Goal: Task Accomplishment & Management: Complete application form

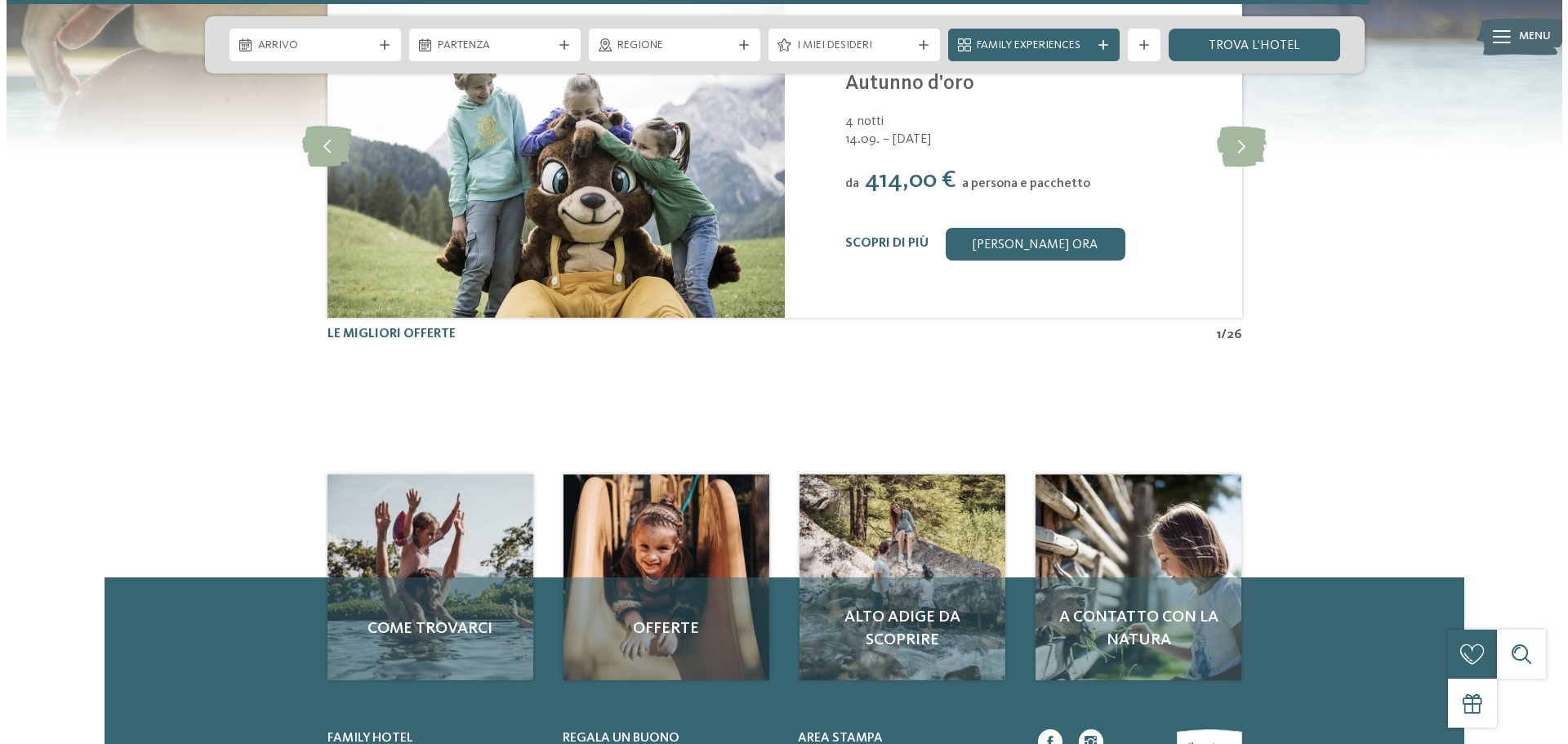
scroll to position [4576, 0]
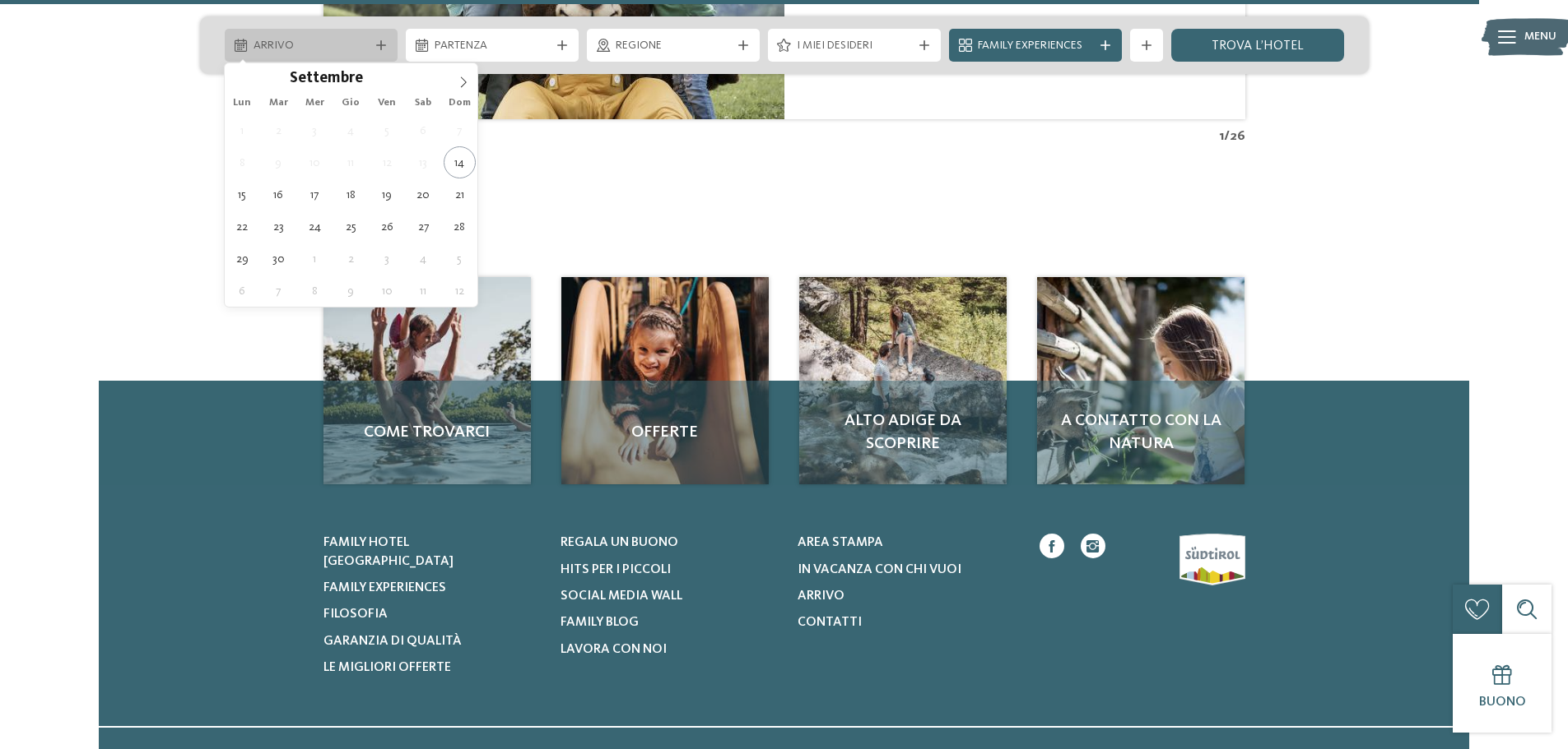
click at [353, 40] on span "Arrivo" at bounding box center [311, 46] width 115 height 17
click at [457, 81] on icon at bounding box center [463, 82] width 12 height 12
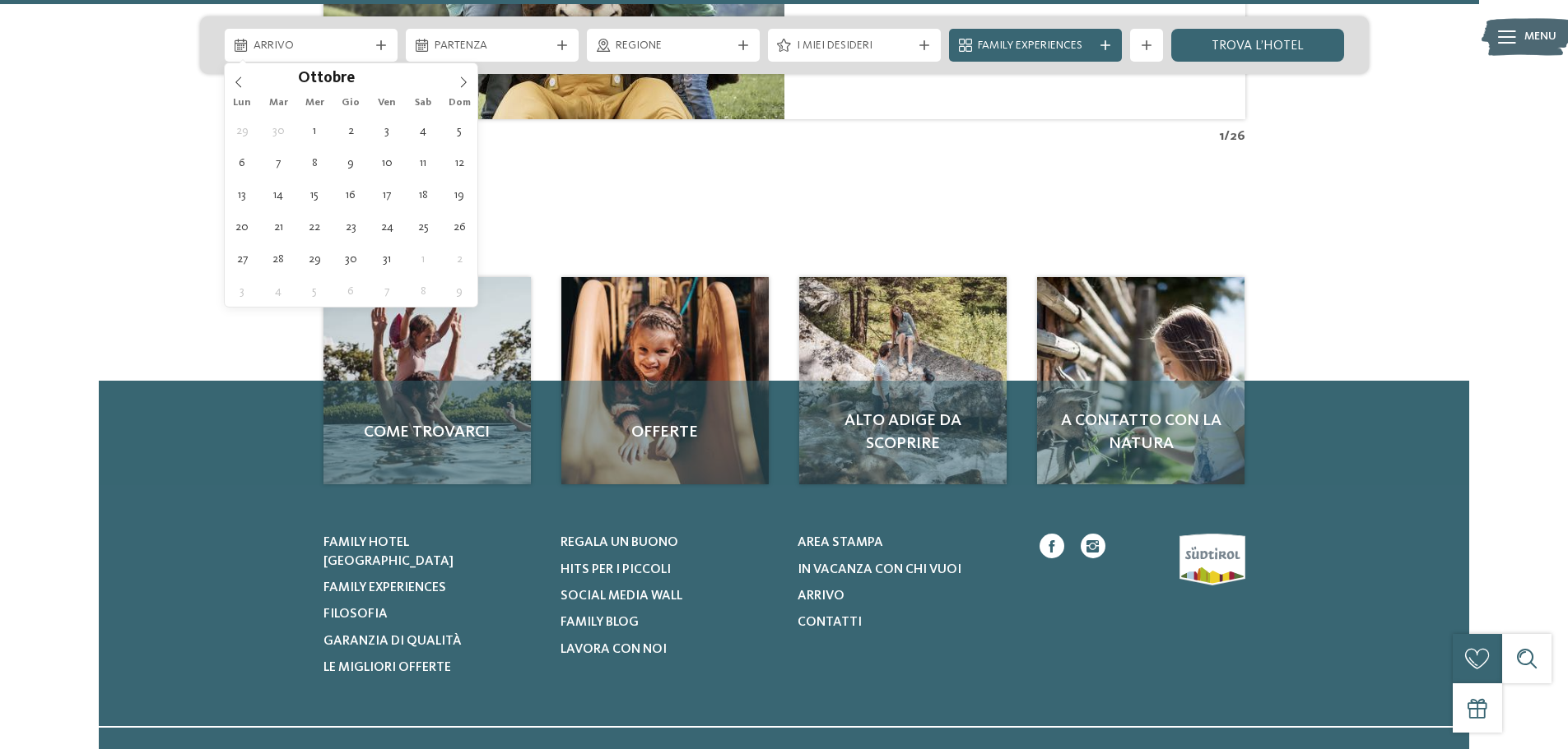
type div "[DATE]"
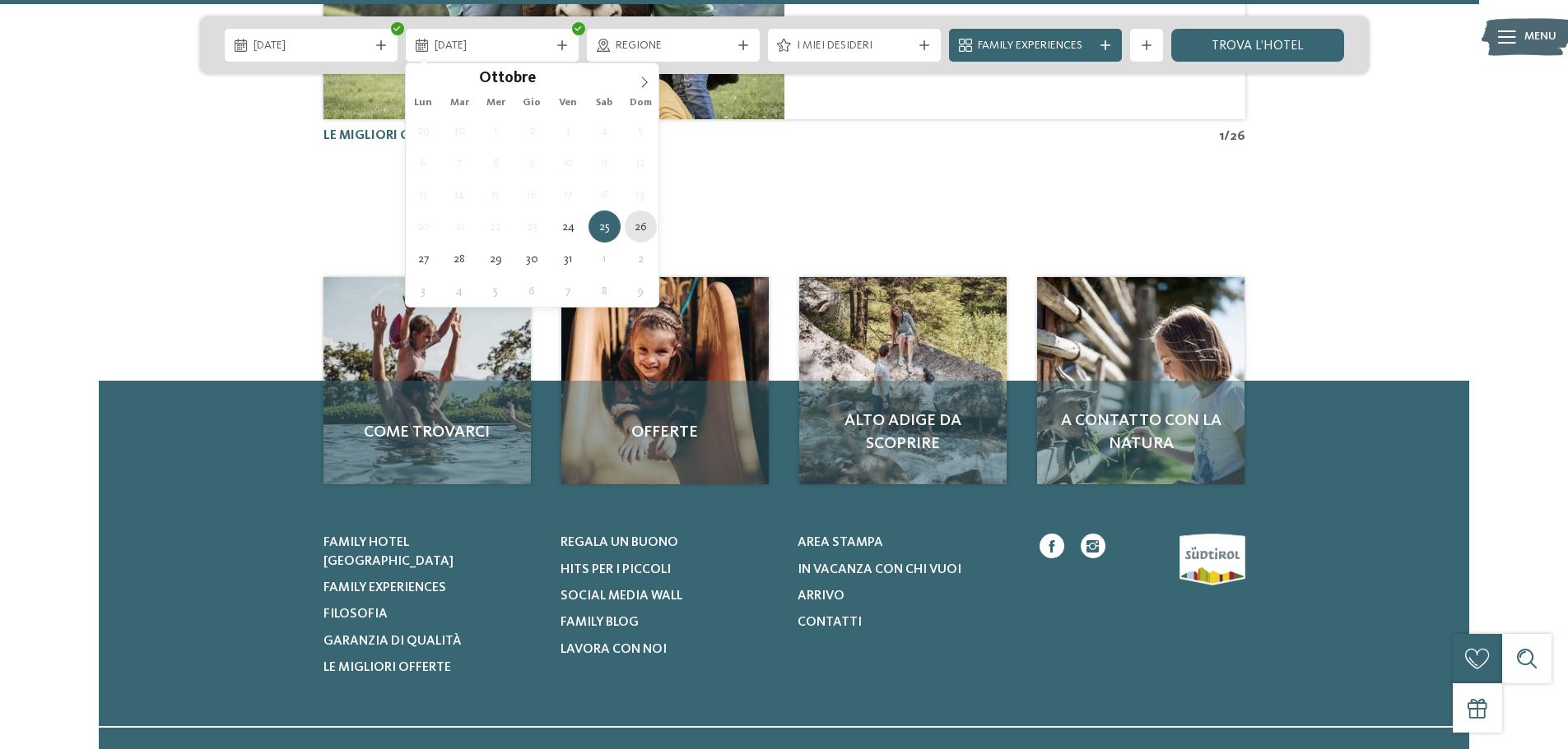
type div "[DATE]"
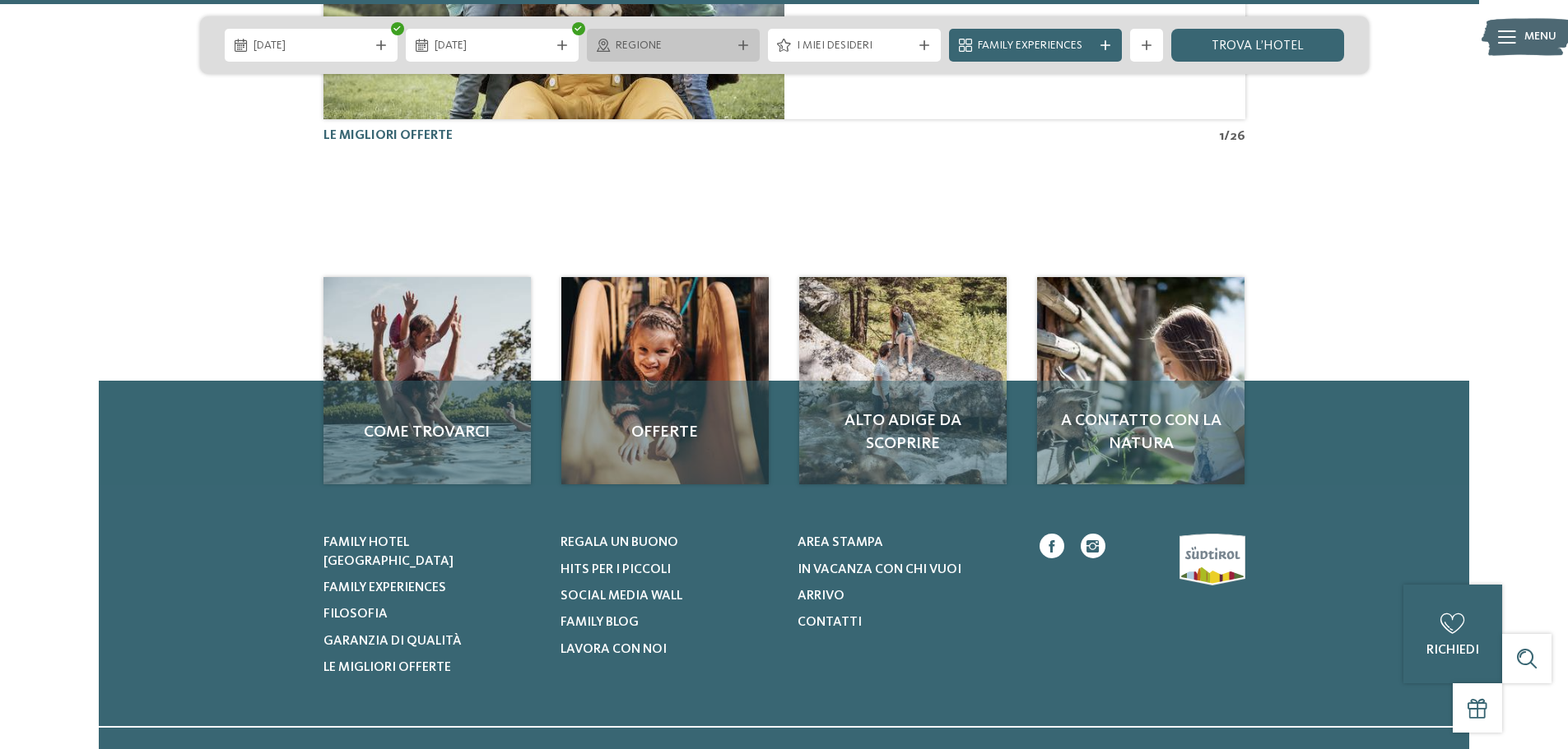
click at [736, 47] on div at bounding box center [742, 46] width 17 height 10
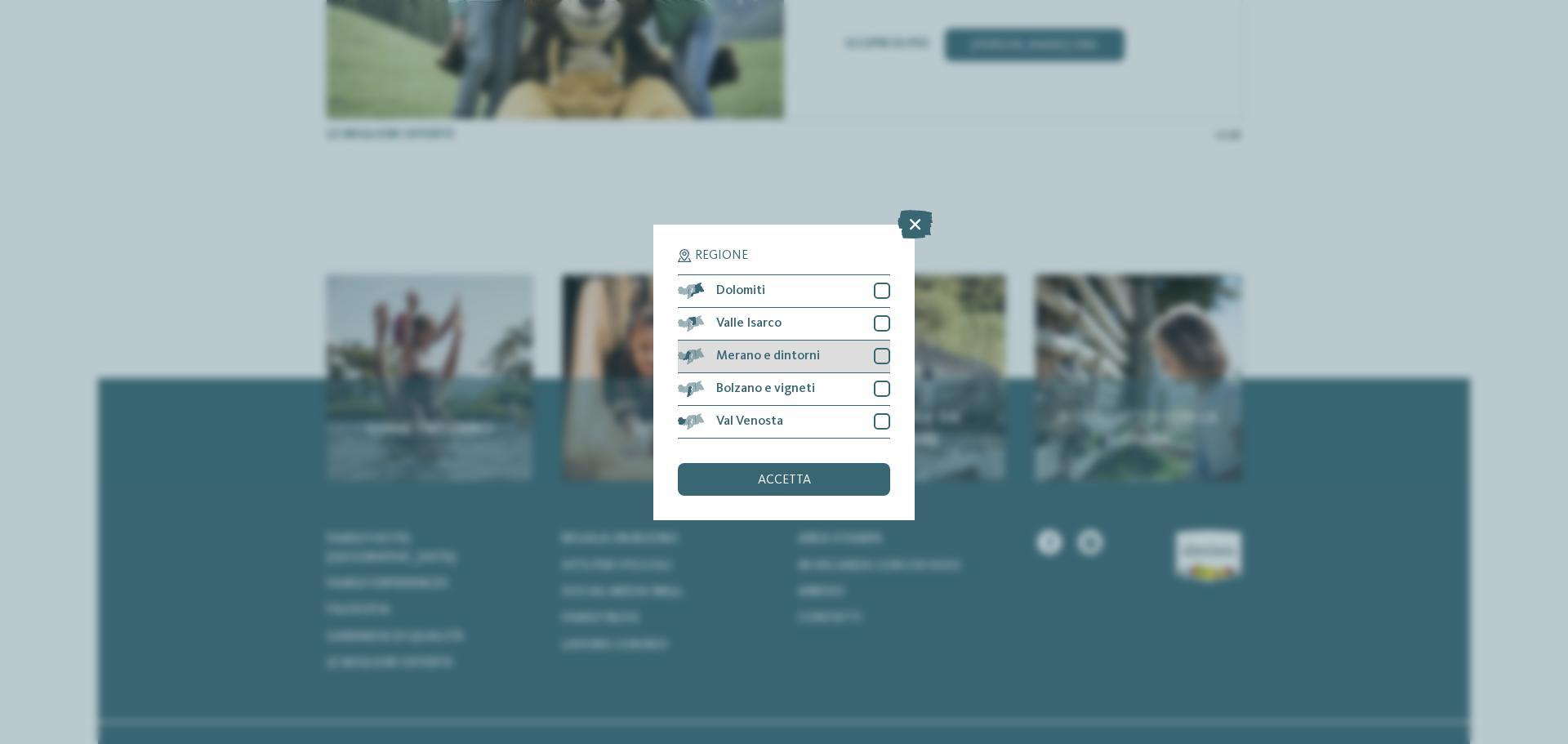
click at [877, 355] on div at bounding box center [882, 356] width 17 height 17
click at [805, 481] on span "accetta" at bounding box center [785, 480] width 53 height 13
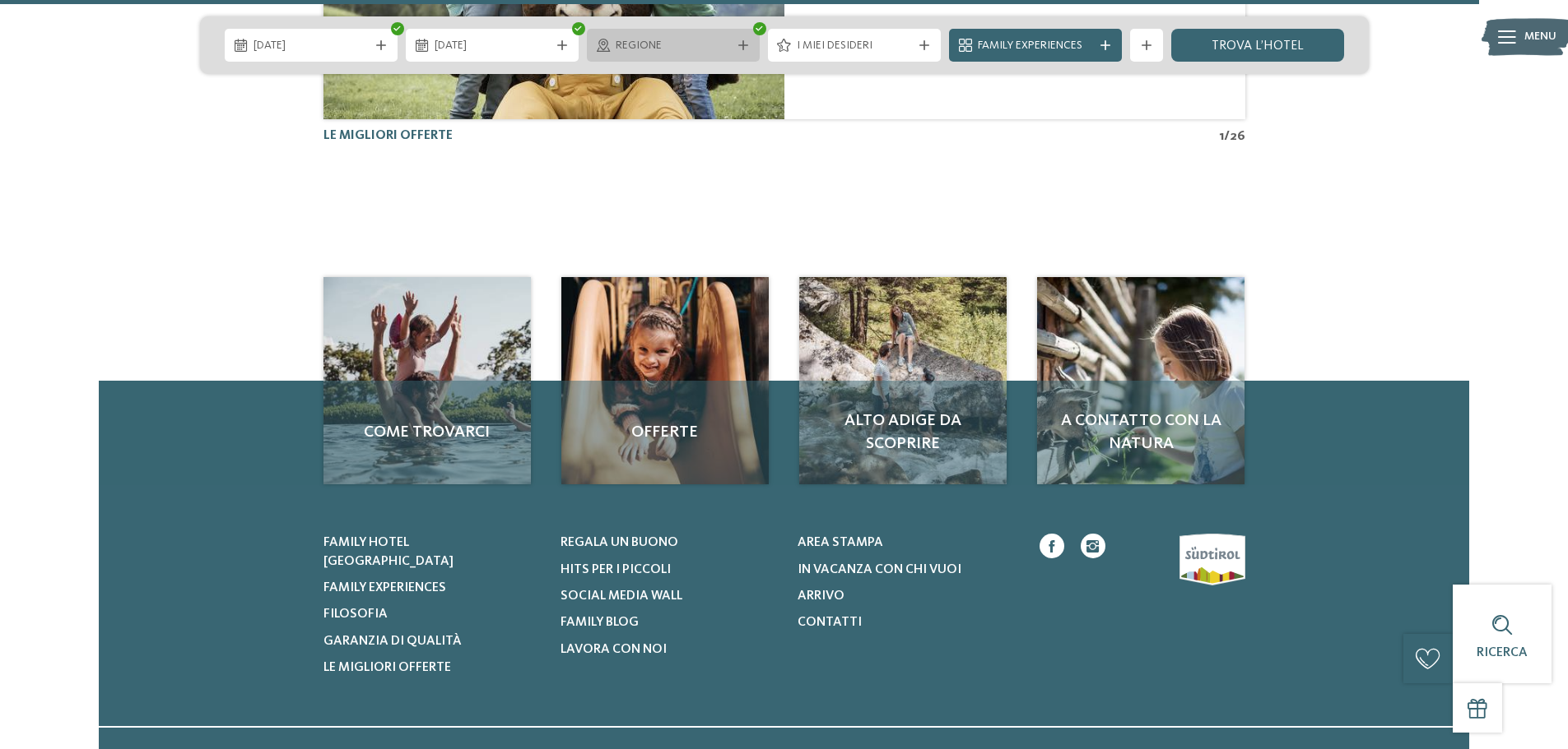
click at [744, 42] on icon at bounding box center [743, 46] width 10 height 10
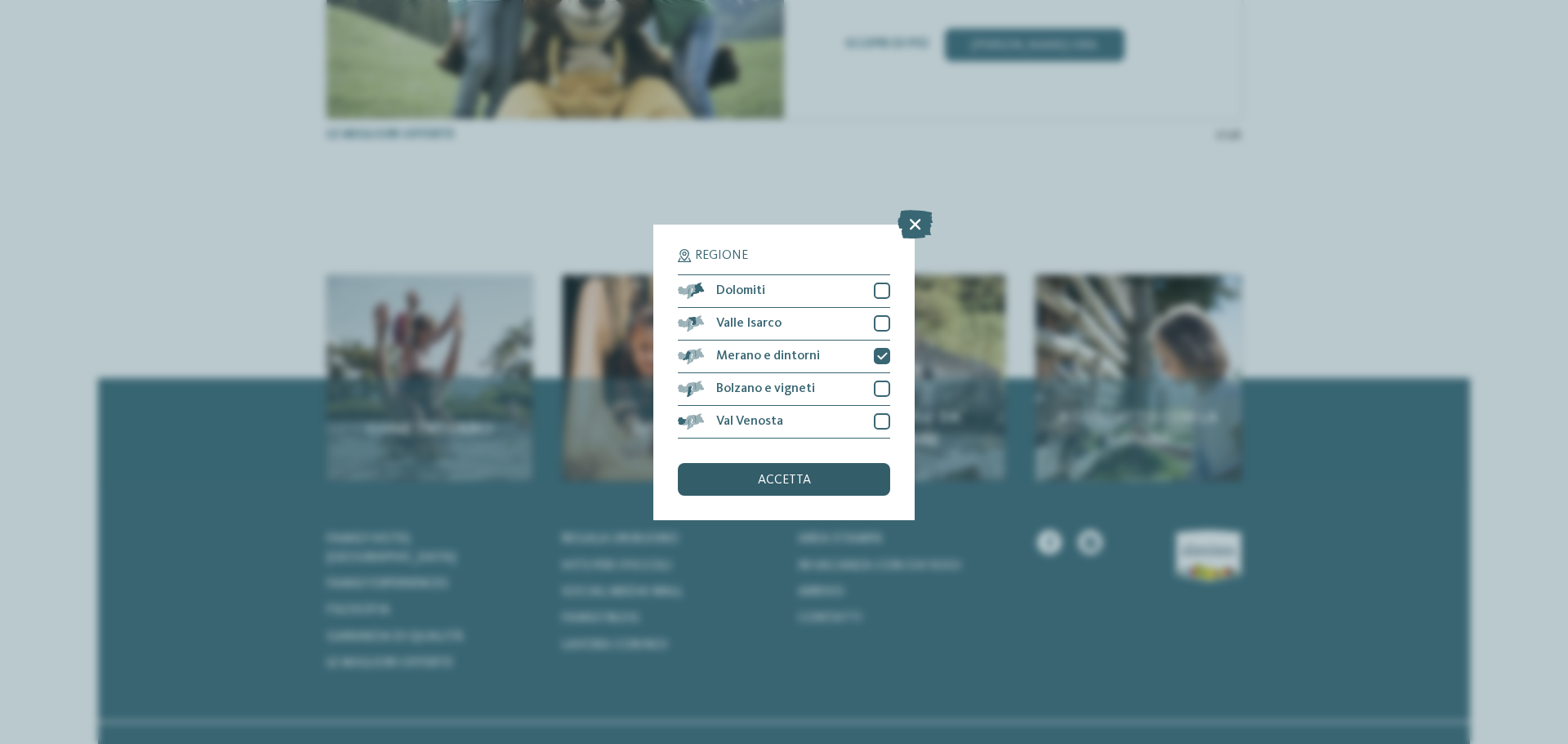
click at [782, 478] on span "accetta" at bounding box center [785, 480] width 53 height 13
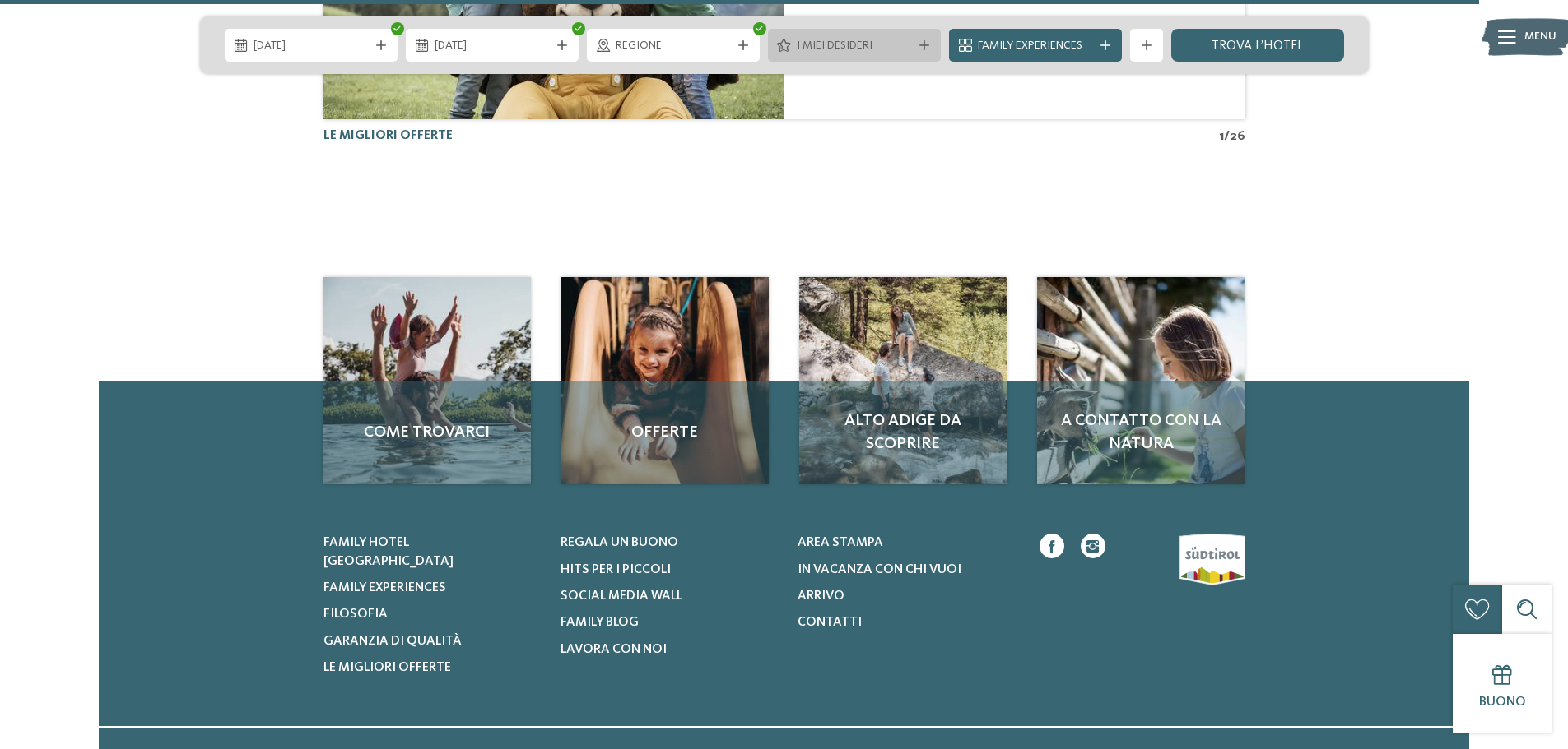
click at [900, 47] on span "I miei desideri" at bounding box center [854, 46] width 115 height 17
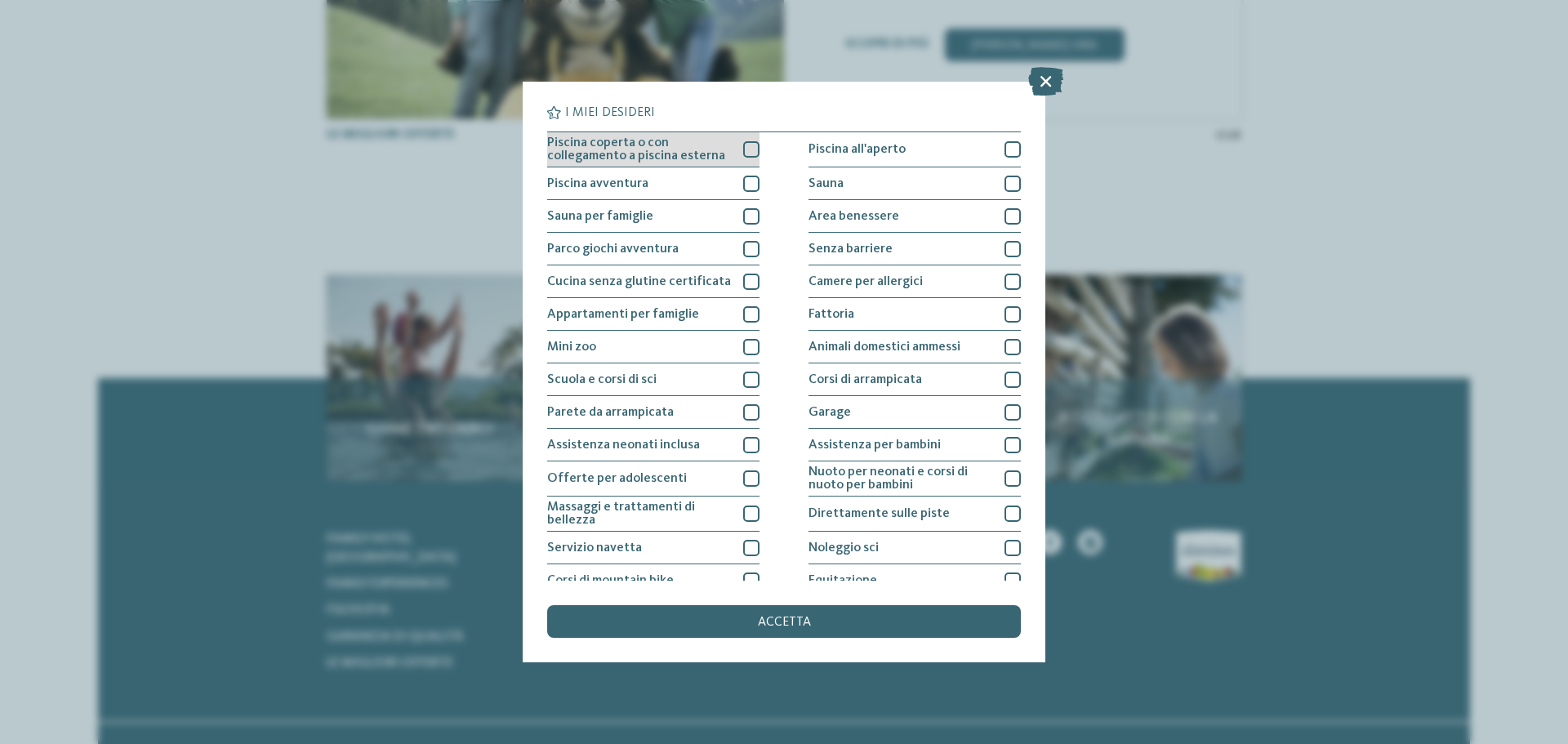
click at [745, 149] on div at bounding box center [752, 149] width 17 height 17
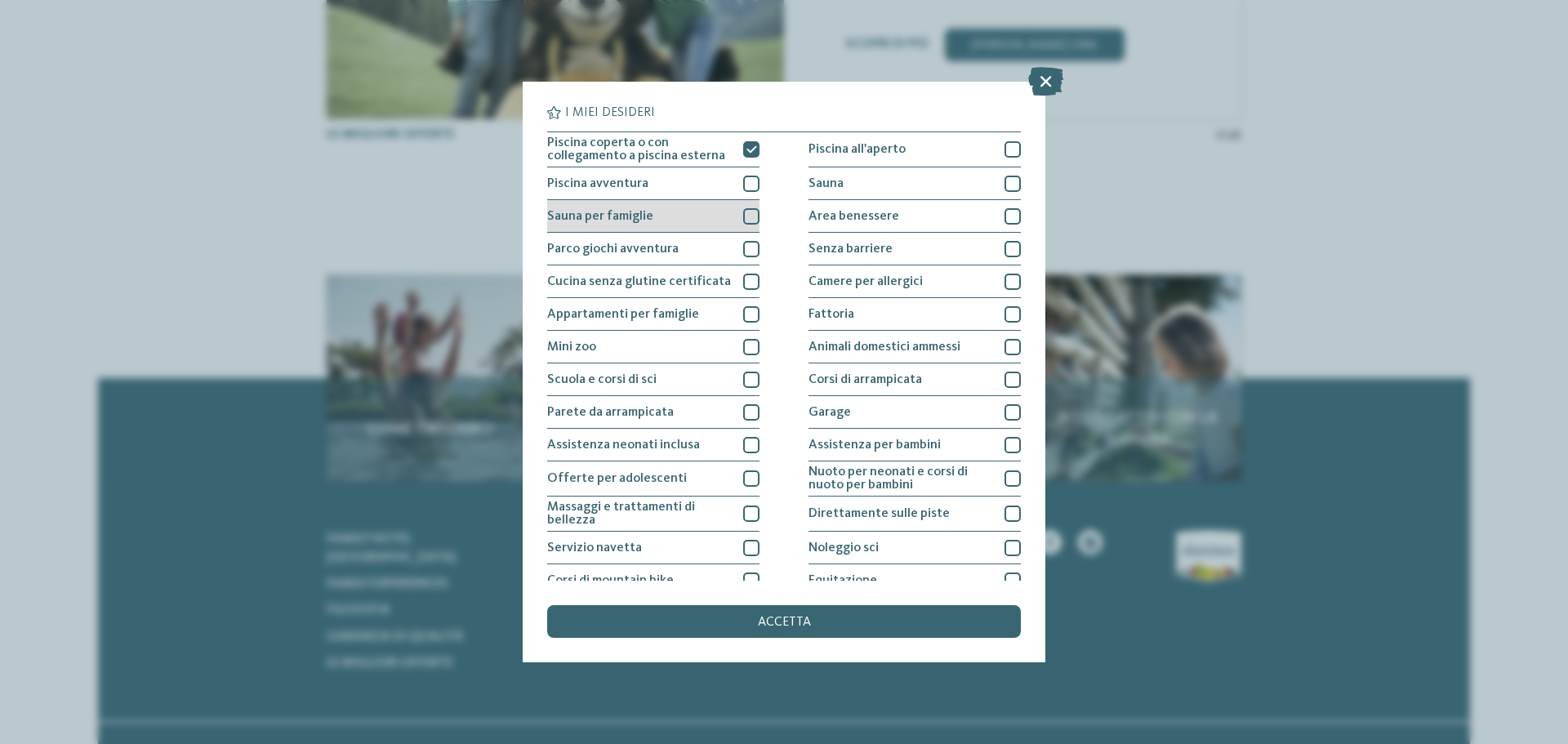
click at [745, 217] on div at bounding box center [752, 216] width 17 height 17
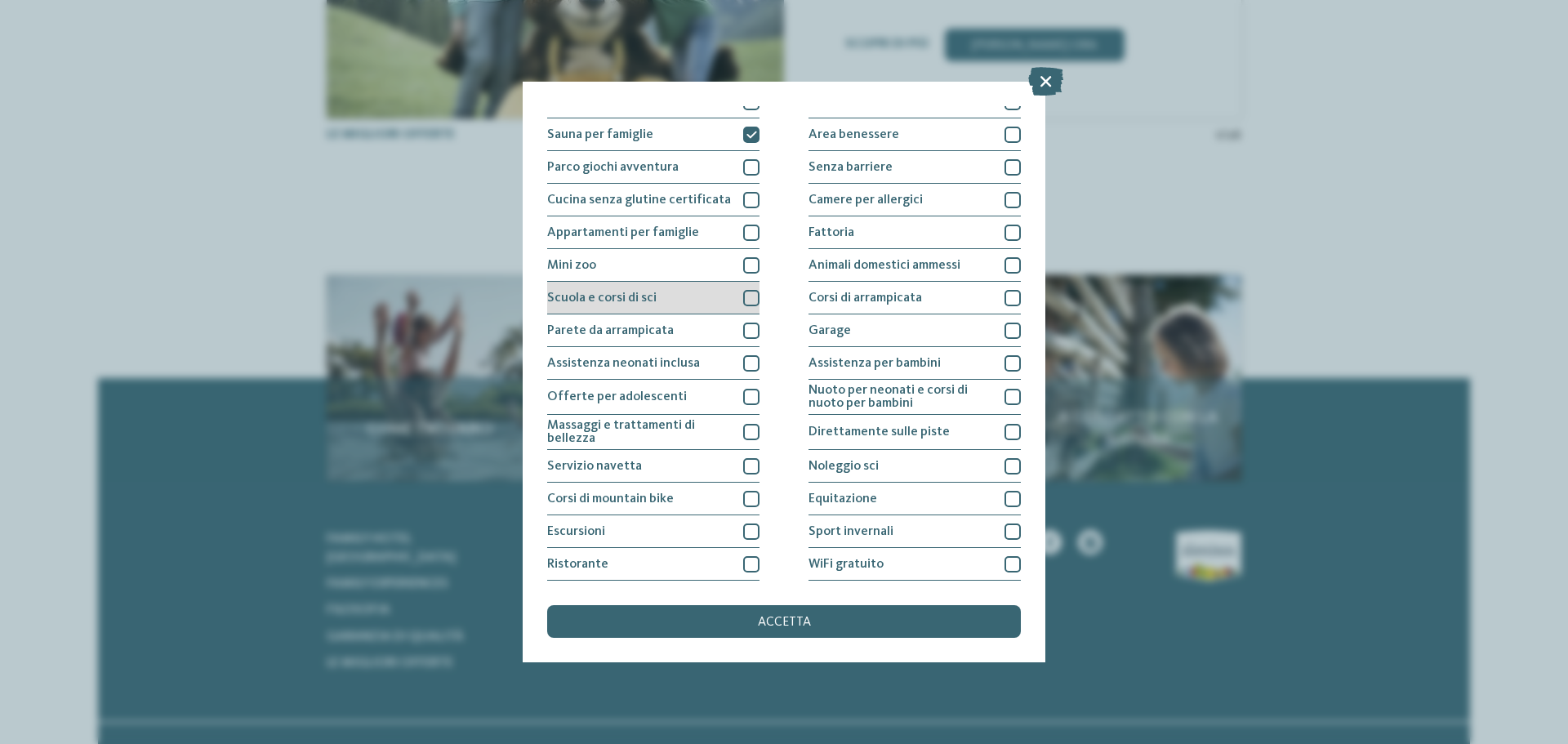
scroll to position [114, 0]
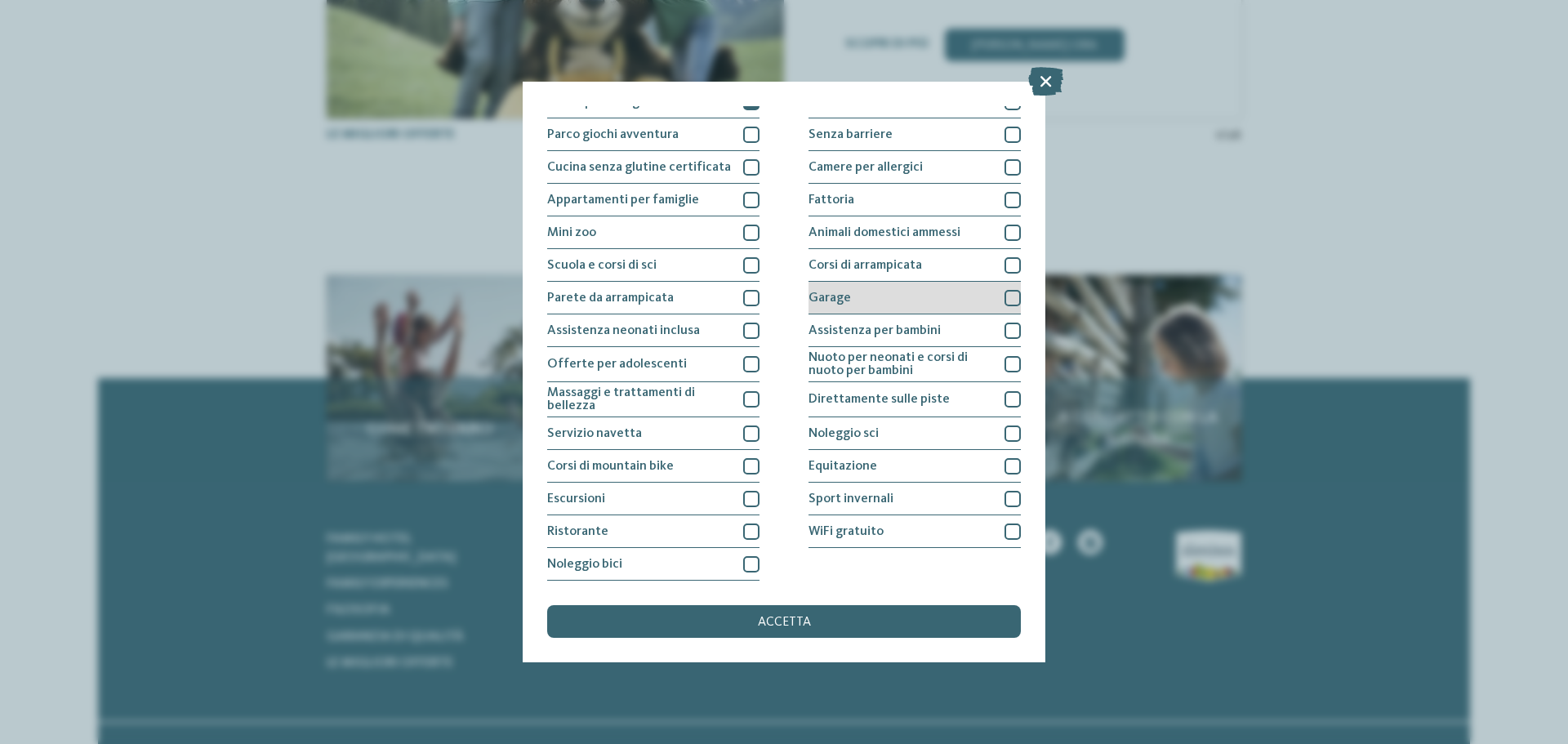
click at [1005, 298] on div at bounding box center [1013, 298] width 17 height 17
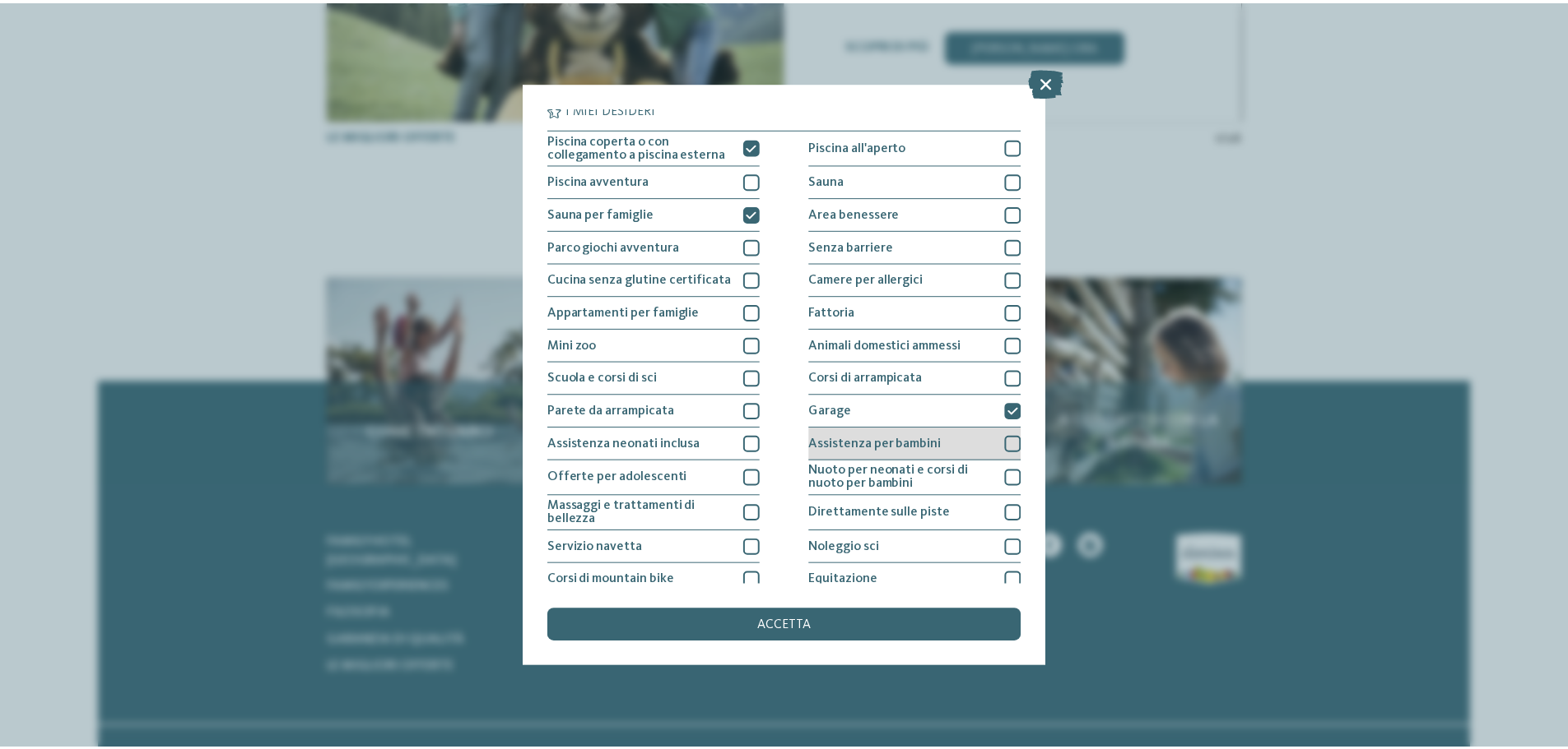
scroll to position [0, 0]
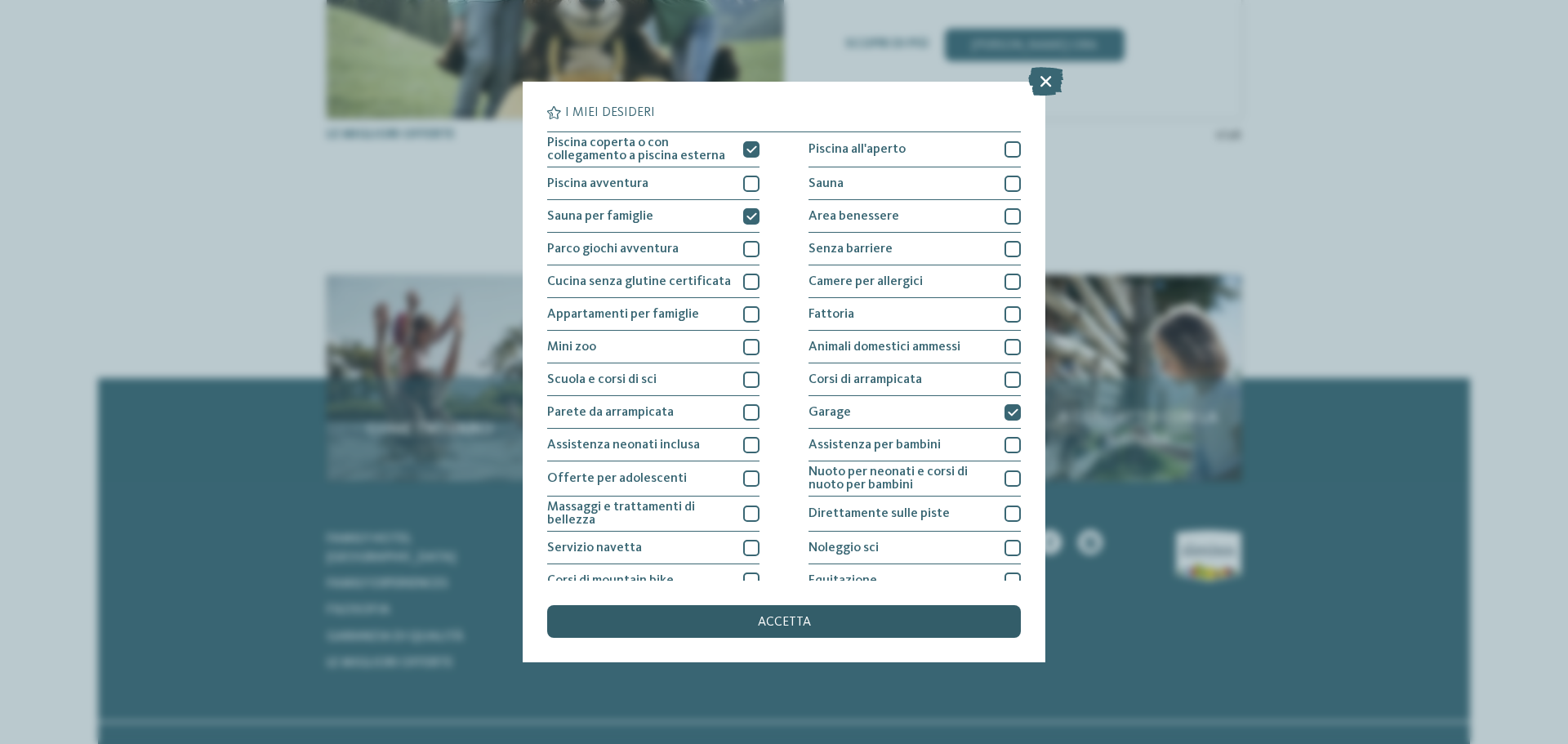
click at [841, 623] on div "accetta" at bounding box center [784, 621] width 474 height 32
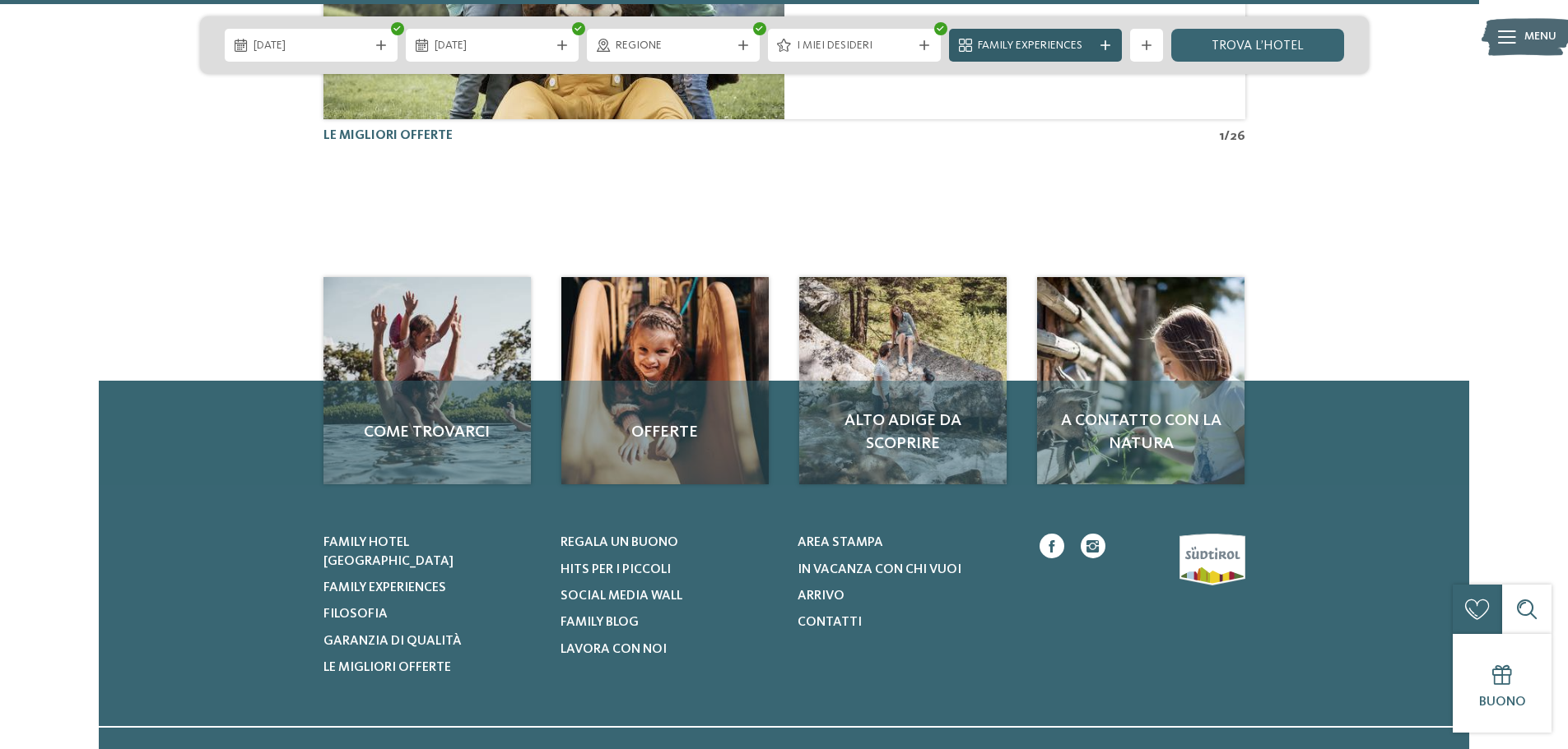
click at [1080, 43] on span "Family Experiences" at bounding box center [1035, 46] width 115 height 17
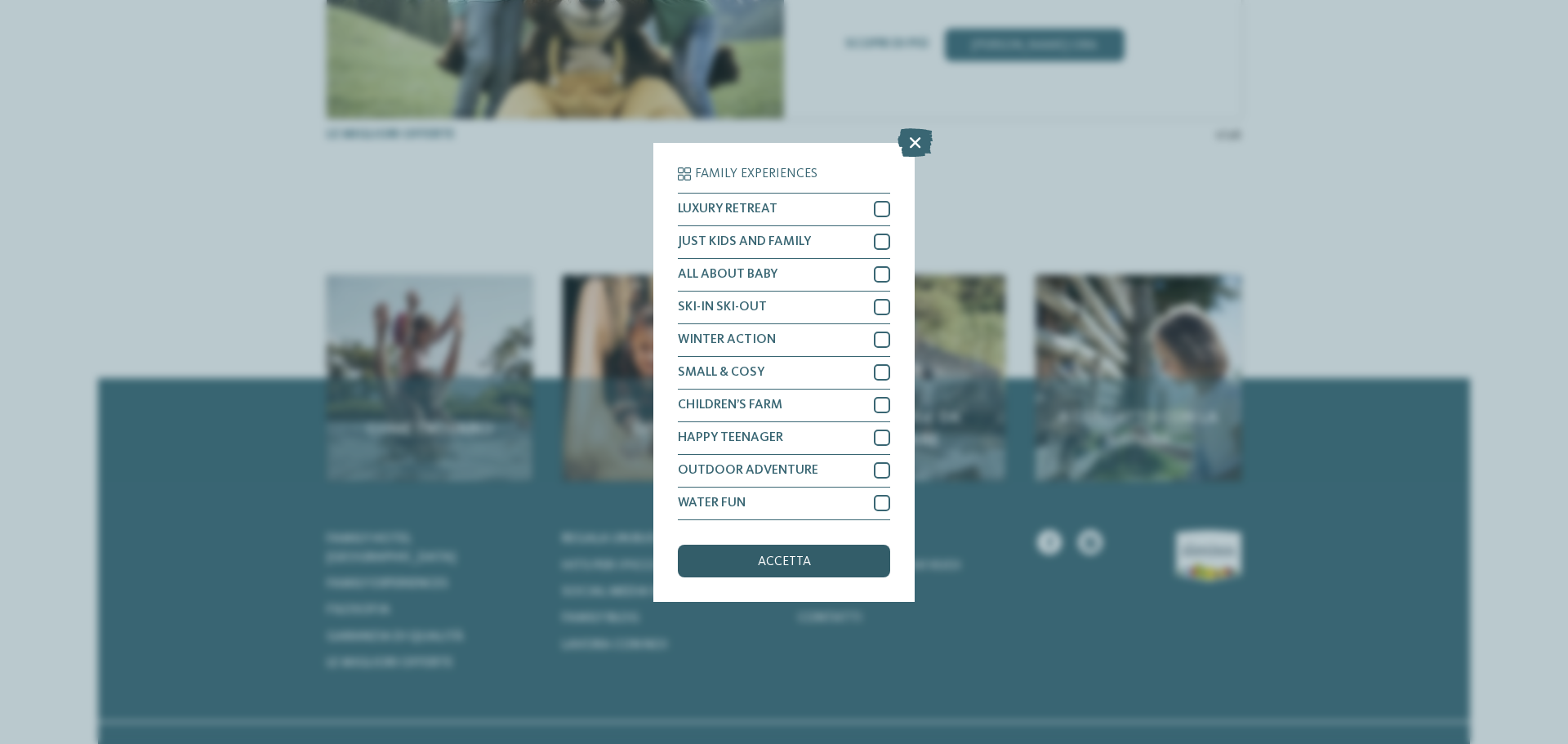
click at [797, 560] on span "accetta" at bounding box center [785, 561] width 53 height 13
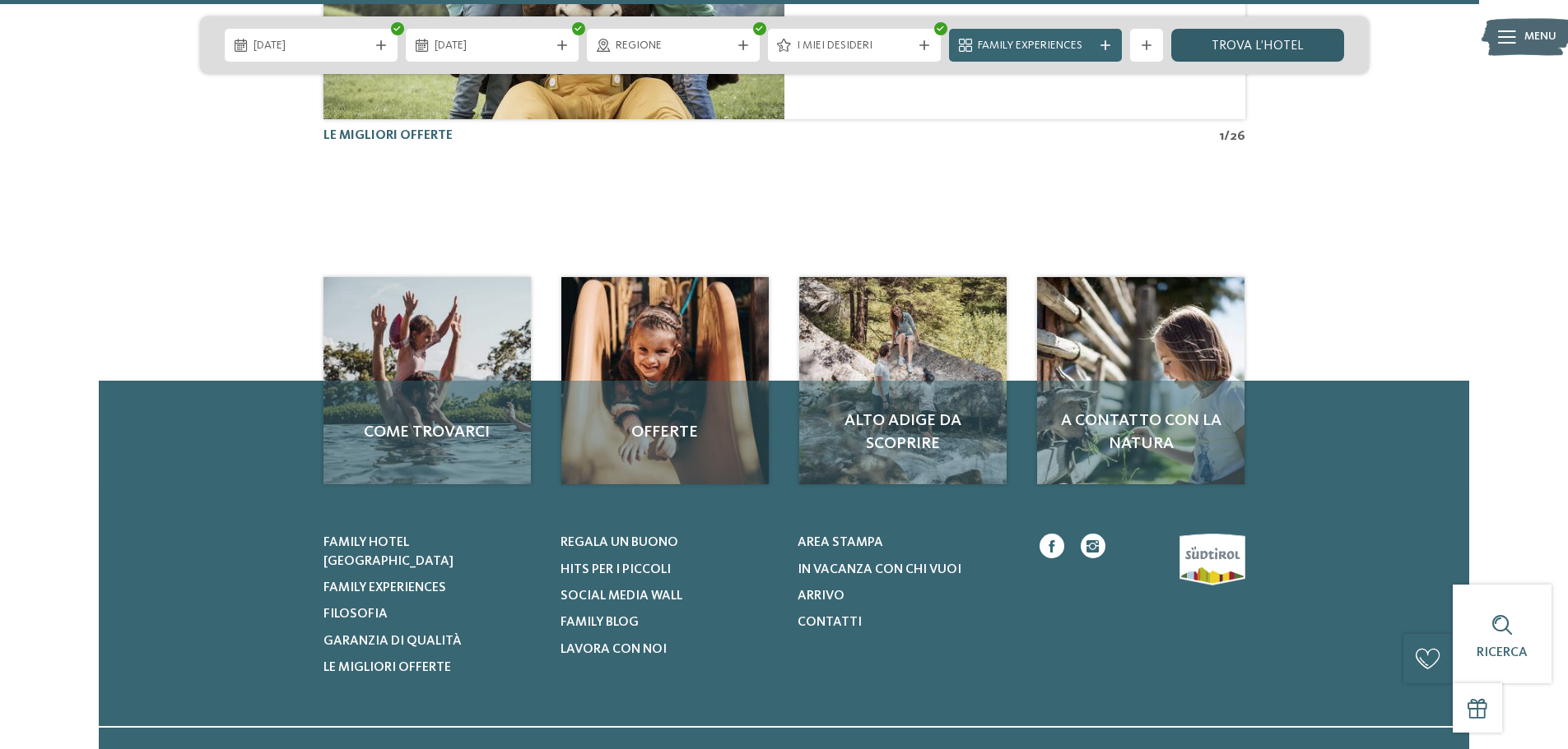
click at [1256, 44] on link "trova l’hotel" at bounding box center [1257, 45] width 173 height 33
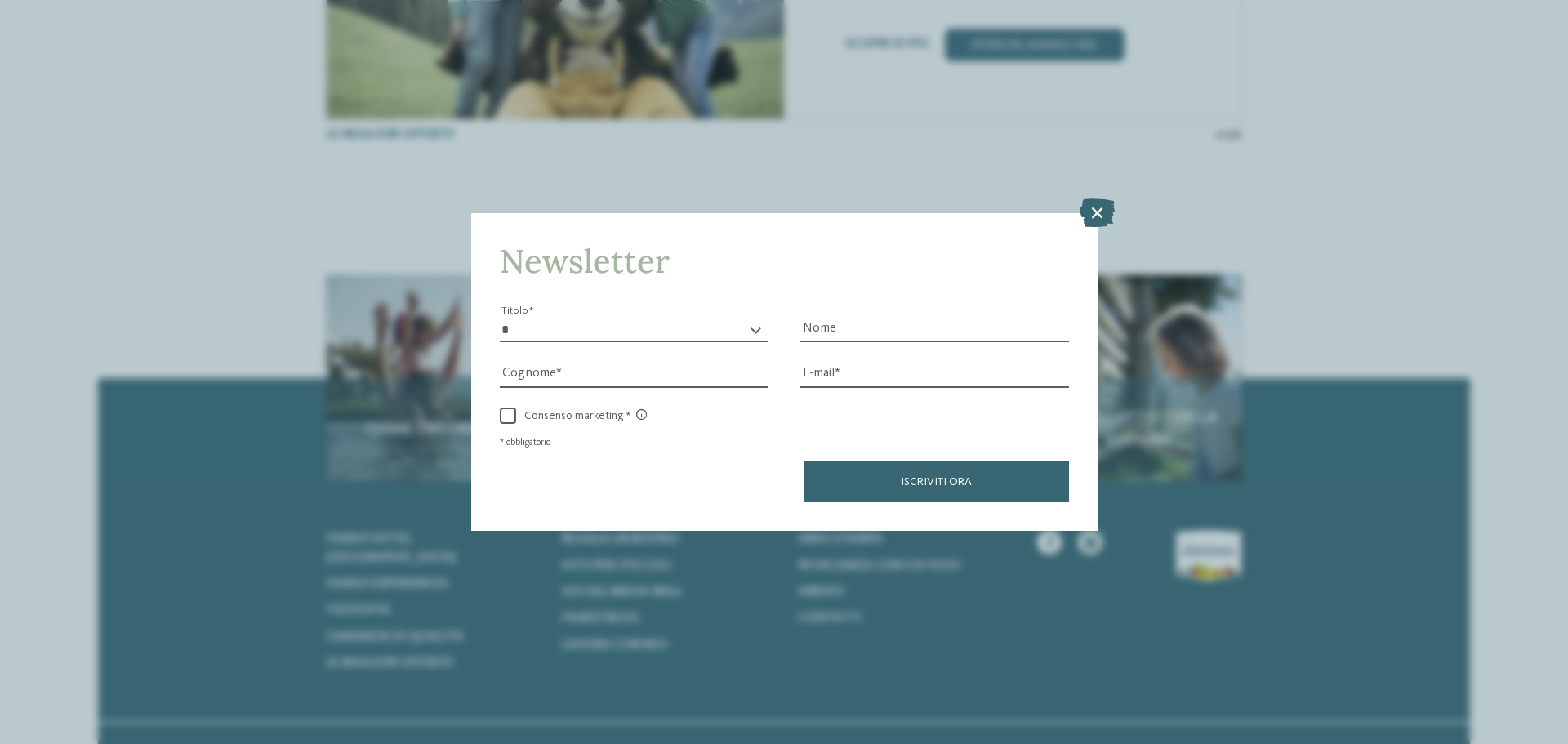
click at [1092, 217] on icon at bounding box center [1097, 212] width 35 height 29
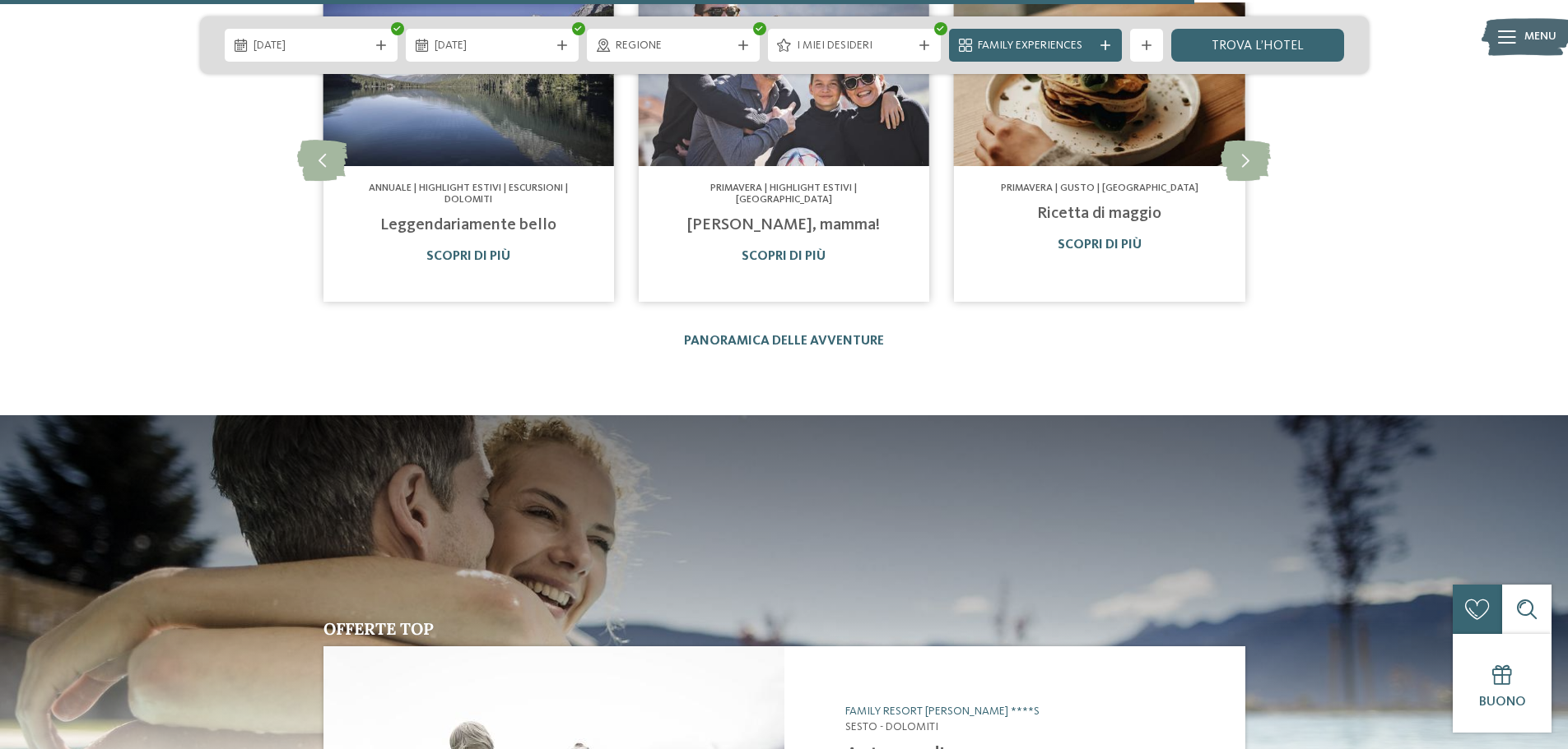
scroll to position [3701, 0]
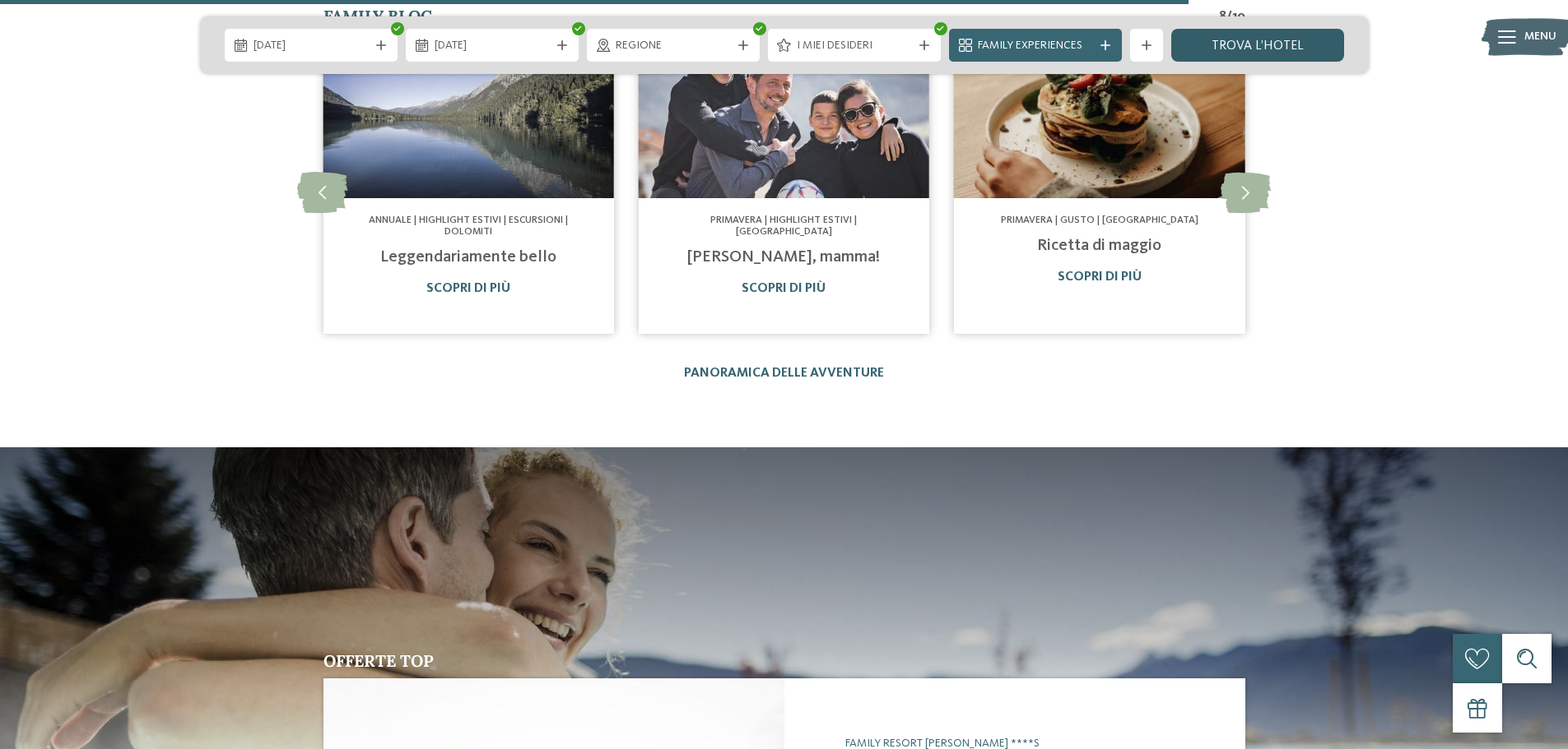
click at [1304, 47] on link "trova l’hotel" at bounding box center [1257, 45] width 173 height 33
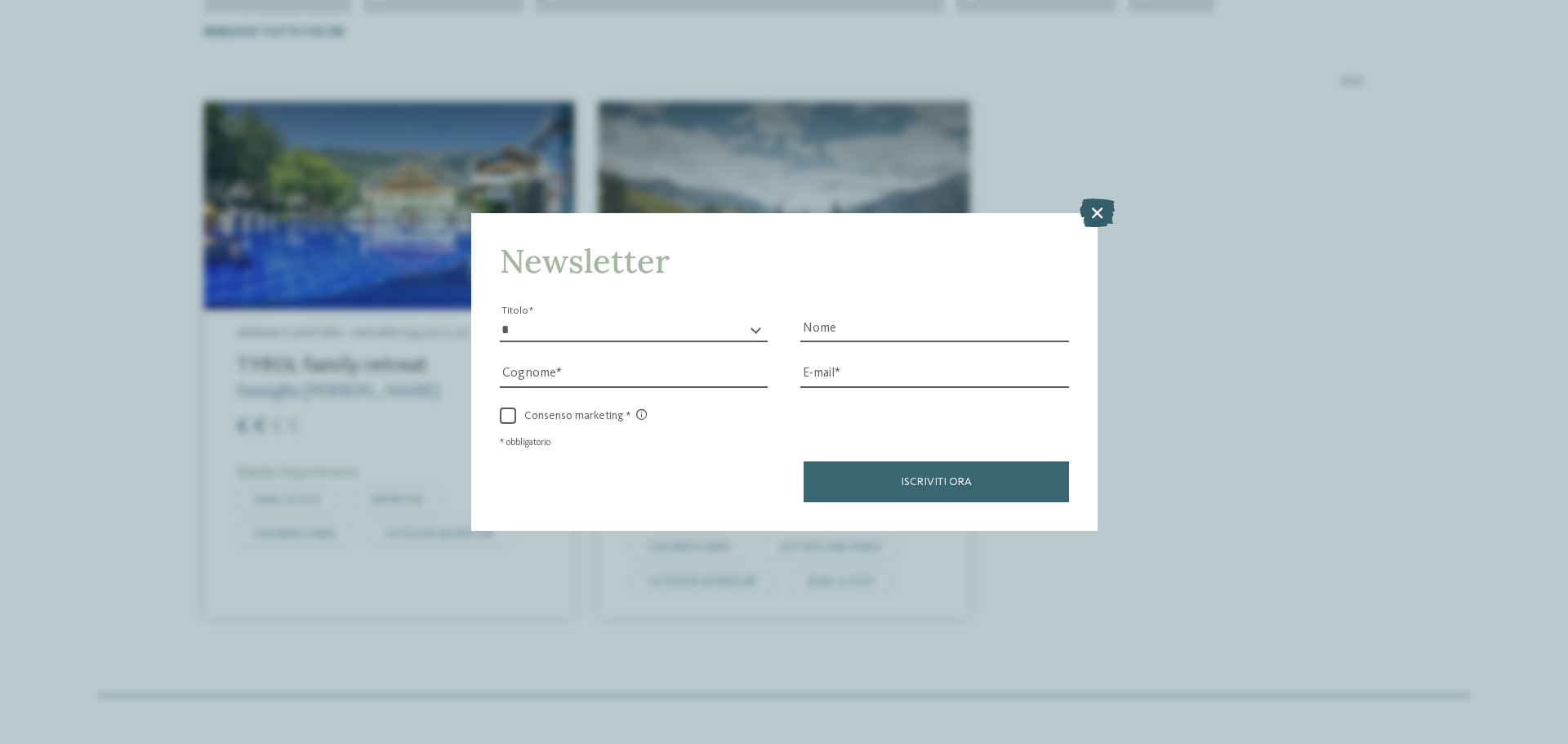
click at [1102, 209] on icon at bounding box center [1097, 212] width 35 height 29
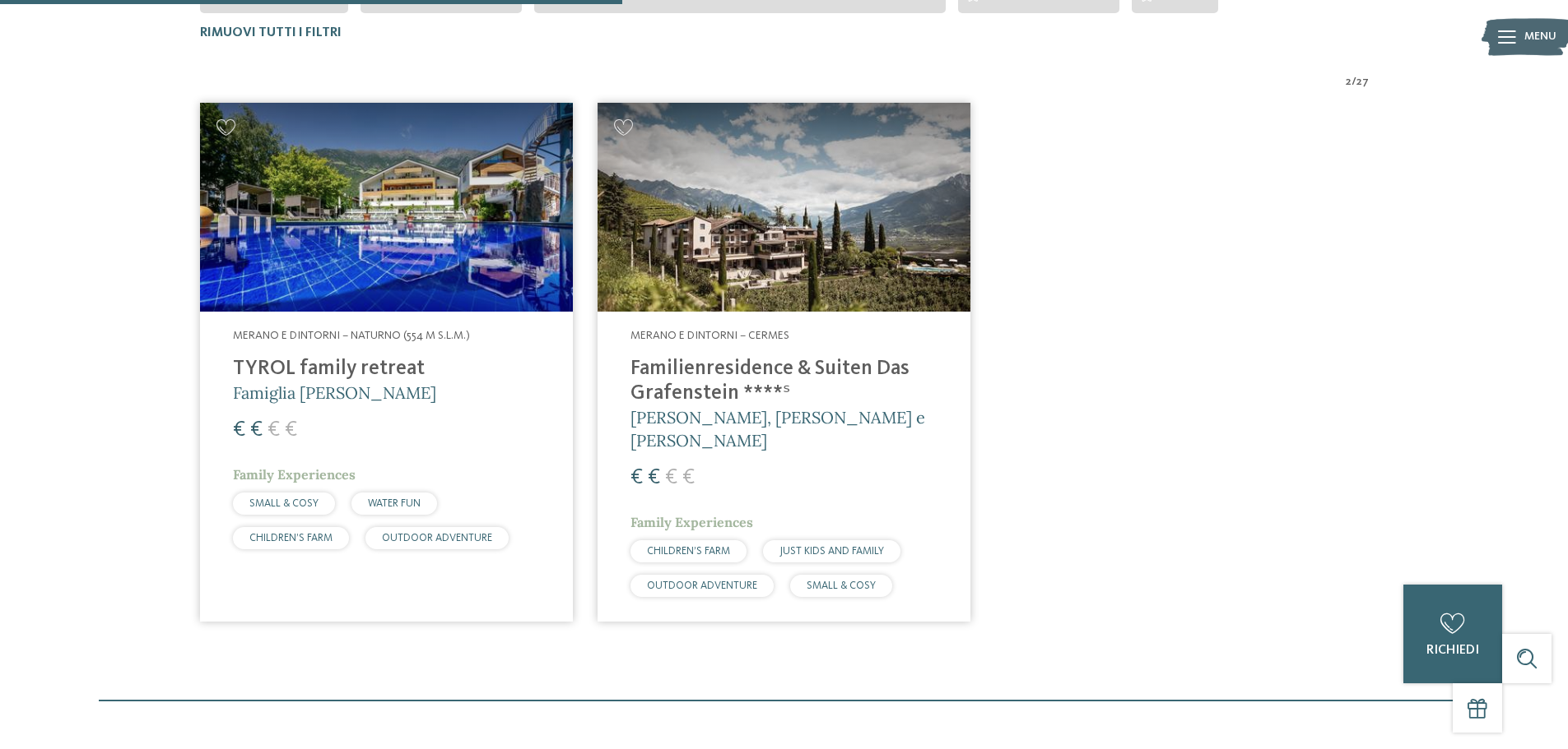
click at [799, 237] on img at bounding box center [784, 208] width 373 height 210
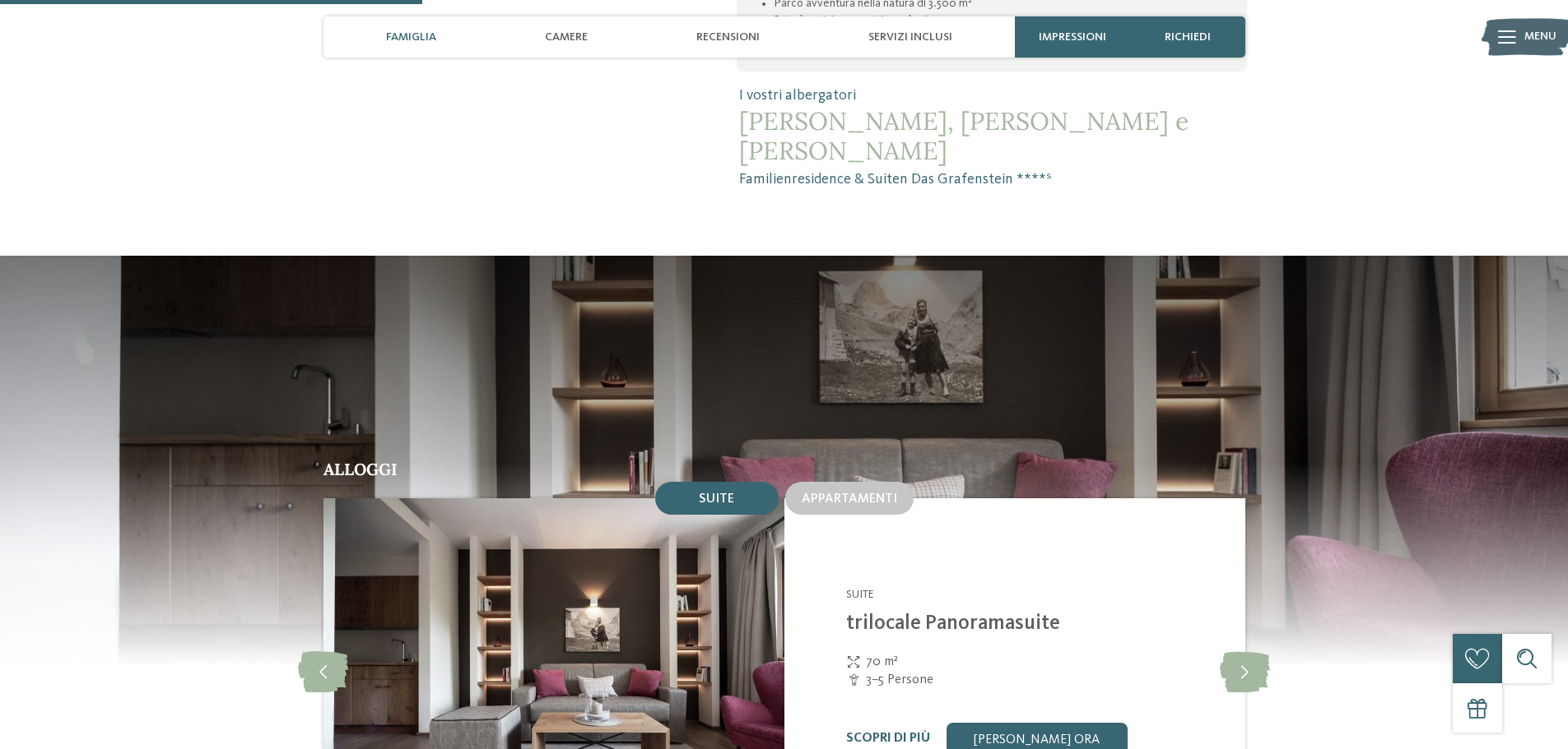
scroll to position [1480, 0]
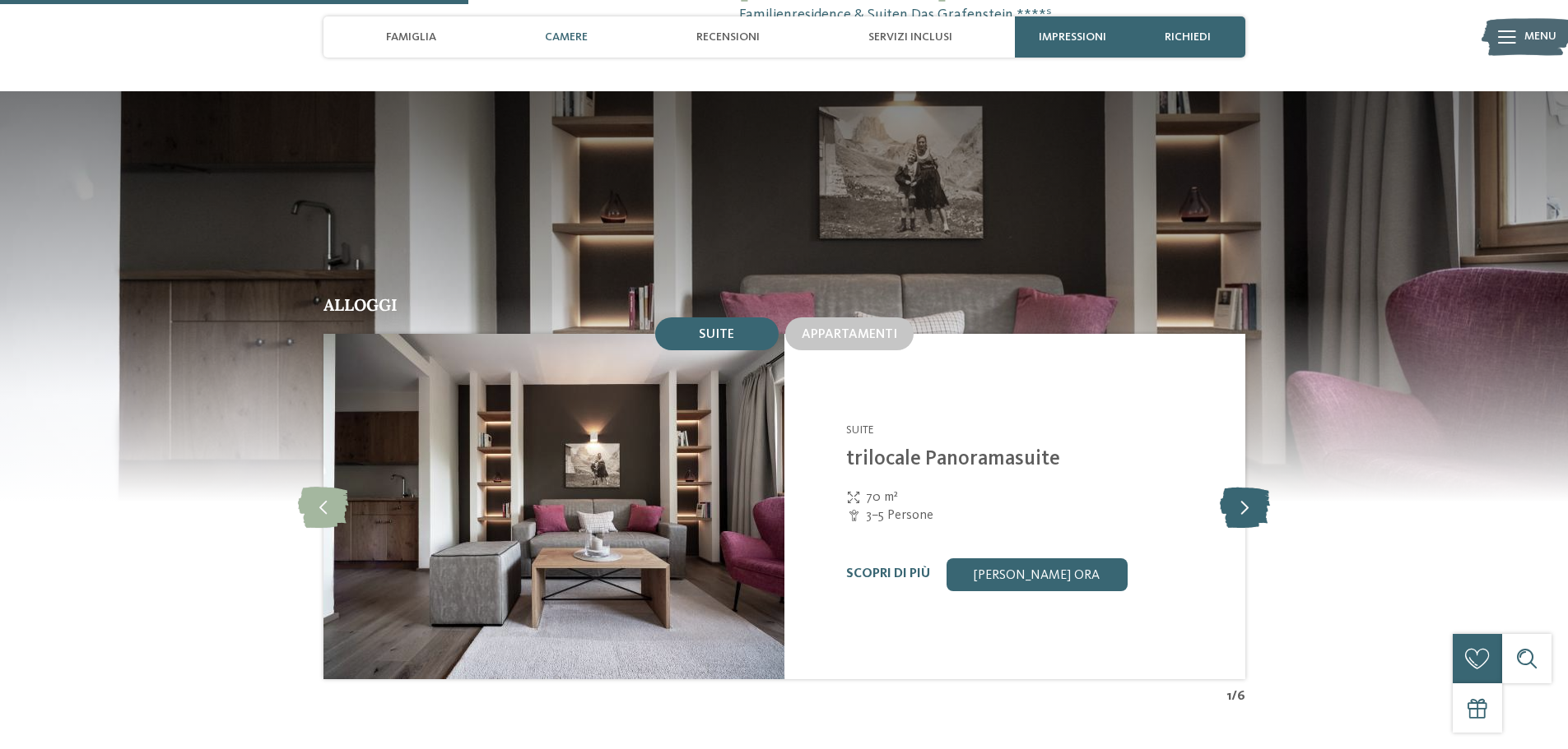
click at [1238, 486] on icon at bounding box center [1244, 507] width 50 height 42
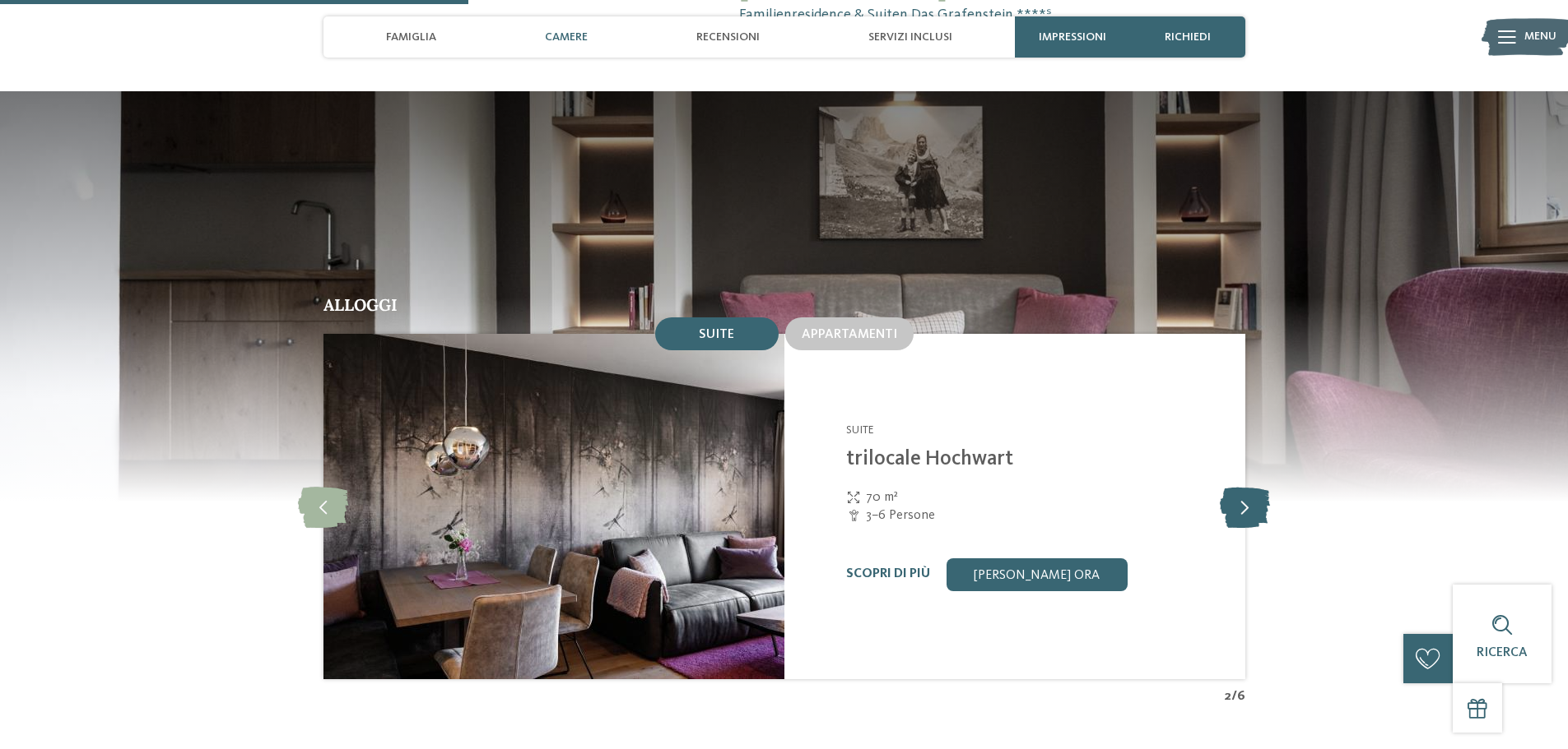
click at [1238, 486] on icon at bounding box center [1244, 507] width 50 height 42
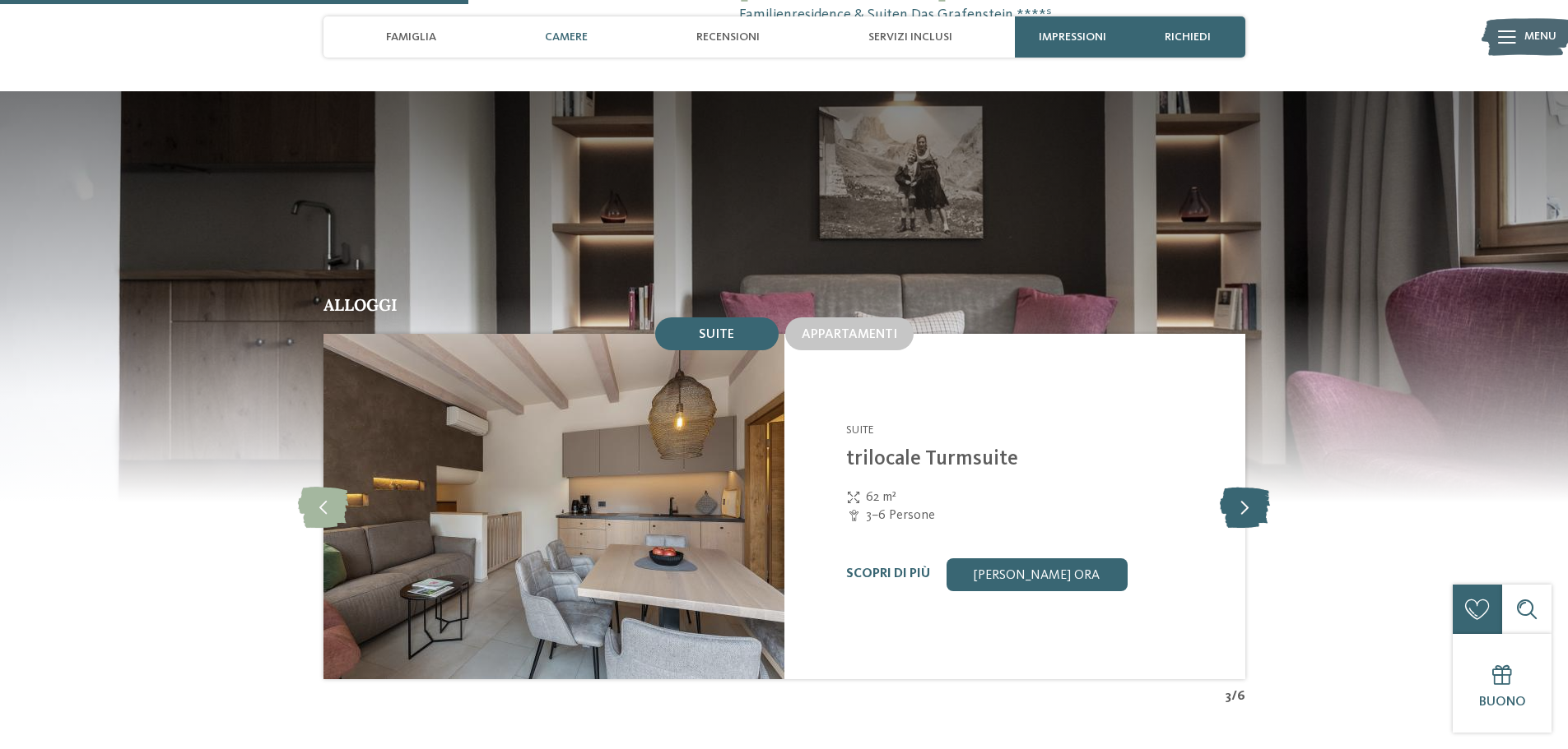
click at [1238, 486] on icon at bounding box center [1244, 507] width 50 height 42
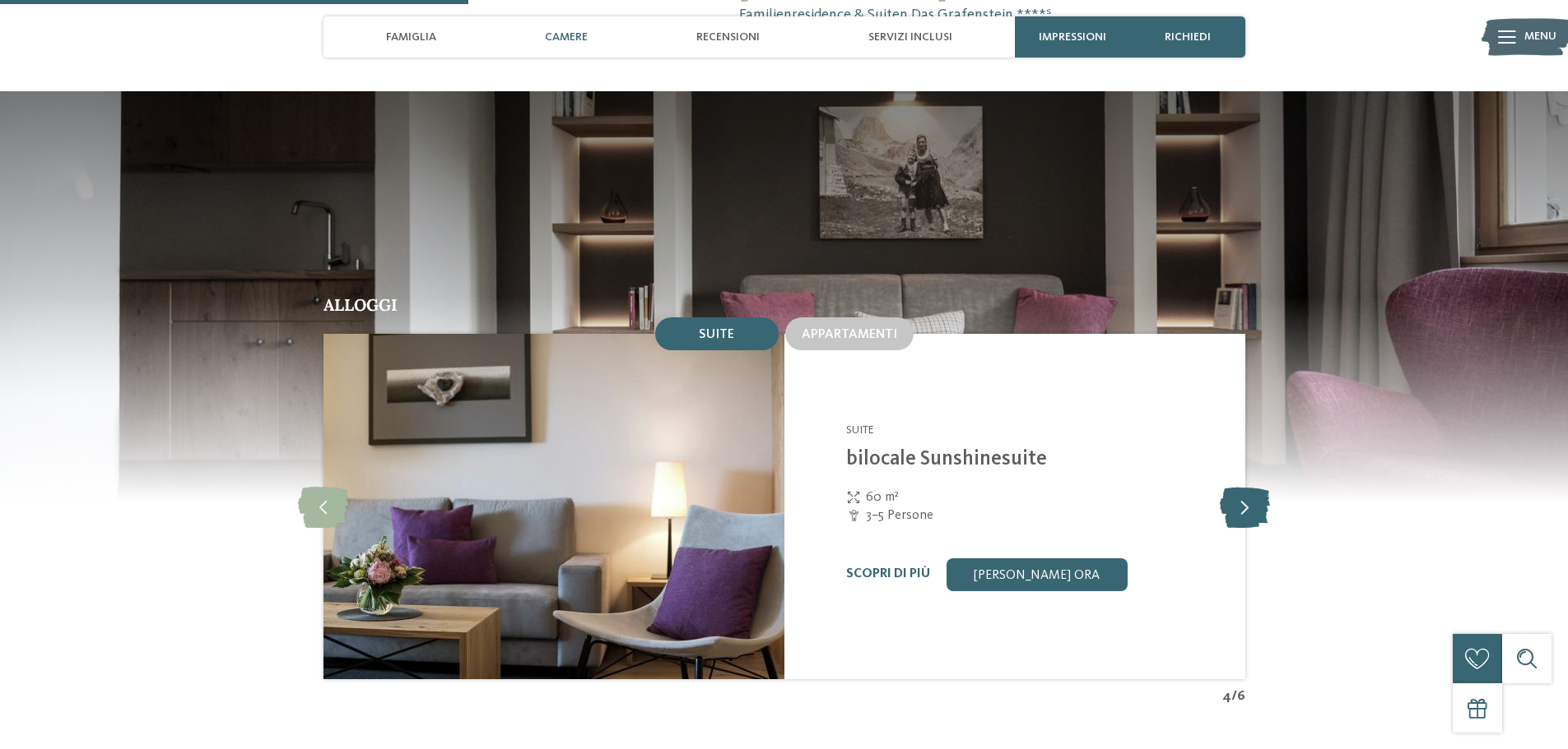
click at [1238, 486] on icon at bounding box center [1244, 507] width 50 height 42
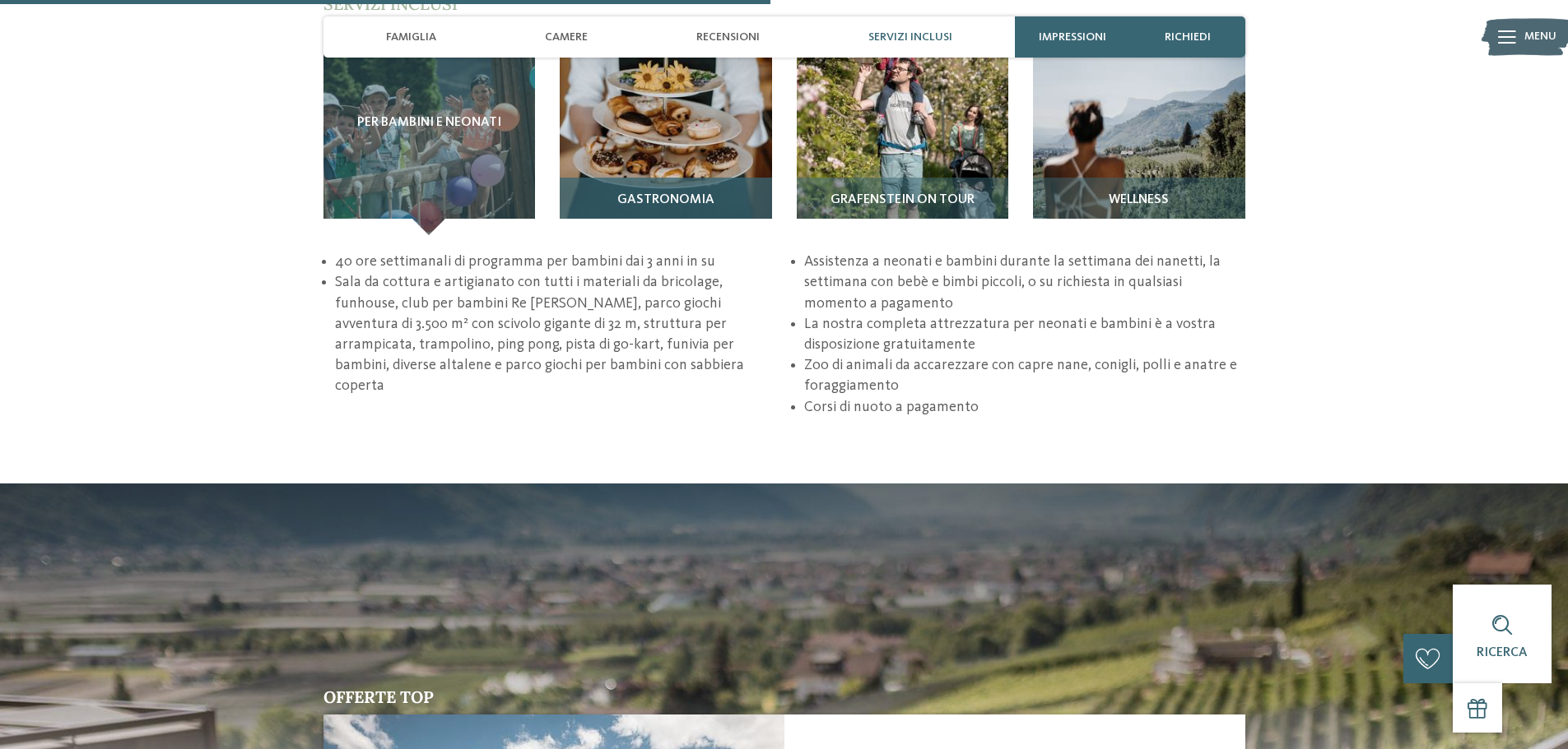
scroll to position [2386, 0]
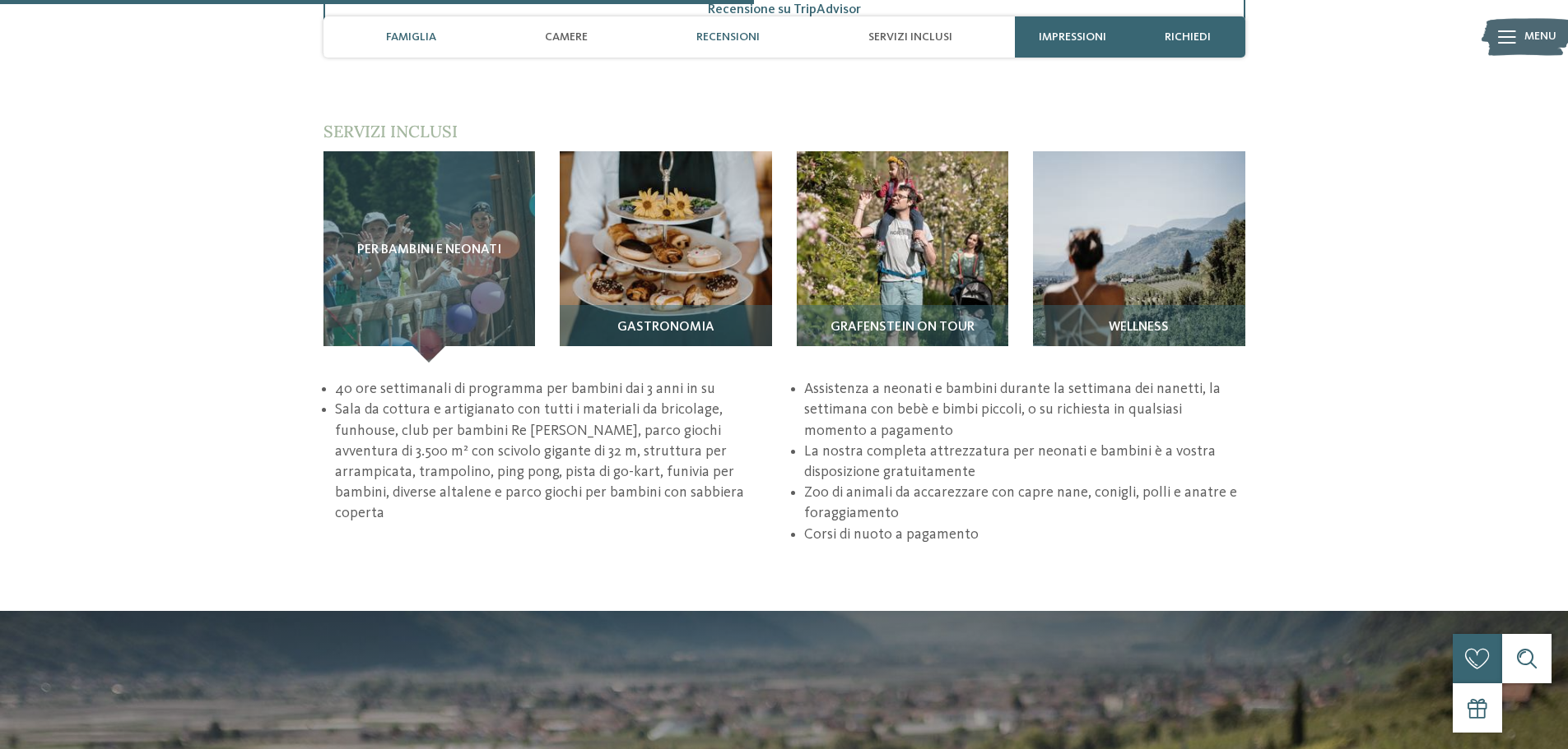
click at [420, 35] on span "Famiglia" at bounding box center [411, 38] width 50 height 14
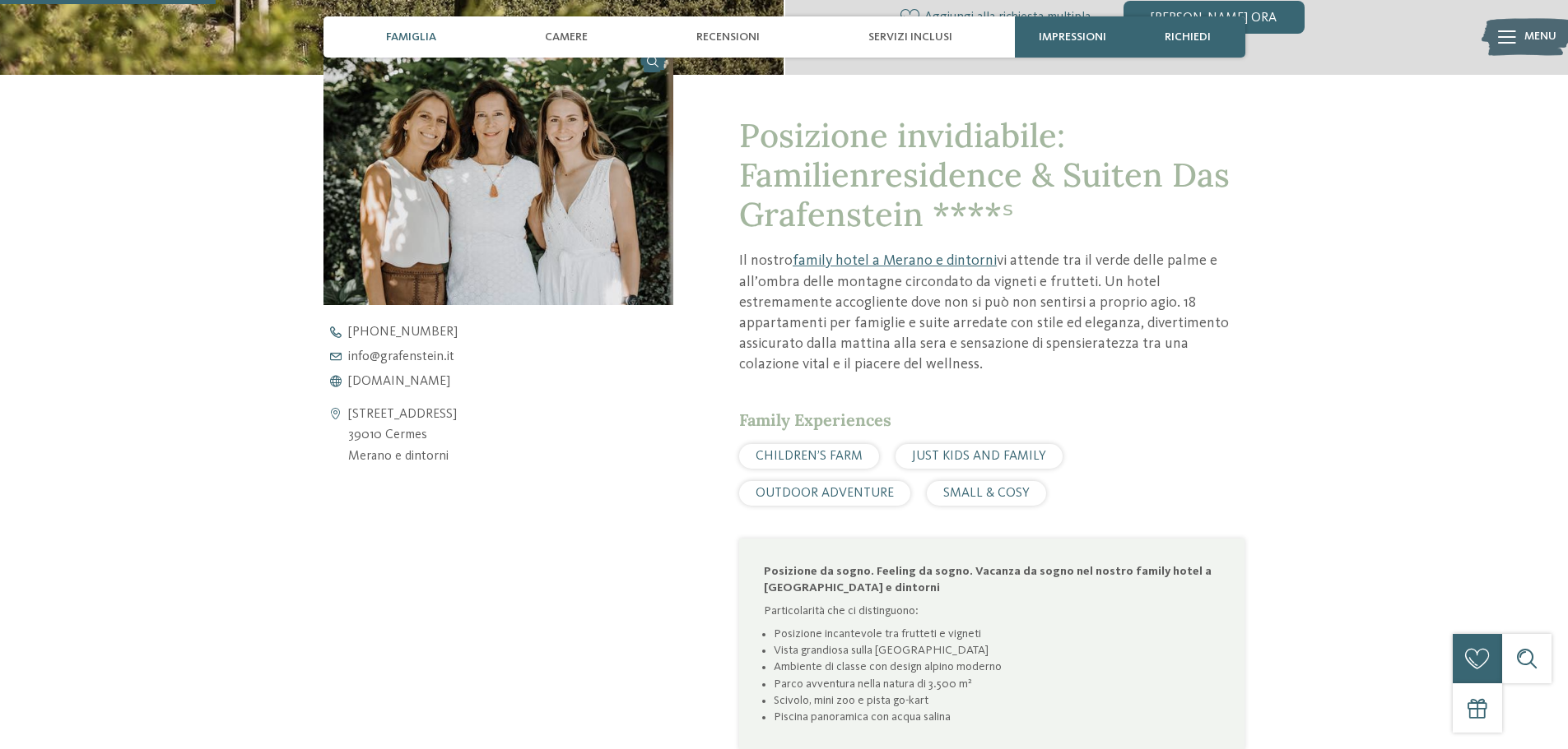
scroll to position [619, 0]
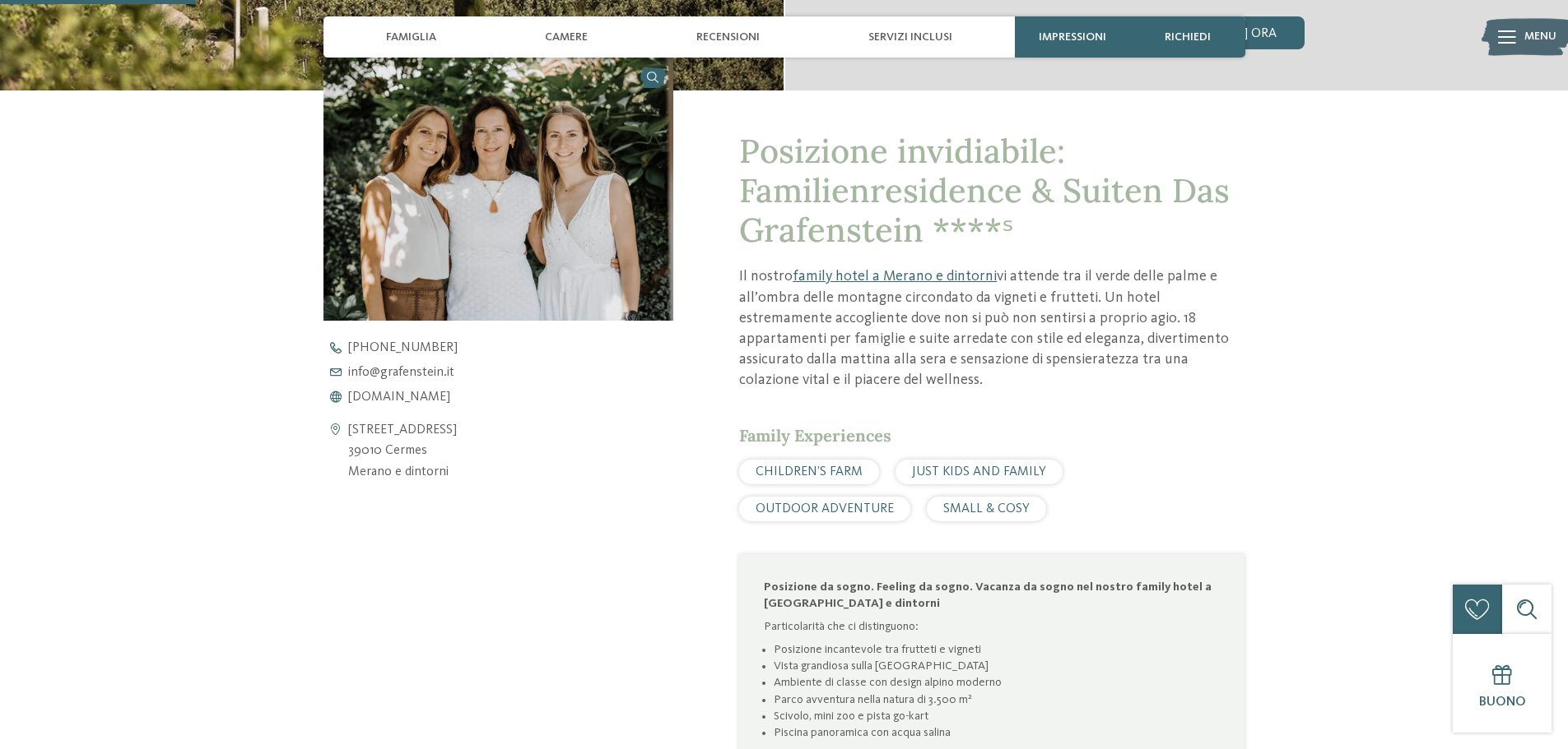
click at [826, 477] on span "CHILDREN’S FARM" at bounding box center [809, 472] width 107 height 13
click at [965, 475] on span "JUST KIDS AND FAMILY" at bounding box center [979, 472] width 135 height 13
click at [568, 39] on span "Camere" at bounding box center [565, 38] width 43 height 14
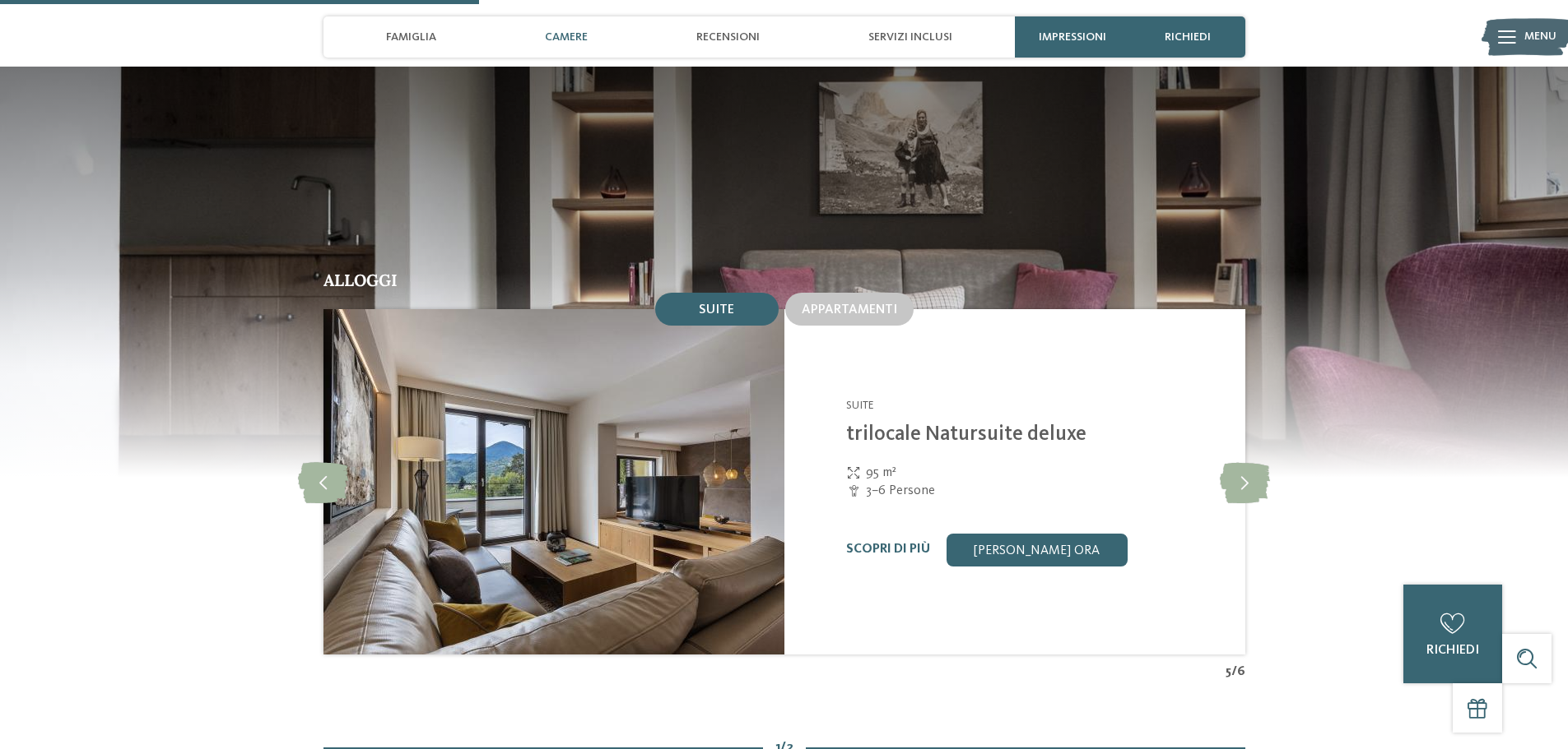
scroll to position [1535, 0]
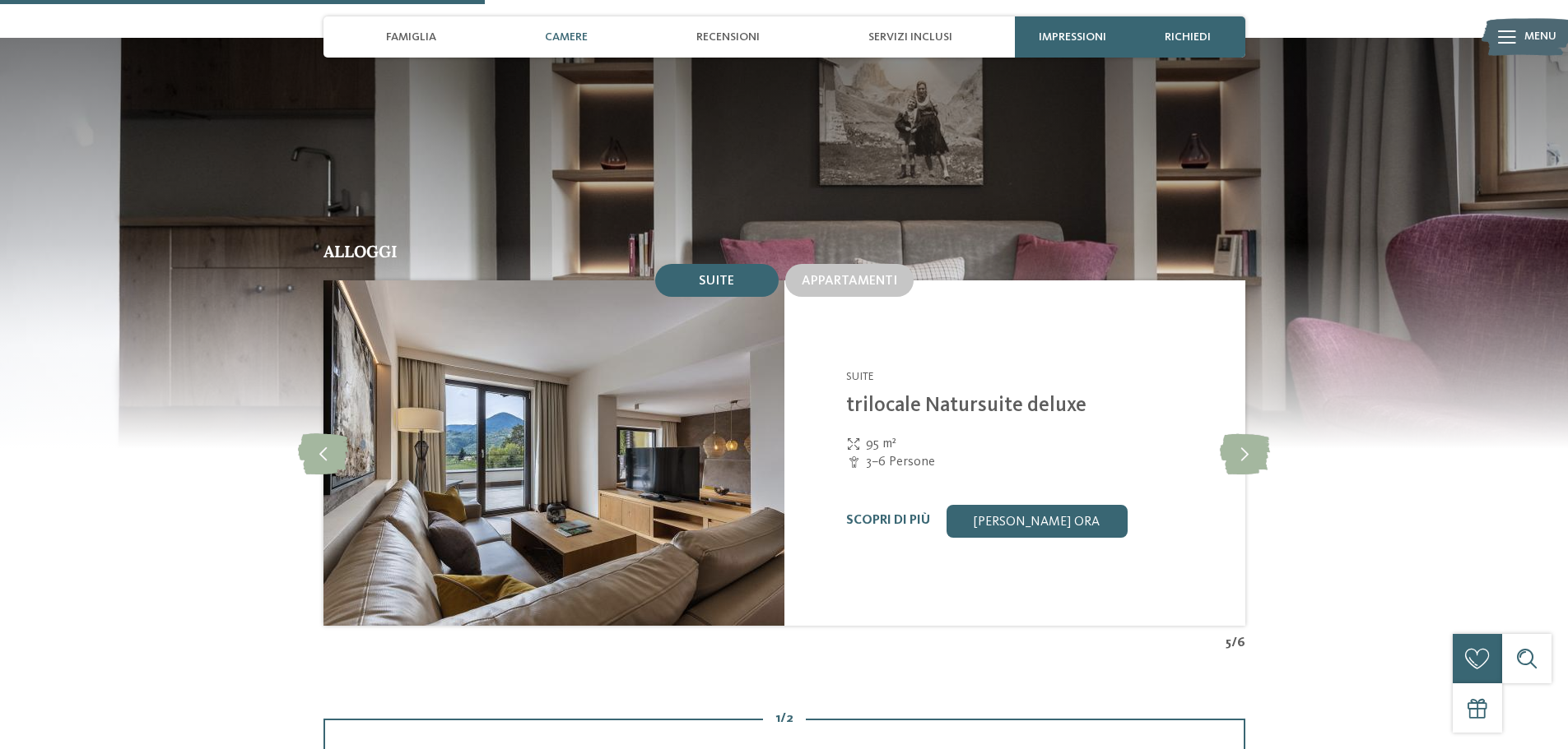
click at [853, 438] on icon at bounding box center [854, 444] width 17 height 12
click at [877, 435] on span "95 m²" at bounding box center [881, 444] width 31 height 18
click at [897, 515] on link "Scopri di più" at bounding box center [888, 520] width 84 height 13
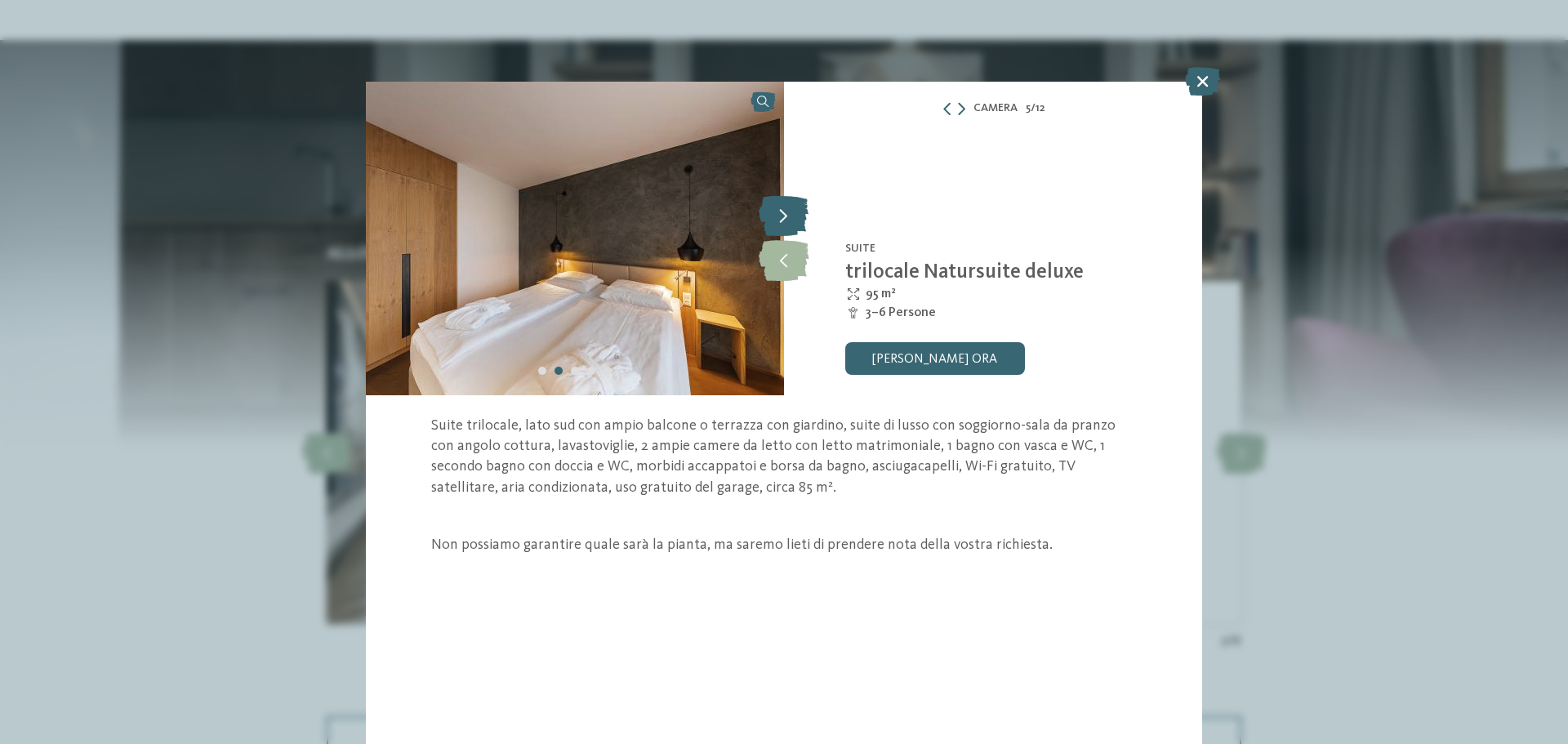
click at [788, 217] on icon at bounding box center [783, 216] width 50 height 41
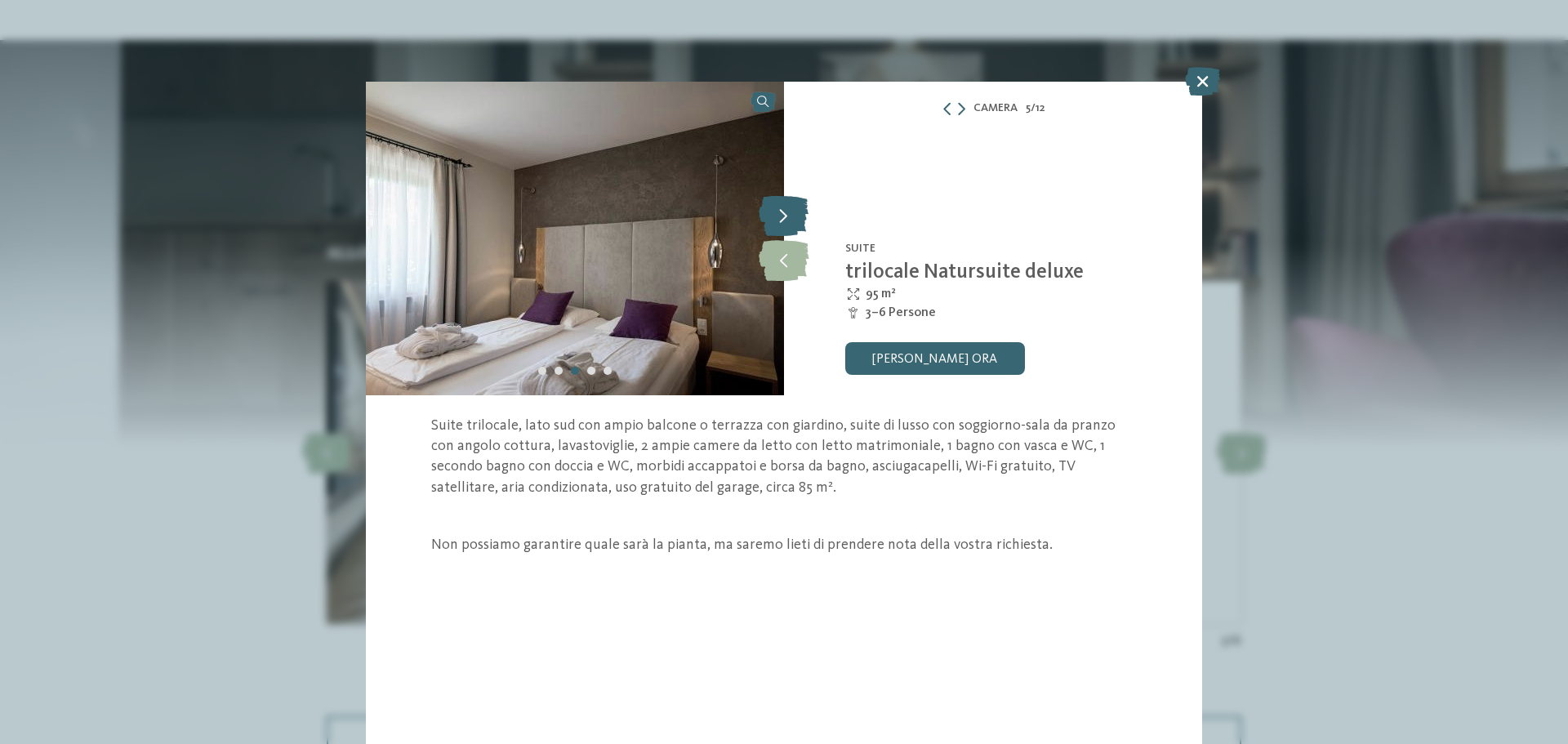
click at [788, 218] on icon at bounding box center [783, 216] width 50 height 41
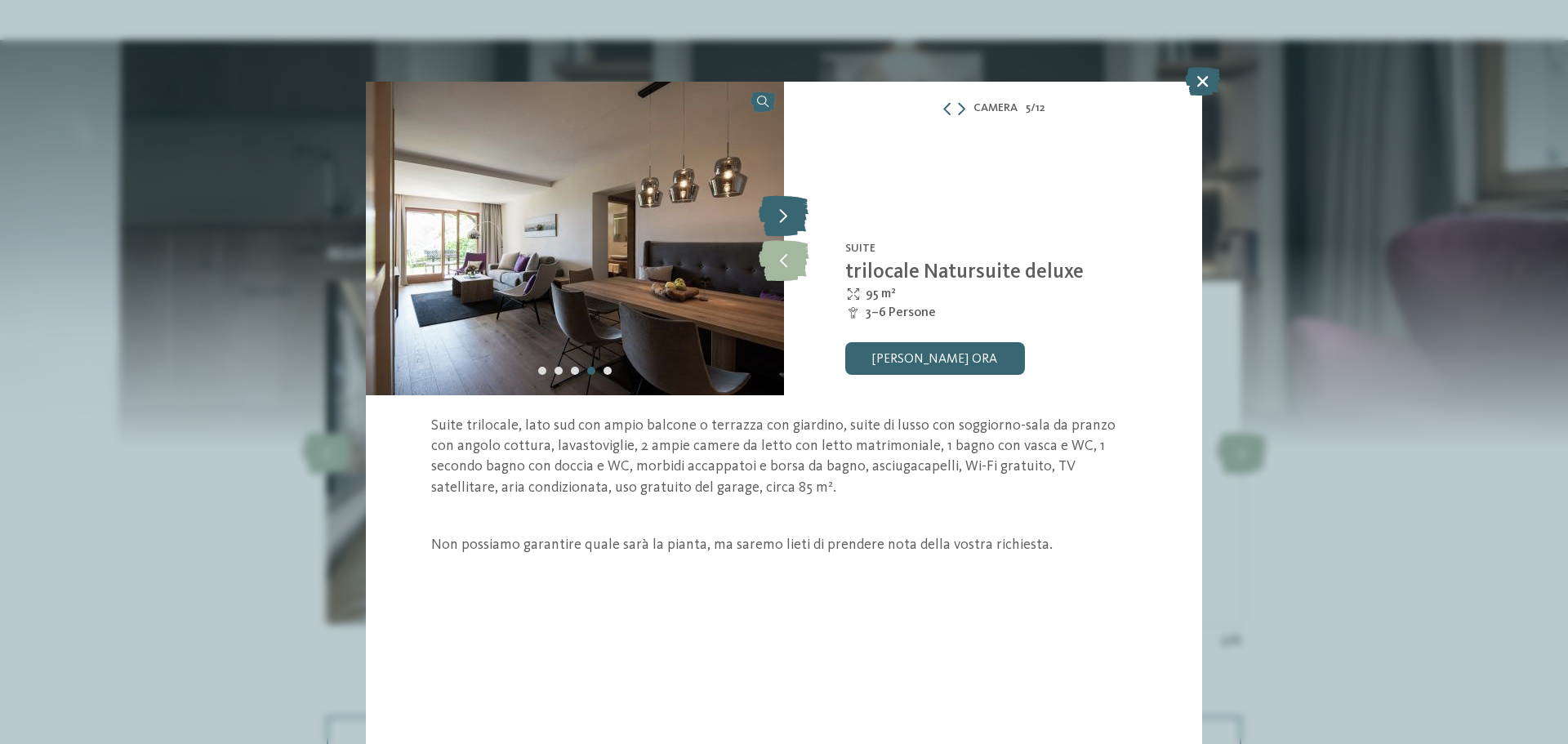
click at [788, 218] on icon at bounding box center [783, 216] width 50 height 41
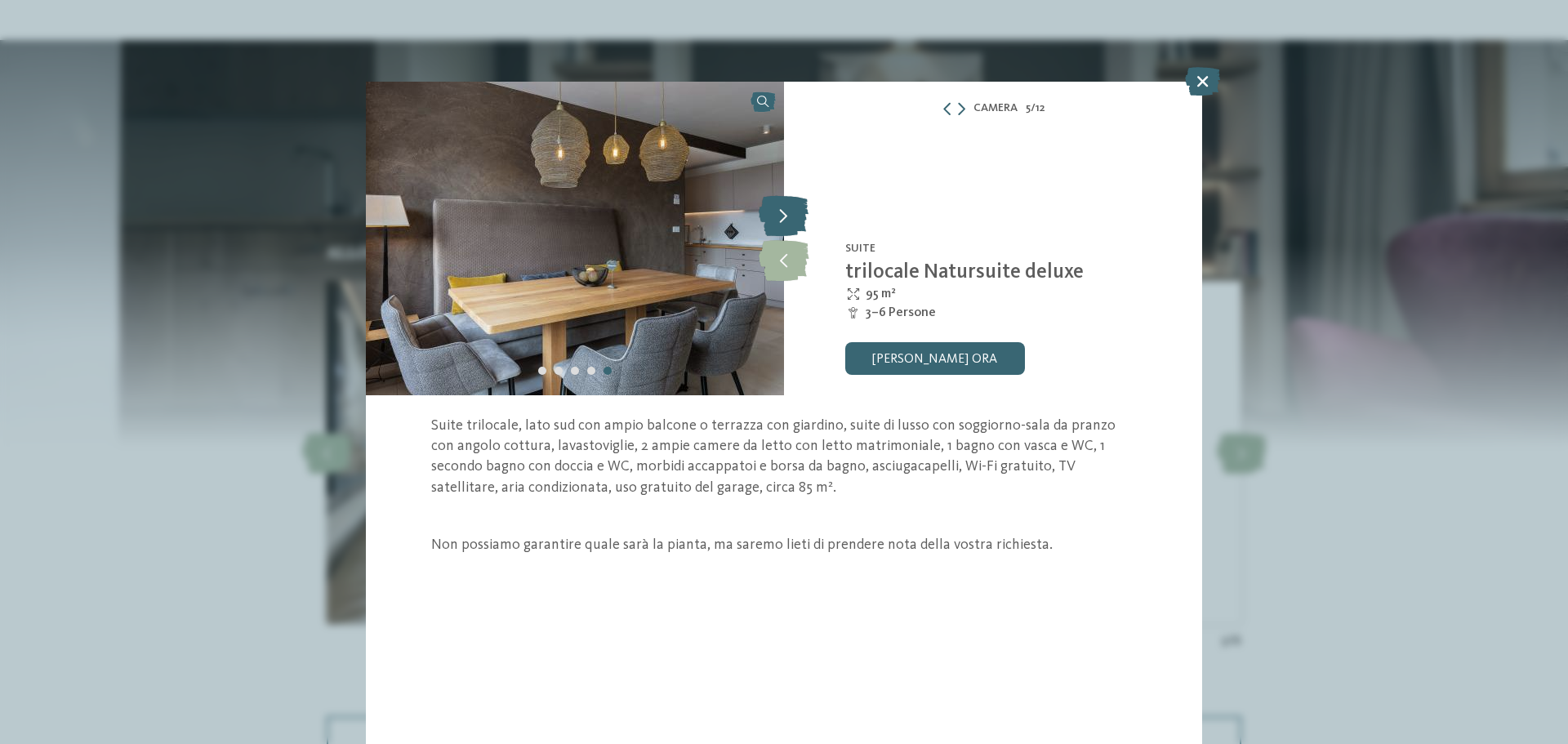
click at [788, 215] on icon at bounding box center [783, 216] width 50 height 41
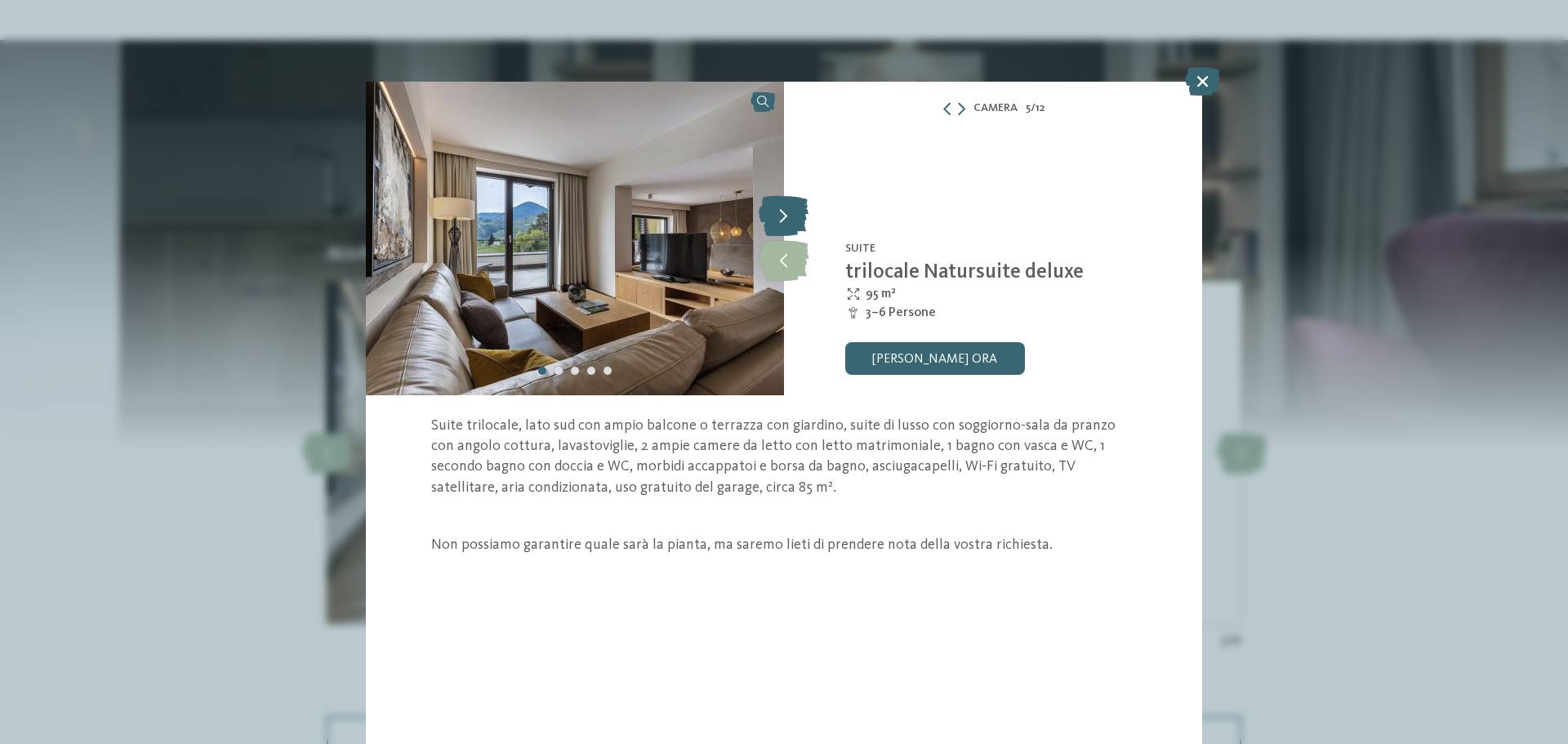
click at [788, 215] on icon at bounding box center [783, 216] width 50 height 41
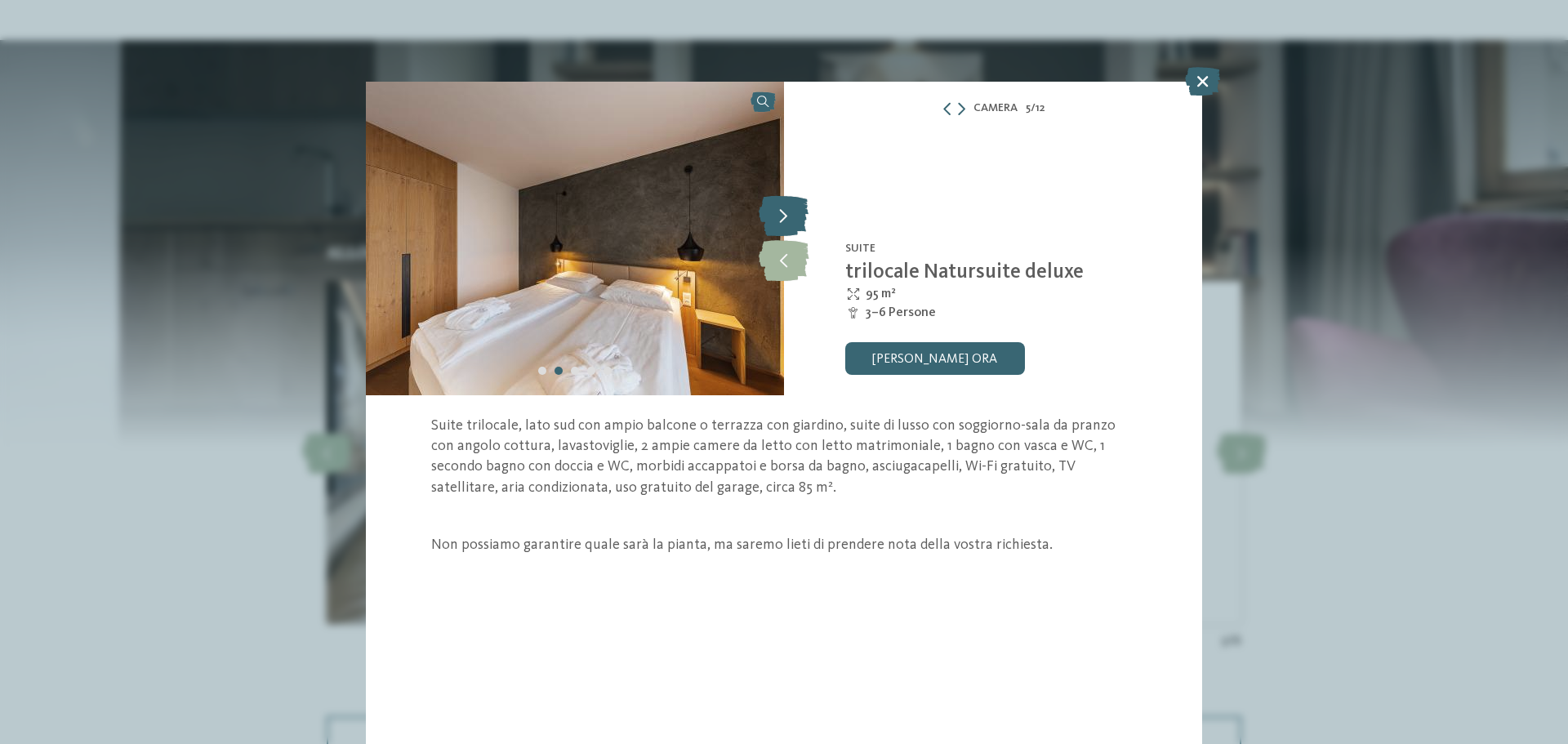
click at [788, 215] on icon at bounding box center [783, 216] width 50 height 41
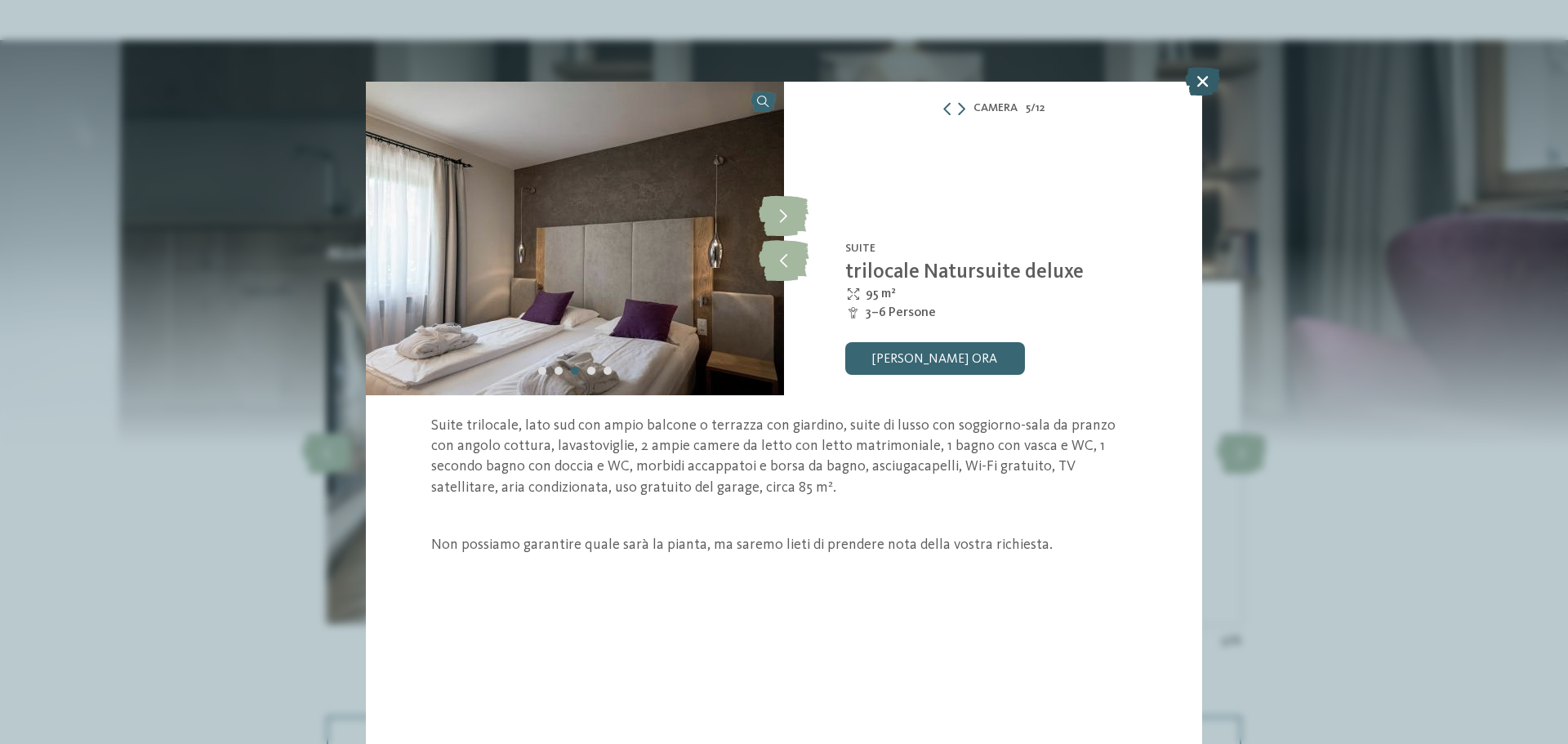
click at [1202, 83] on icon at bounding box center [1203, 81] width 35 height 29
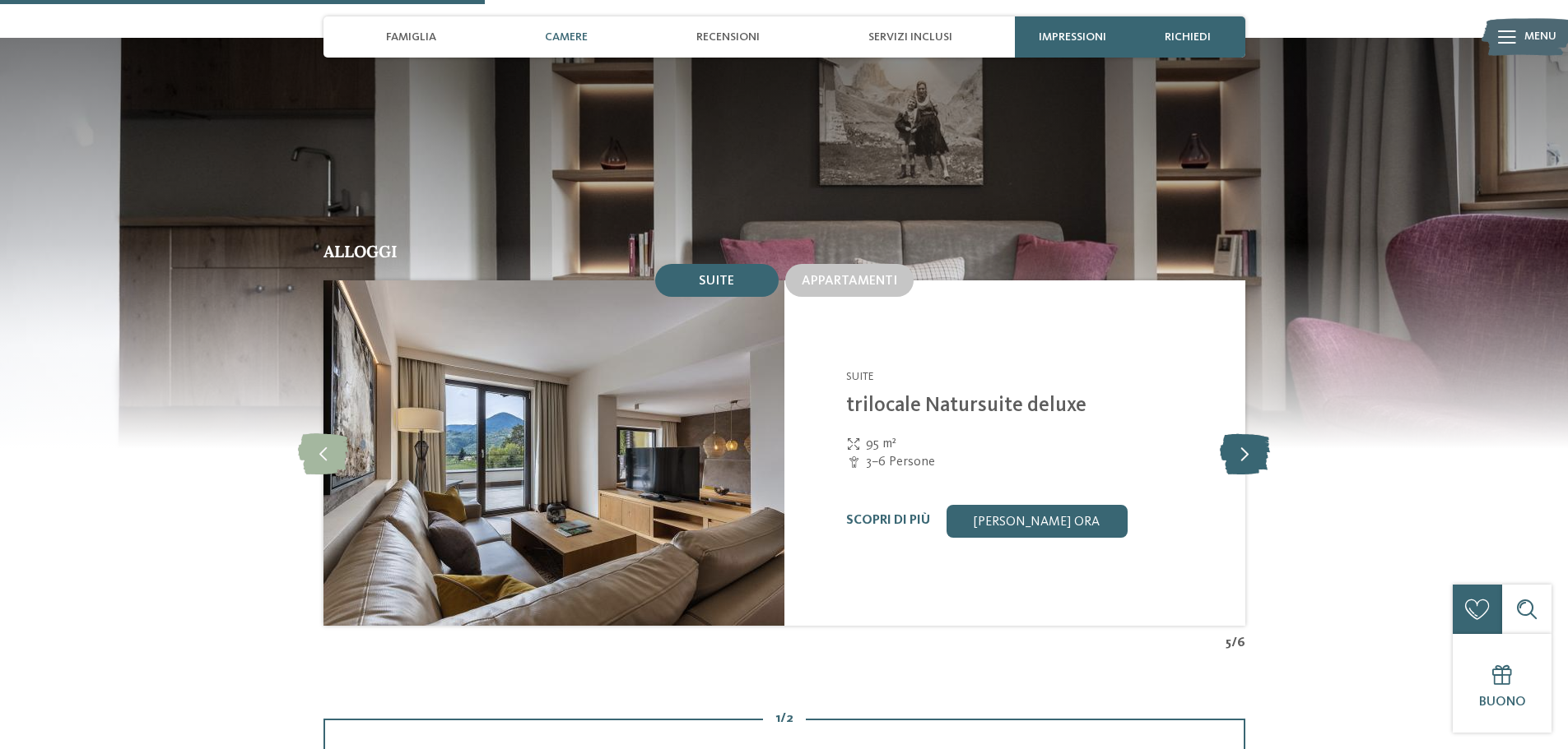
click at [1253, 432] on icon at bounding box center [1244, 453] width 50 height 42
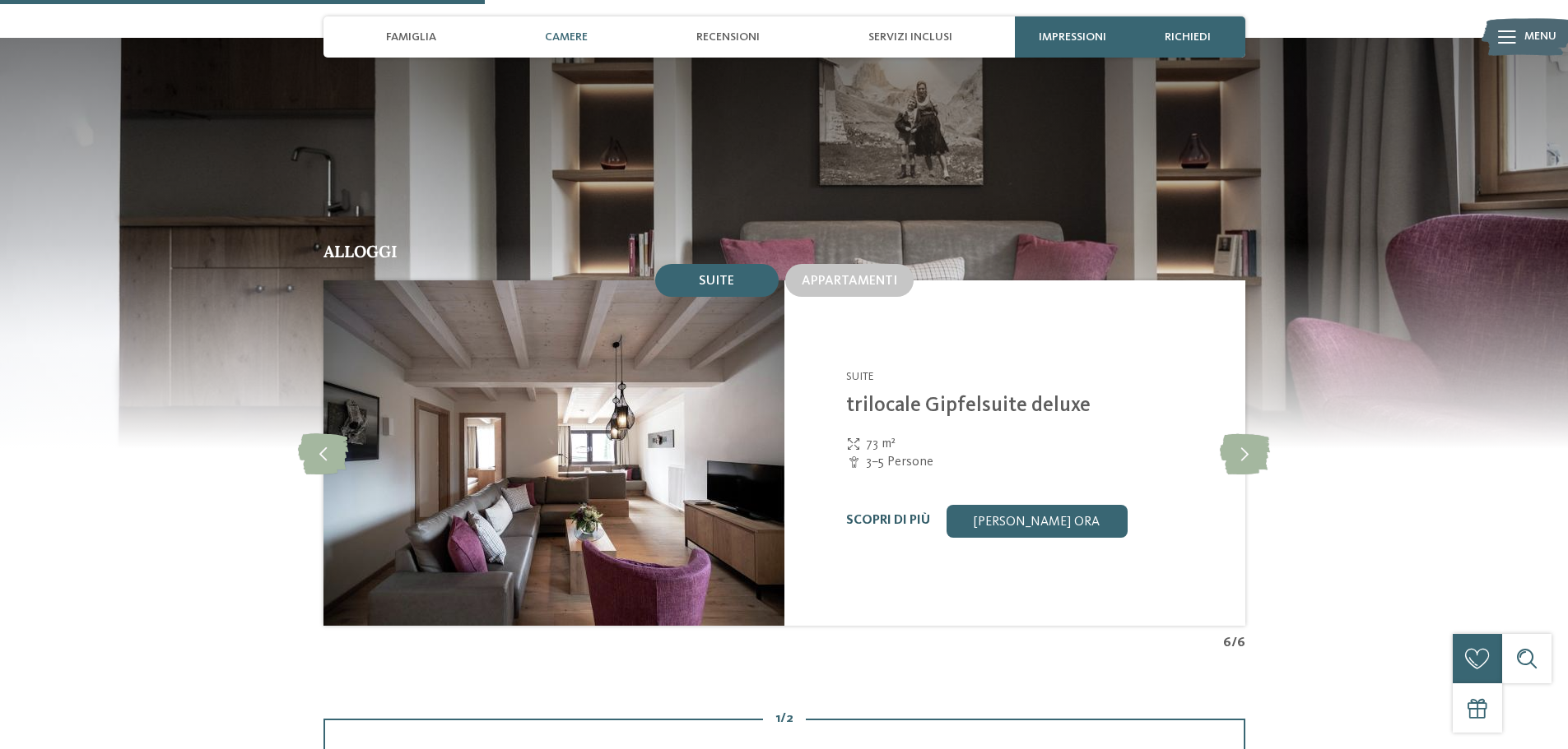
click at [915, 515] on link "Scopri di più" at bounding box center [888, 520] width 84 height 13
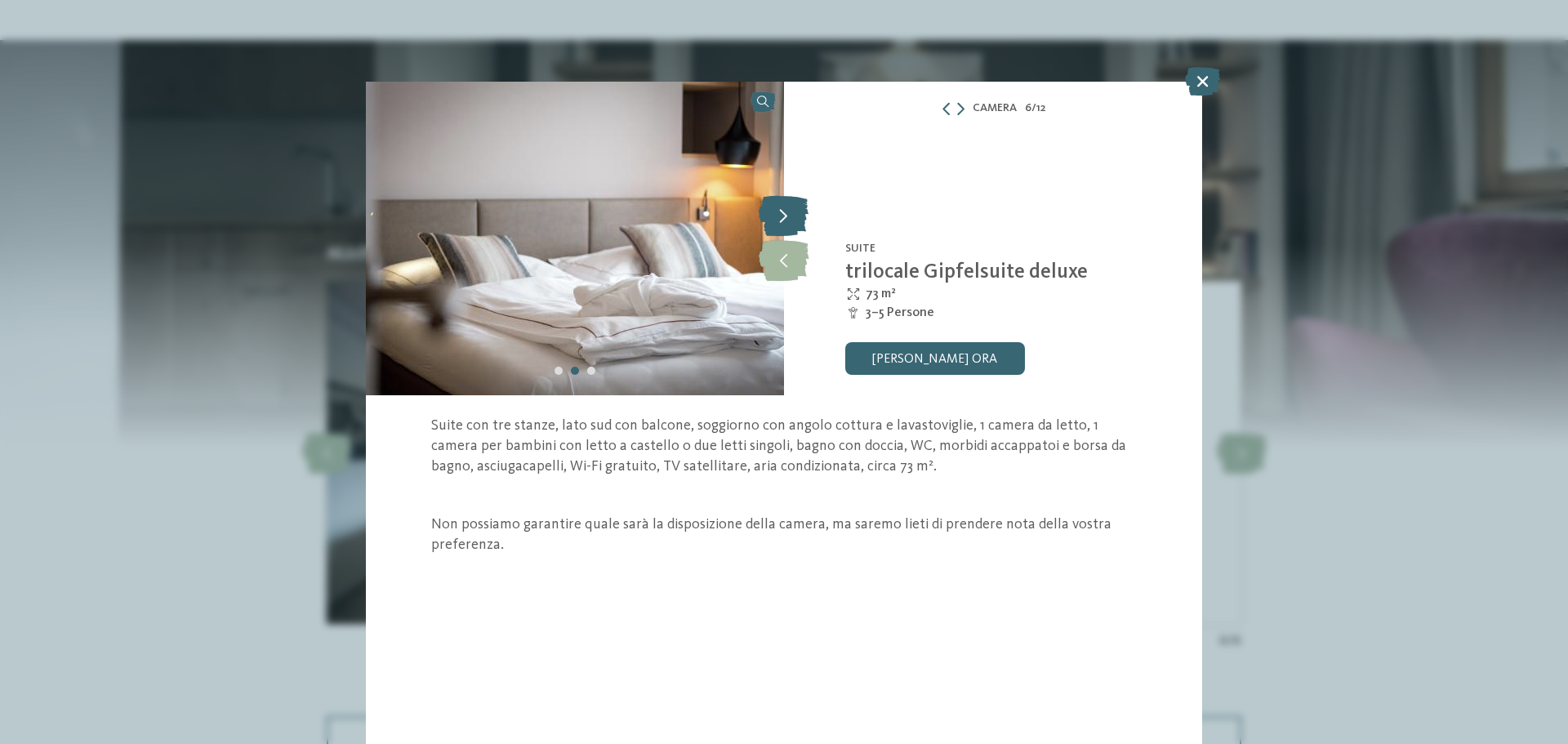
click at [778, 225] on icon at bounding box center [783, 216] width 50 height 41
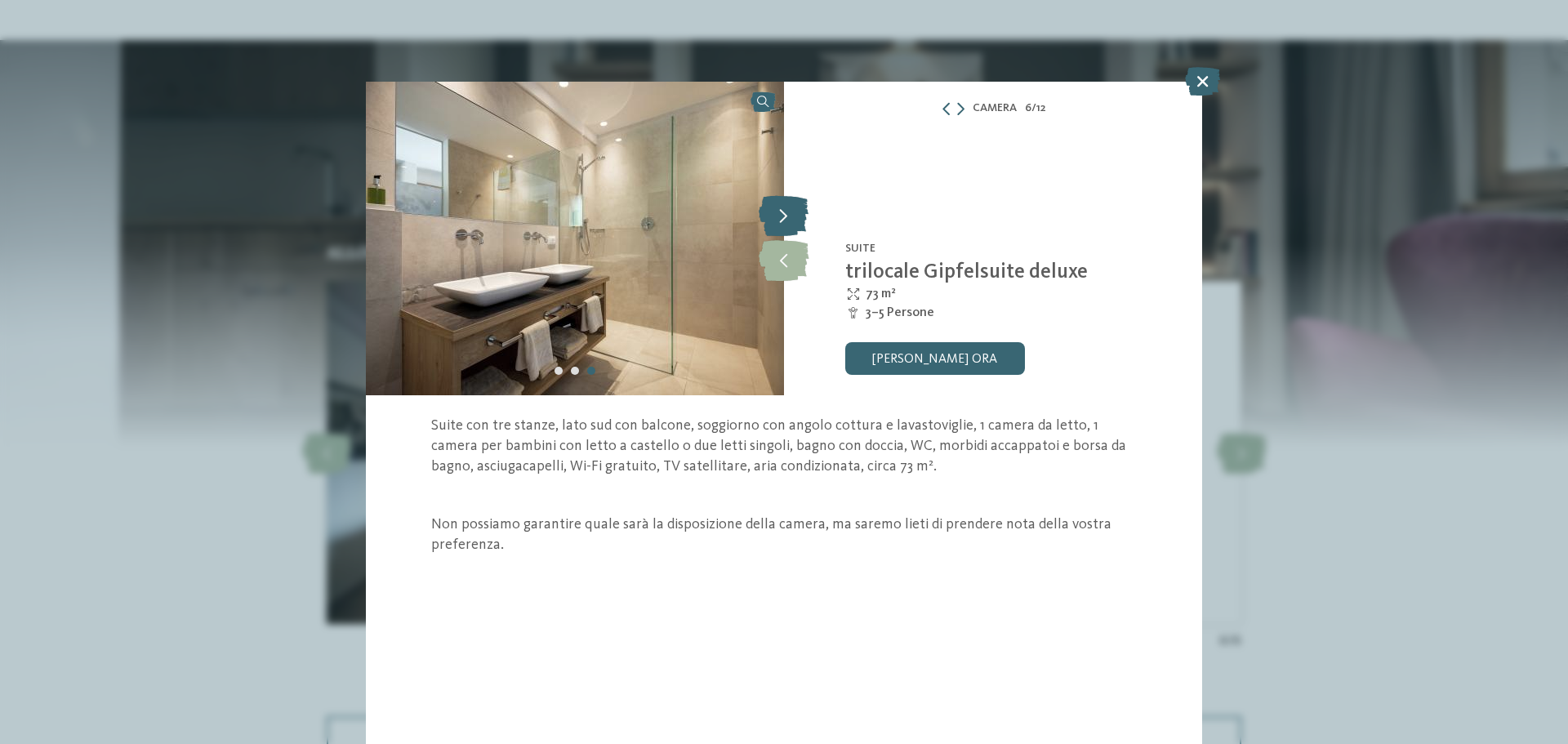
click at [778, 225] on icon at bounding box center [783, 216] width 50 height 41
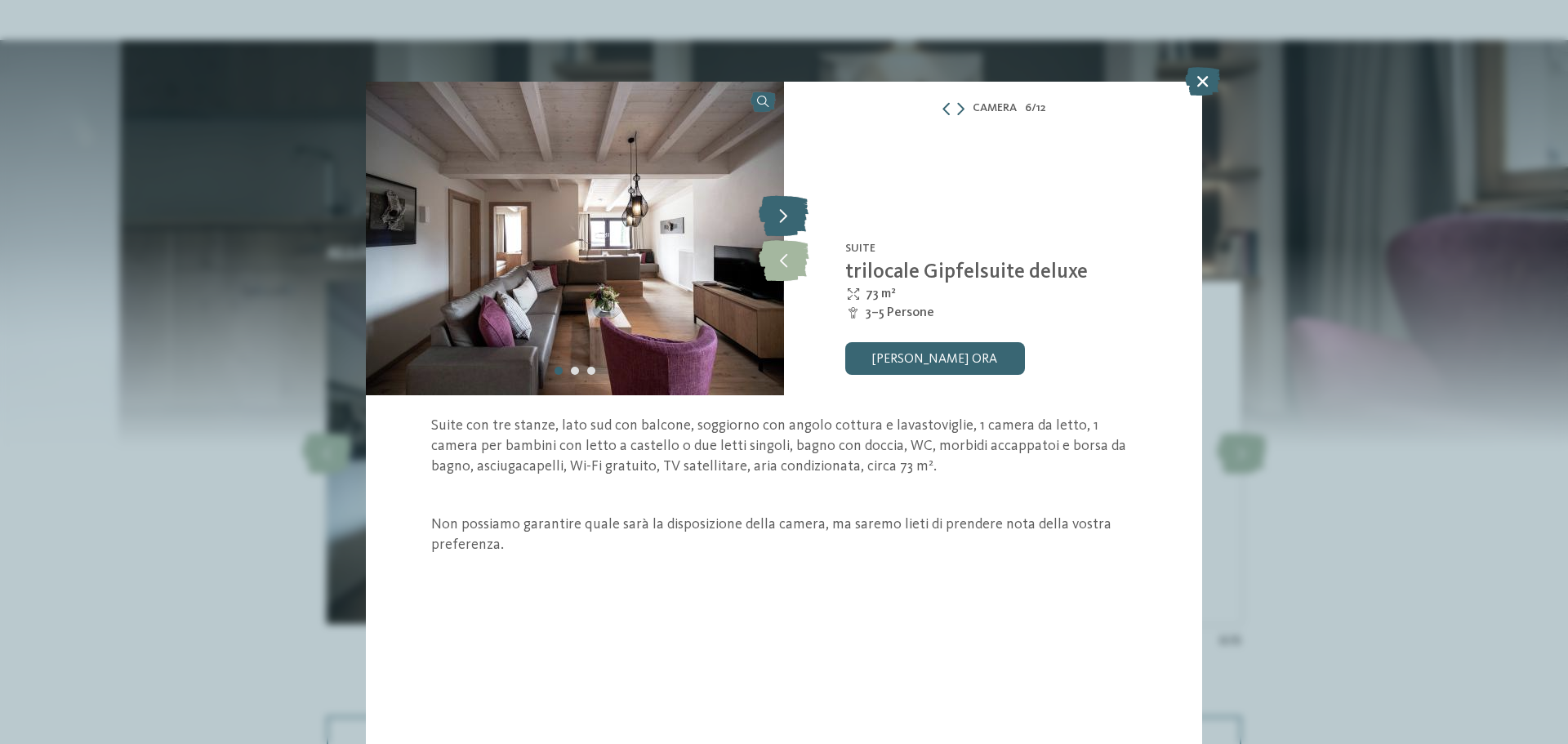
click at [778, 225] on icon at bounding box center [783, 216] width 50 height 41
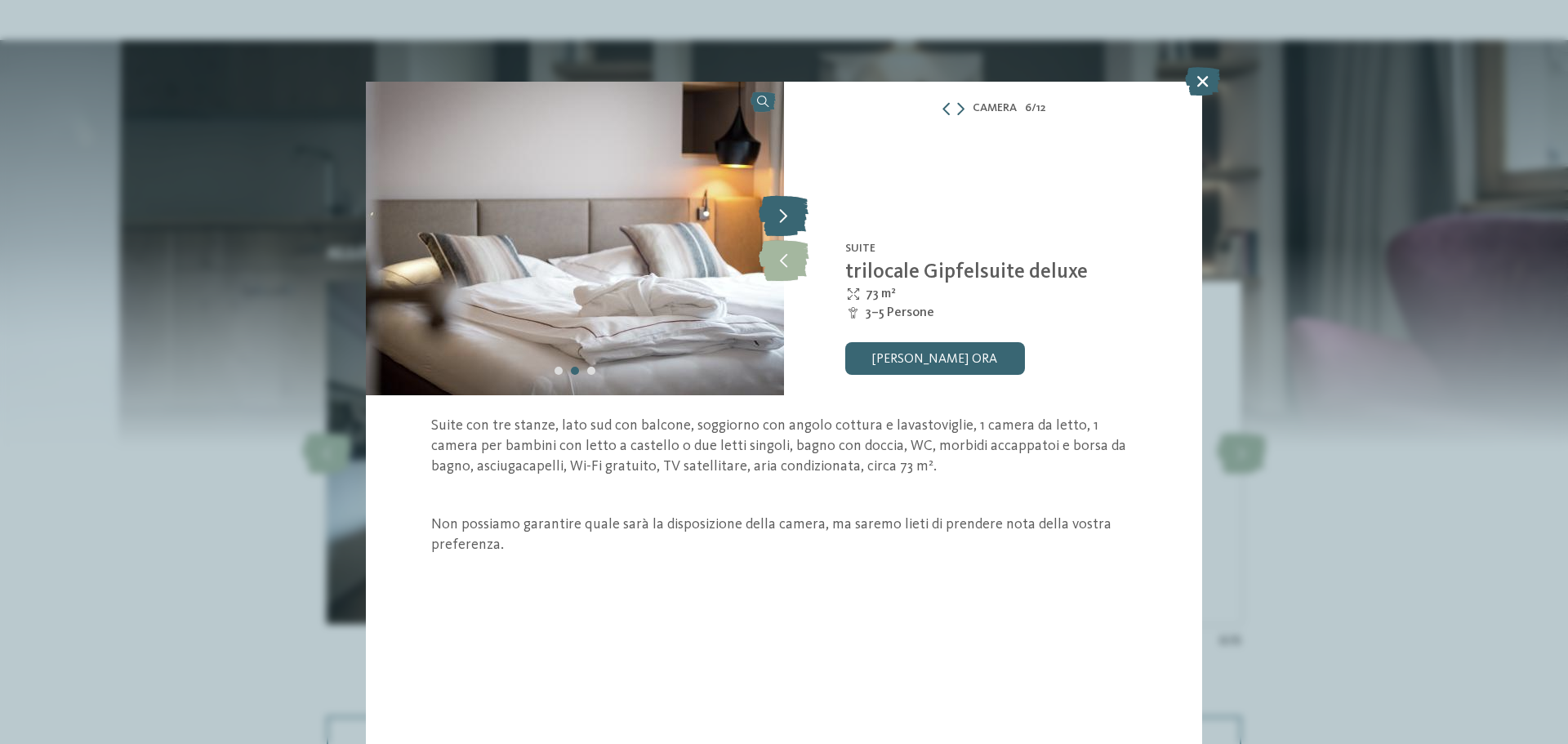
click at [778, 225] on icon at bounding box center [783, 216] width 50 height 41
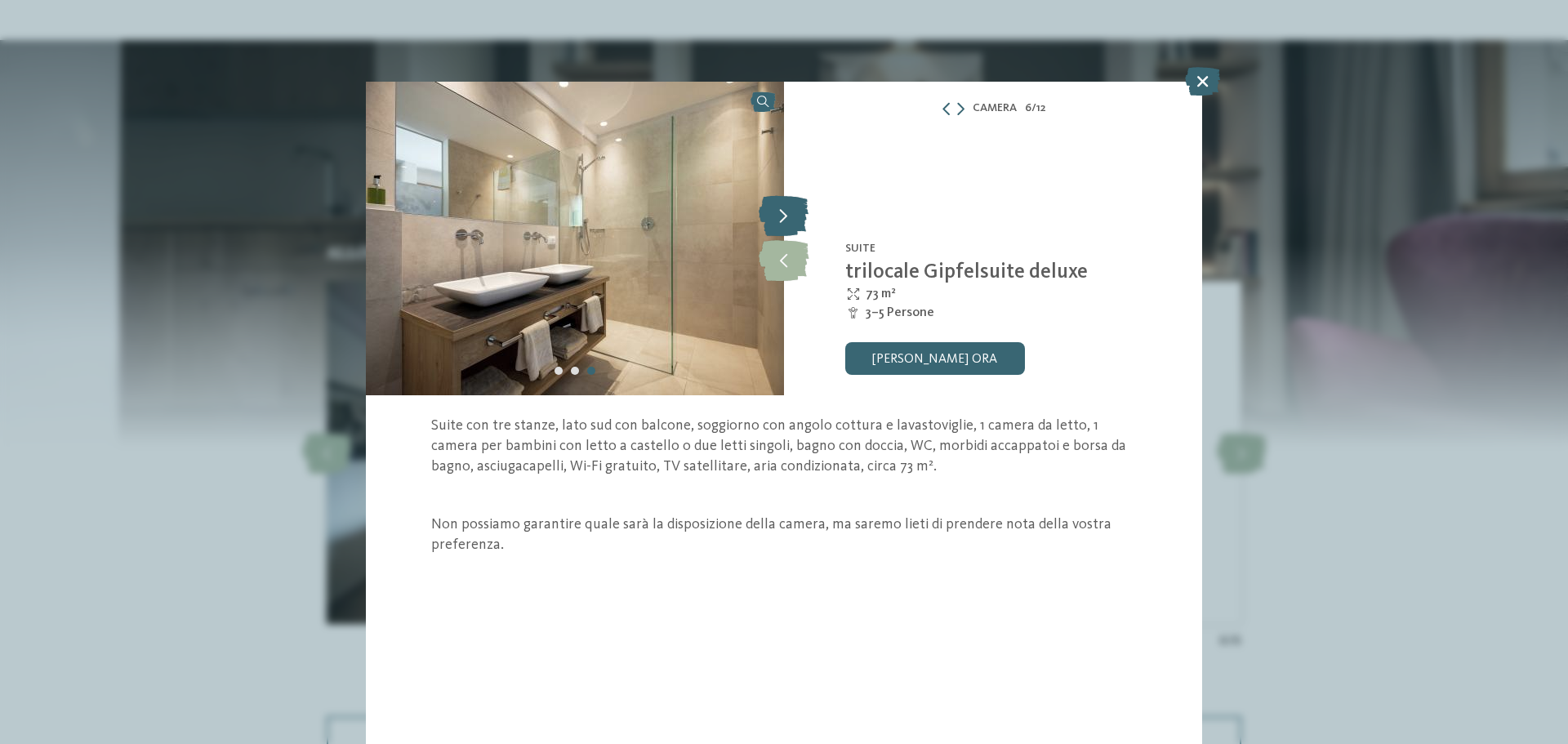
click at [778, 225] on icon at bounding box center [783, 216] width 50 height 41
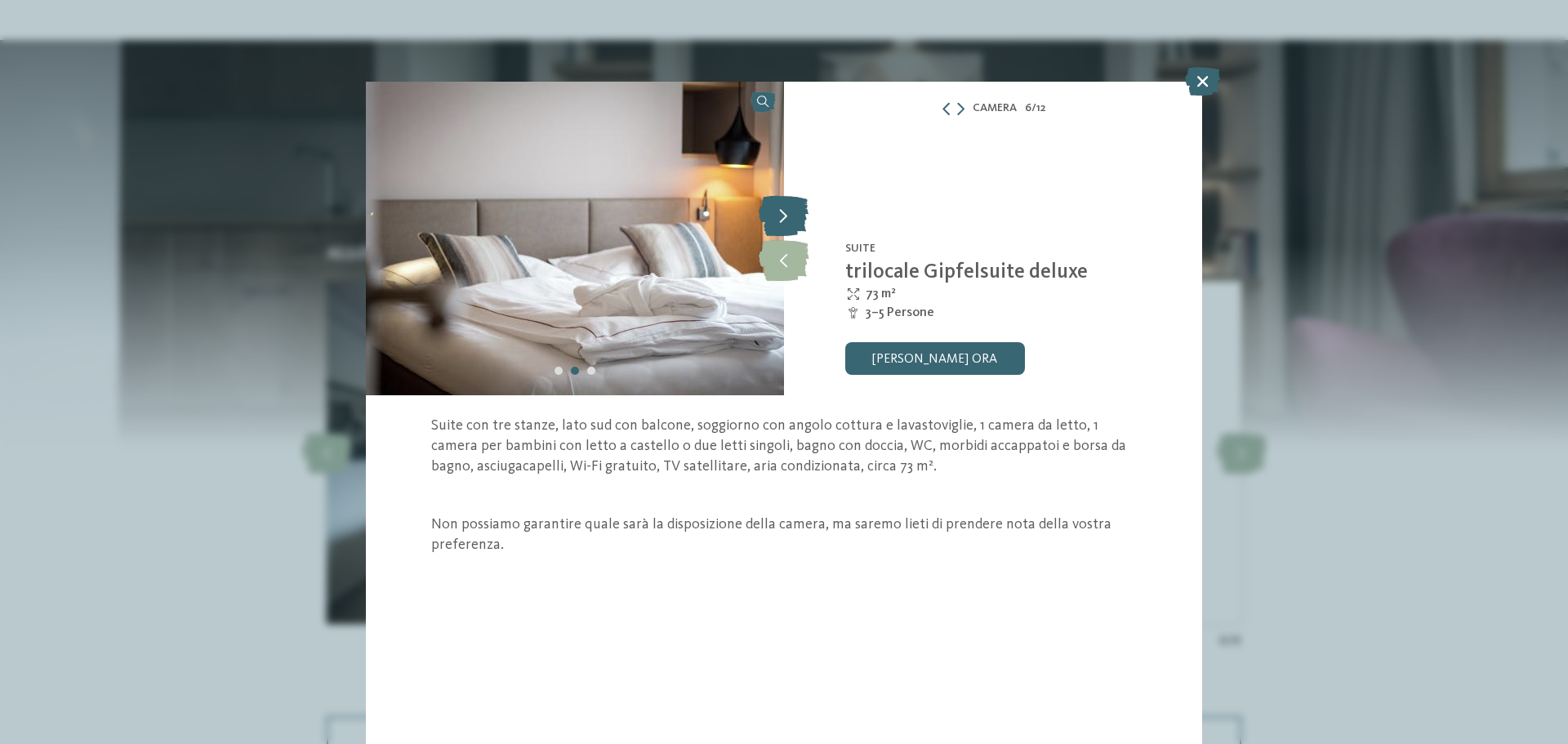
click at [787, 222] on icon at bounding box center [783, 216] width 50 height 41
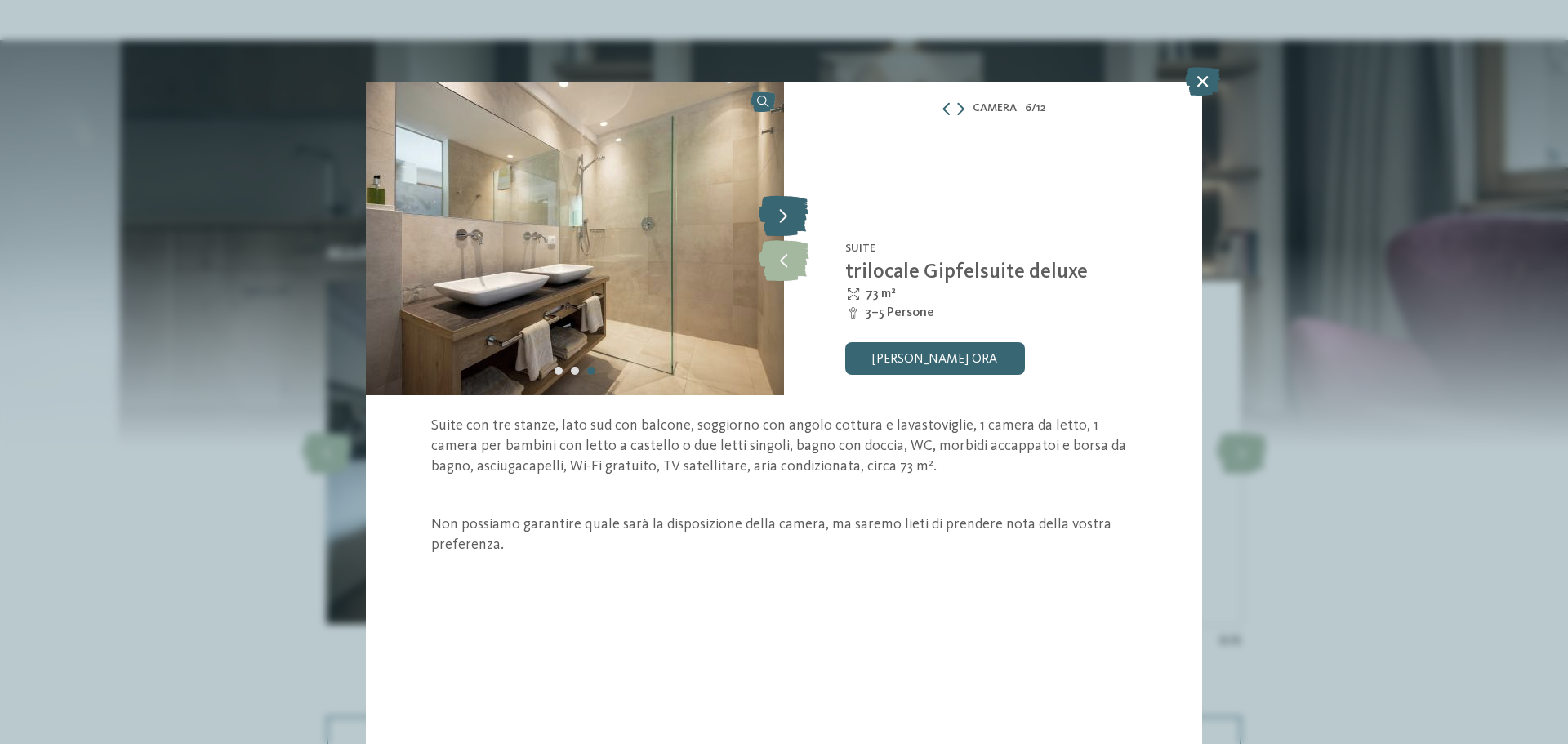
click at [787, 222] on icon at bounding box center [783, 216] width 50 height 41
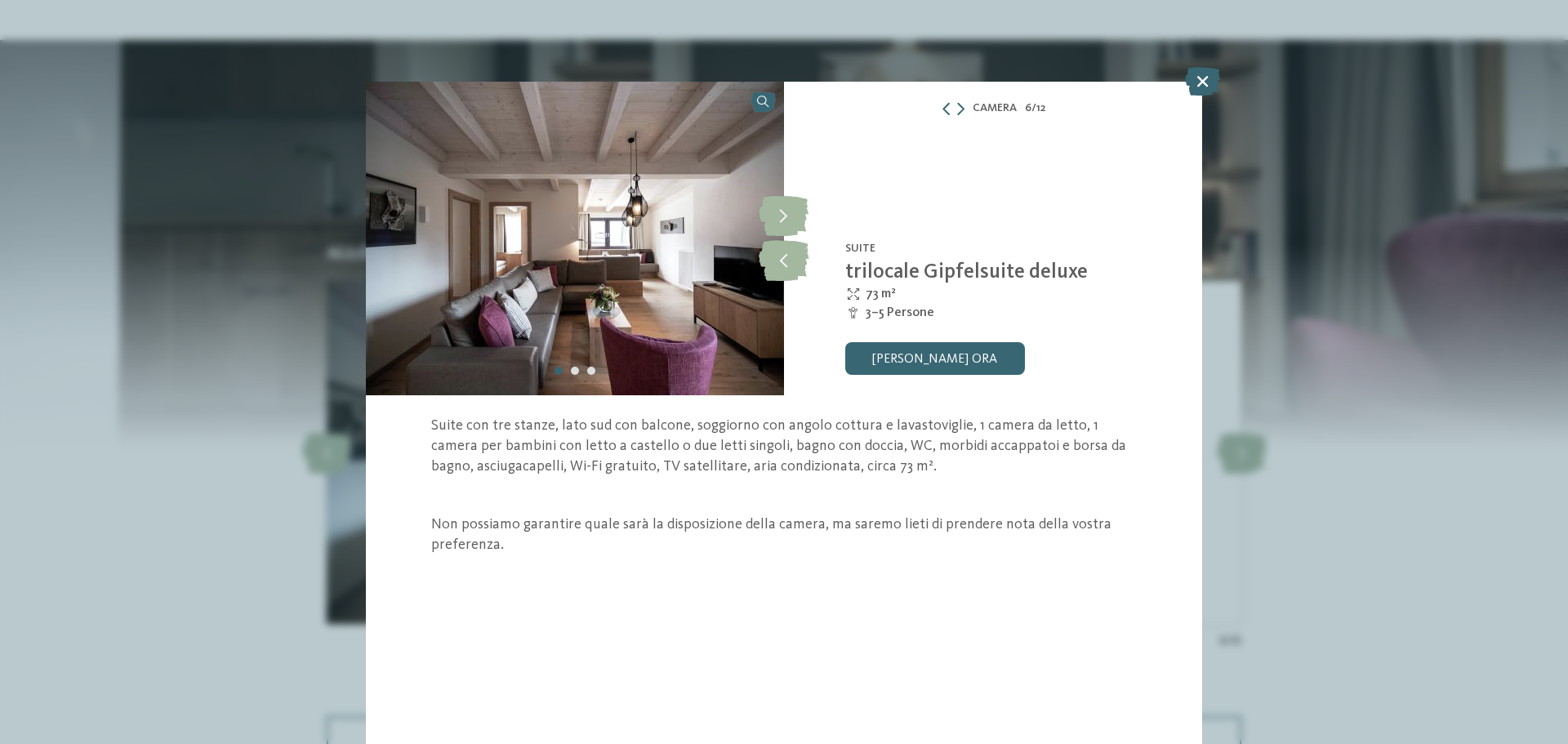
click at [1204, 81] on icon at bounding box center [1203, 81] width 35 height 29
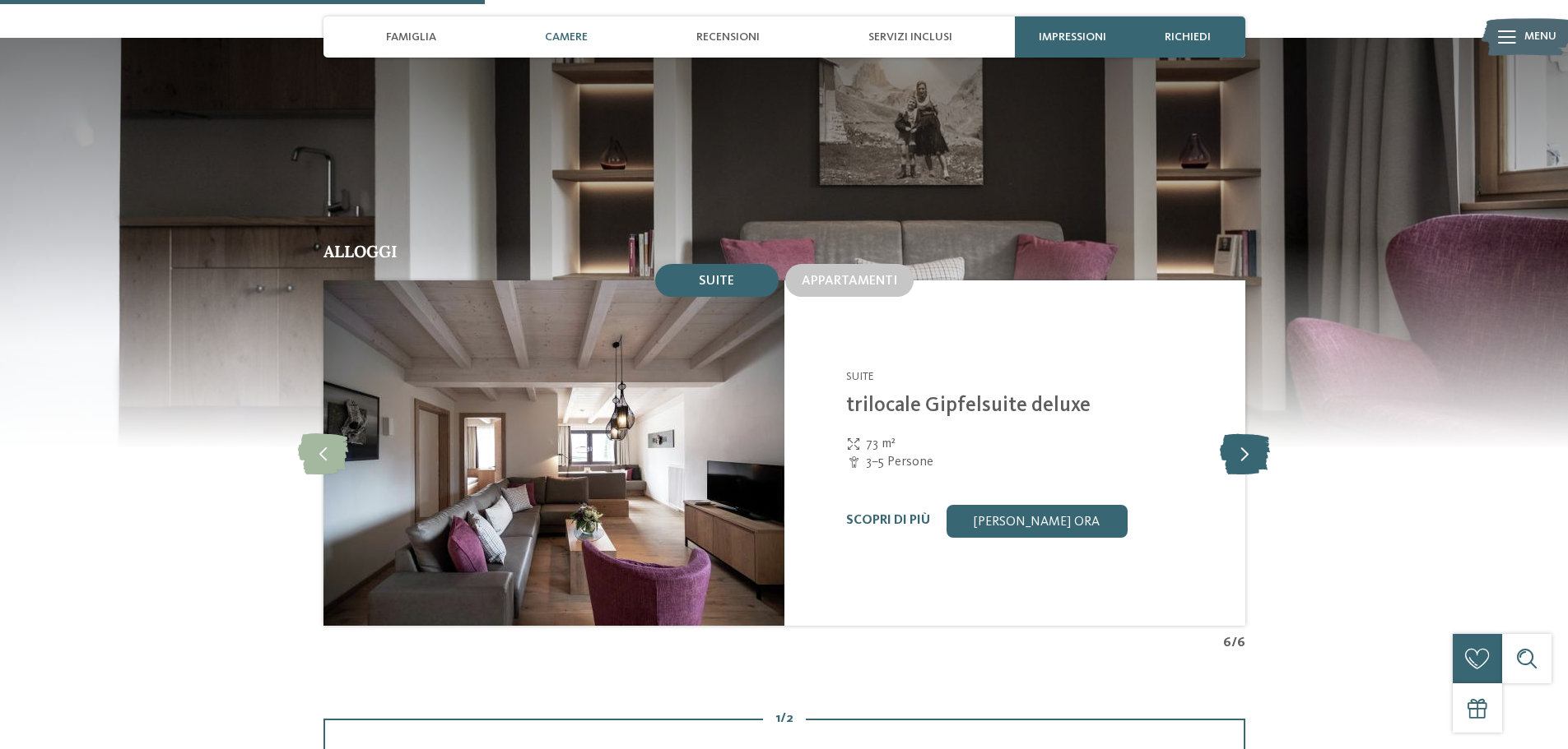
click at [1245, 432] on icon at bounding box center [1244, 453] width 50 height 42
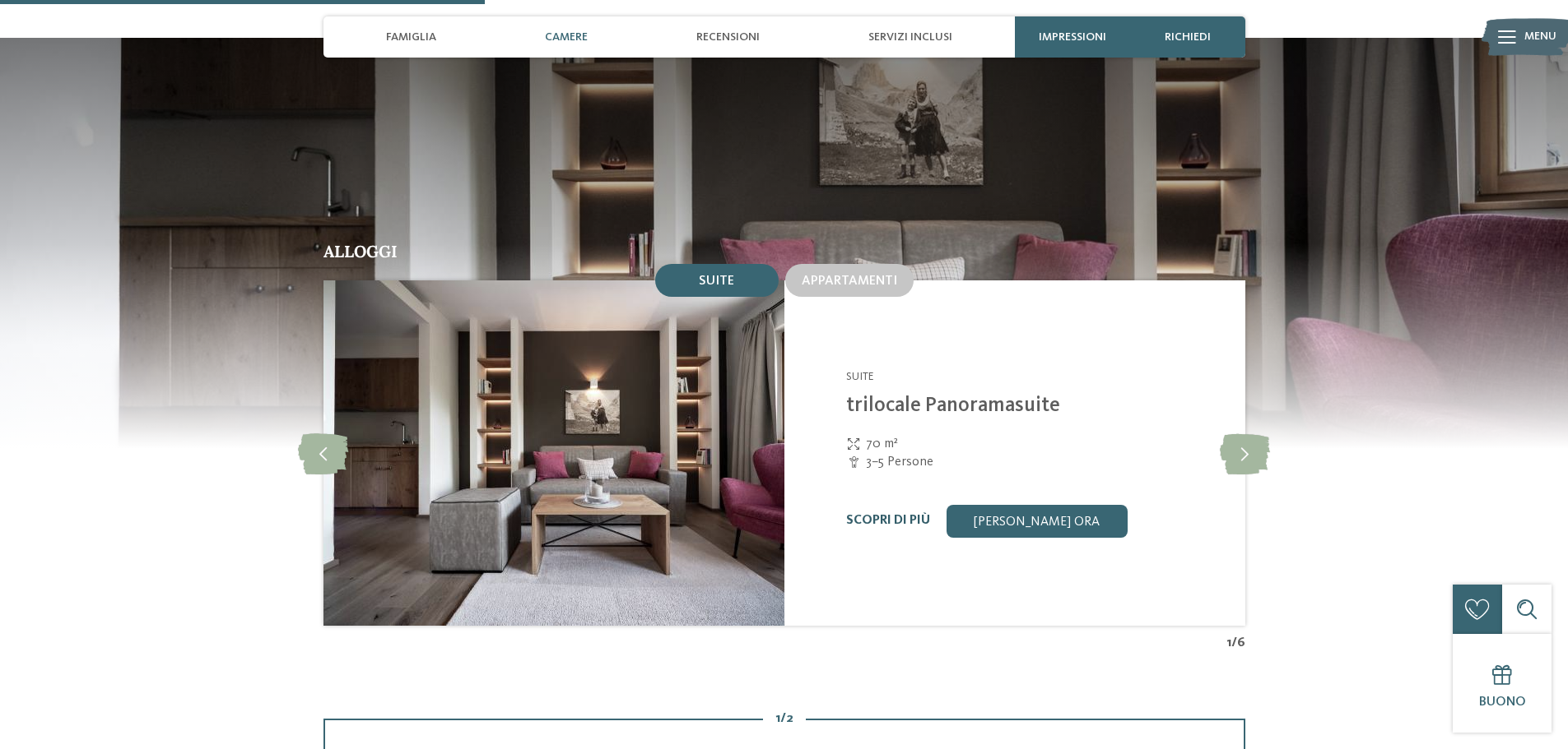
click at [891, 515] on link "Scopri di più" at bounding box center [888, 520] width 84 height 13
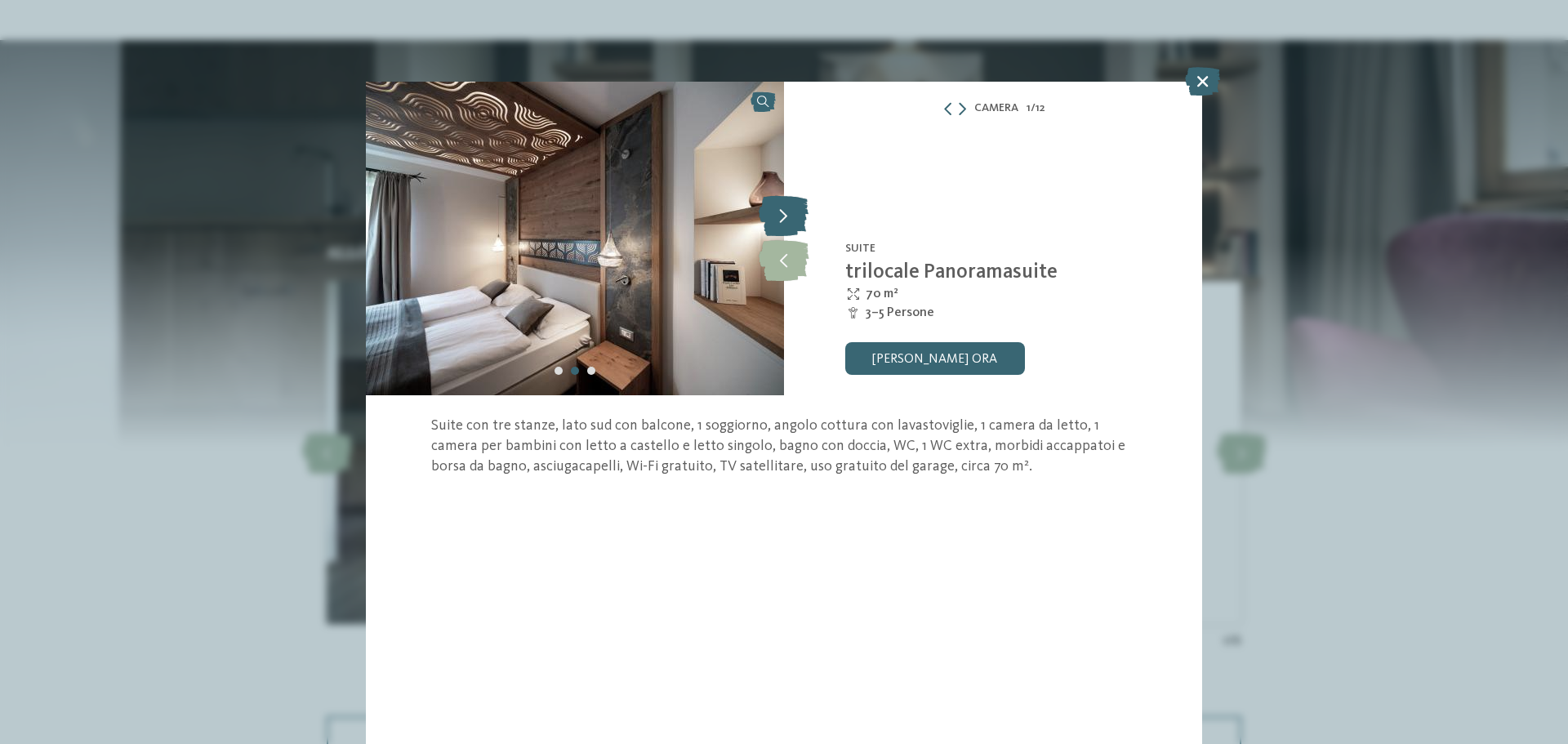
click at [786, 213] on icon at bounding box center [783, 216] width 50 height 41
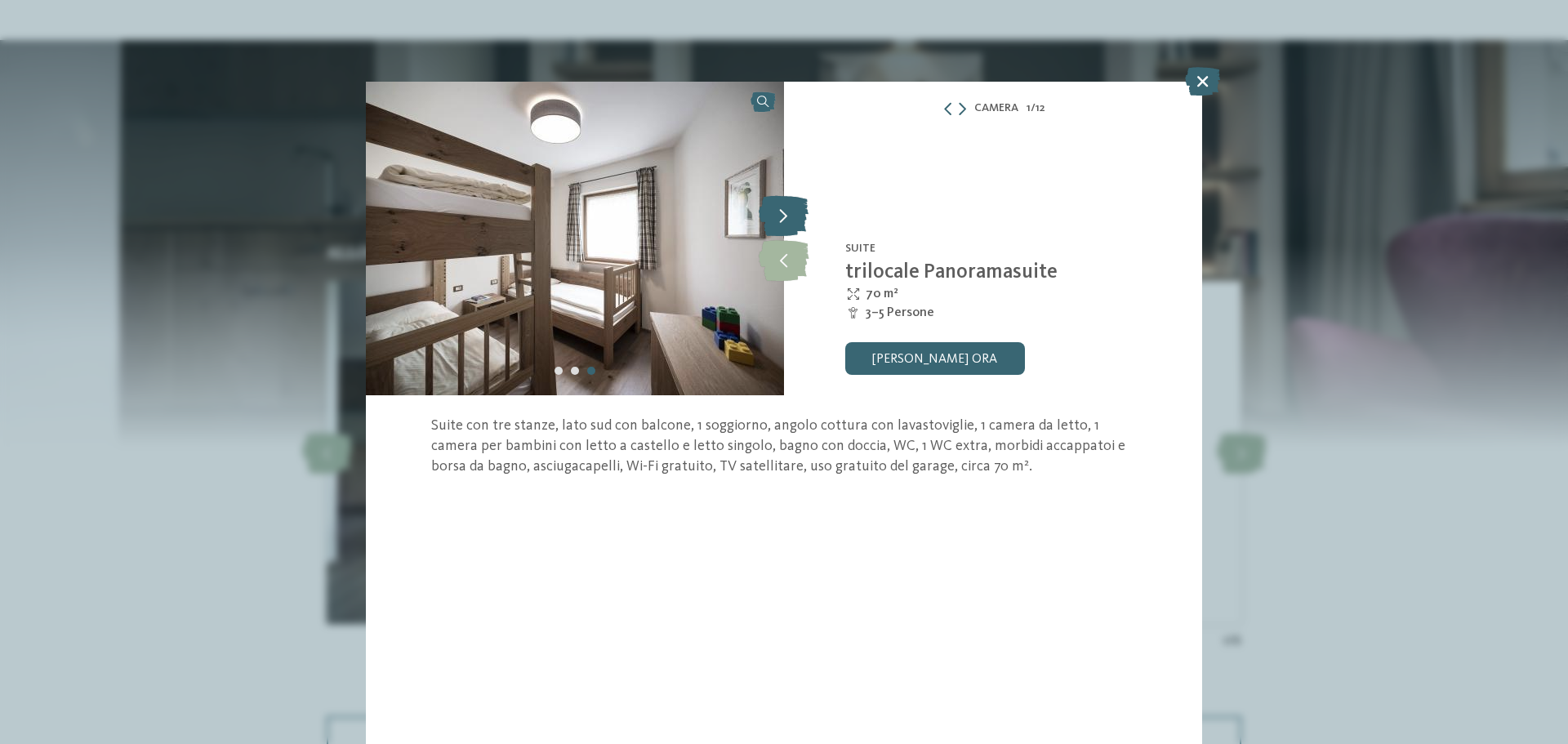
click at [779, 210] on icon at bounding box center [783, 216] width 50 height 41
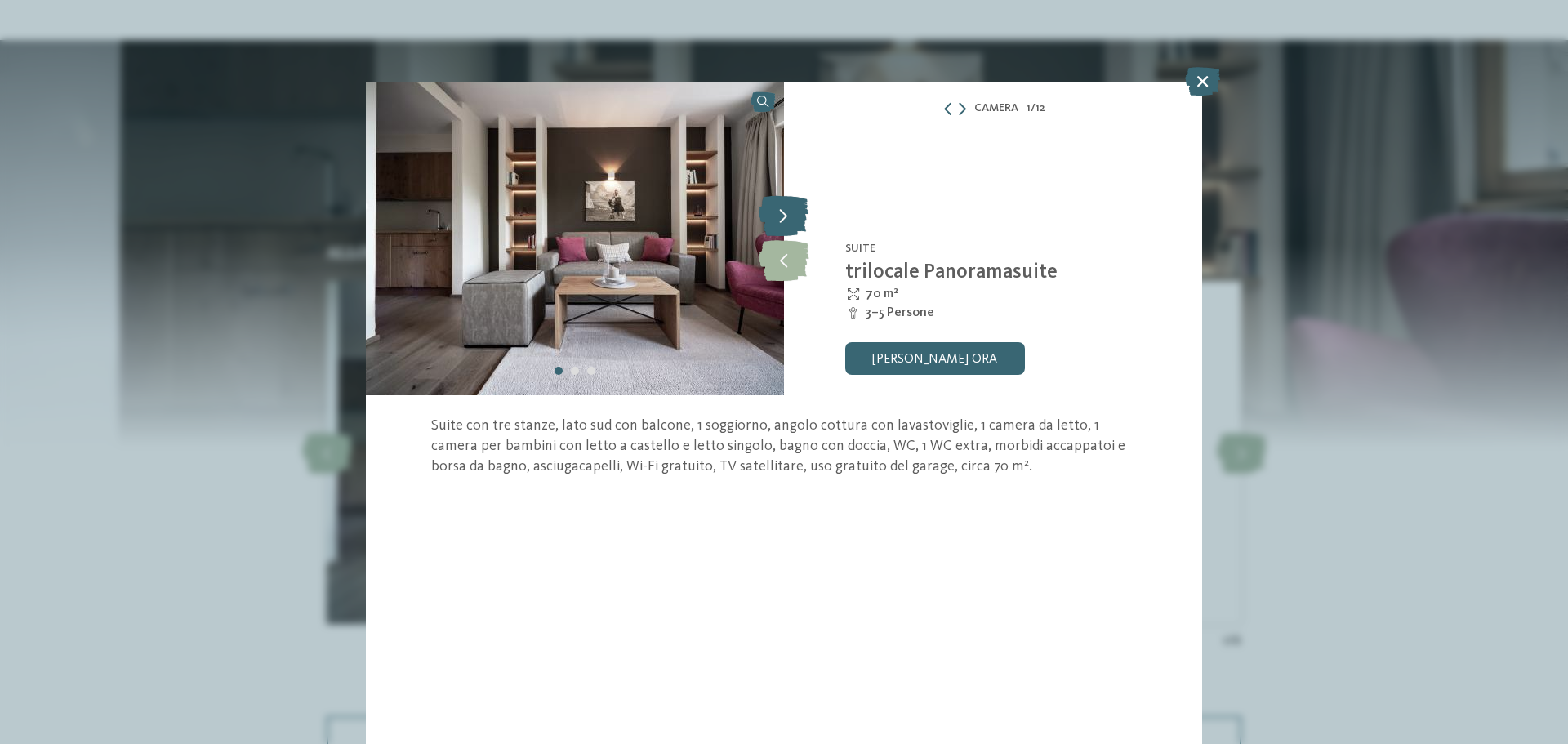
click at [779, 210] on icon at bounding box center [783, 216] width 50 height 41
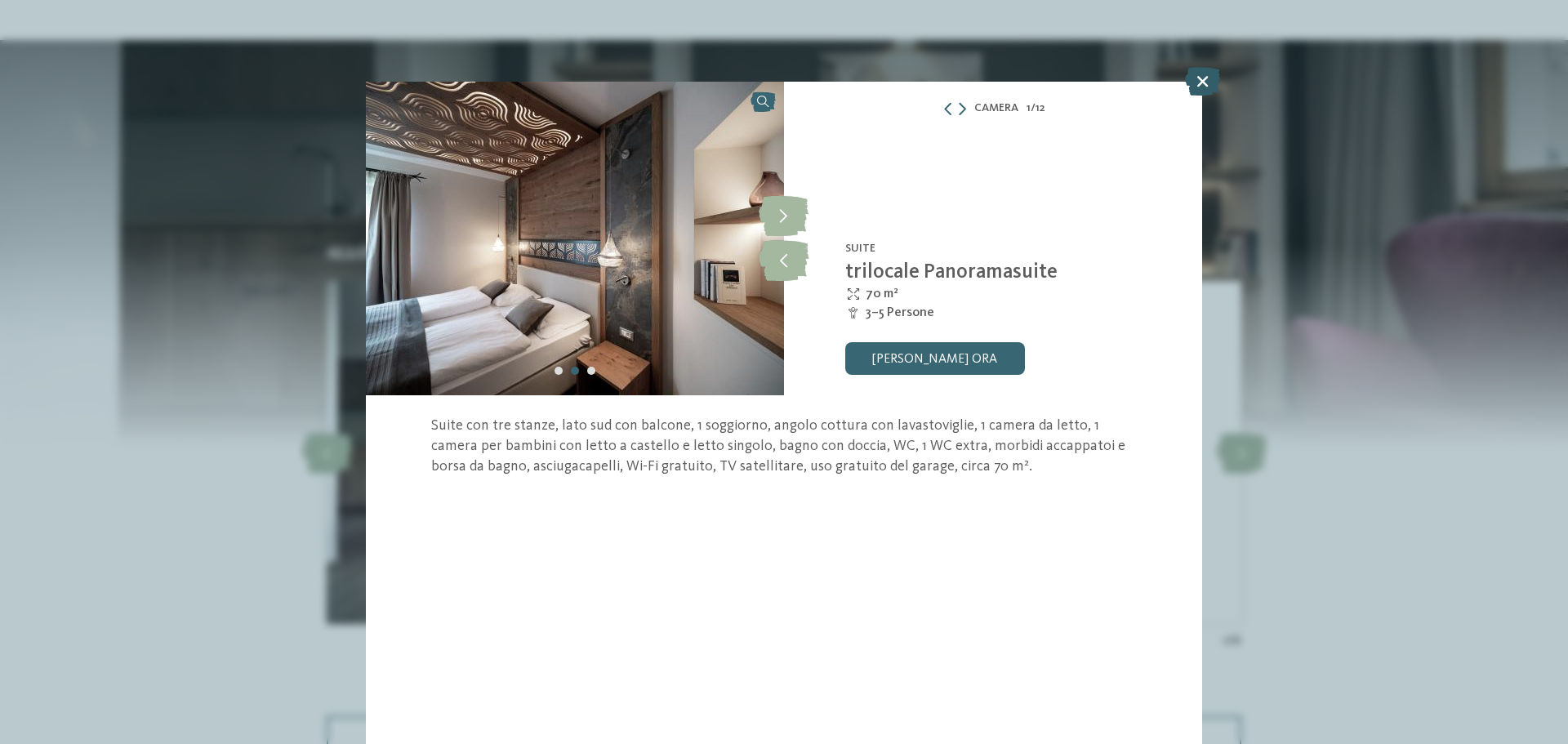
click at [1194, 86] on icon at bounding box center [1203, 81] width 35 height 29
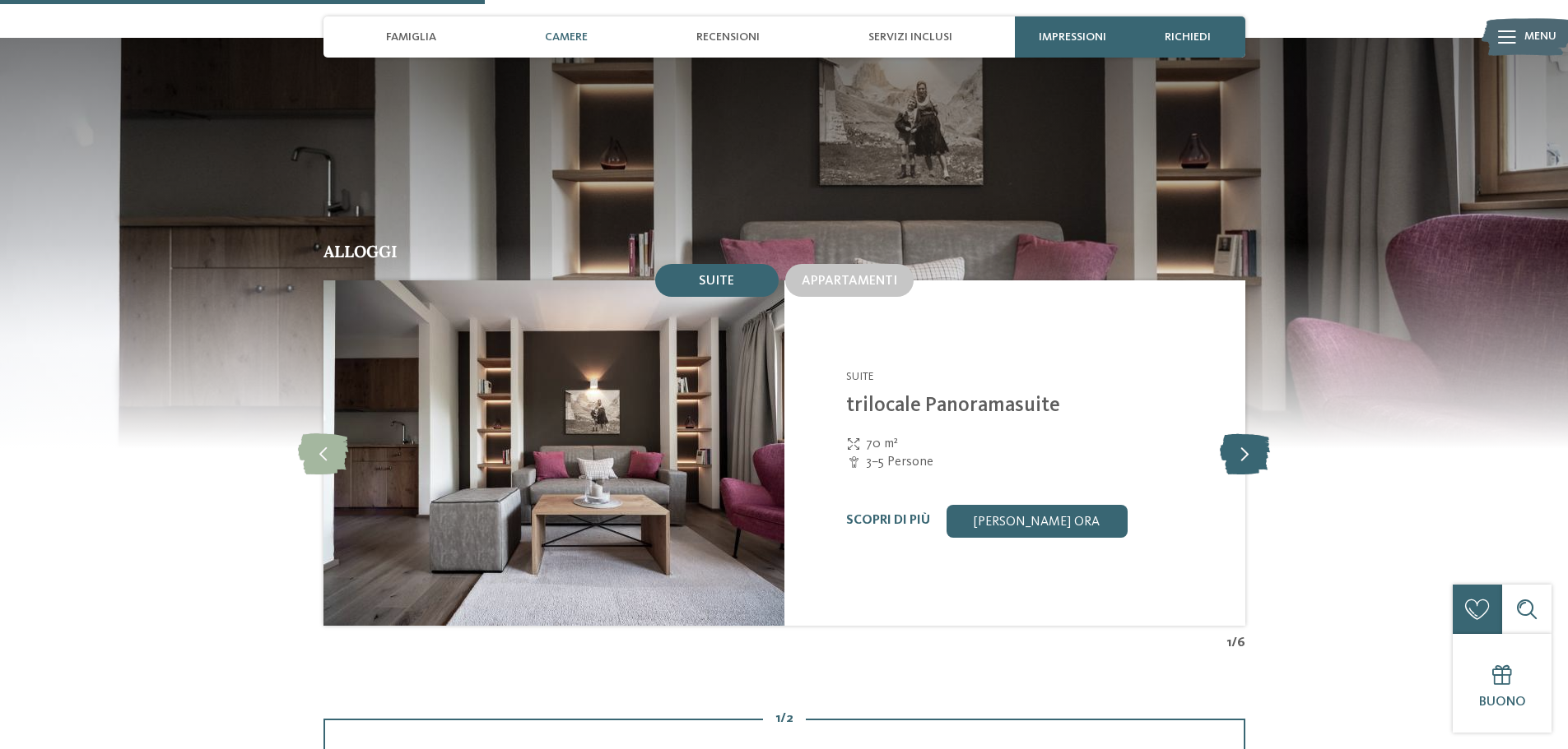
click at [1242, 432] on icon at bounding box center [1244, 453] width 50 height 42
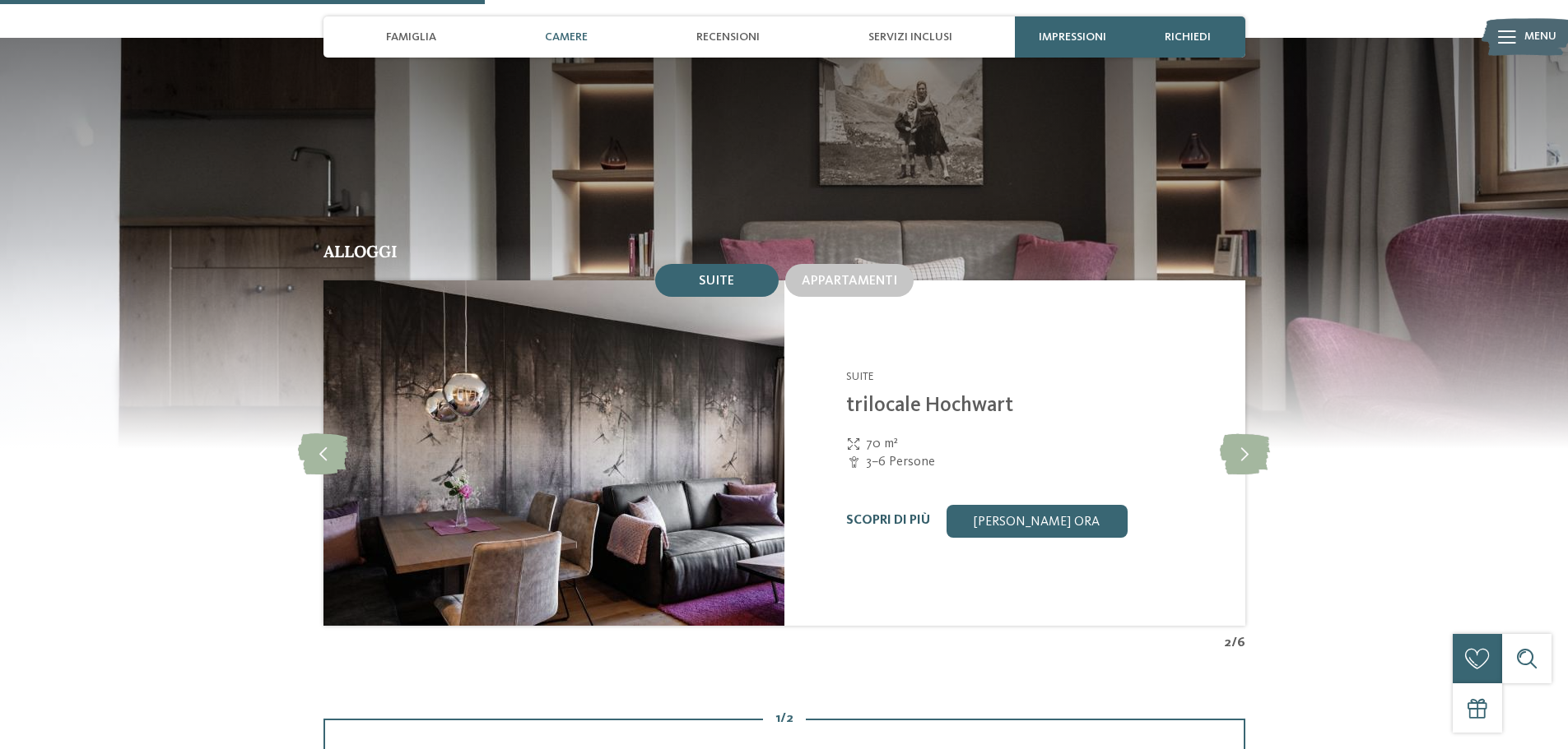
click at [901, 515] on link "Scopri di più" at bounding box center [888, 520] width 84 height 13
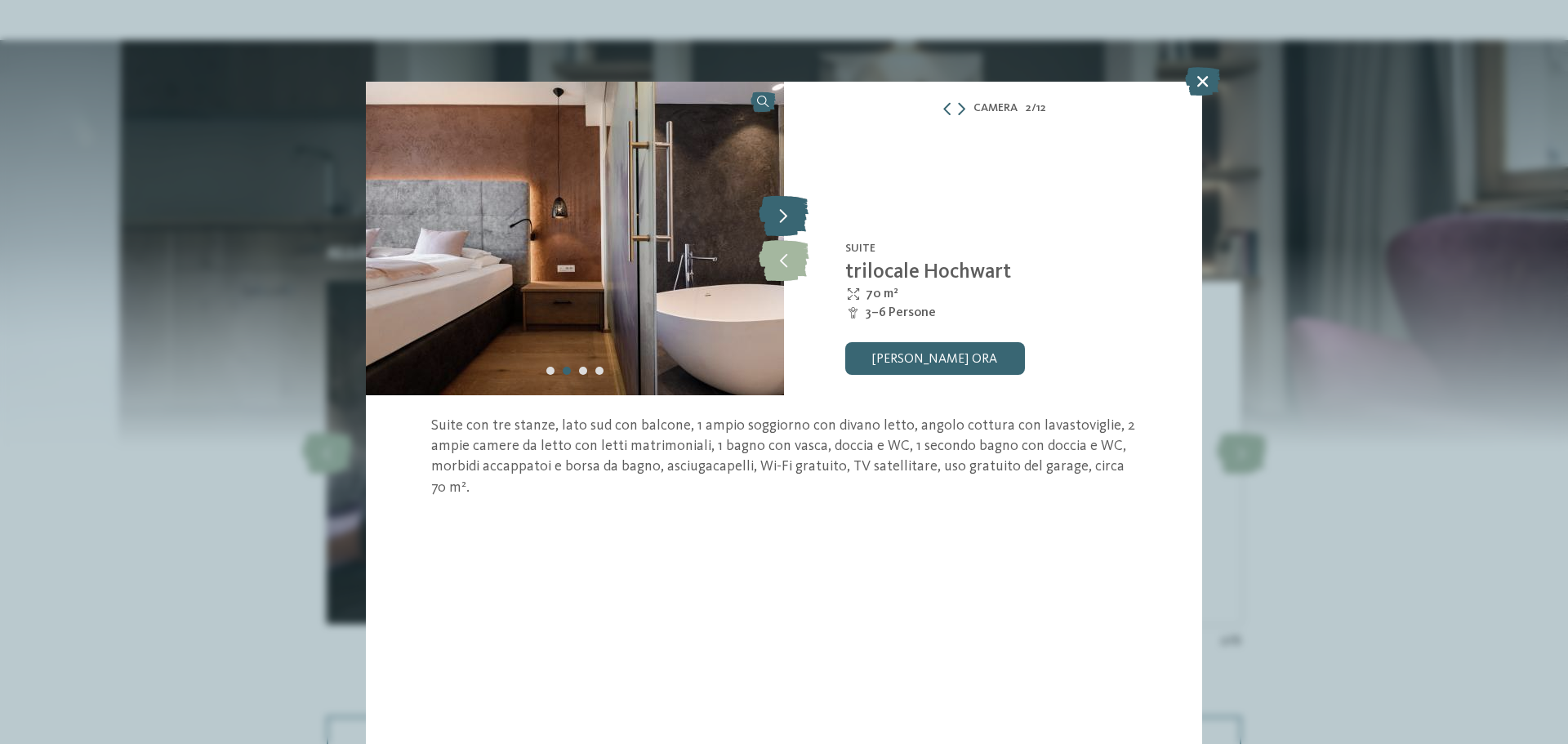
click at [781, 218] on icon at bounding box center [783, 216] width 50 height 41
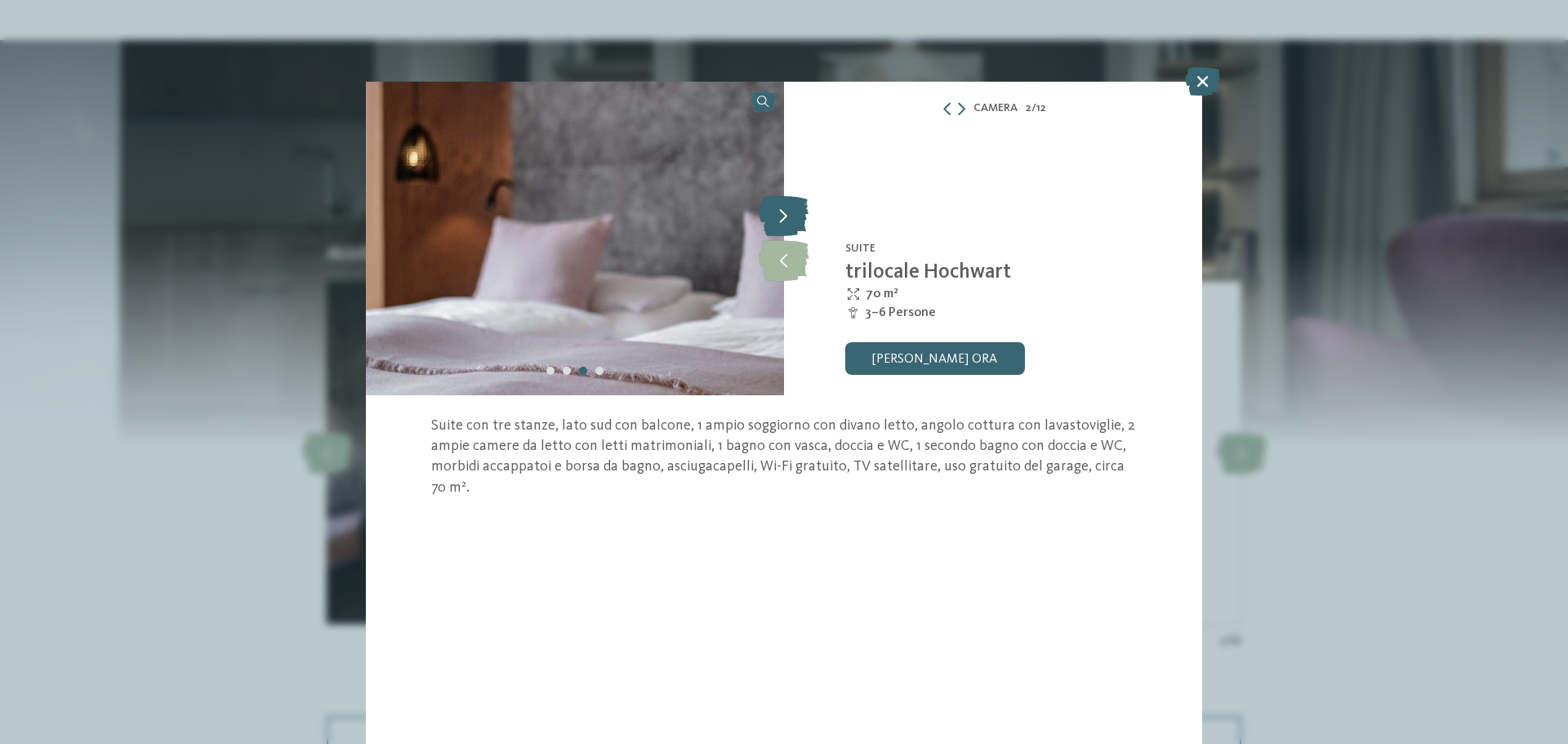
click at [781, 217] on icon at bounding box center [783, 216] width 50 height 41
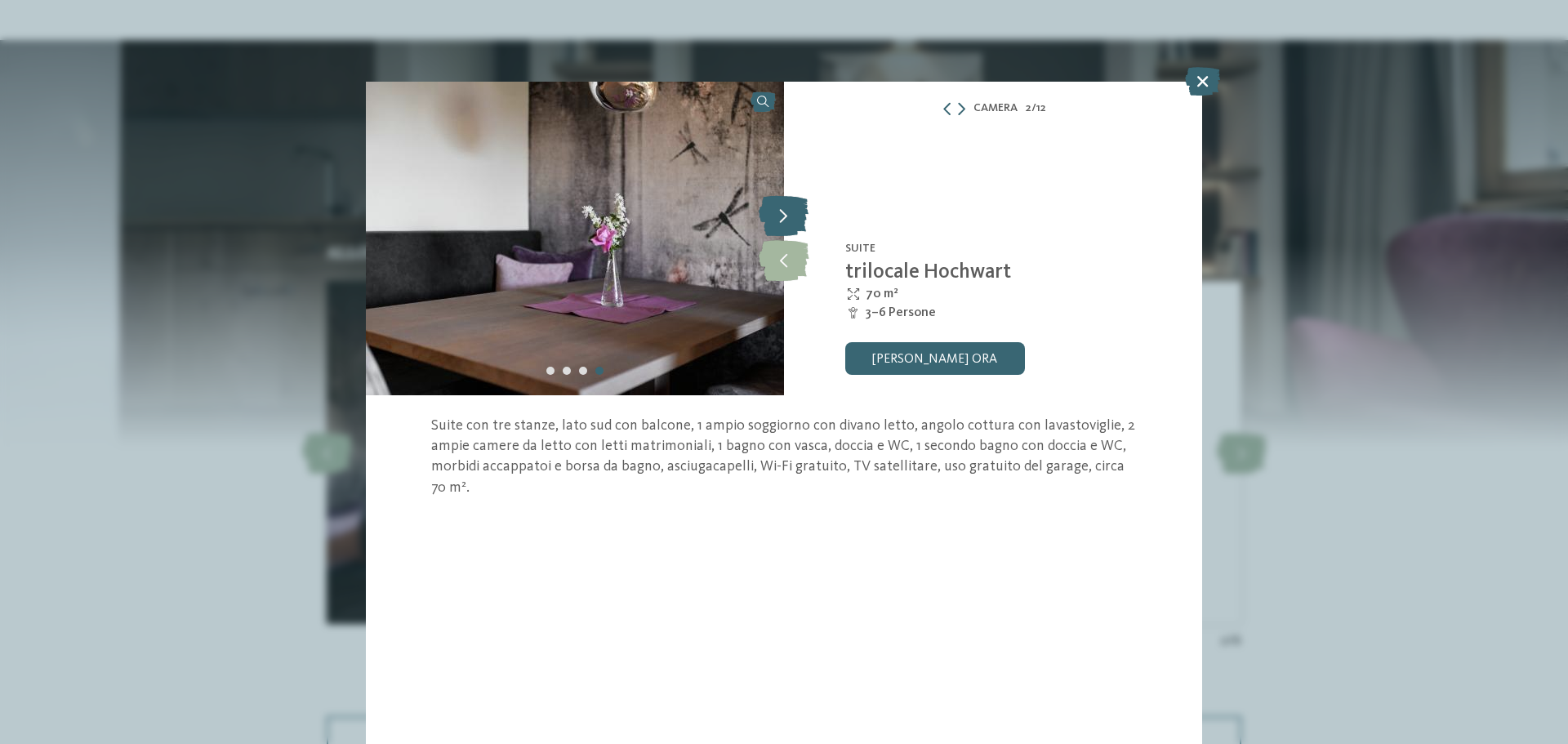
click at [781, 217] on icon at bounding box center [783, 216] width 50 height 41
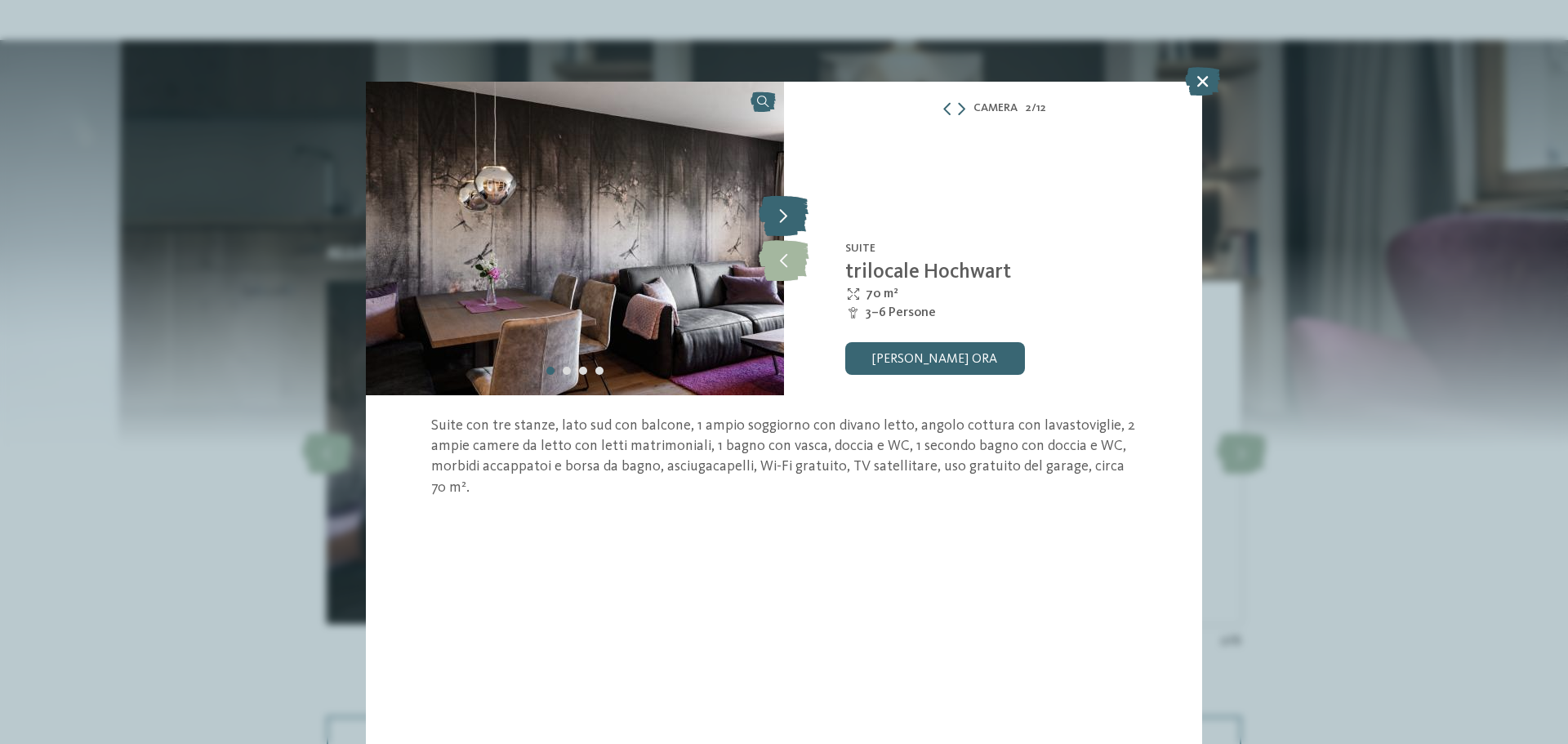
click at [781, 217] on icon at bounding box center [783, 216] width 50 height 41
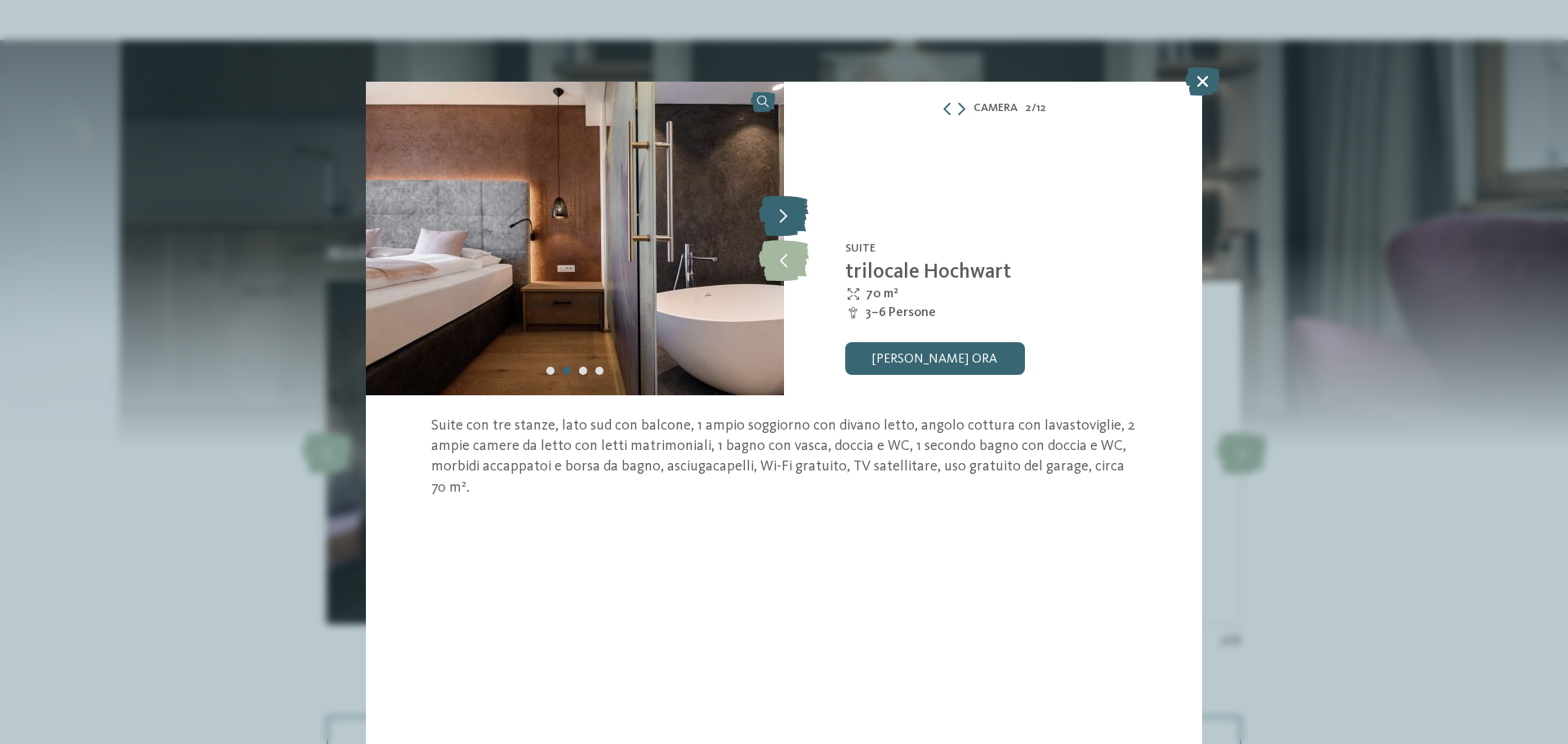
click at [781, 217] on icon at bounding box center [783, 216] width 50 height 41
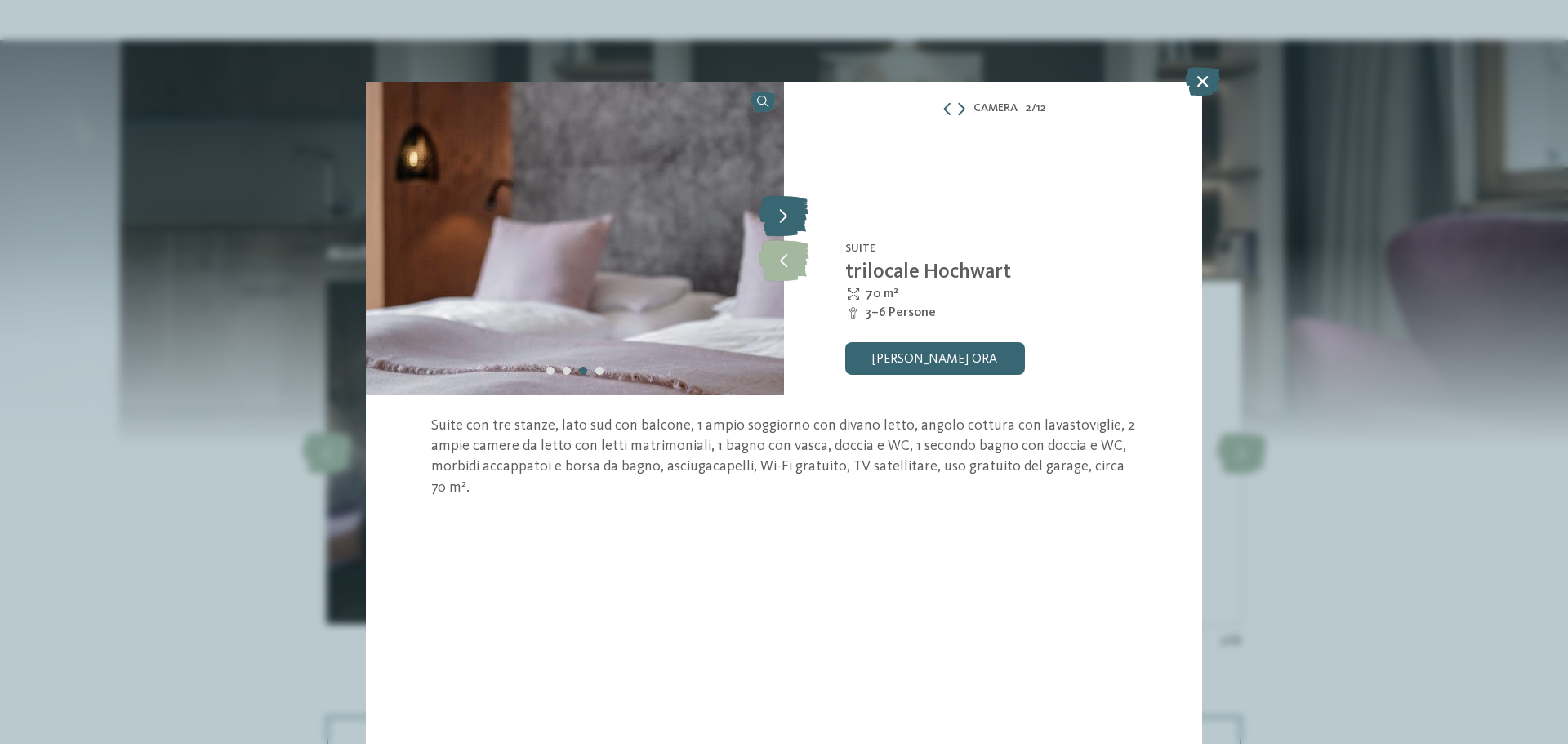
click at [781, 217] on icon at bounding box center [783, 216] width 50 height 41
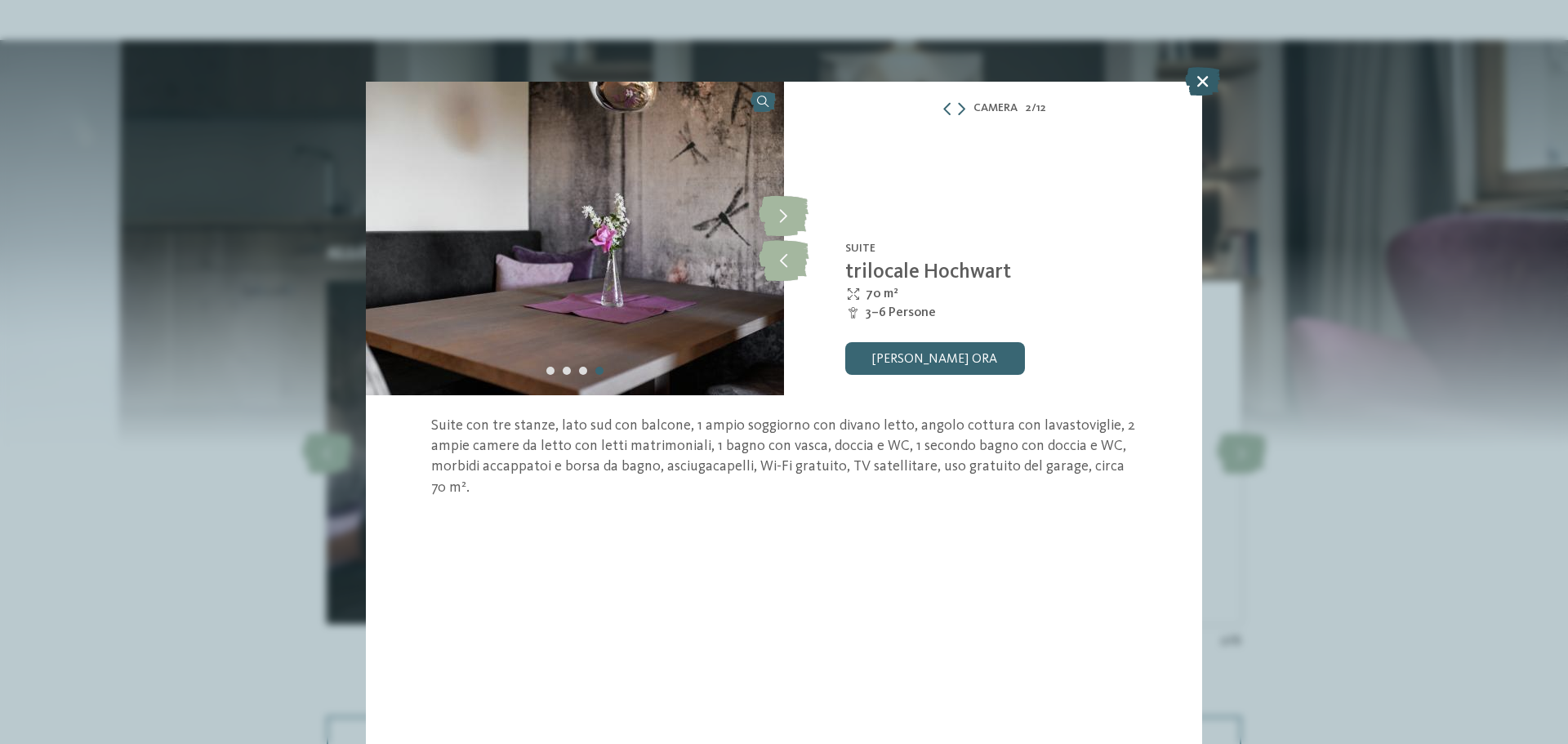
click at [1211, 77] on icon at bounding box center [1203, 81] width 35 height 29
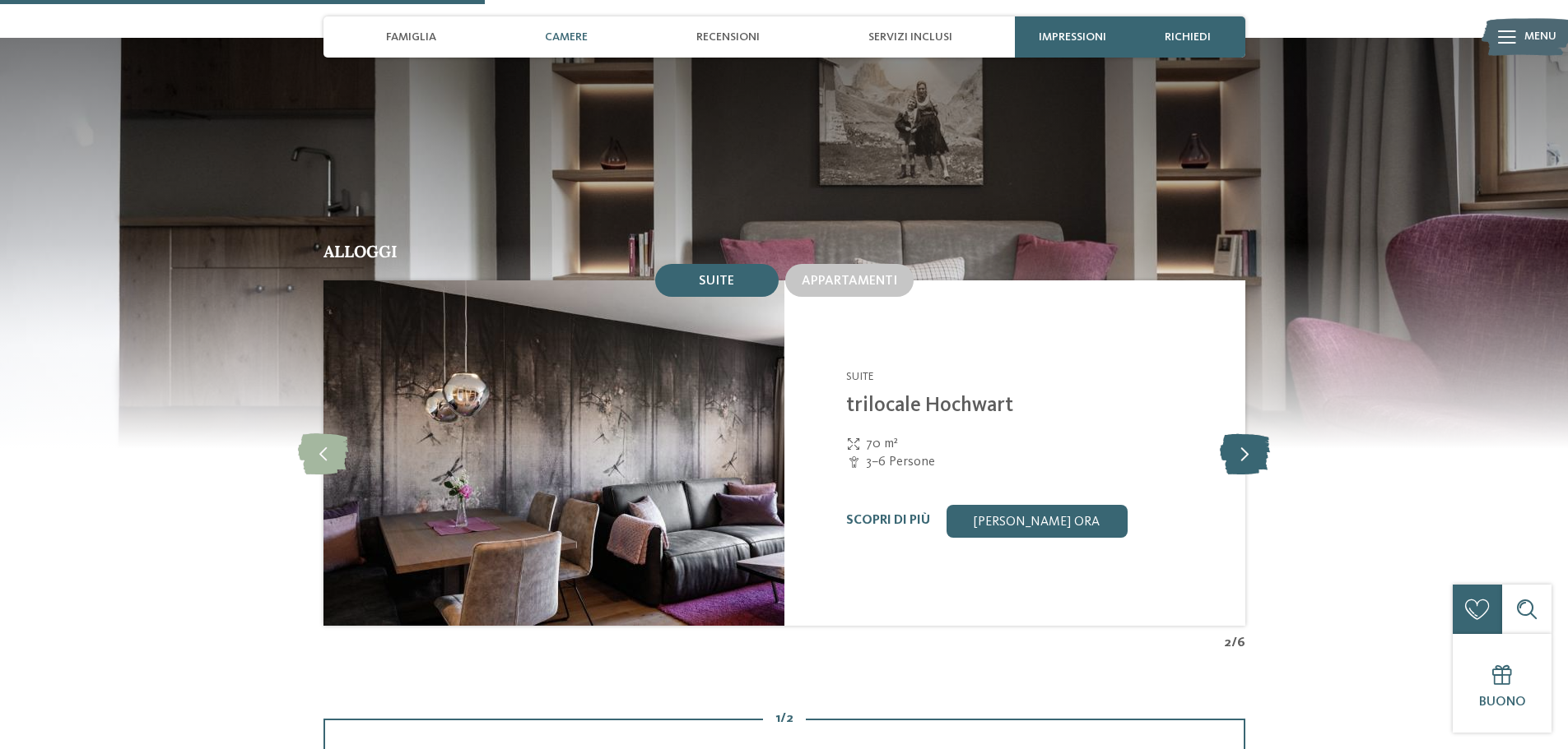
click at [1252, 432] on icon at bounding box center [1244, 453] width 50 height 42
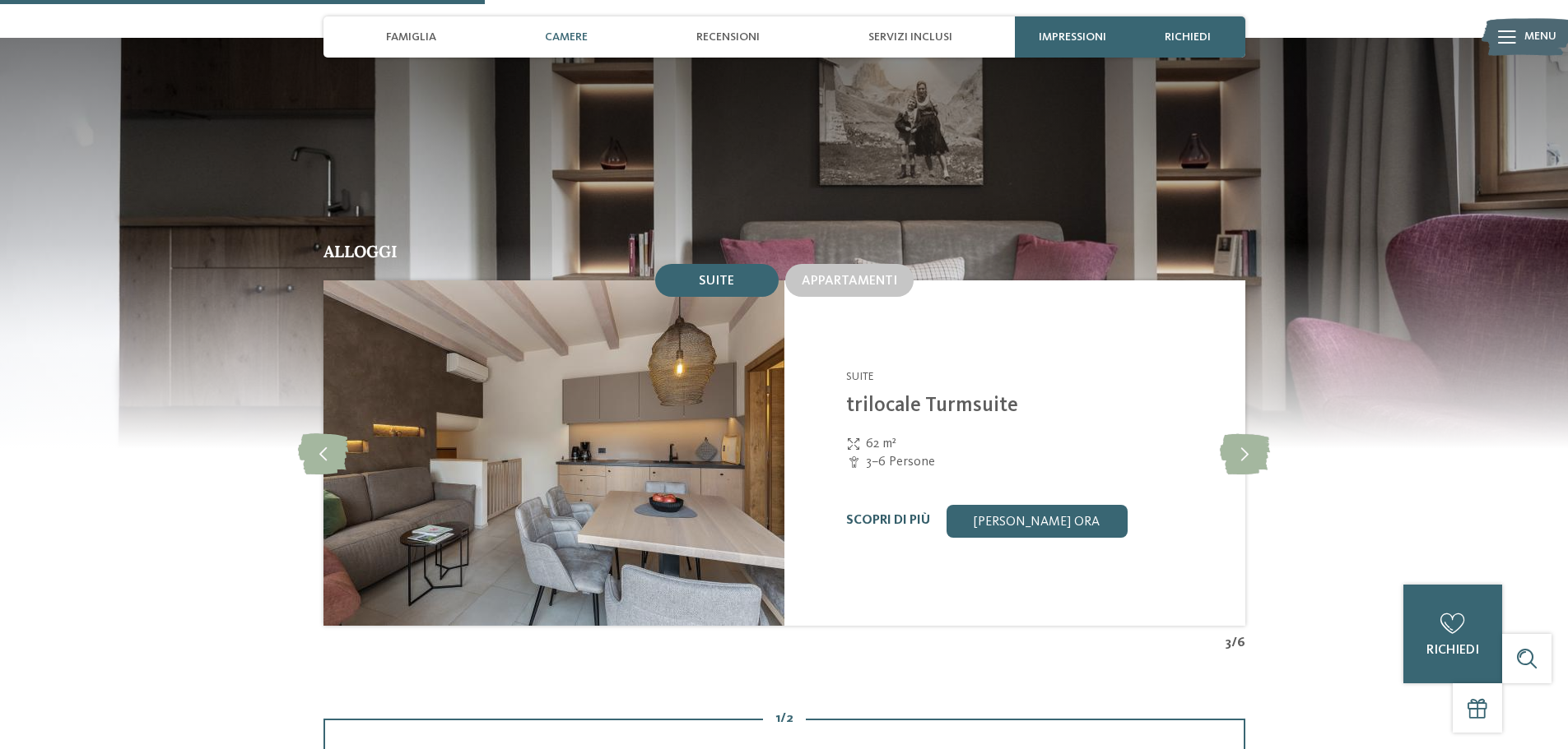
click at [891, 515] on link "Scopri di più" at bounding box center [888, 520] width 84 height 13
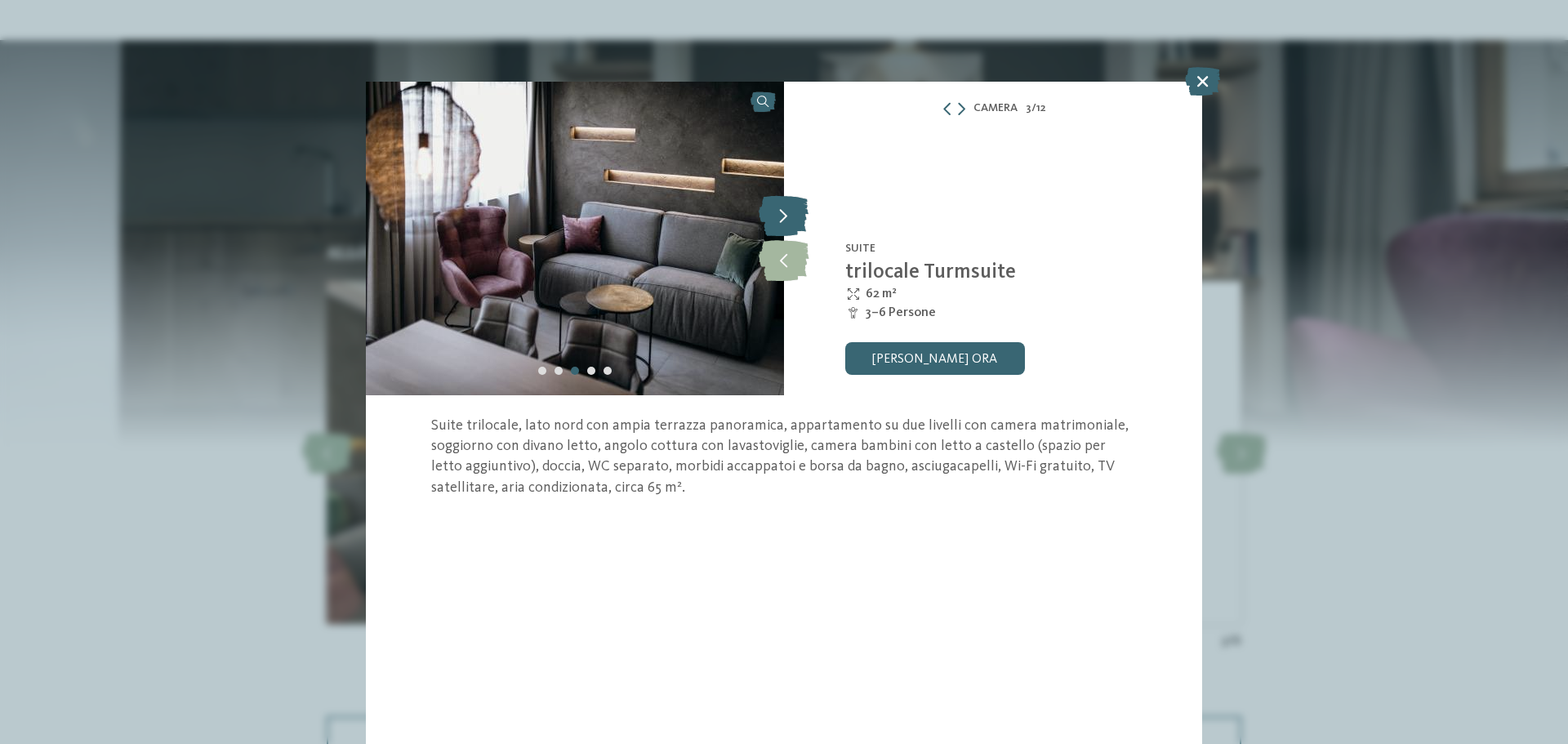
click at [787, 213] on icon at bounding box center [783, 216] width 50 height 41
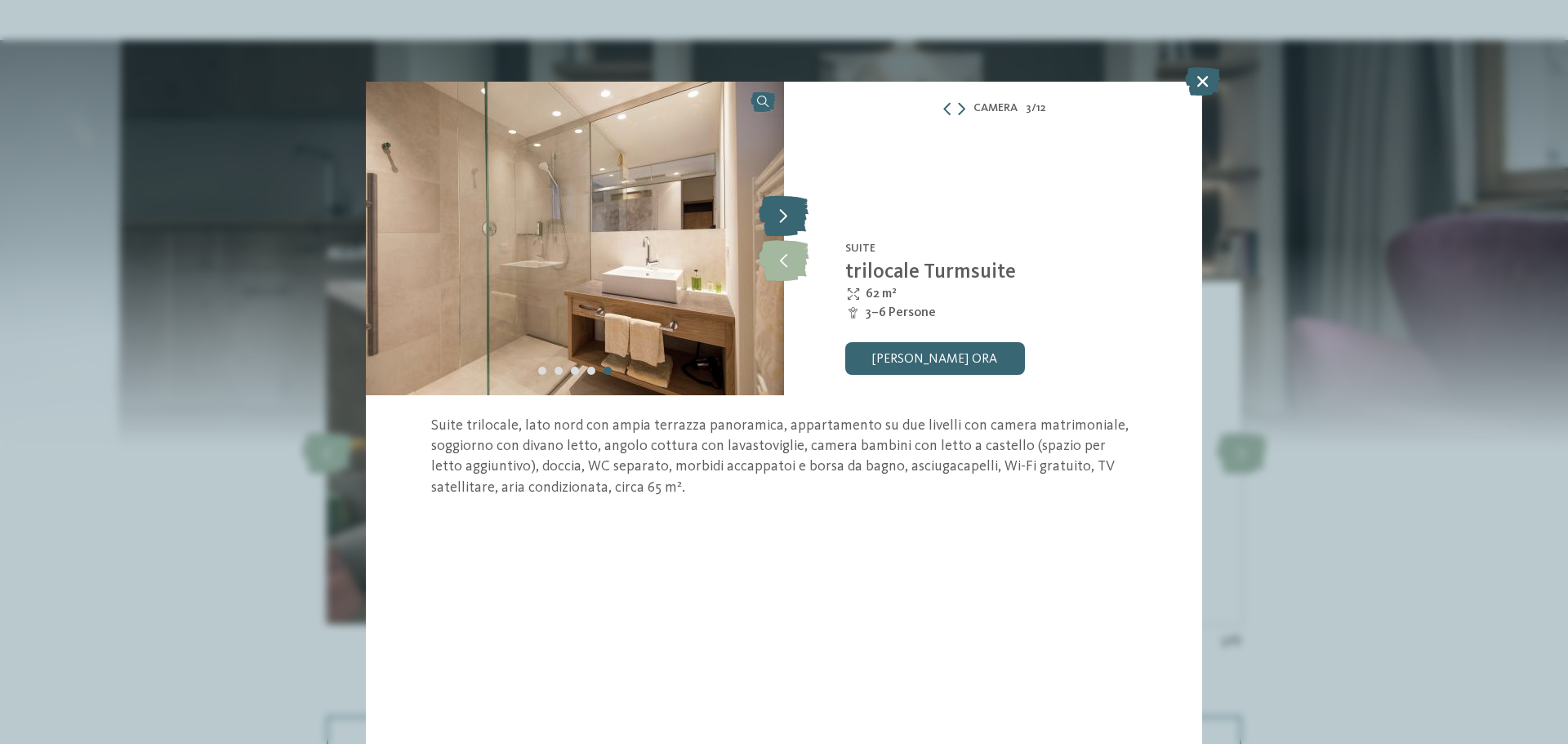
click at [787, 213] on icon at bounding box center [783, 216] width 50 height 41
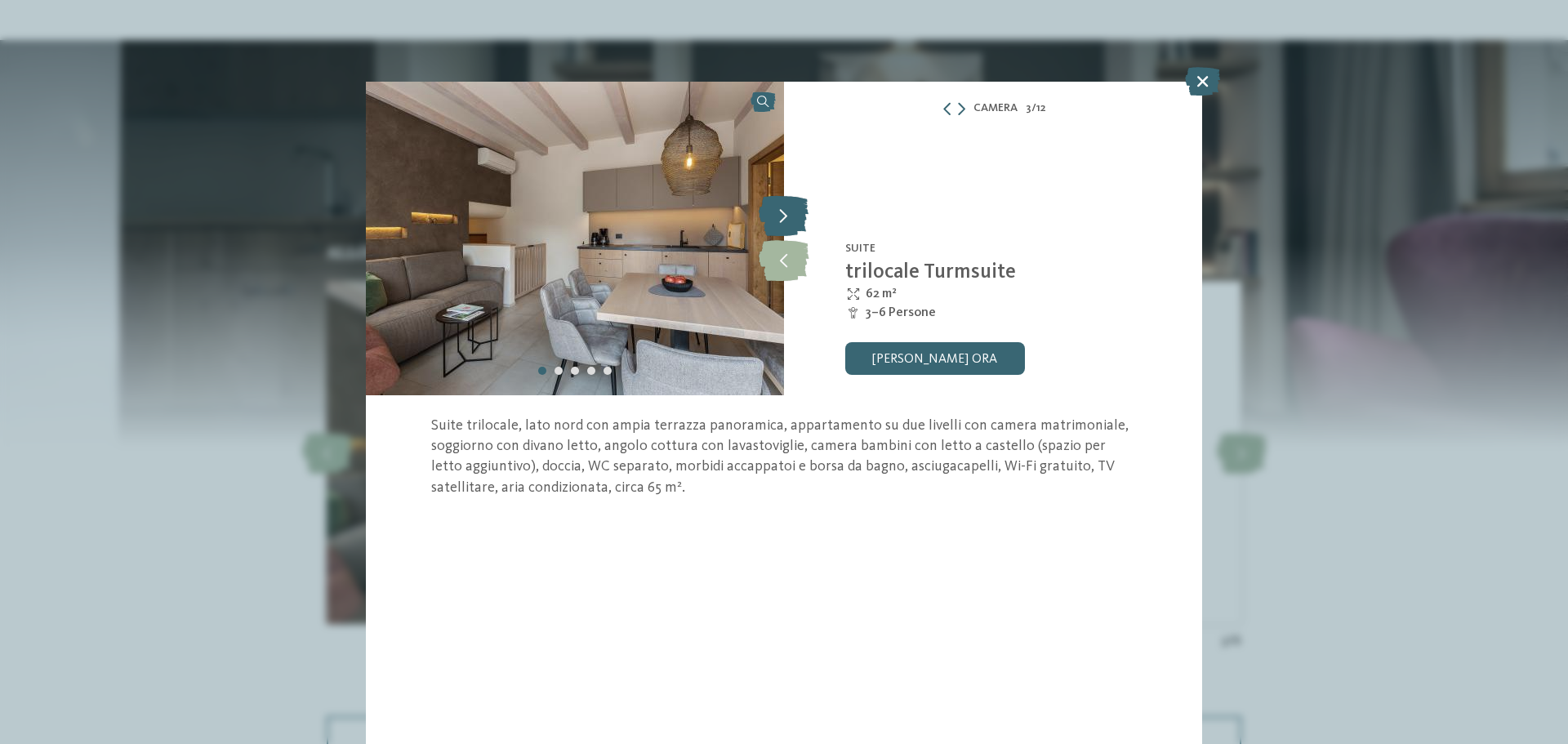
click at [787, 213] on icon at bounding box center [783, 216] width 50 height 41
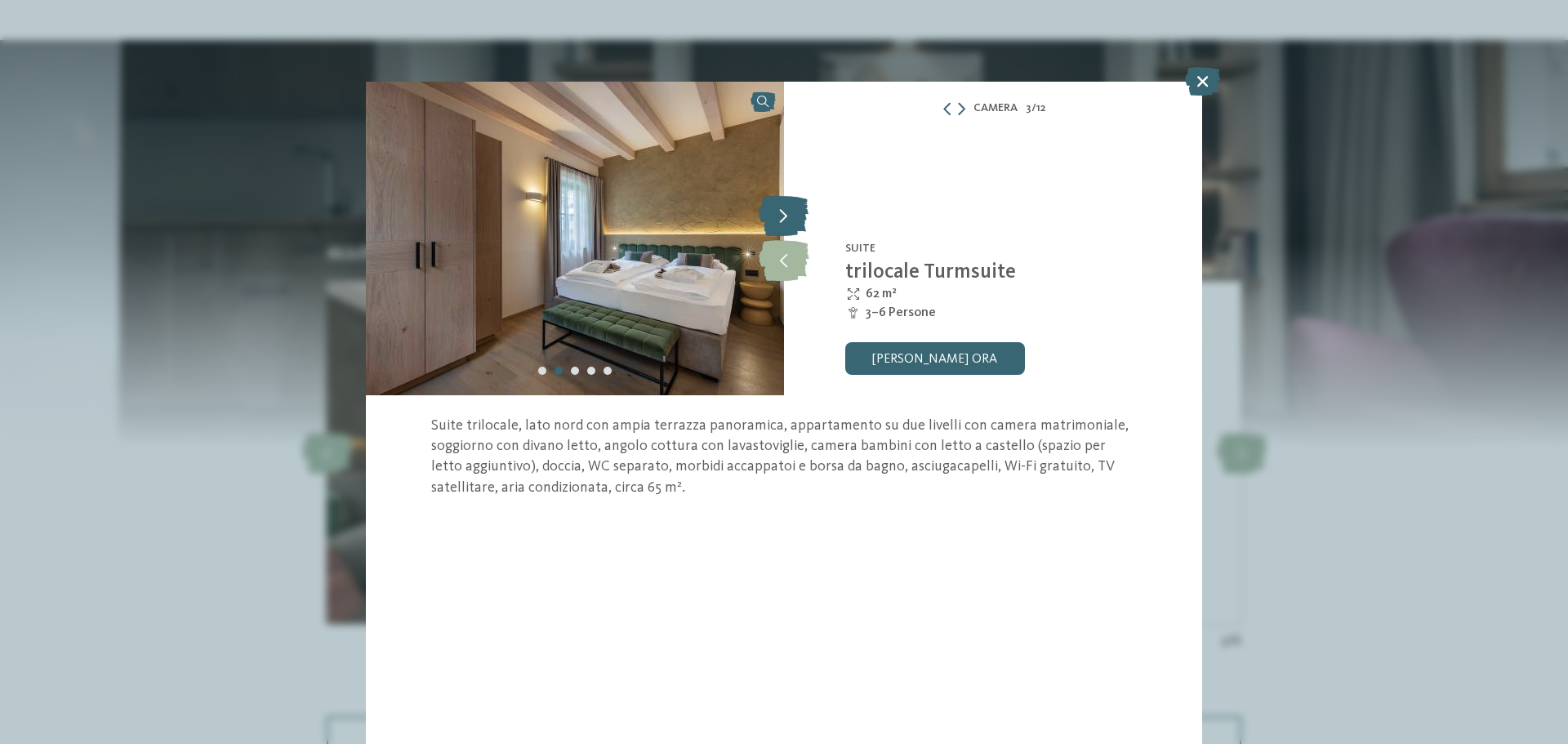
click at [787, 213] on icon at bounding box center [783, 216] width 50 height 41
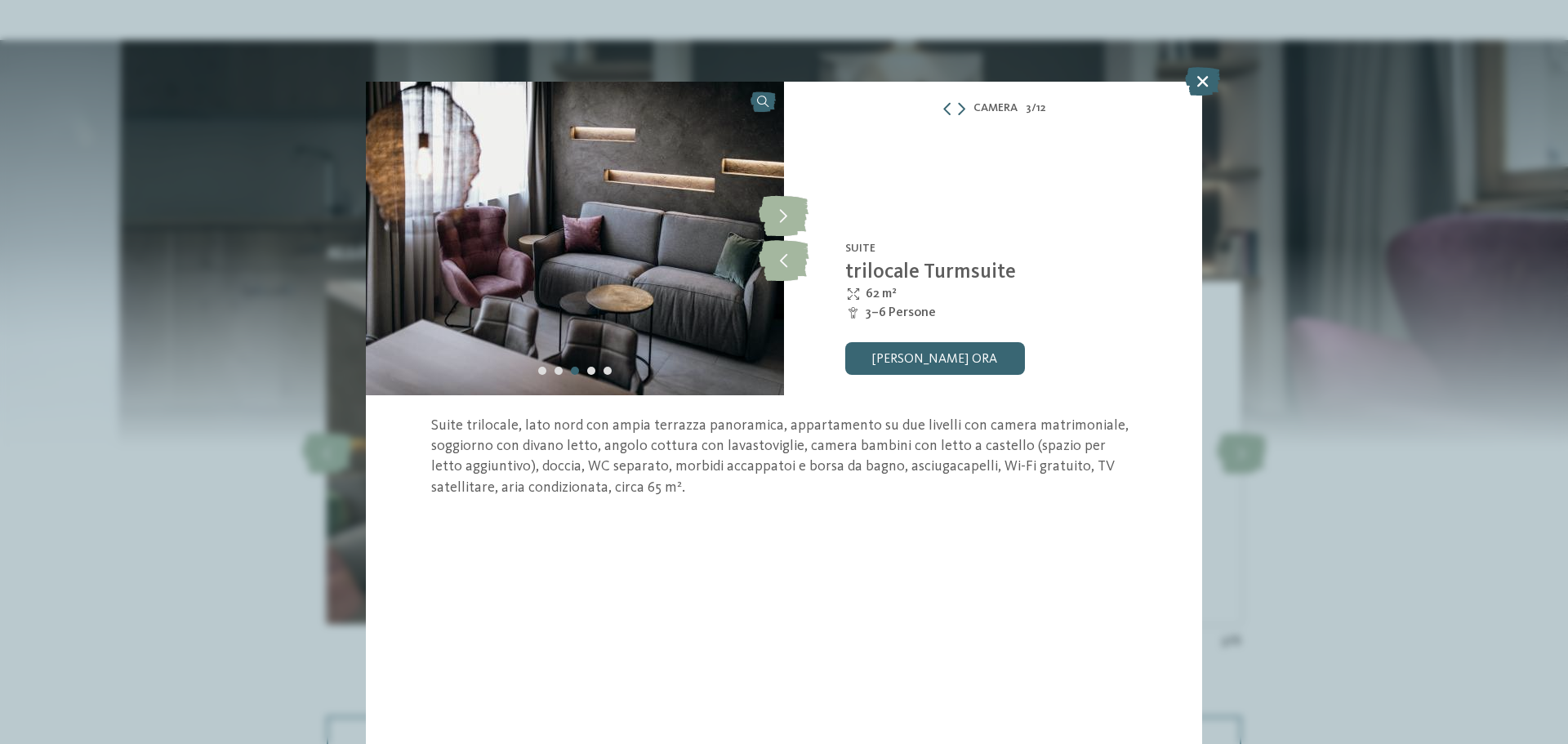
click at [1202, 87] on icon at bounding box center [1203, 81] width 35 height 29
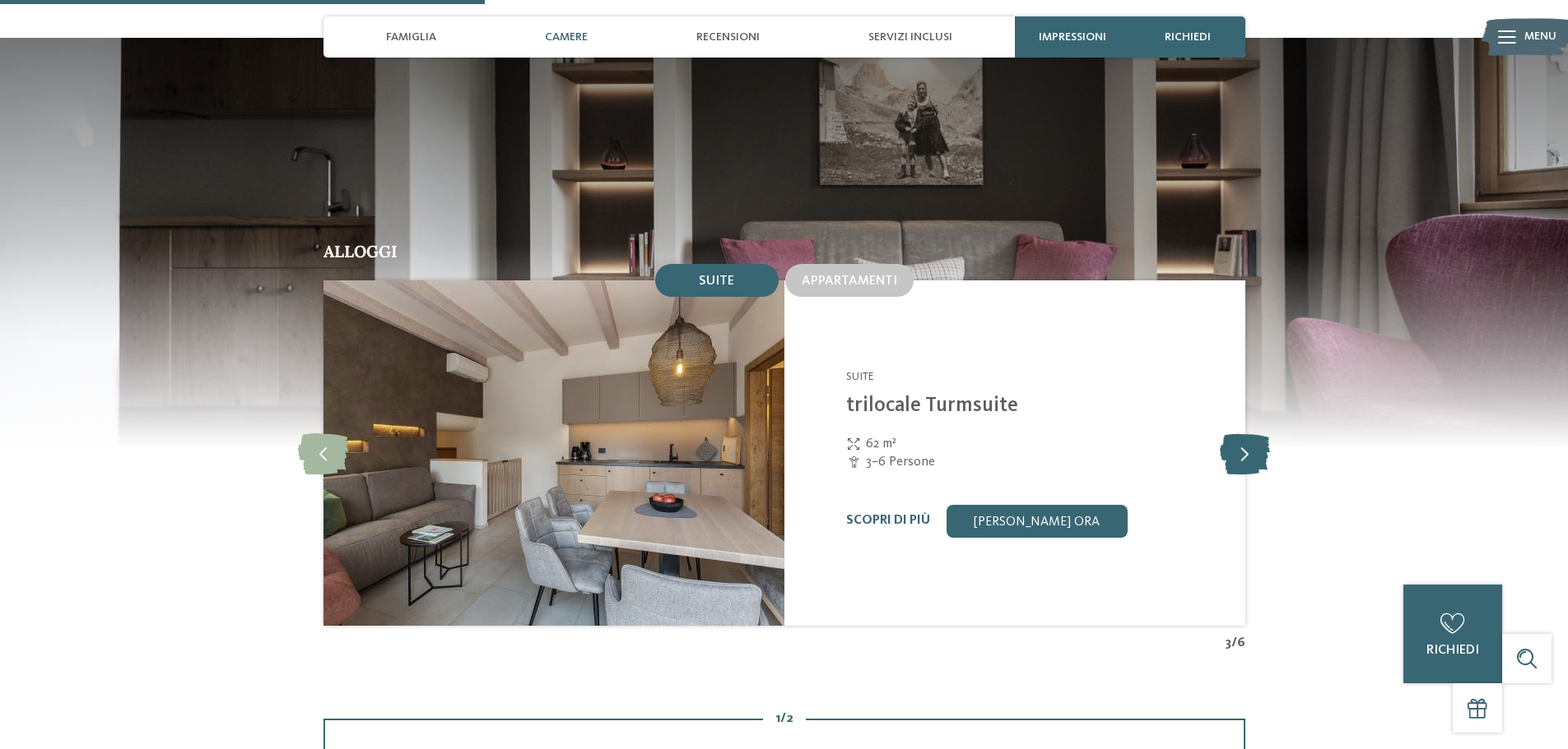
click at [1262, 432] on icon at bounding box center [1244, 453] width 50 height 42
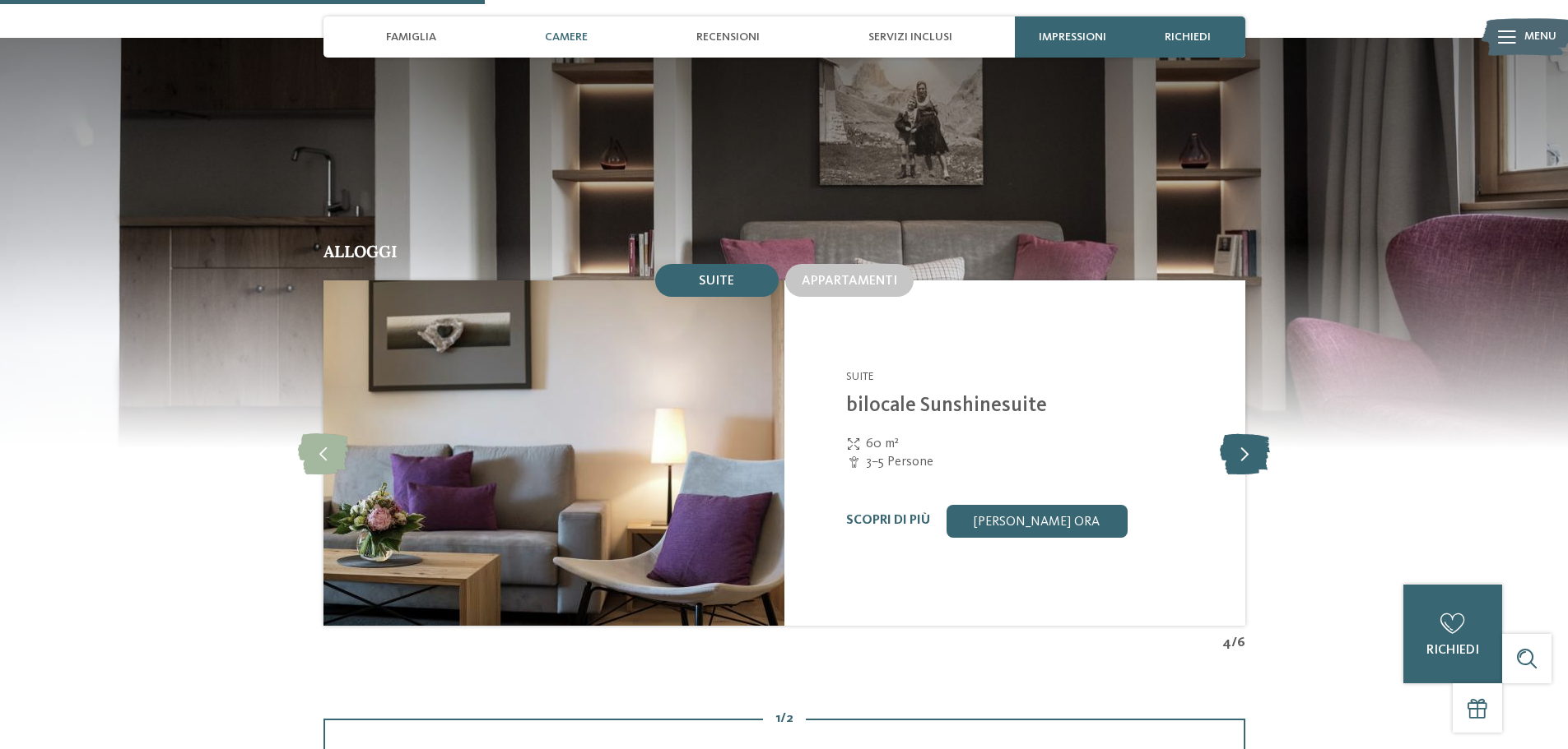
click at [1262, 432] on icon at bounding box center [1244, 453] width 50 height 42
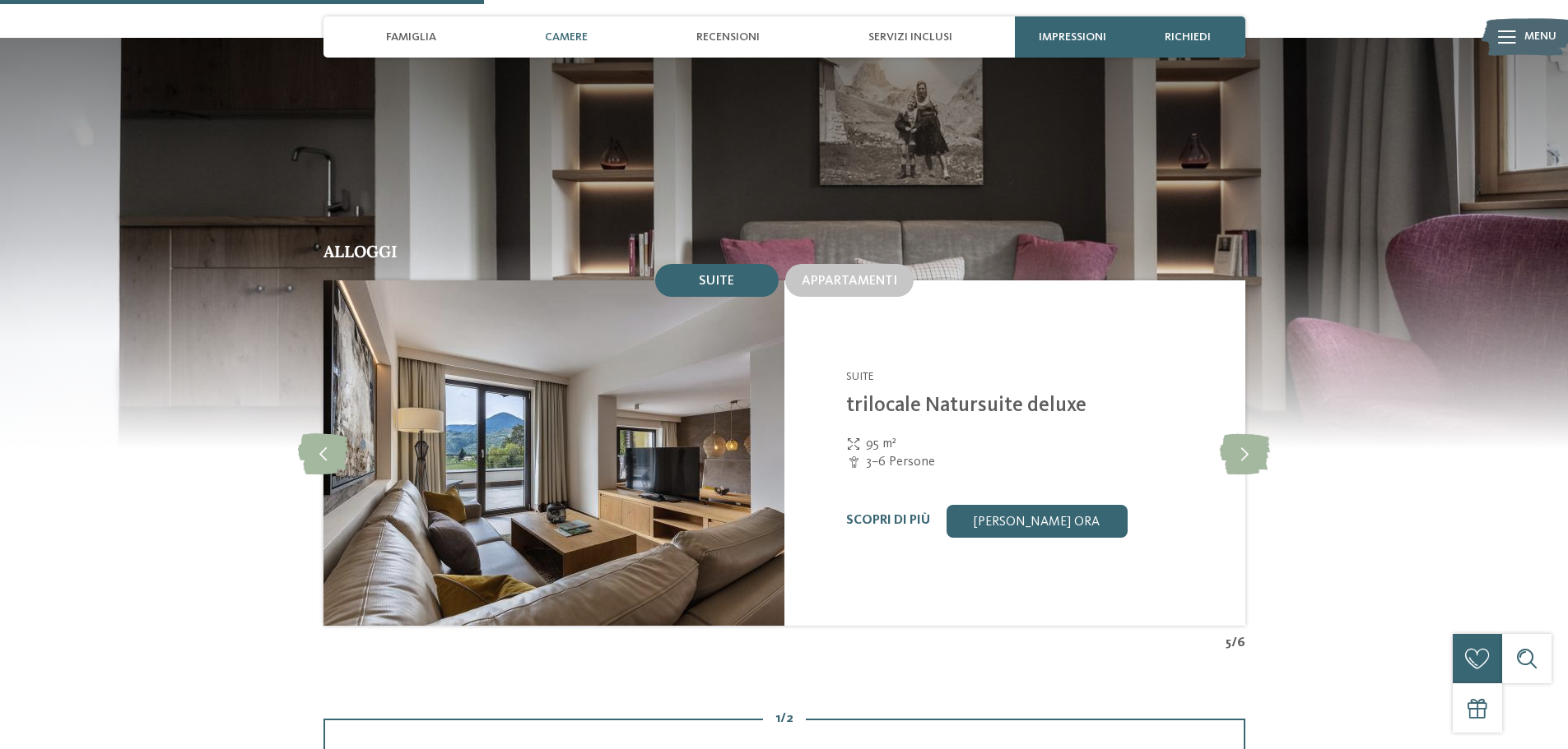
scroll to position [1451, 0]
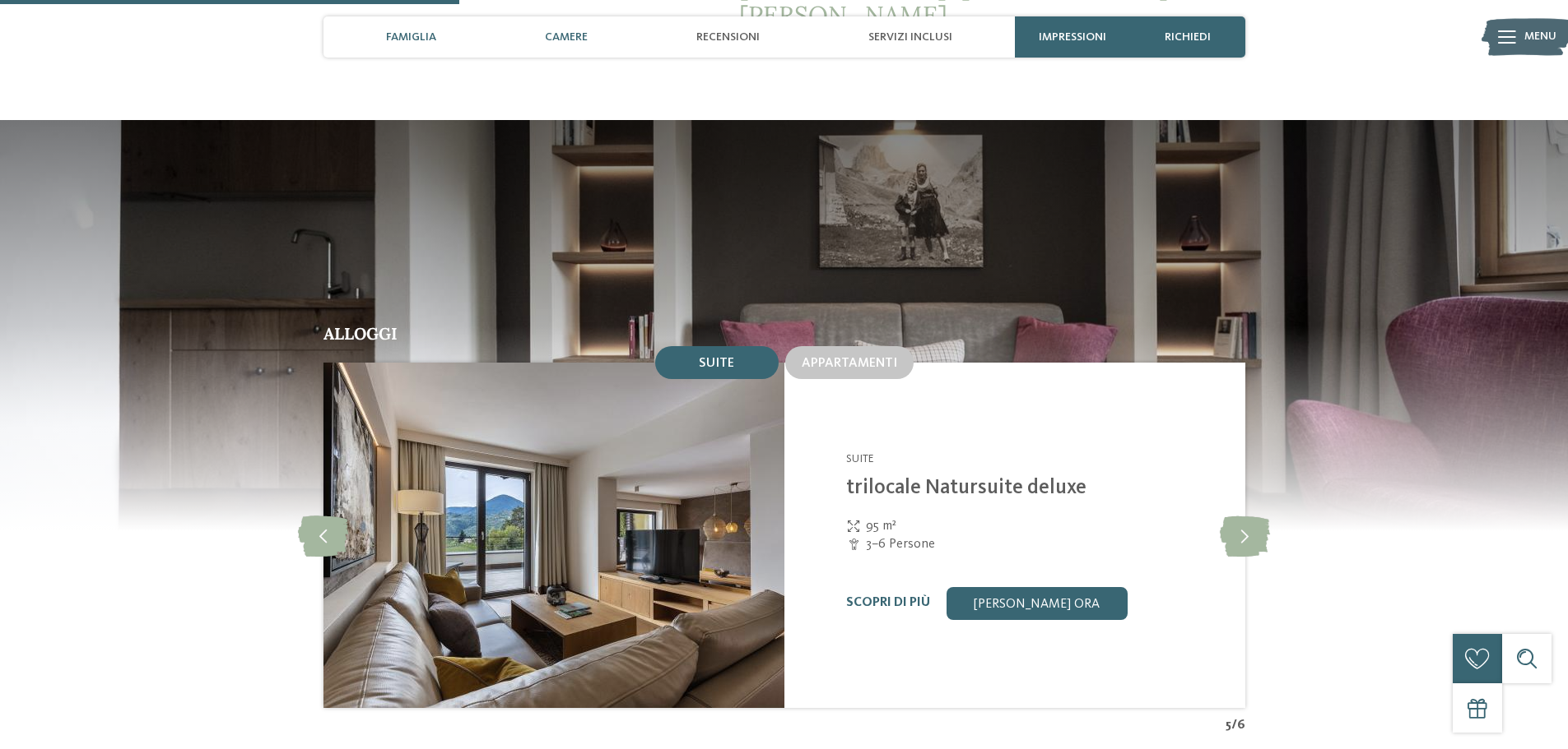
click at [570, 37] on span "Camere" at bounding box center [565, 38] width 43 height 14
click at [833, 357] on span "Appartamenti" at bounding box center [849, 363] width 95 height 13
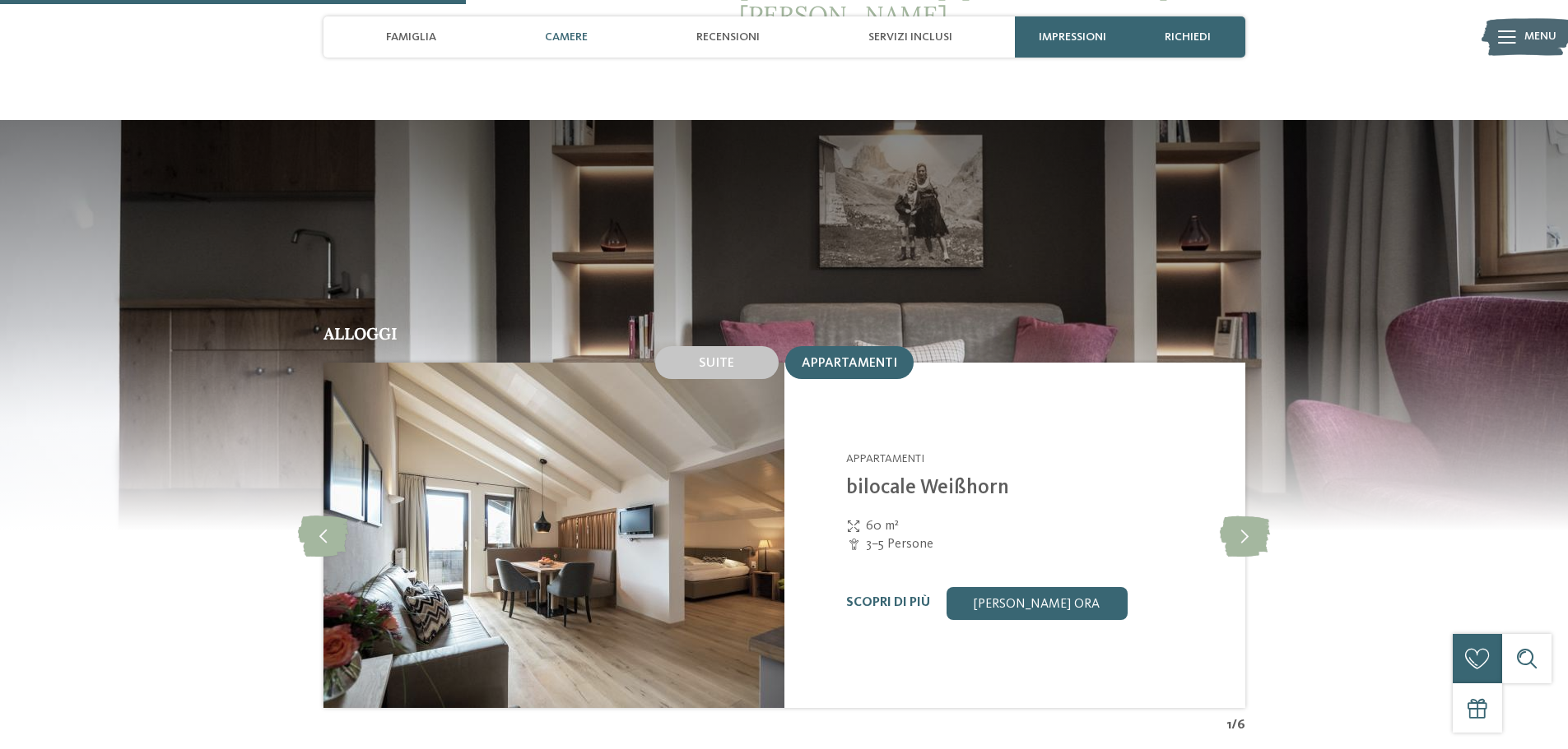
scroll to position [1535, 0]
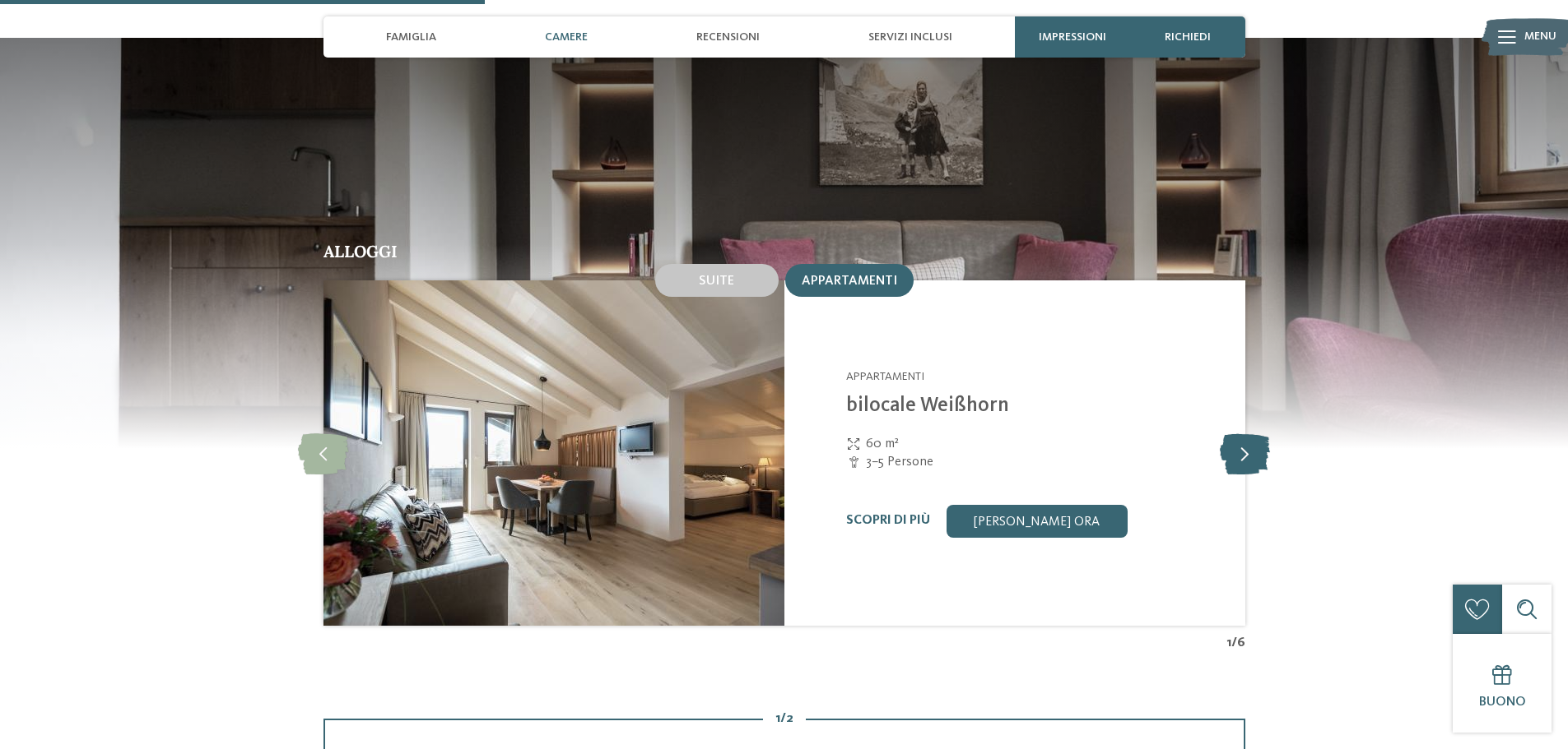
click at [1253, 432] on icon at bounding box center [1244, 453] width 50 height 42
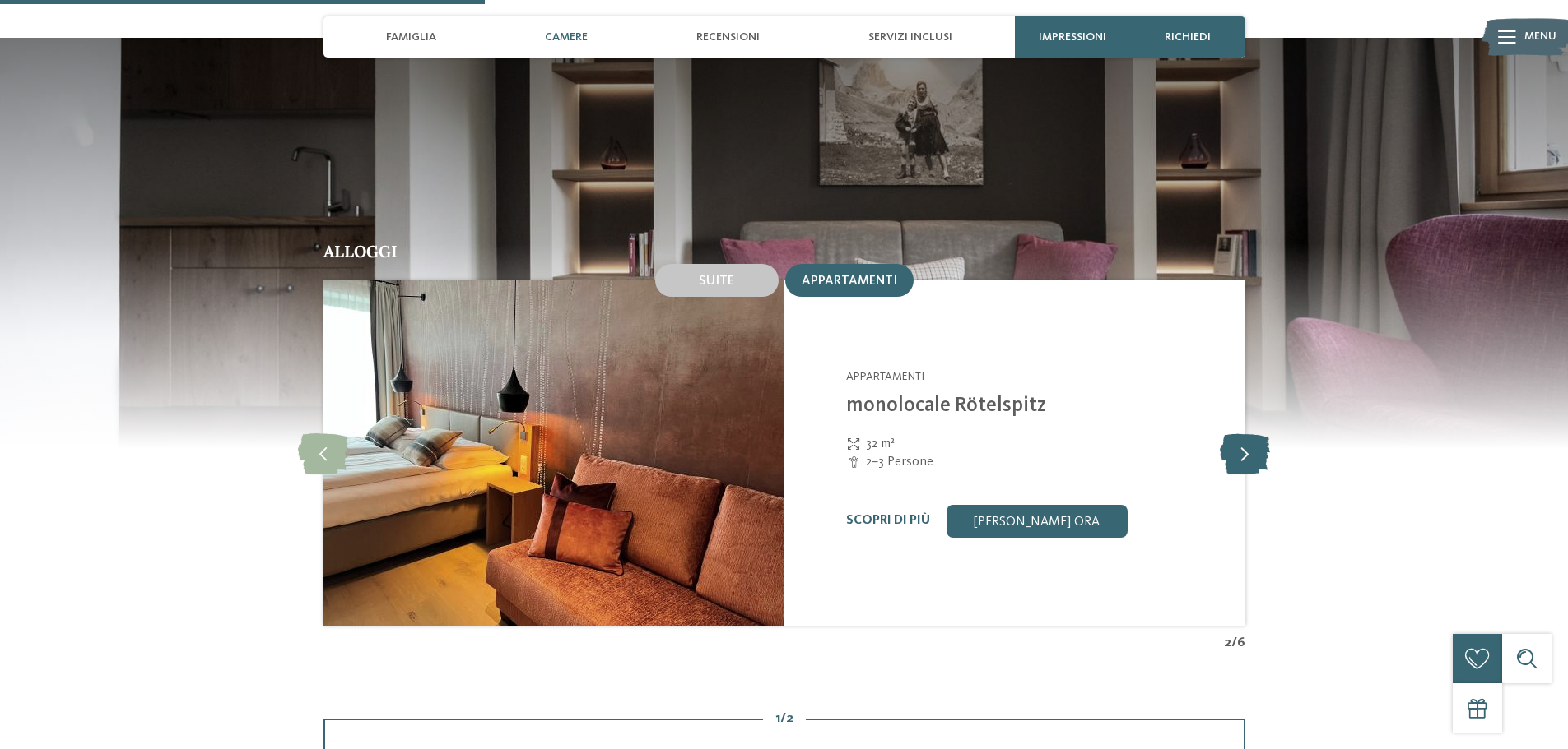
click at [1253, 432] on icon at bounding box center [1244, 453] width 50 height 42
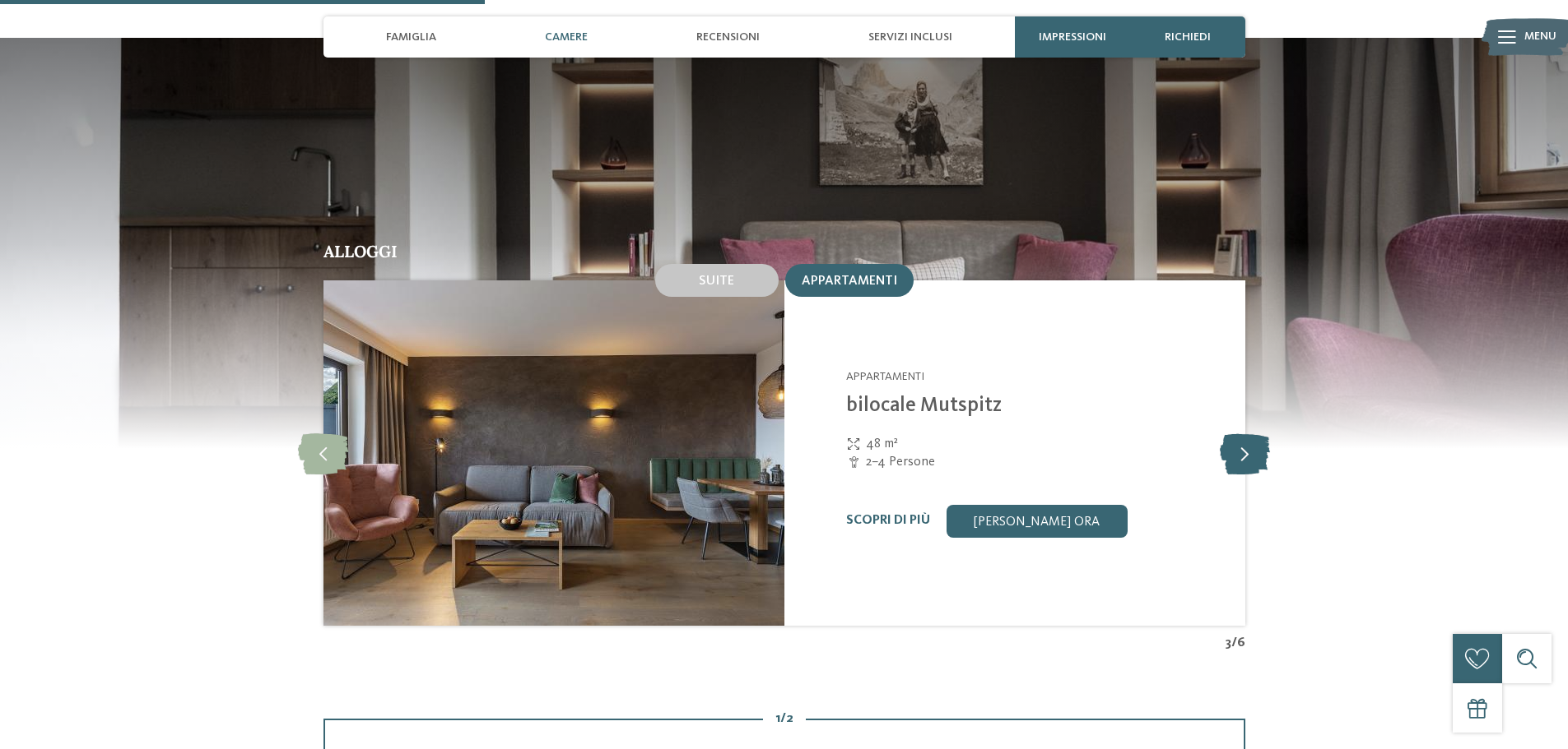
click at [1253, 432] on icon at bounding box center [1244, 453] width 50 height 42
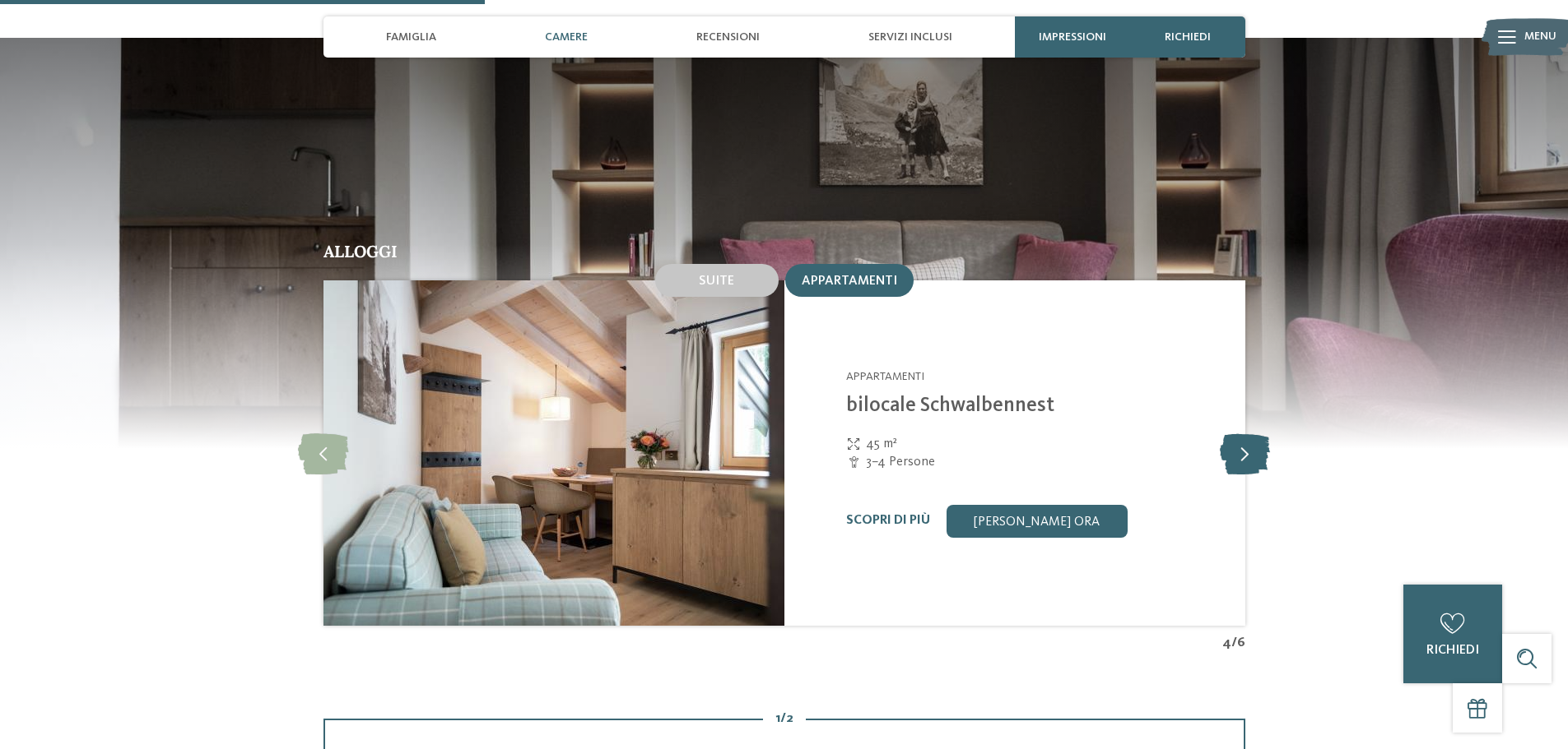
click at [1253, 432] on icon at bounding box center [1244, 453] width 50 height 42
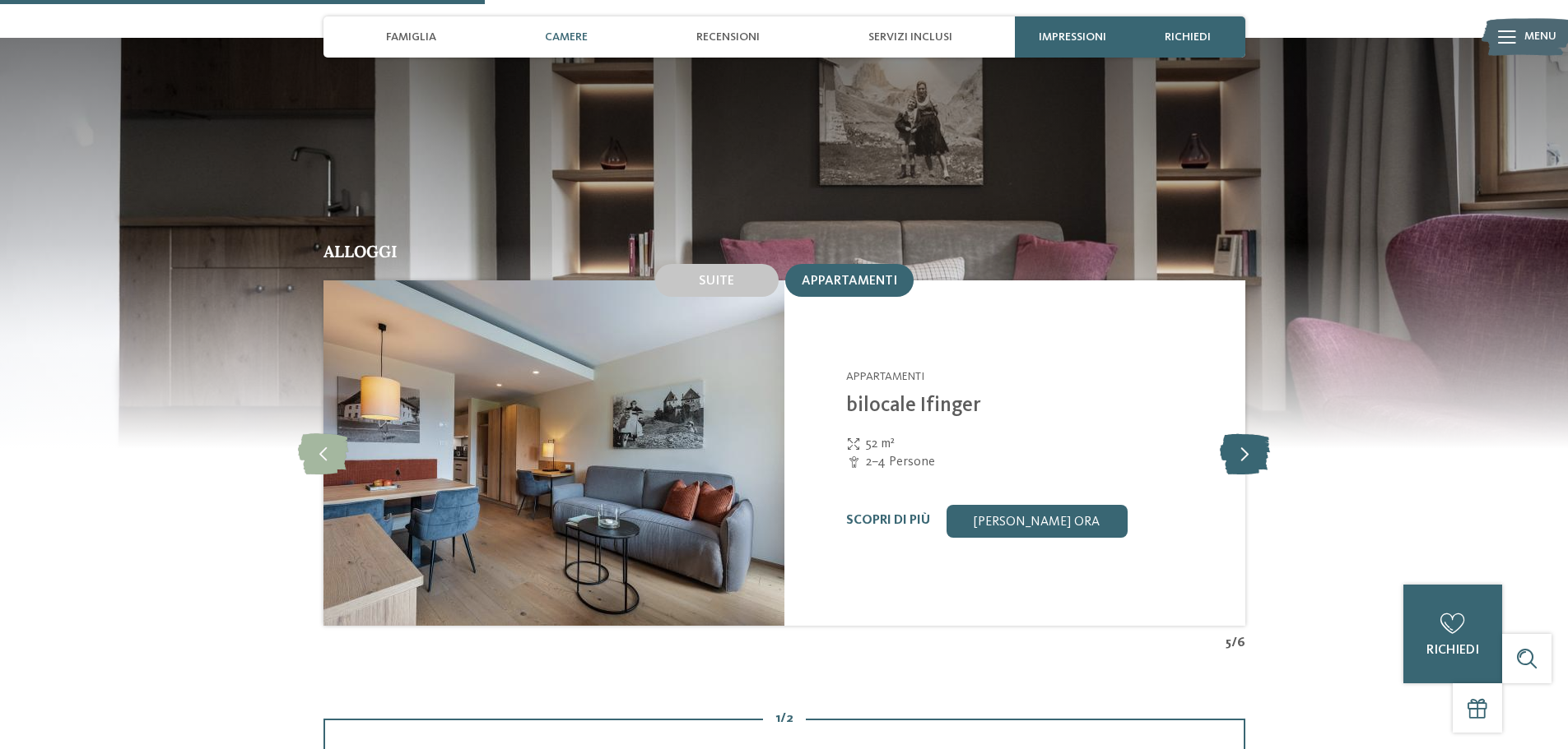
click at [1253, 432] on icon at bounding box center [1244, 453] width 50 height 42
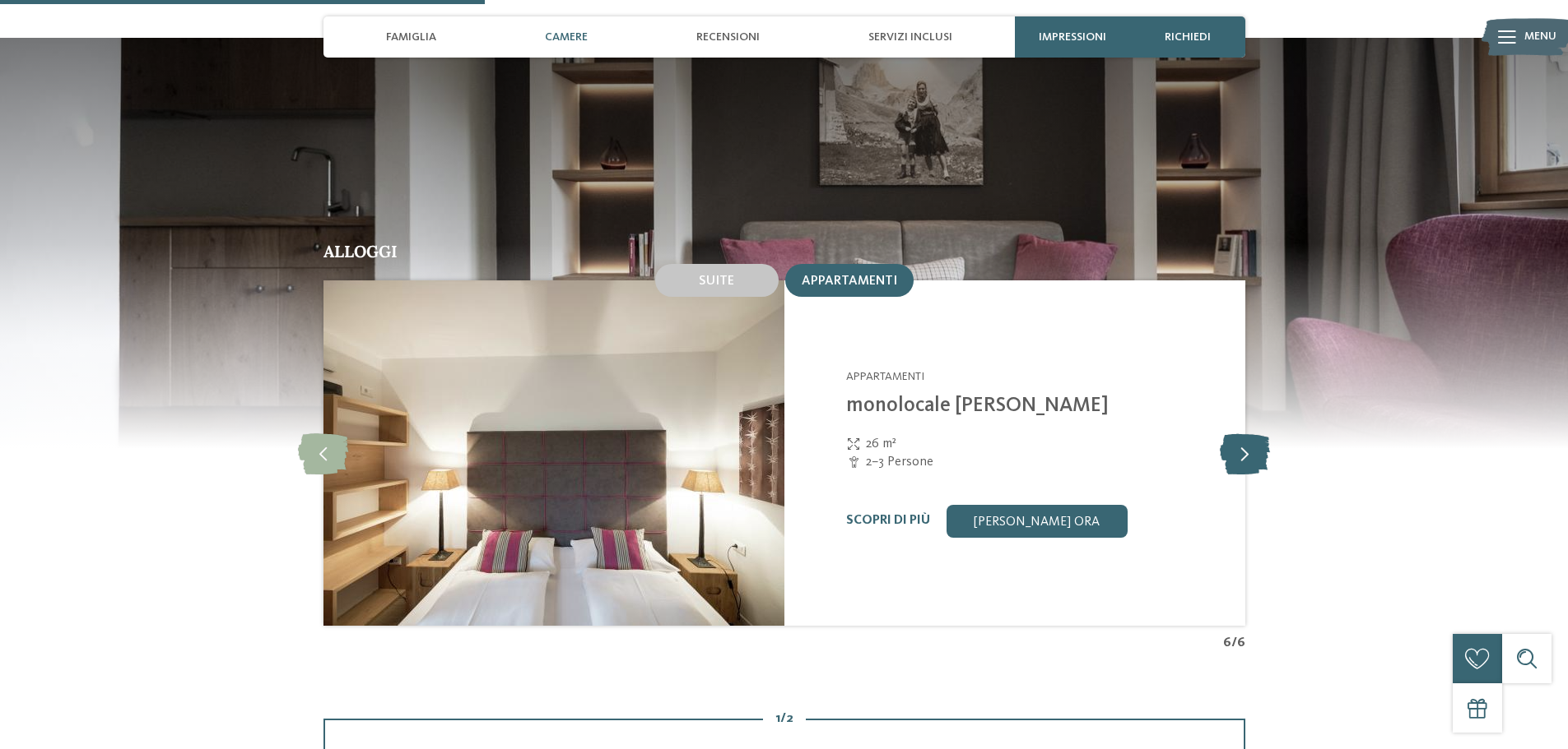
click at [1253, 432] on icon at bounding box center [1244, 453] width 50 height 42
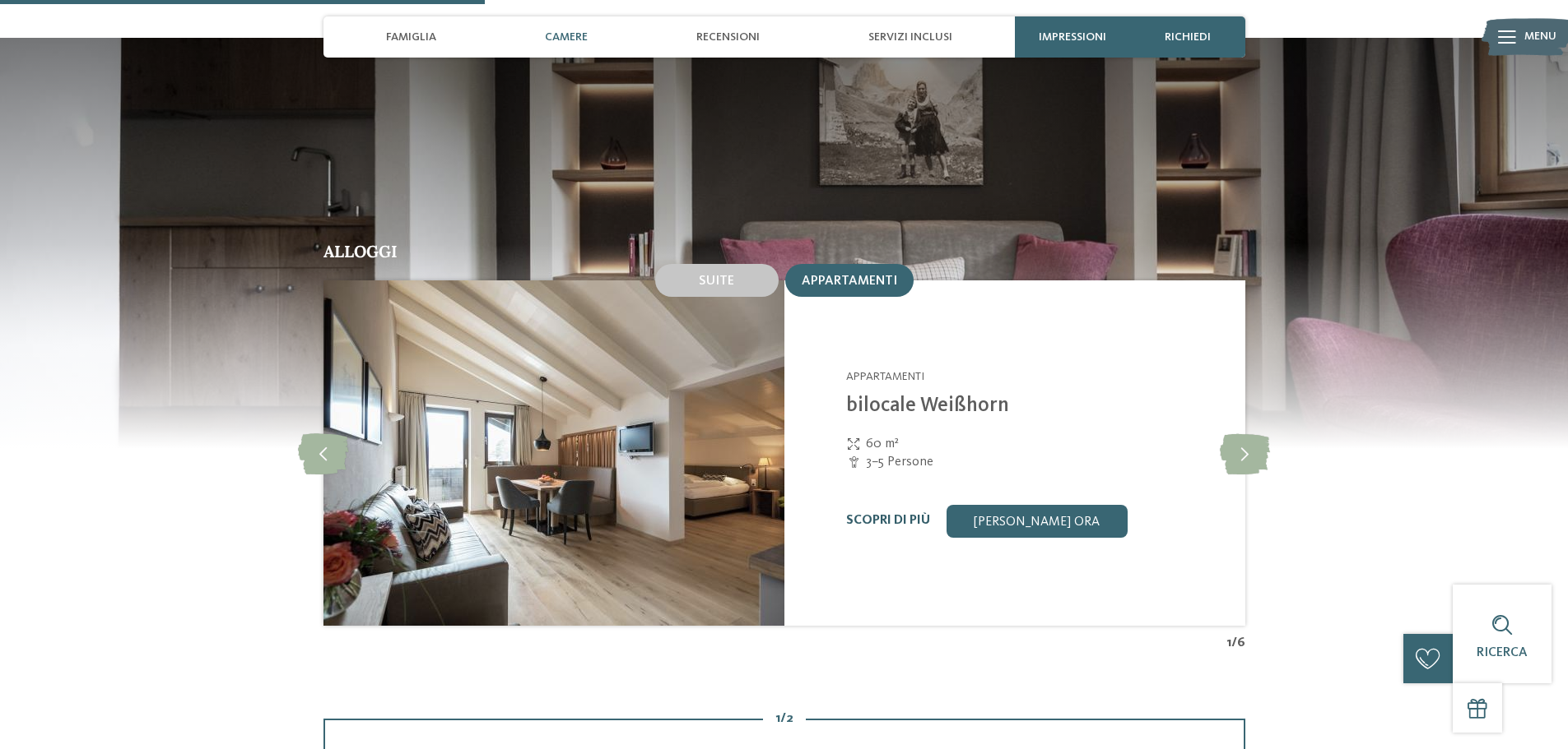
click at [881, 515] on link "Scopri di più" at bounding box center [888, 520] width 84 height 13
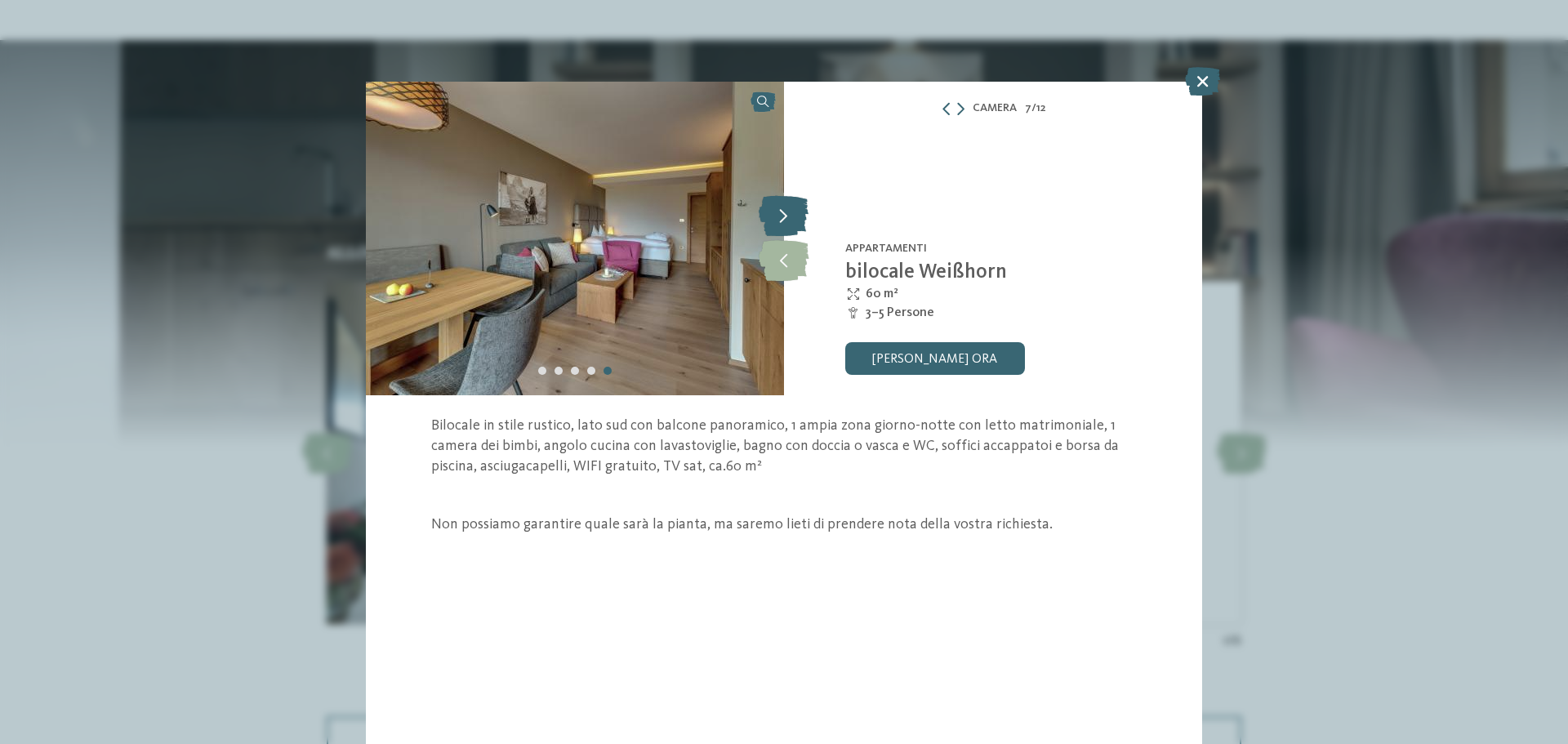
click at [781, 210] on icon at bounding box center [783, 216] width 50 height 41
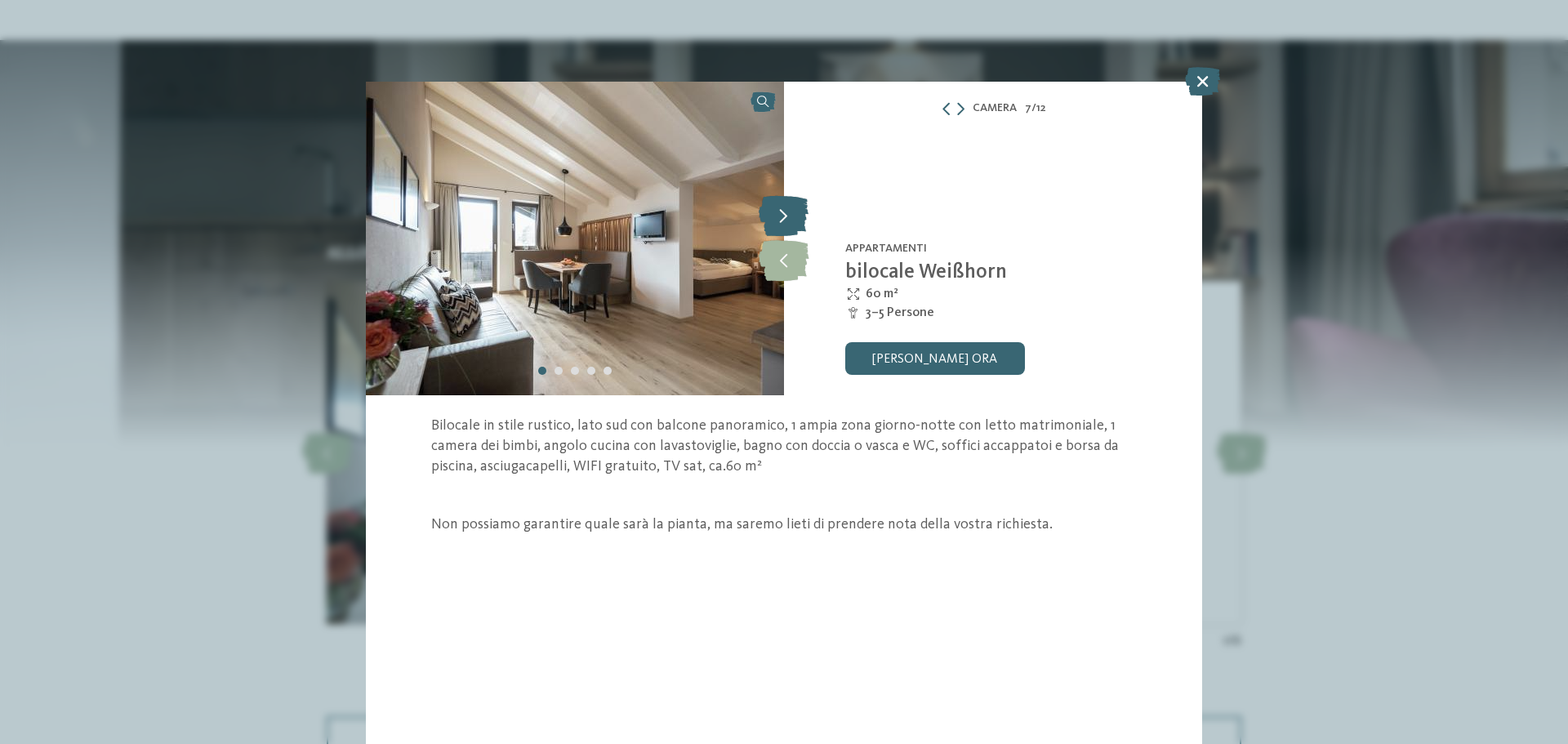
click at [781, 210] on icon at bounding box center [783, 216] width 50 height 41
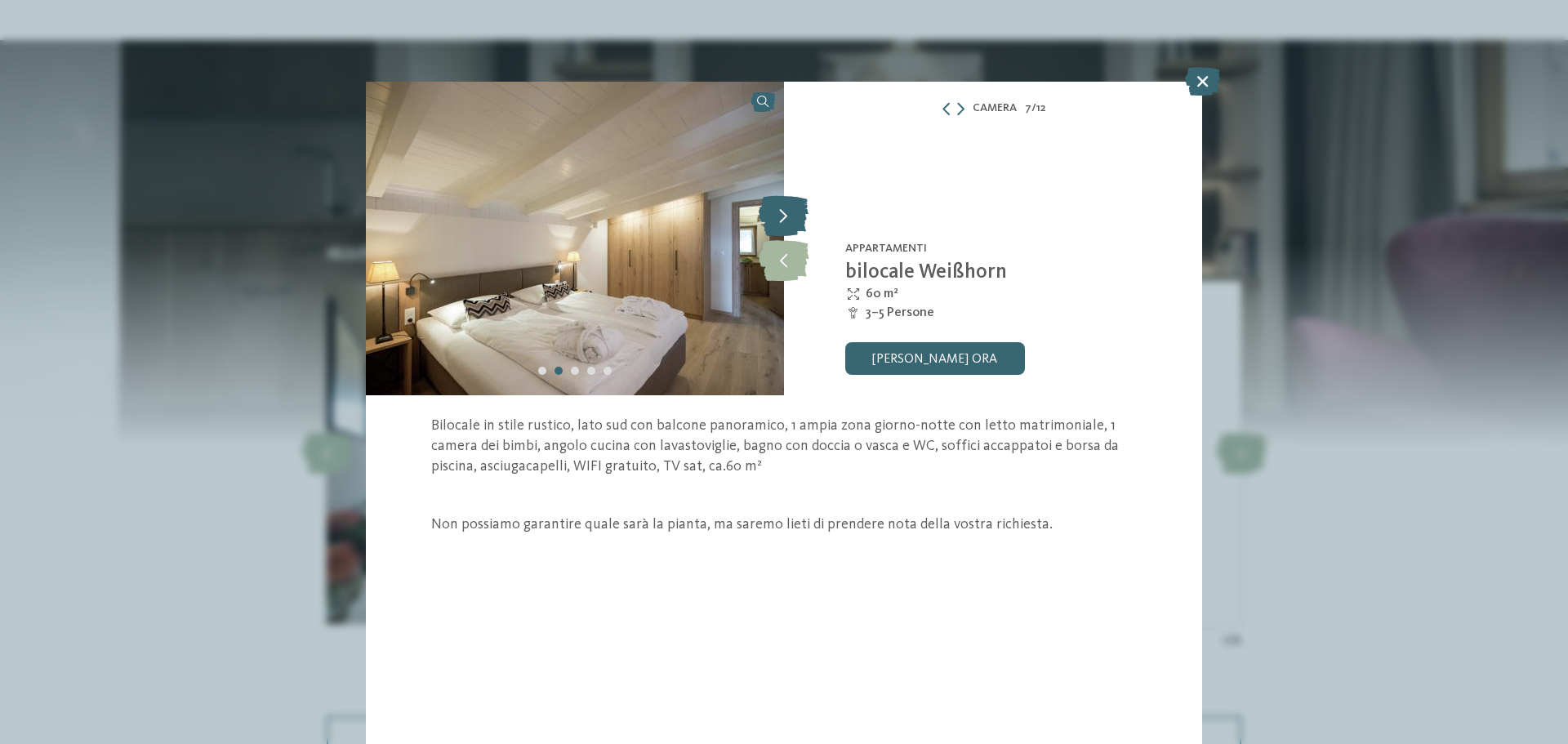
click at [781, 211] on icon at bounding box center [783, 216] width 50 height 41
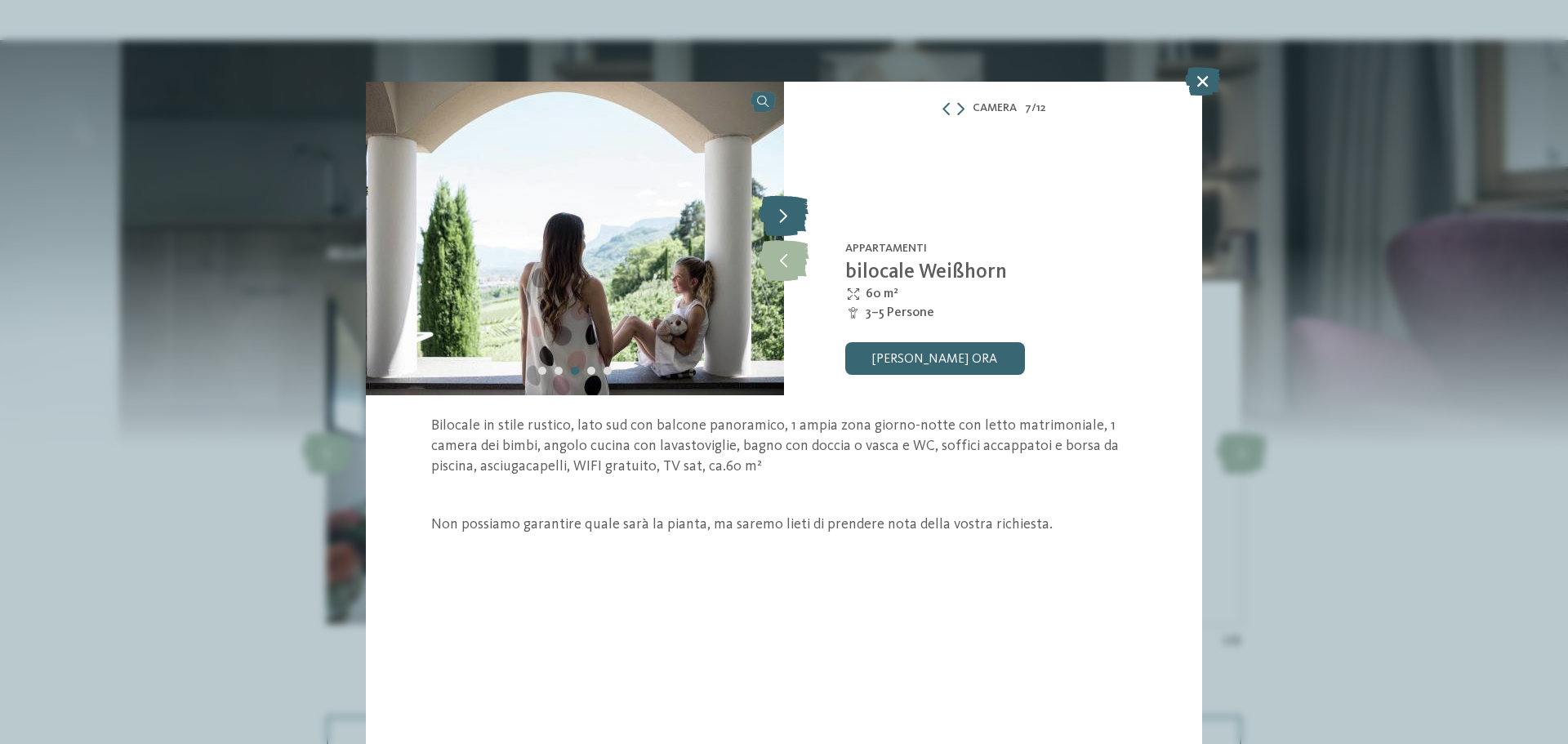
click at [781, 211] on icon at bounding box center [783, 216] width 50 height 41
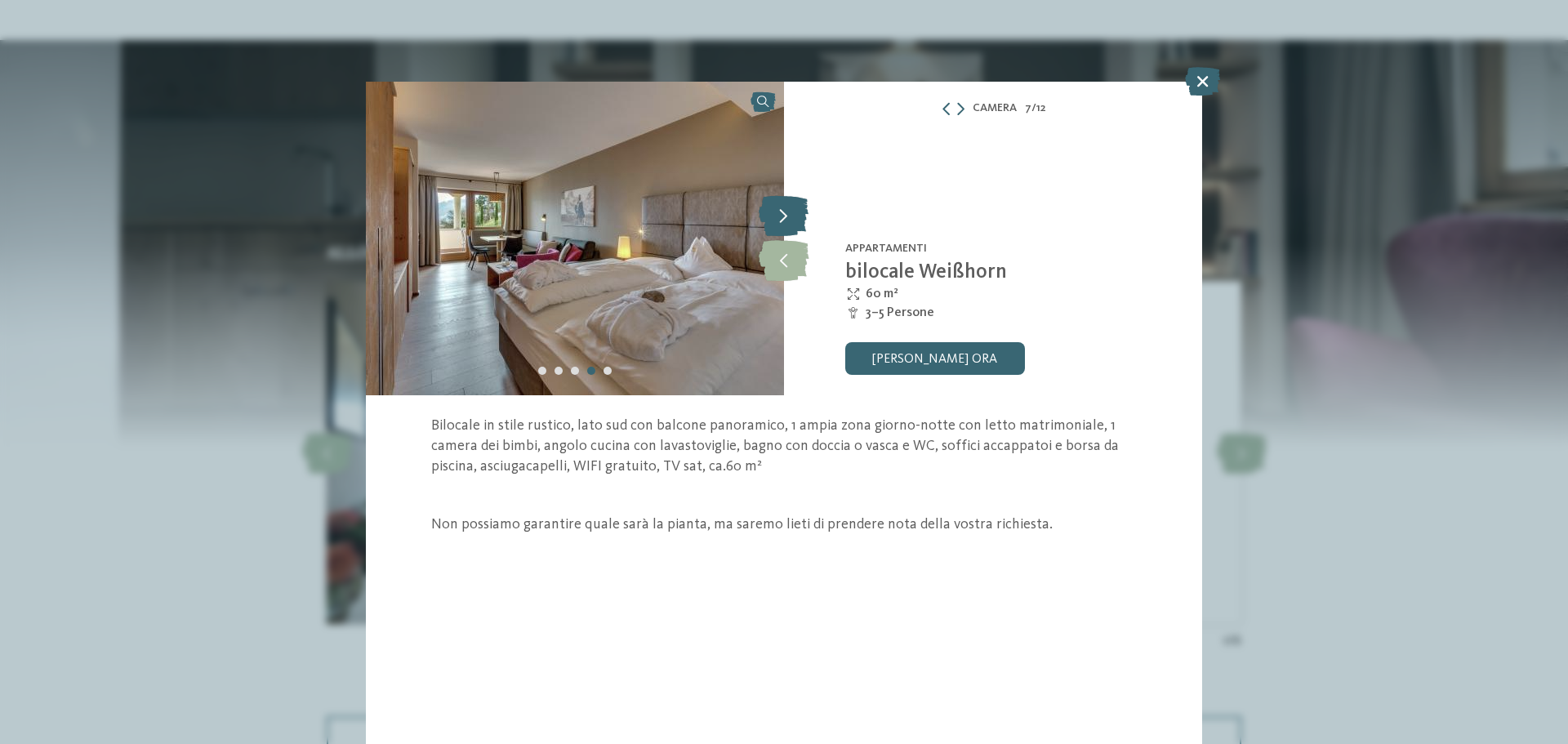
click at [781, 212] on icon at bounding box center [783, 216] width 50 height 41
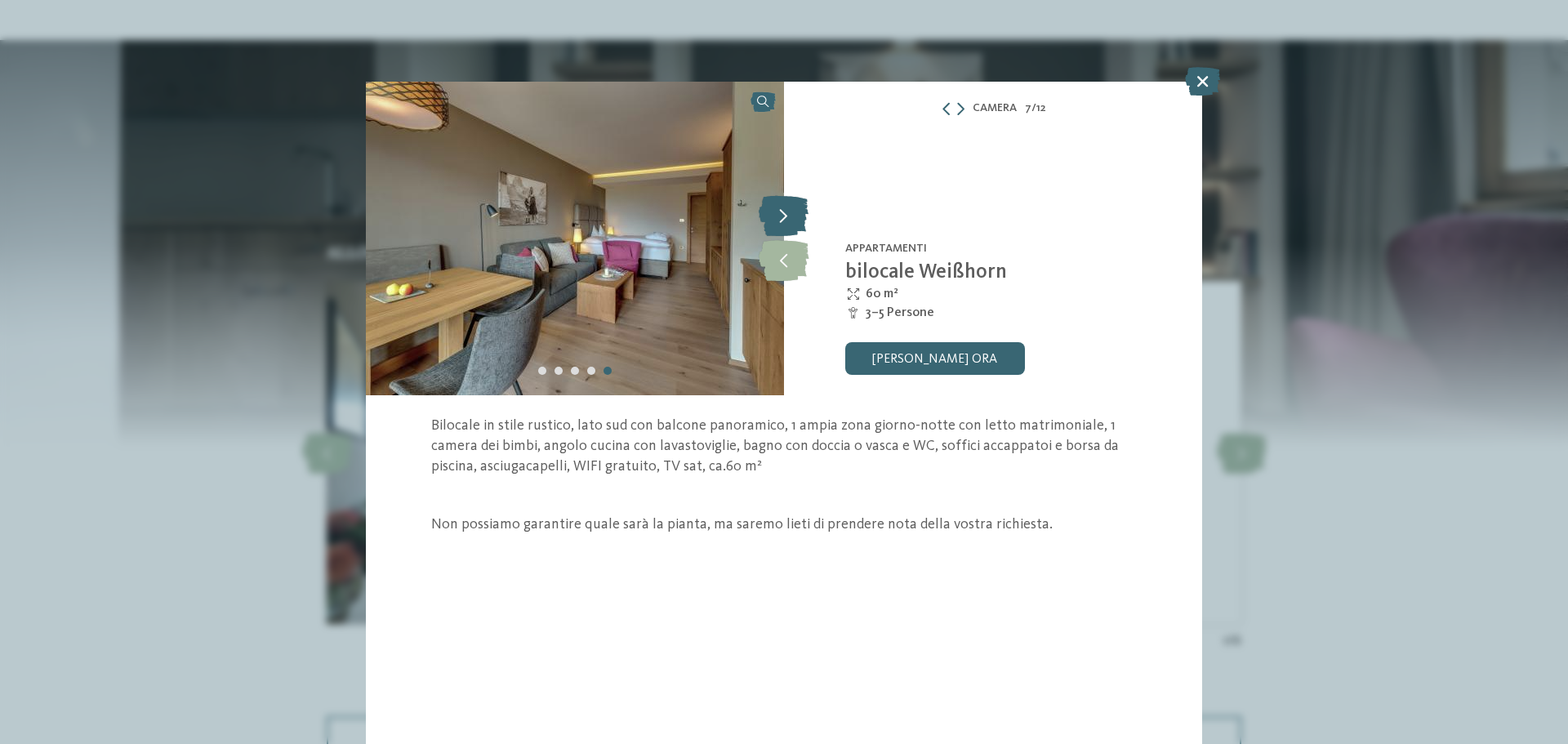
click at [781, 212] on icon at bounding box center [783, 216] width 50 height 41
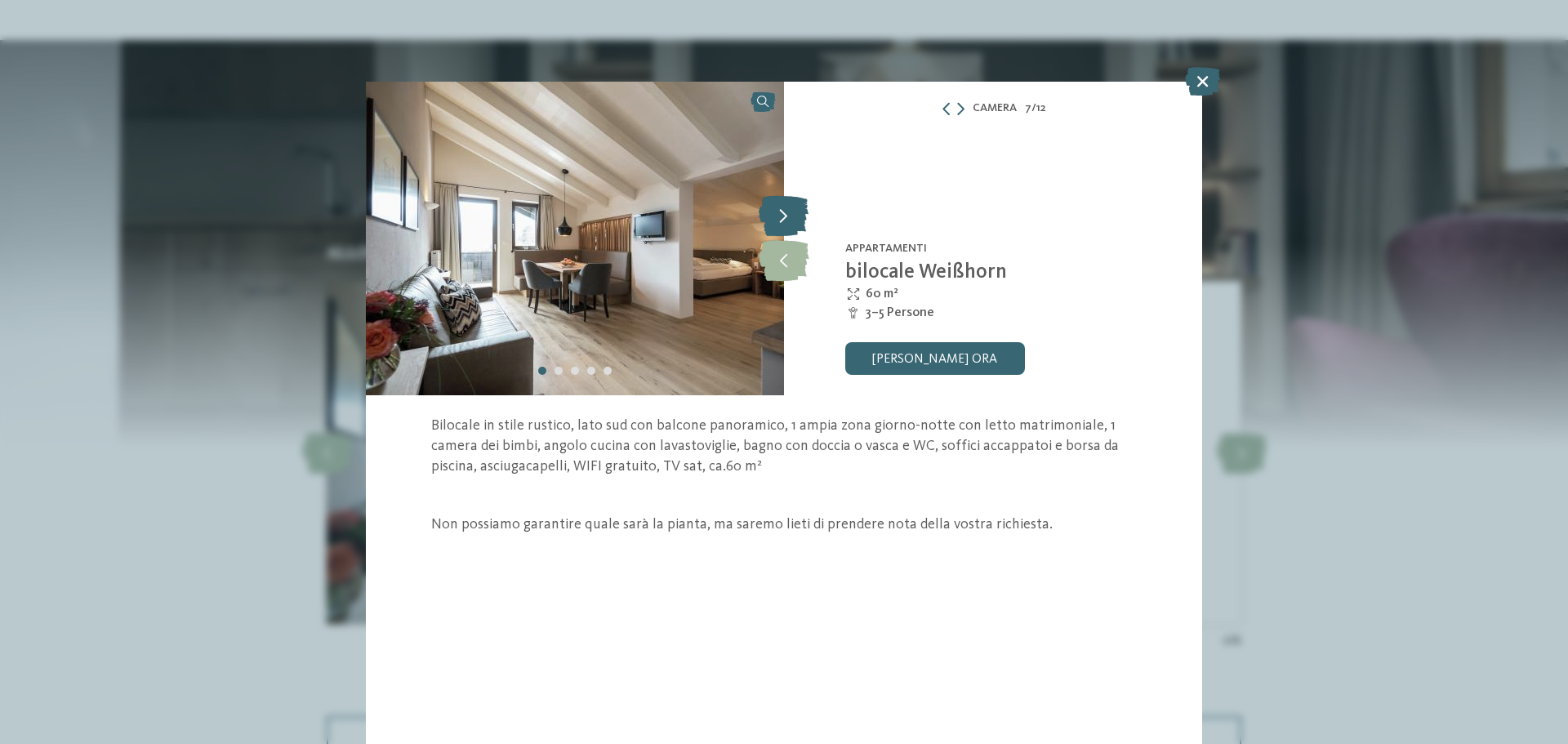
click at [785, 216] on icon at bounding box center [783, 216] width 50 height 41
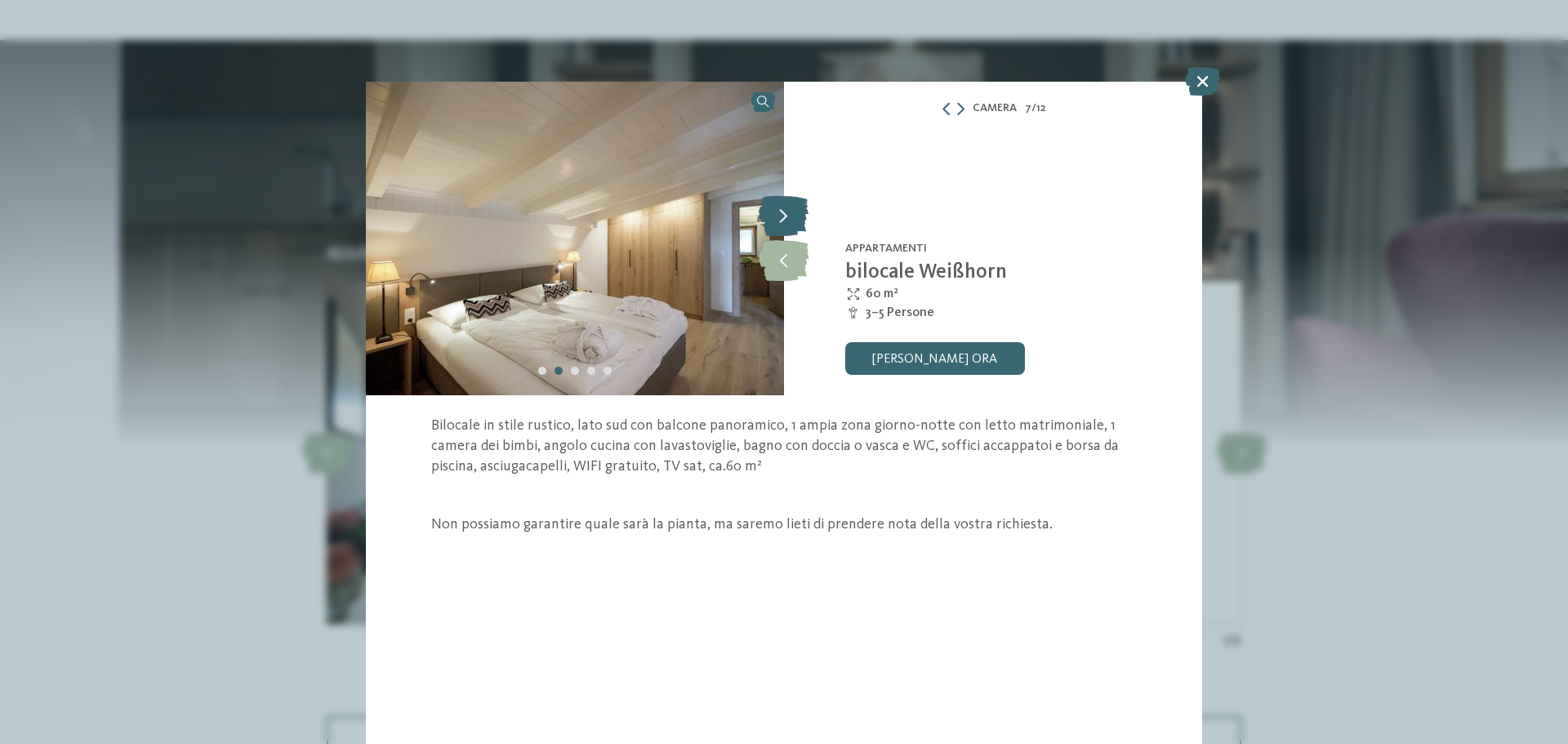
click at [785, 216] on icon at bounding box center [783, 216] width 50 height 41
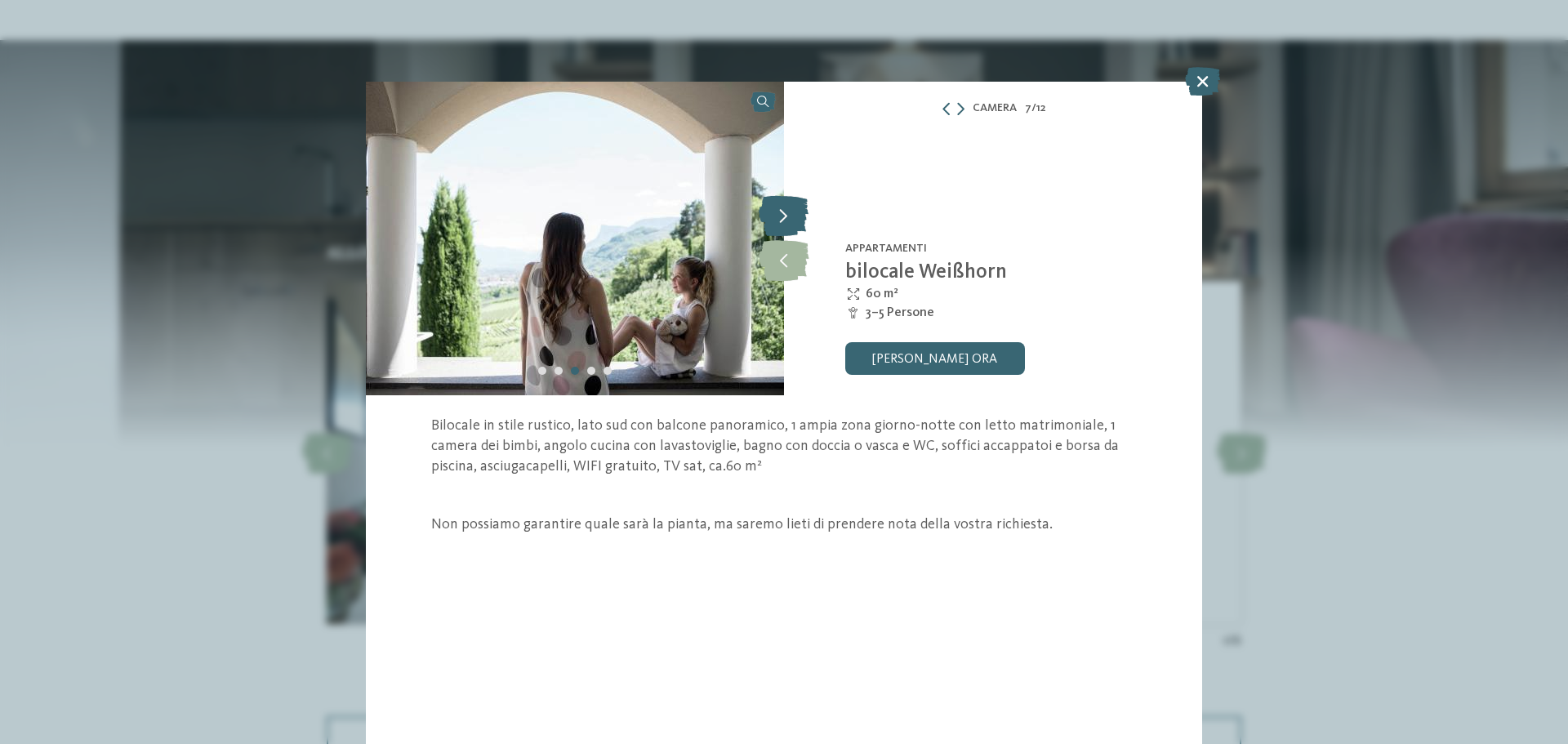
click at [785, 216] on icon at bounding box center [783, 216] width 50 height 41
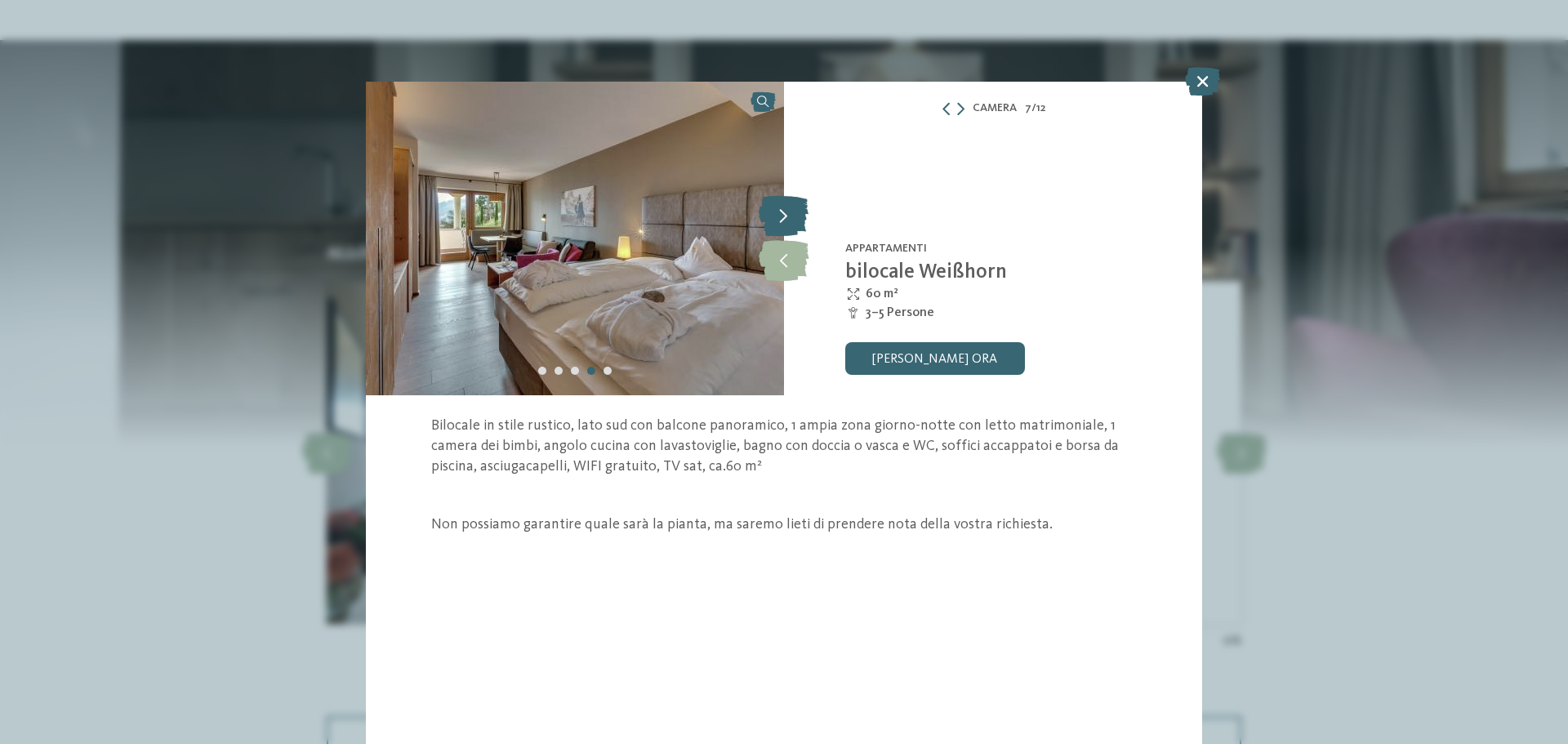
click at [785, 216] on icon at bounding box center [783, 216] width 50 height 41
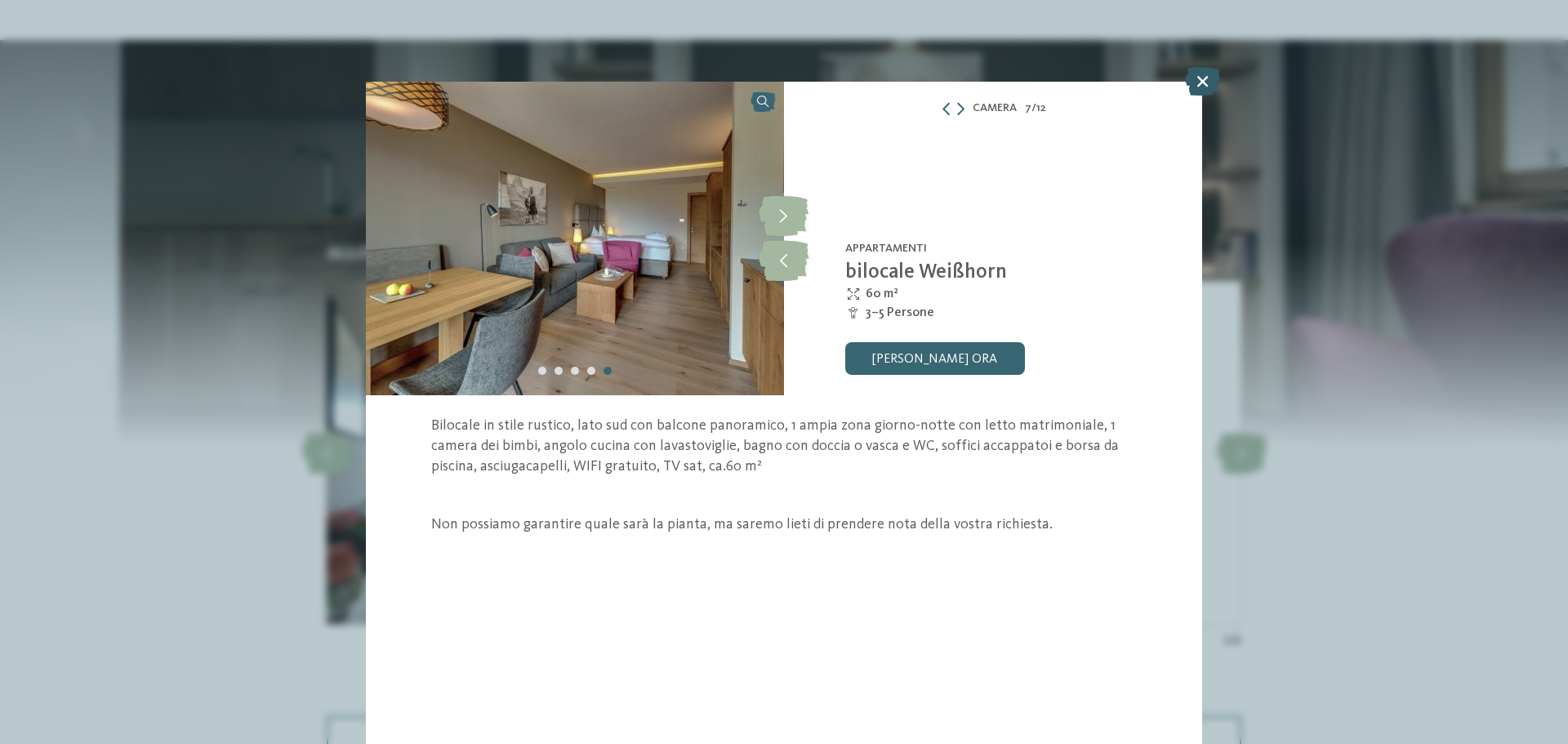
click at [1207, 85] on icon at bounding box center [1203, 81] width 35 height 29
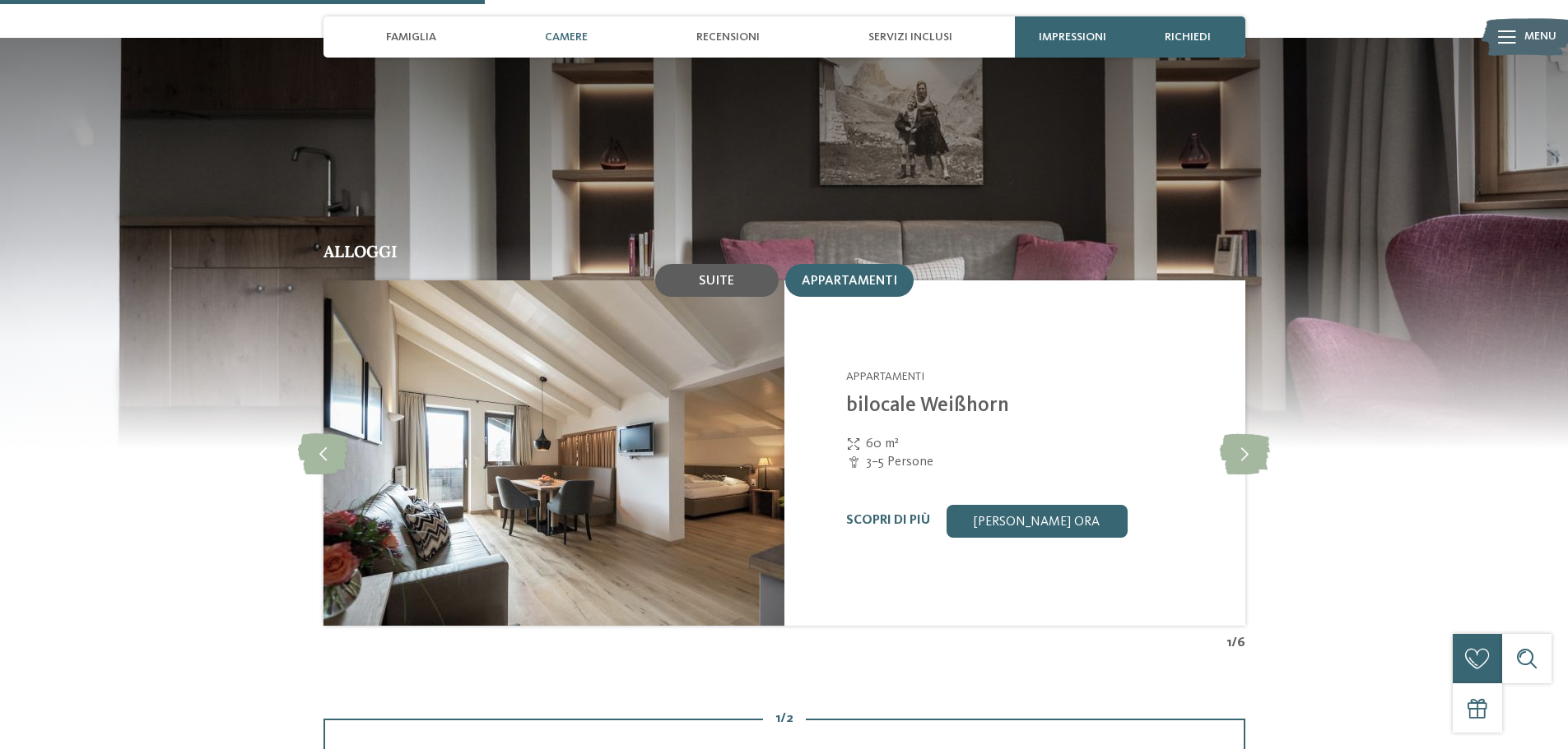
click at [720, 275] on span "Suite" at bounding box center [717, 281] width 36 height 13
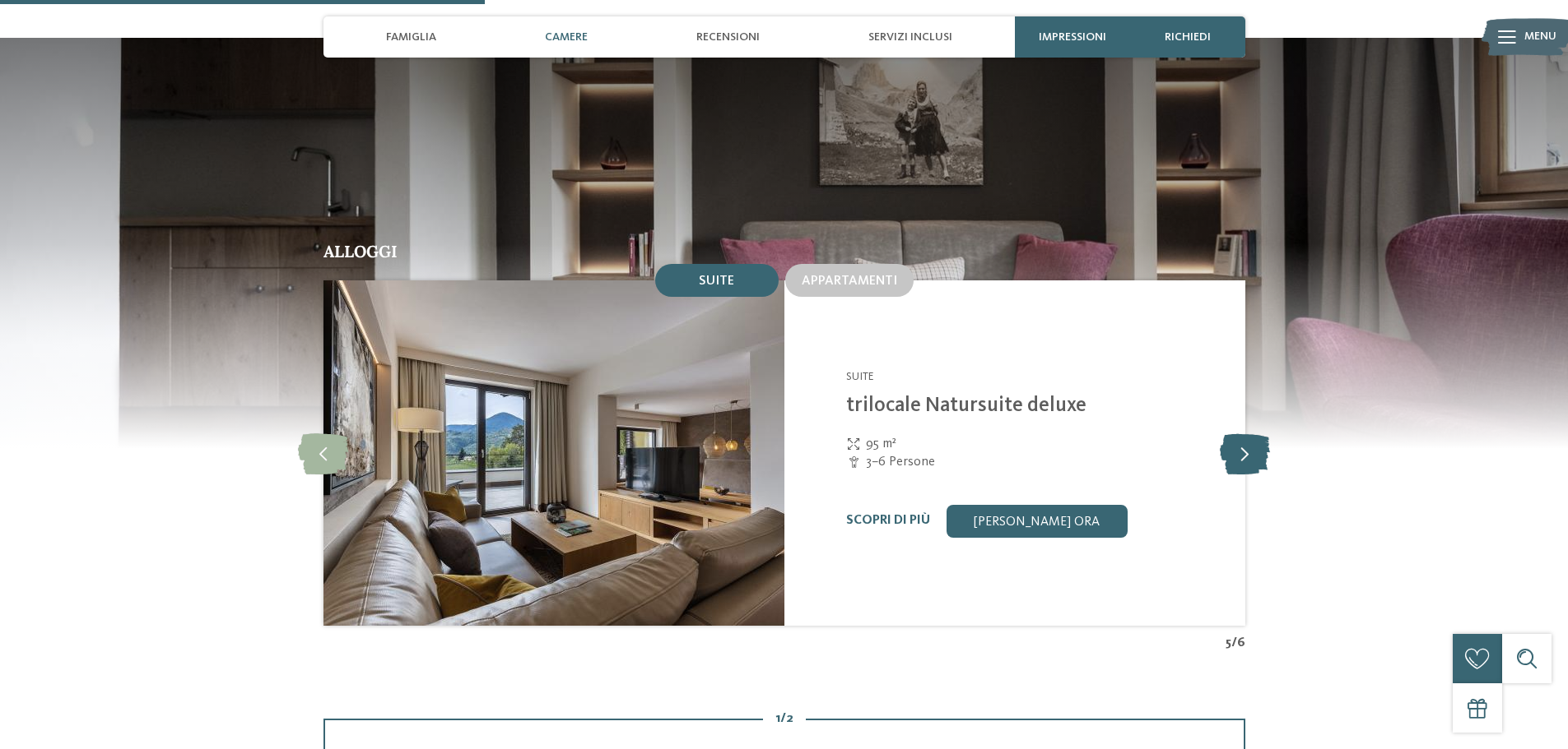
click at [1242, 432] on icon at bounding box center [1244, 453] width 50 height 42
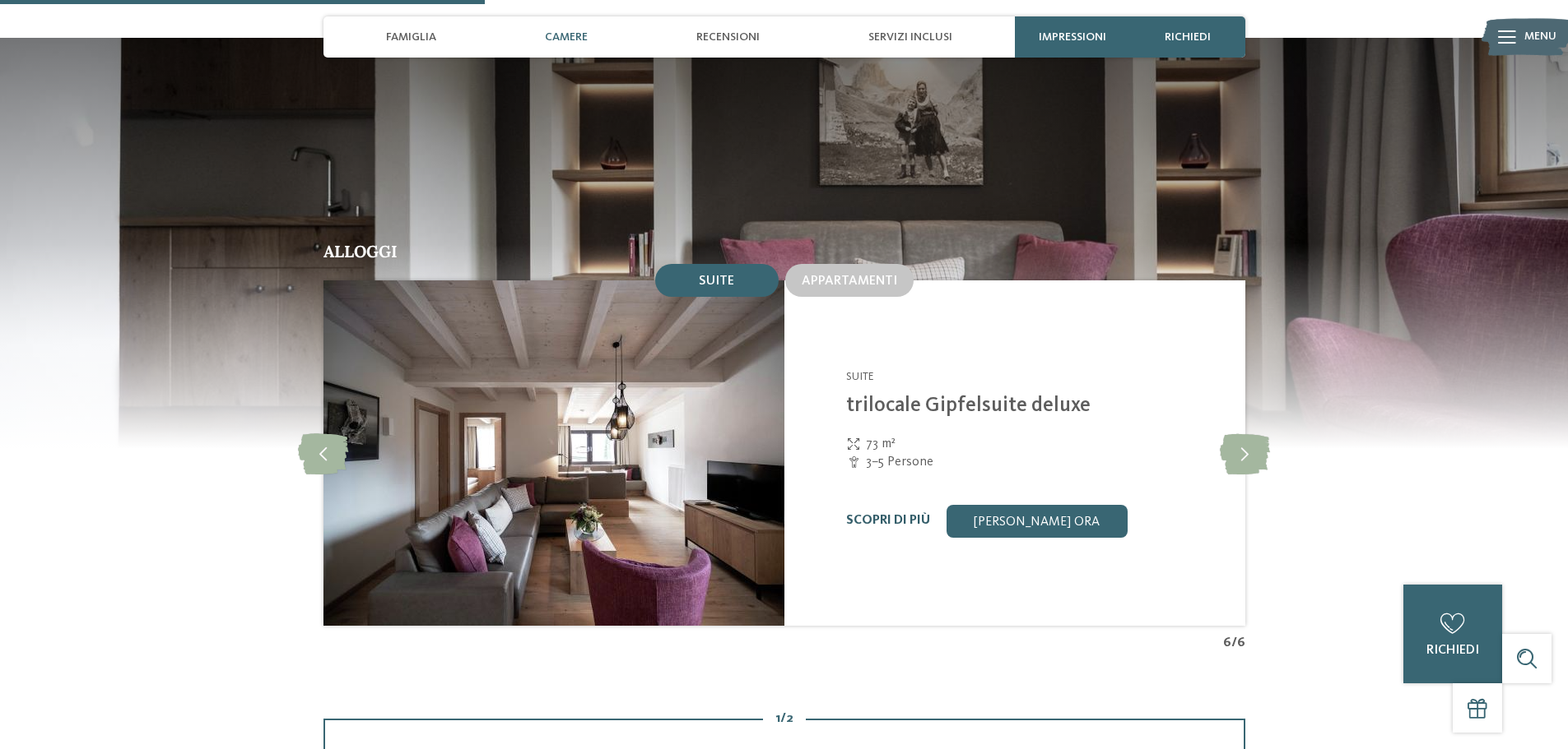
click at [870, 515] on link "Scopri di più" at bounding box center [888, 520] width 84 height 13
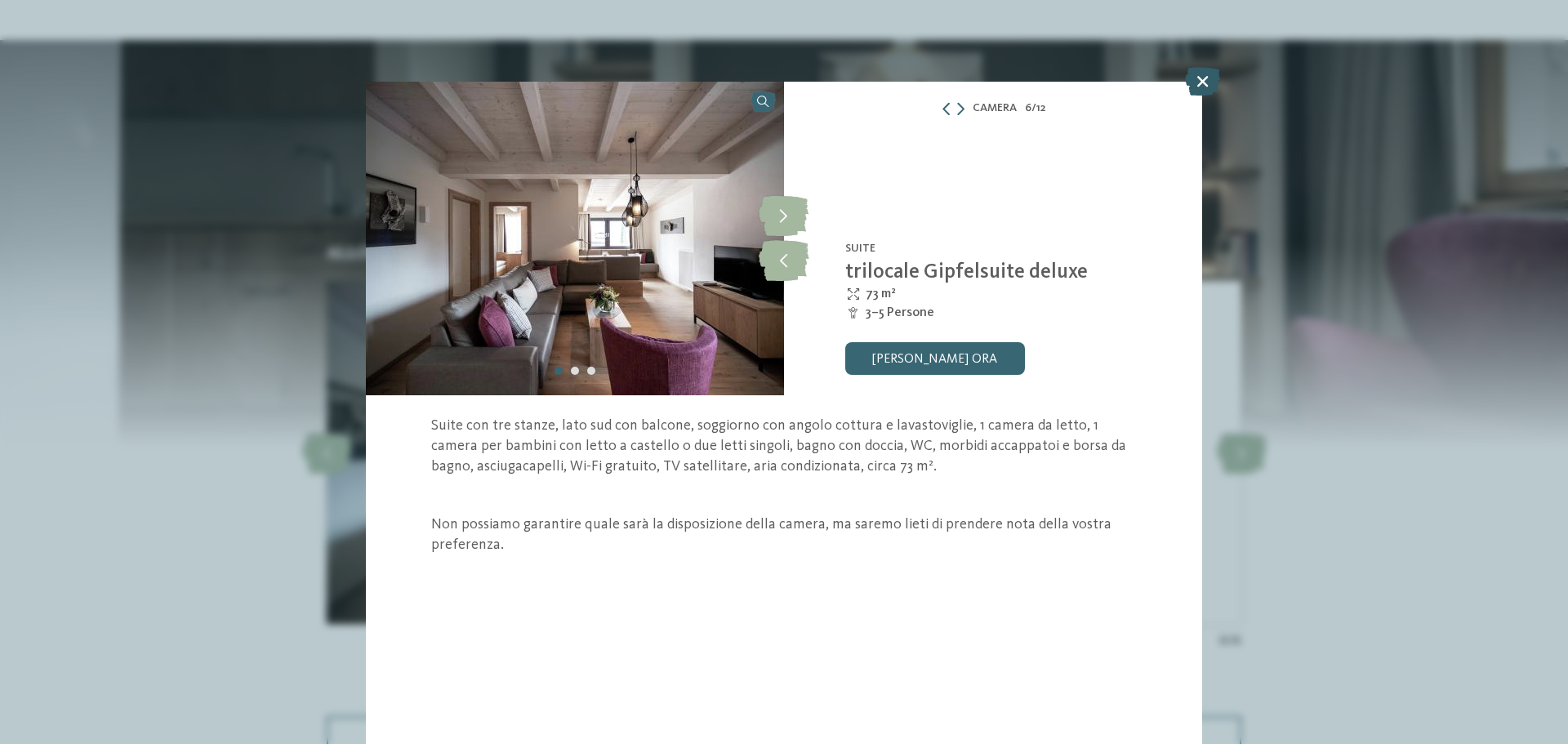
click at [1199, 81] on icon at bounding box center [1203, 81] width 35 height 29
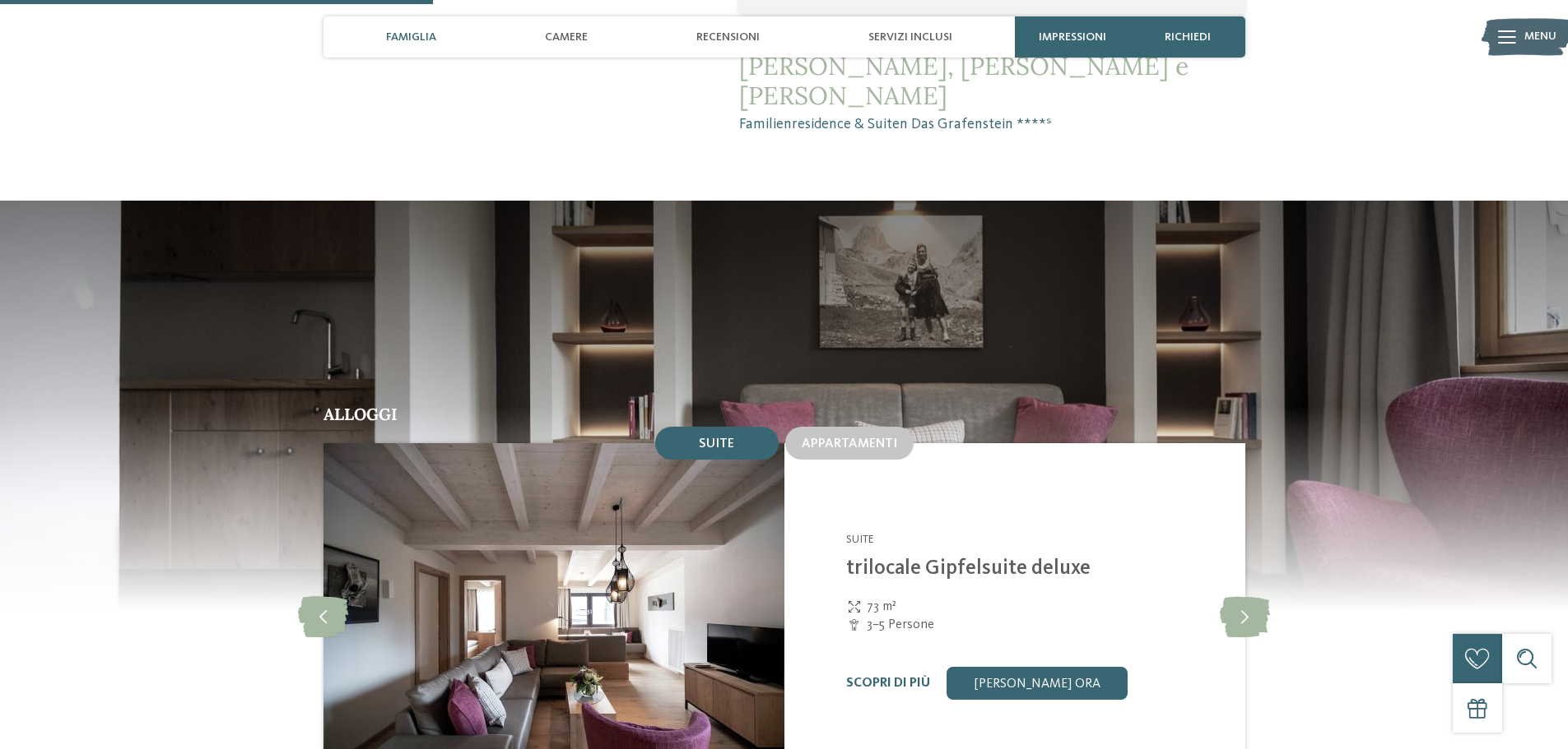
scroll to position [1369, 0]
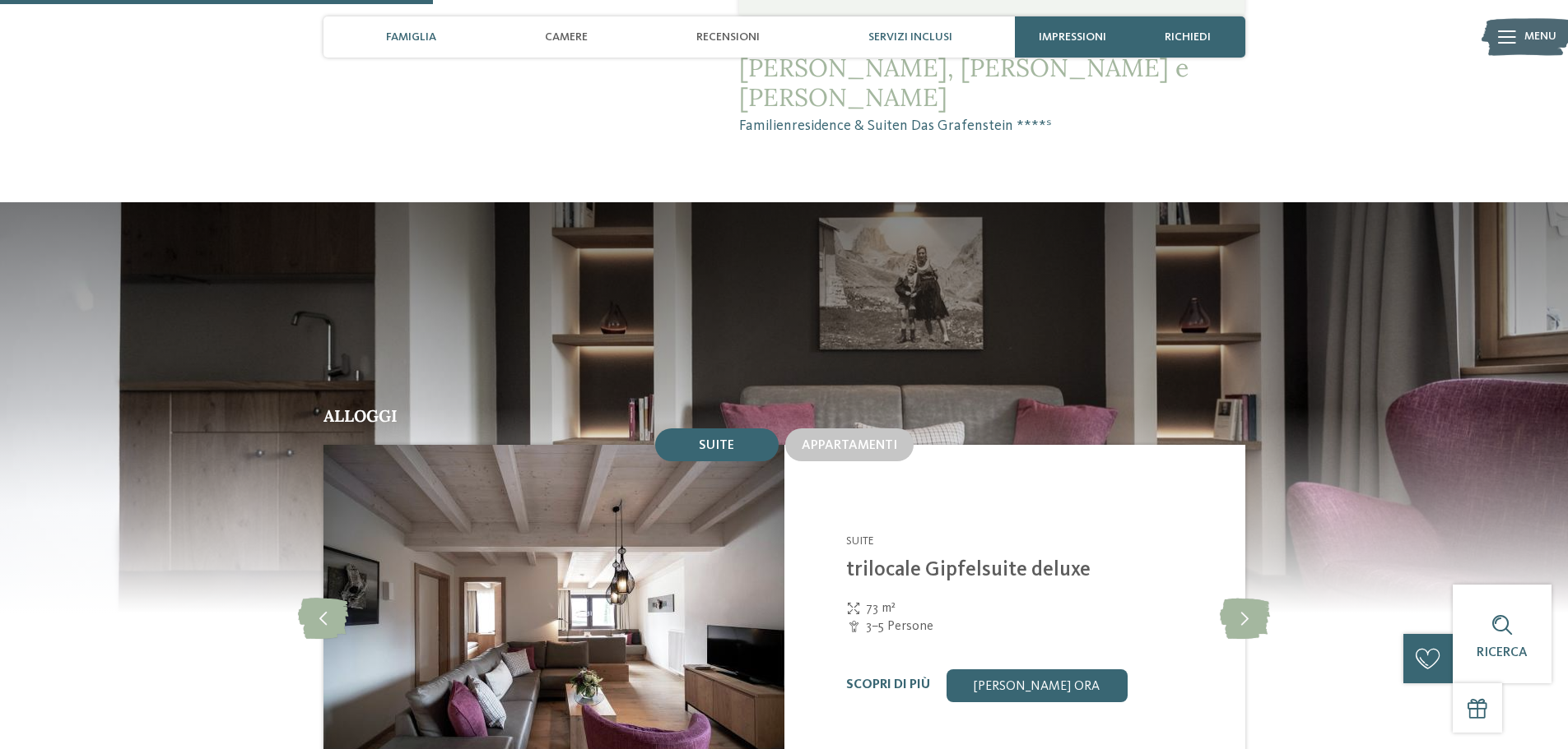
click at [906, 33] on span "Servizi inclusi" at bounding box center [910, 38] width 84 height 14
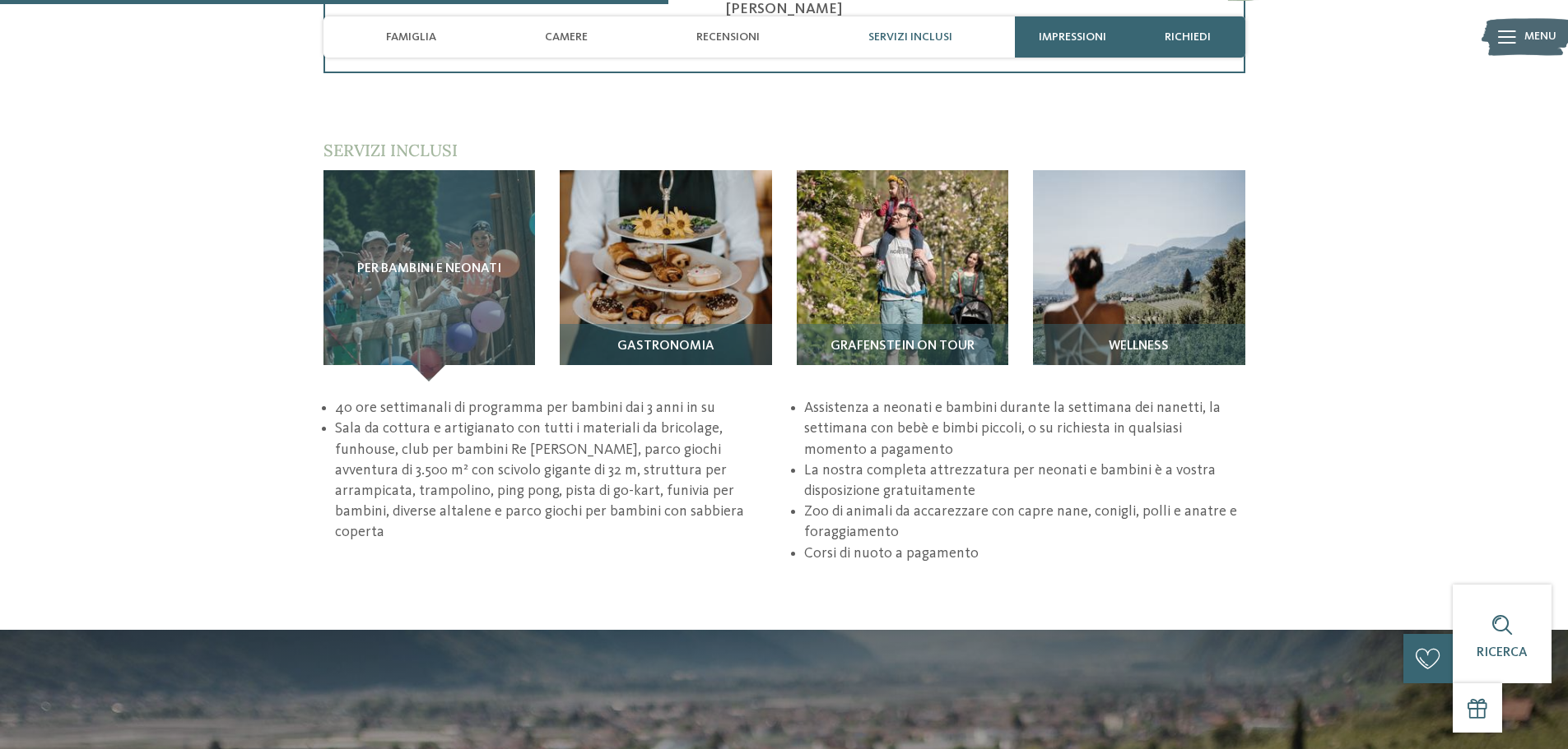
scroll to position [2386, 0]
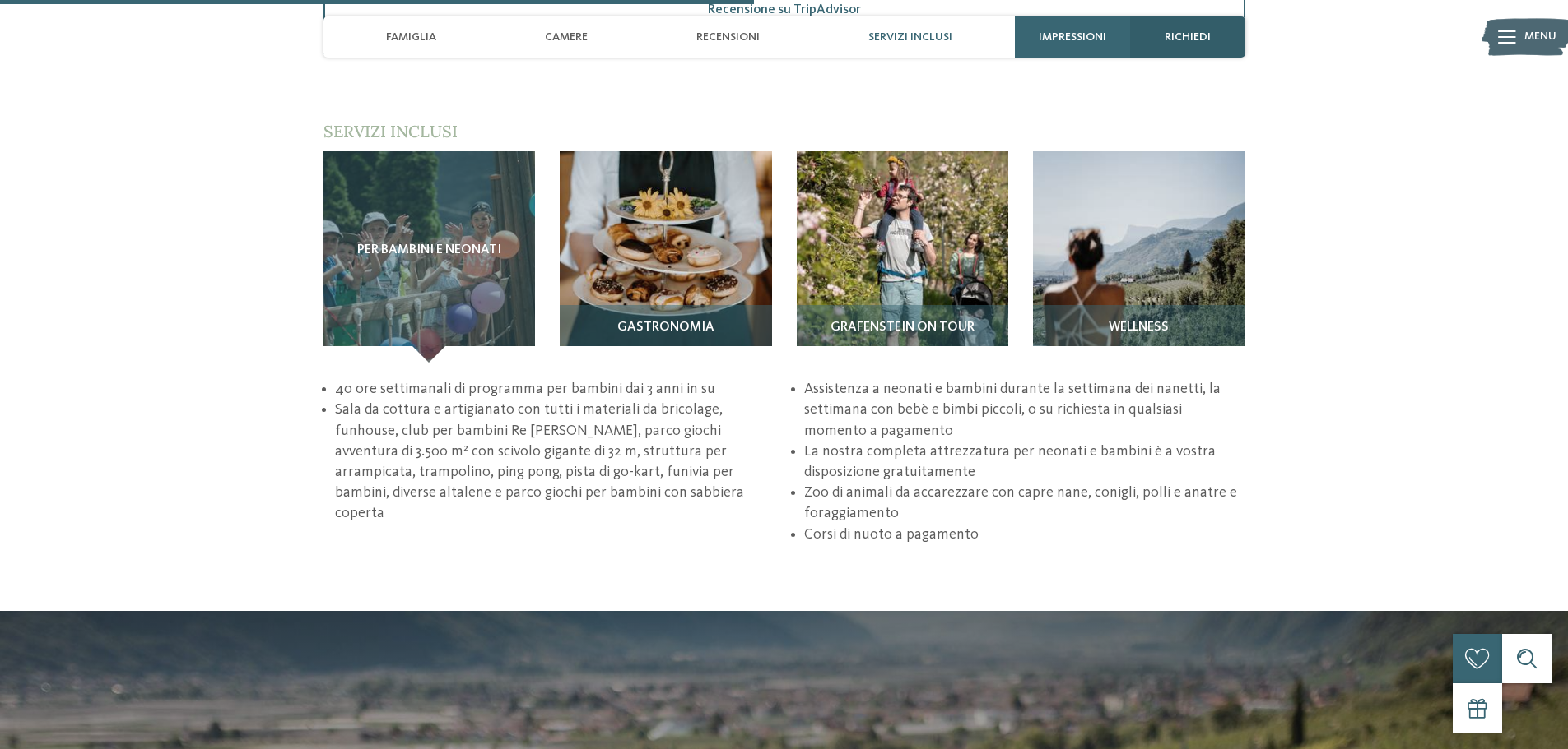
click at [1189, 35] on span "richiedi" at bounding box center [1187, 38] width 47 height 14
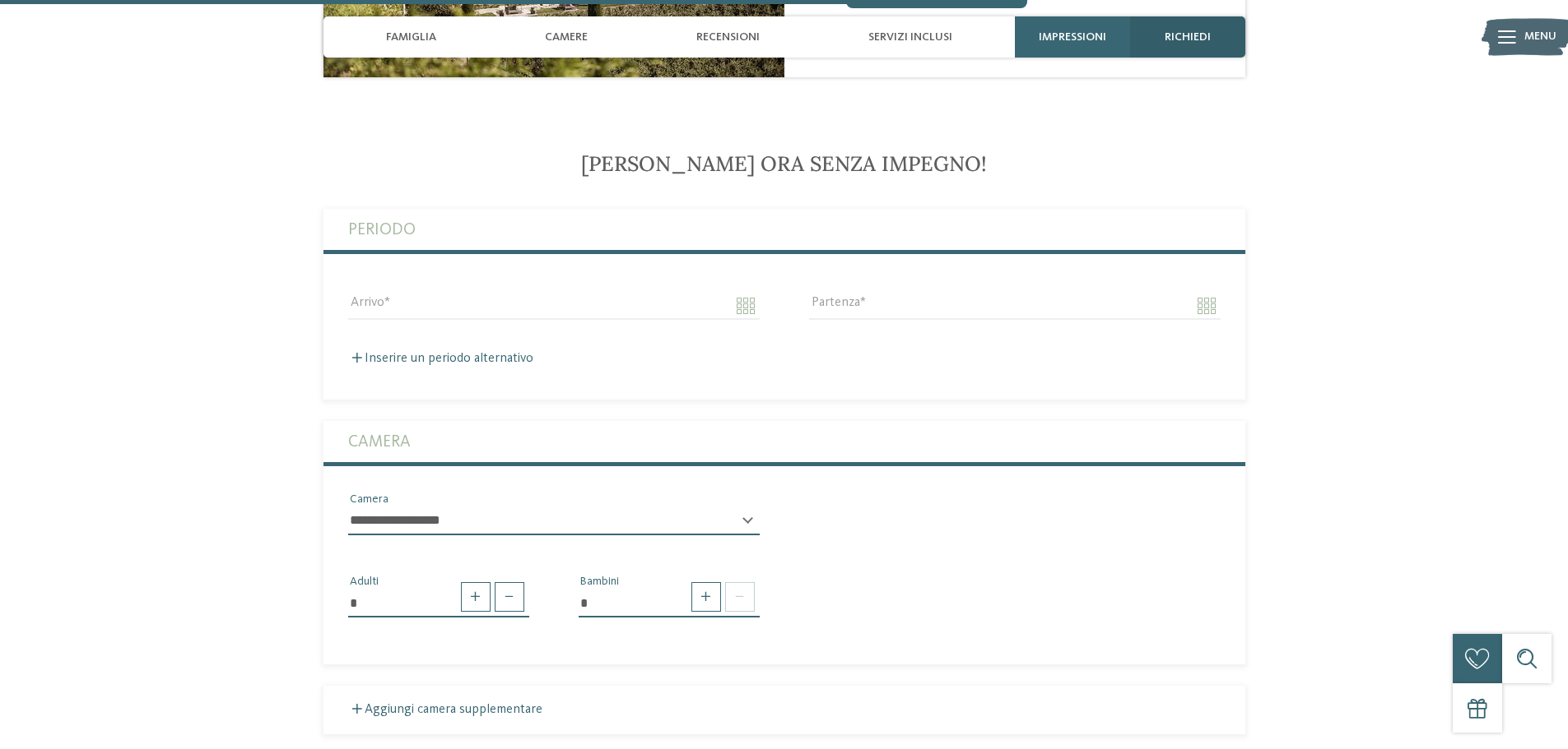
scroll to position [3527, 0]
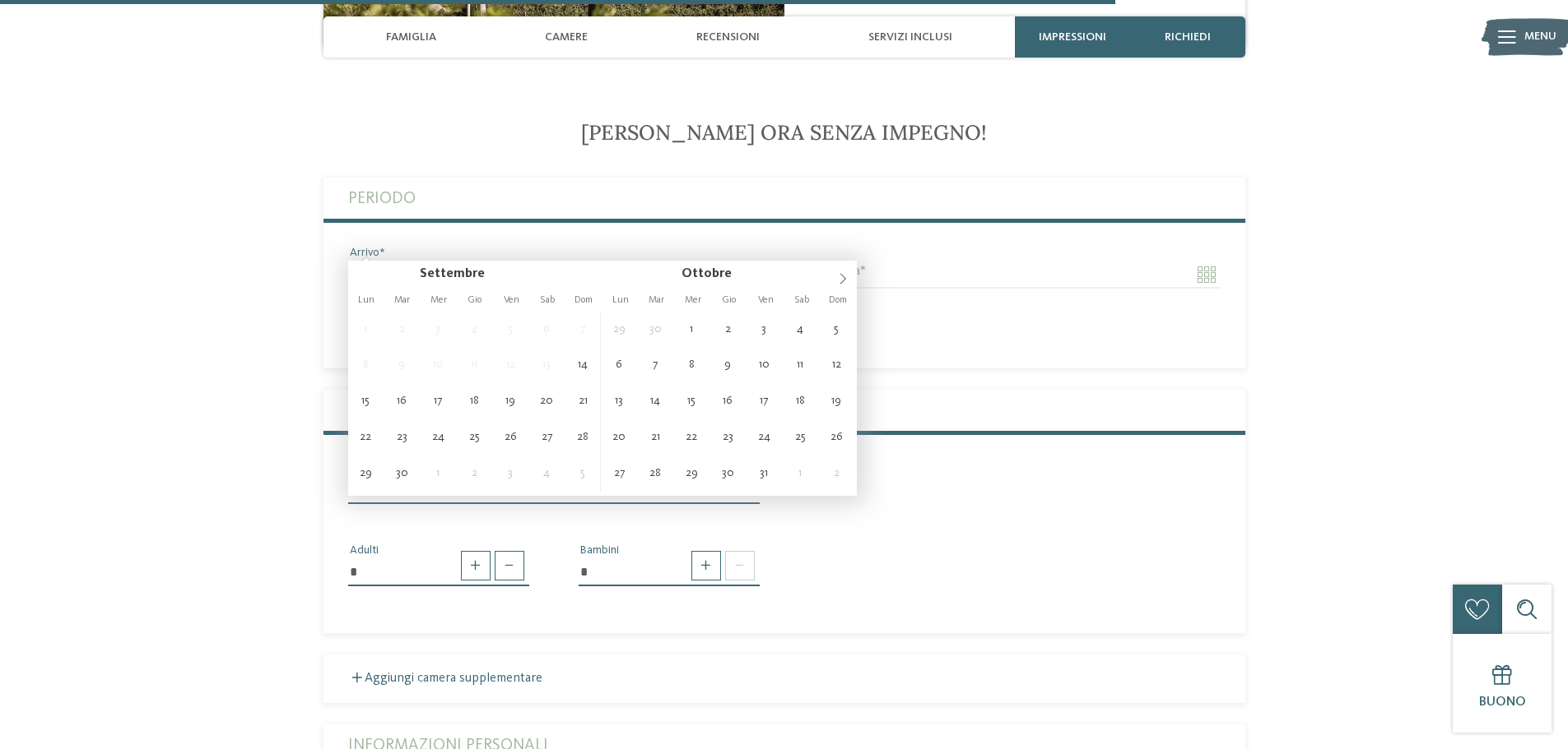
click at [745, 261] on input "Arrivo" at bounding box center [554, 275] width 412 height 28
type input "**********"
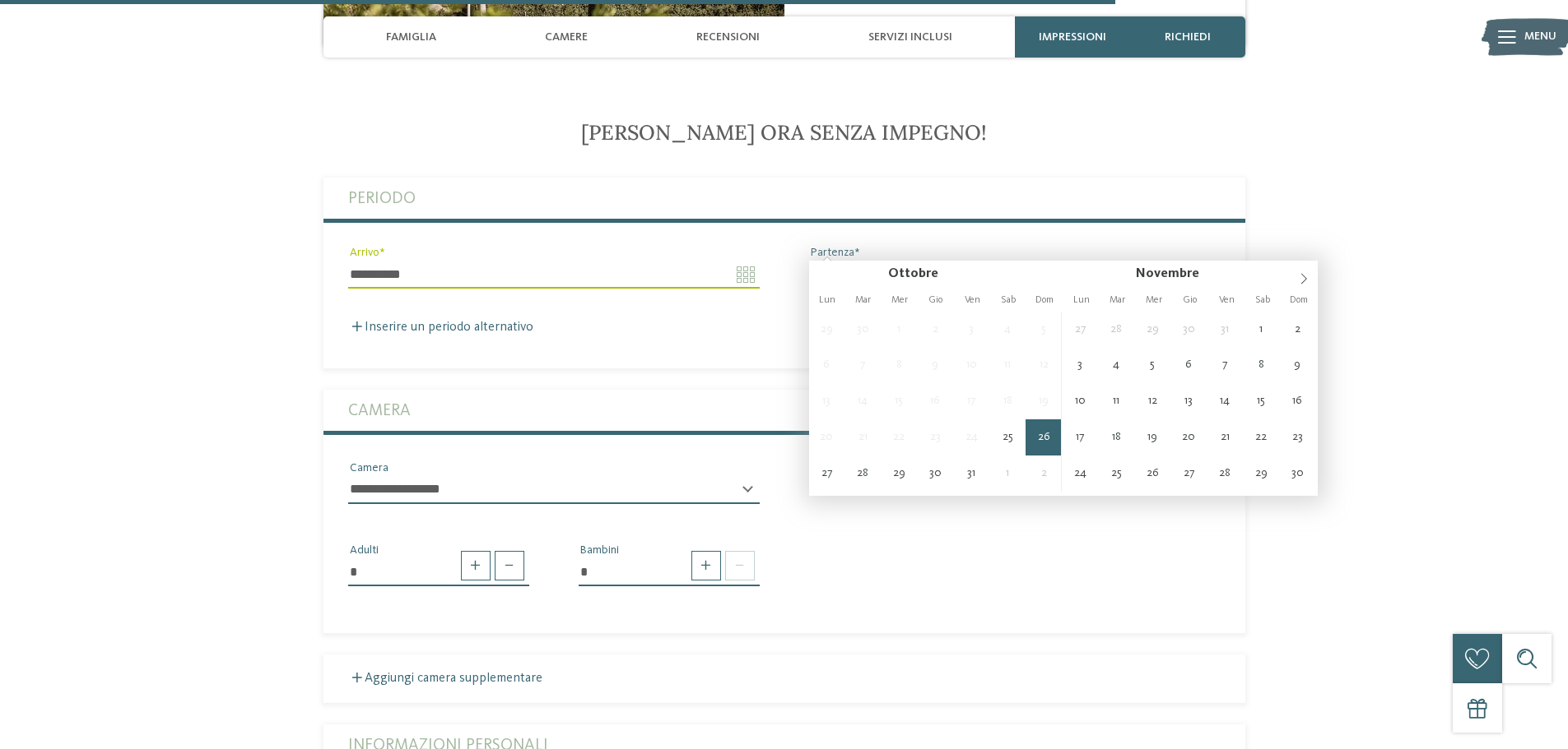
type input "**********"
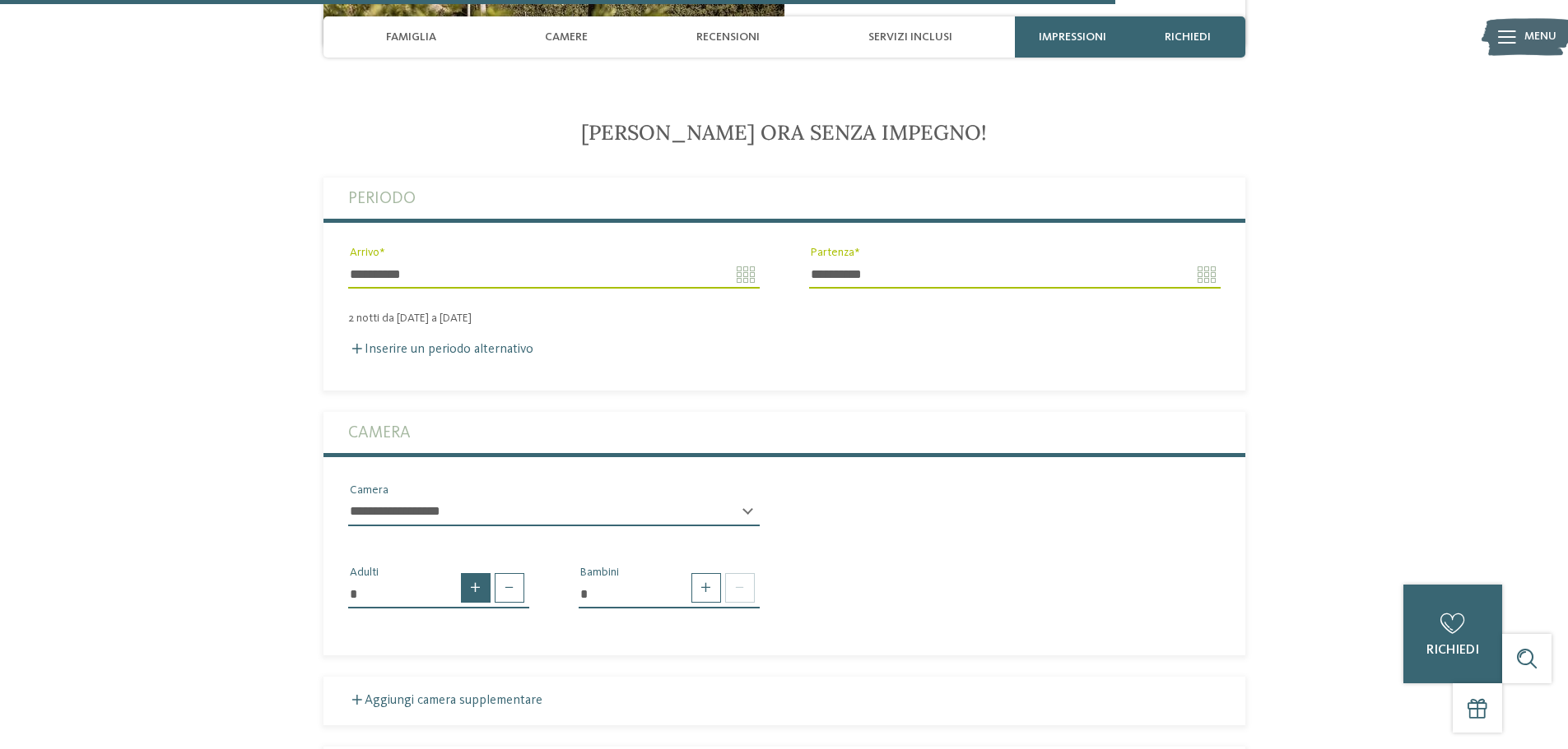
click at [480, 573] on span at bounding box center [476, 588] width 30 height 30
click at [479, 573] on span at bounding box center [476, 588] width 30 height 30
type input "*"
click at [710, 573] on span at bounding box center [706, 588] width 30 height 30
type input "*"
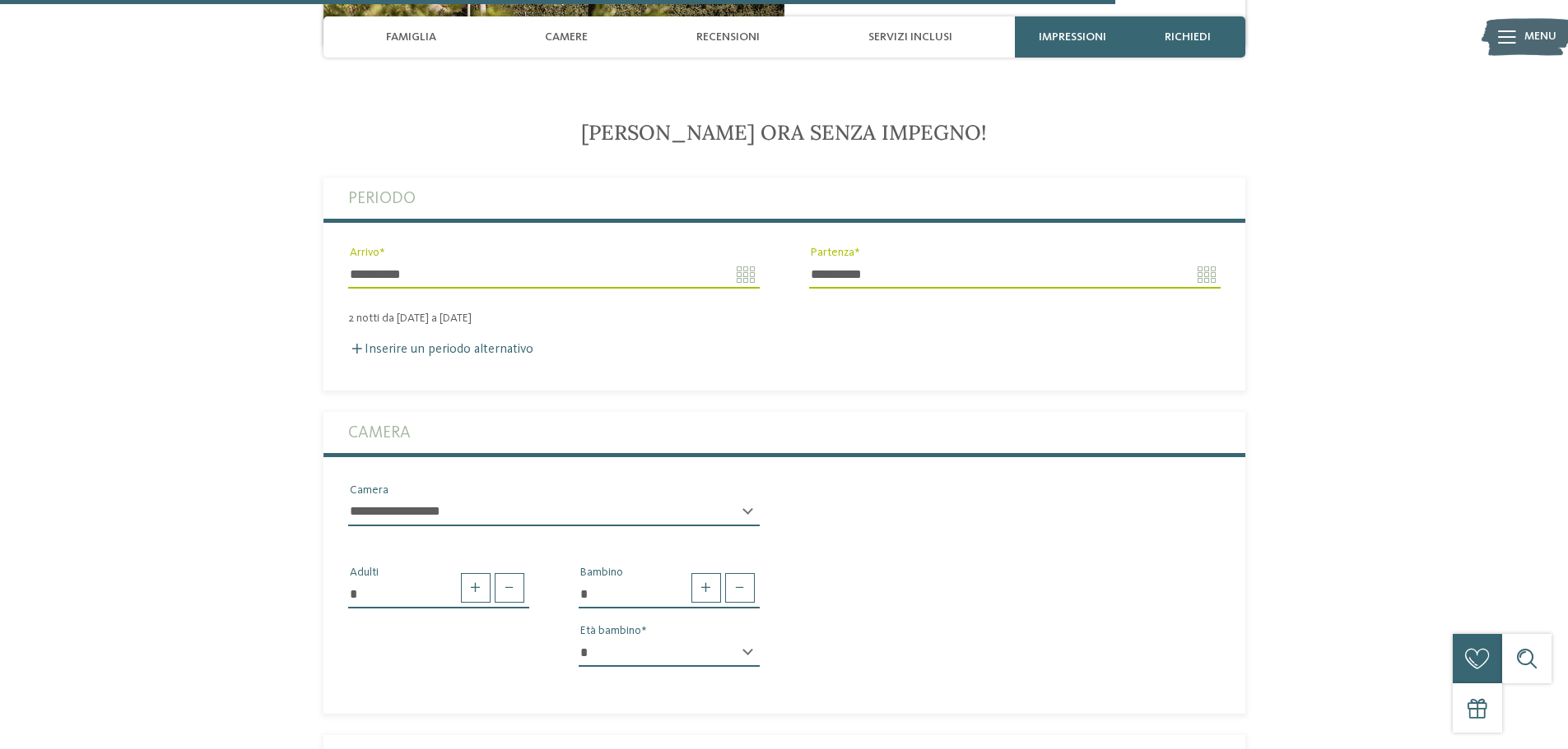
click at [749, 639] on select "* * * * * * * * * * * ** ** ** ** ** ** ** **" at bounding box center [668, 653] width 181 height 28
select select "*"
click at [578, 639] on select "* * * * * * * * * * * ** ** ** ** ** ** ** **" at bounding box center [668, 653] width 181 height 28
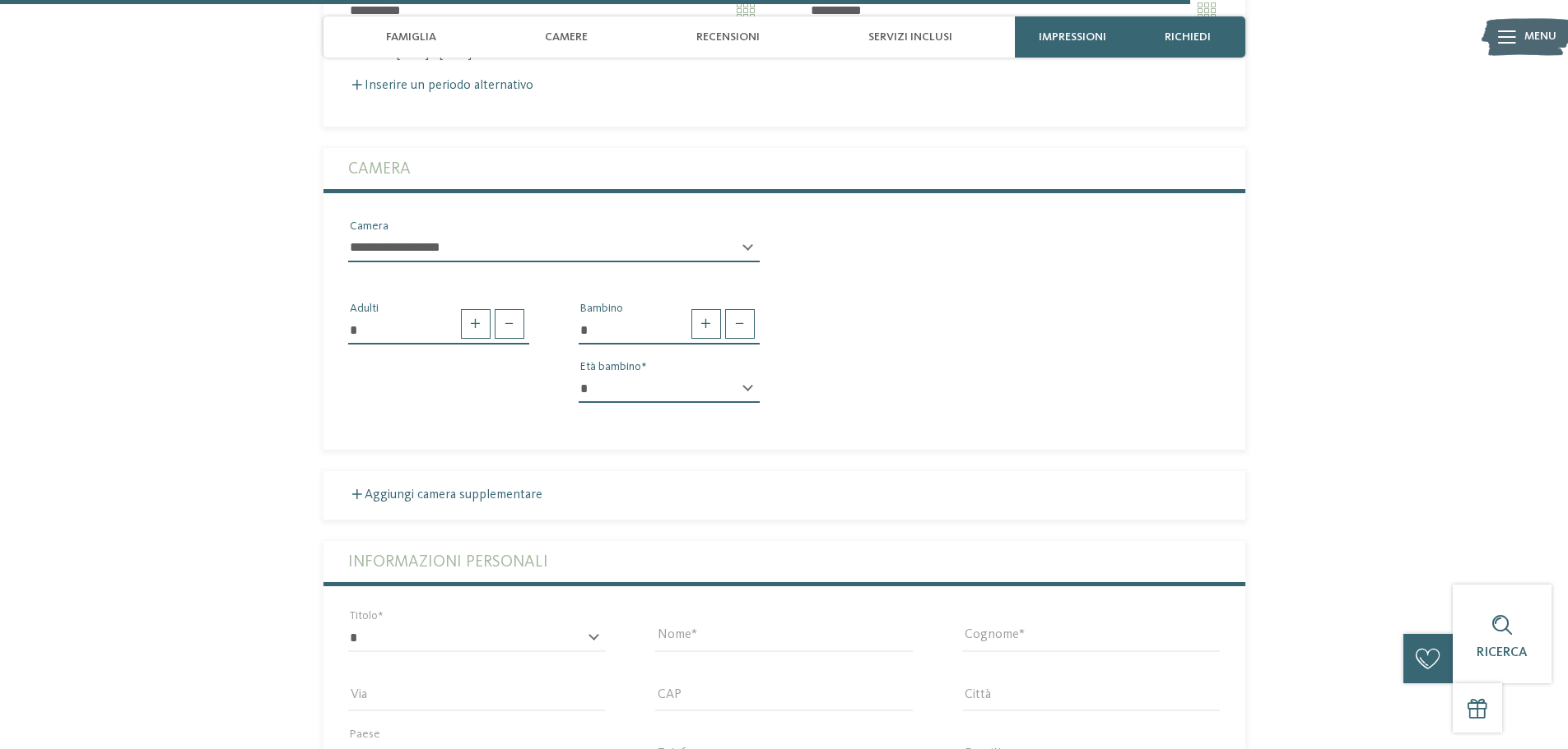
scroll to position [3939, 0]
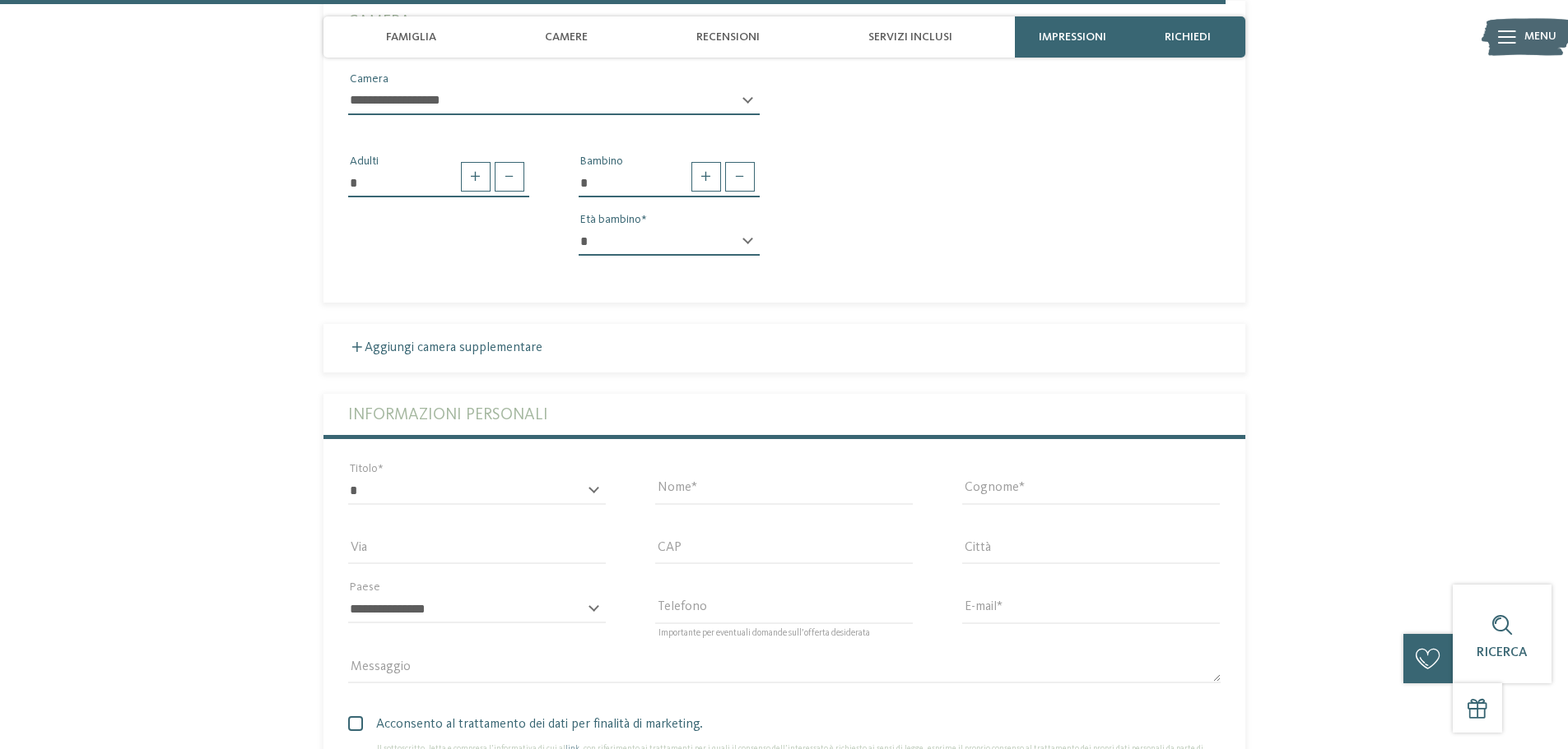
click at [595, 477] on div "* ****** ******* ******** ****** Titolo" at bounding box center [477, 498] width 257 height 43
click at [593, 477] on div "* ****** ******* ******** ****** Titolo" at bounding box center [477, 498] width 257 height 43
click at [354, 477] on select "* ****** ******* ******** ******" at bounding box center [477, 491] width 257 height 28
select select "*"
click at [348, 477] on select "* ****** ******* ******** ******" at bounding box center [477, 491] width 257 height 28
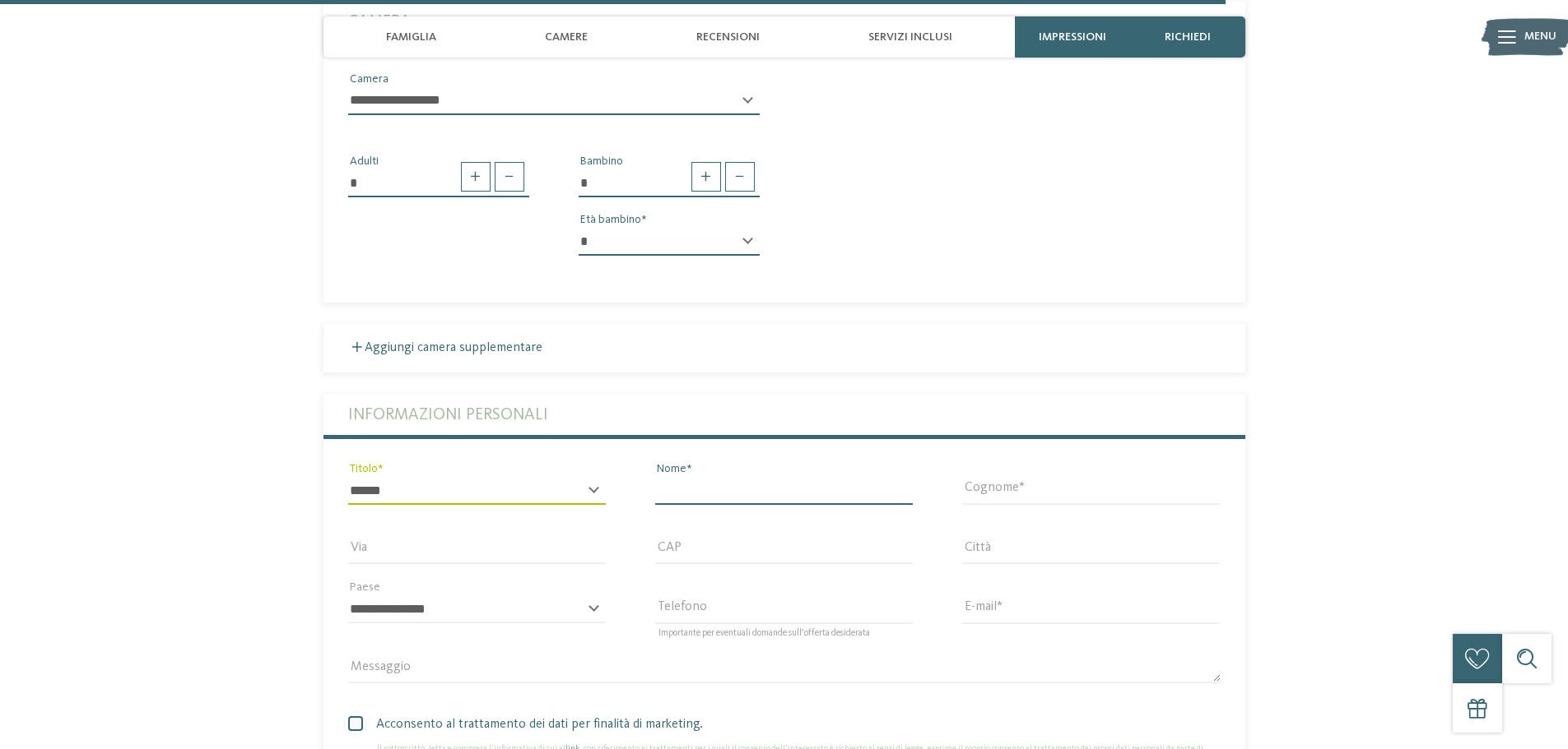
click at [705, 477] on input "Nome" at bounding box center [784, 491] width 257 height 28
type input "******"
click at [968, 477] on input "Cognome" at bounding box center [1091, 491] width 257 height 28
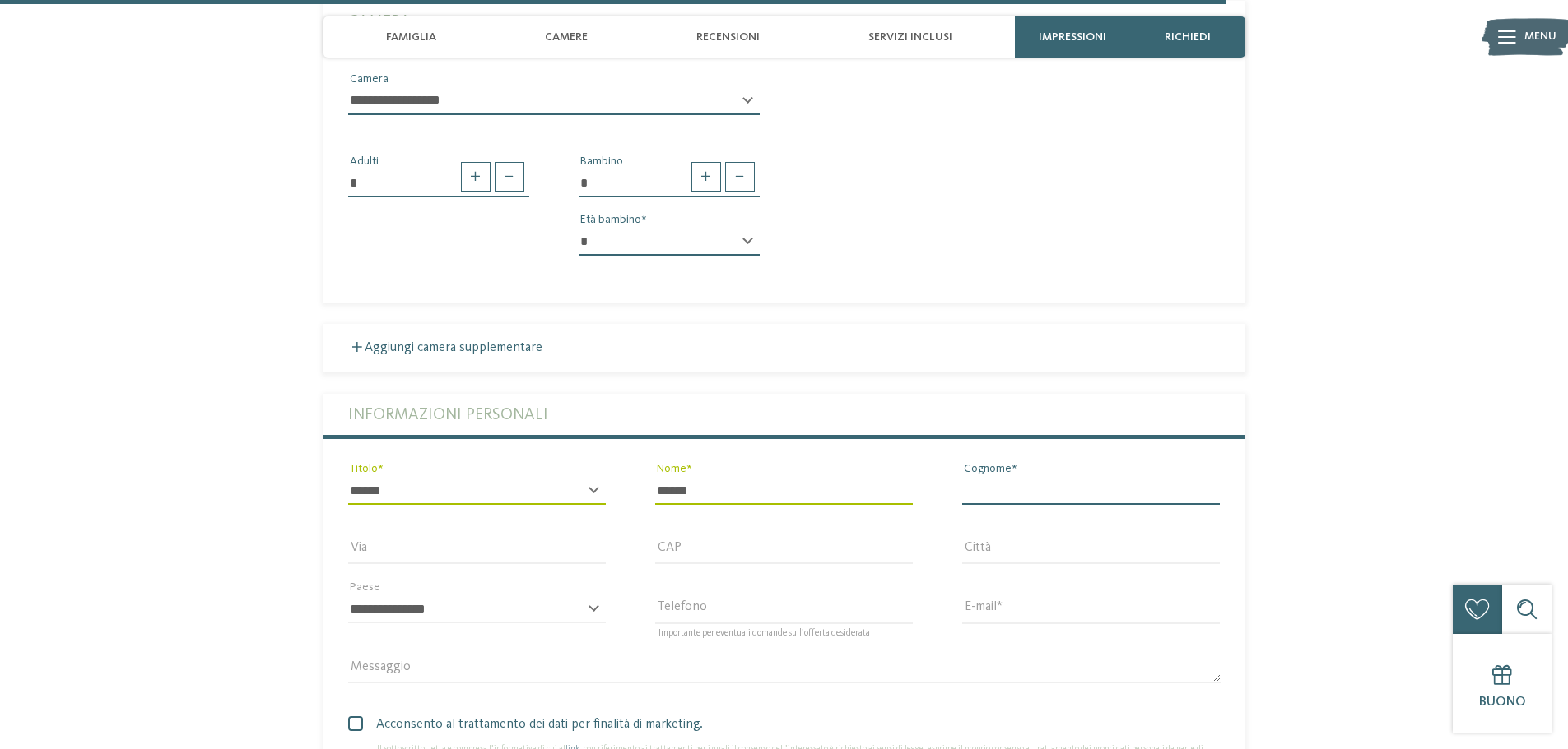
type input "********"
click at [414, 536] on input "Via" at bounding box center [477, 550] width 257 height 28
type input "*********"
click at [717, 536] on input "CAP" at bounding box center [784, 550] width 257 height 28
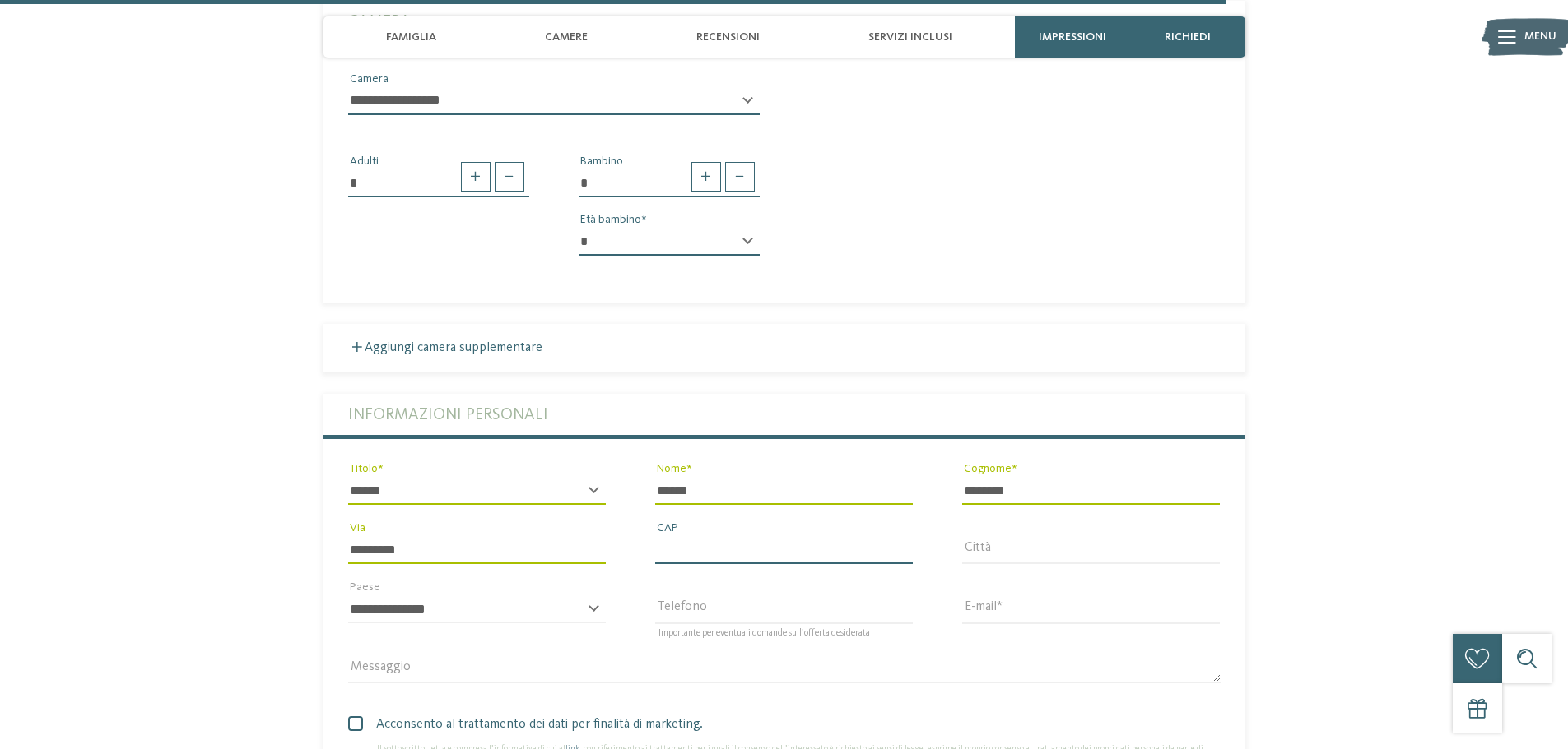
type input "*****"
click at [1008, 536] on input "Città" at bounding box center [1091, 550] width 257 height 28
type input "*******"
click at [469, 596] on select "**********" at bounding box center [477, 609] width 257 height 28
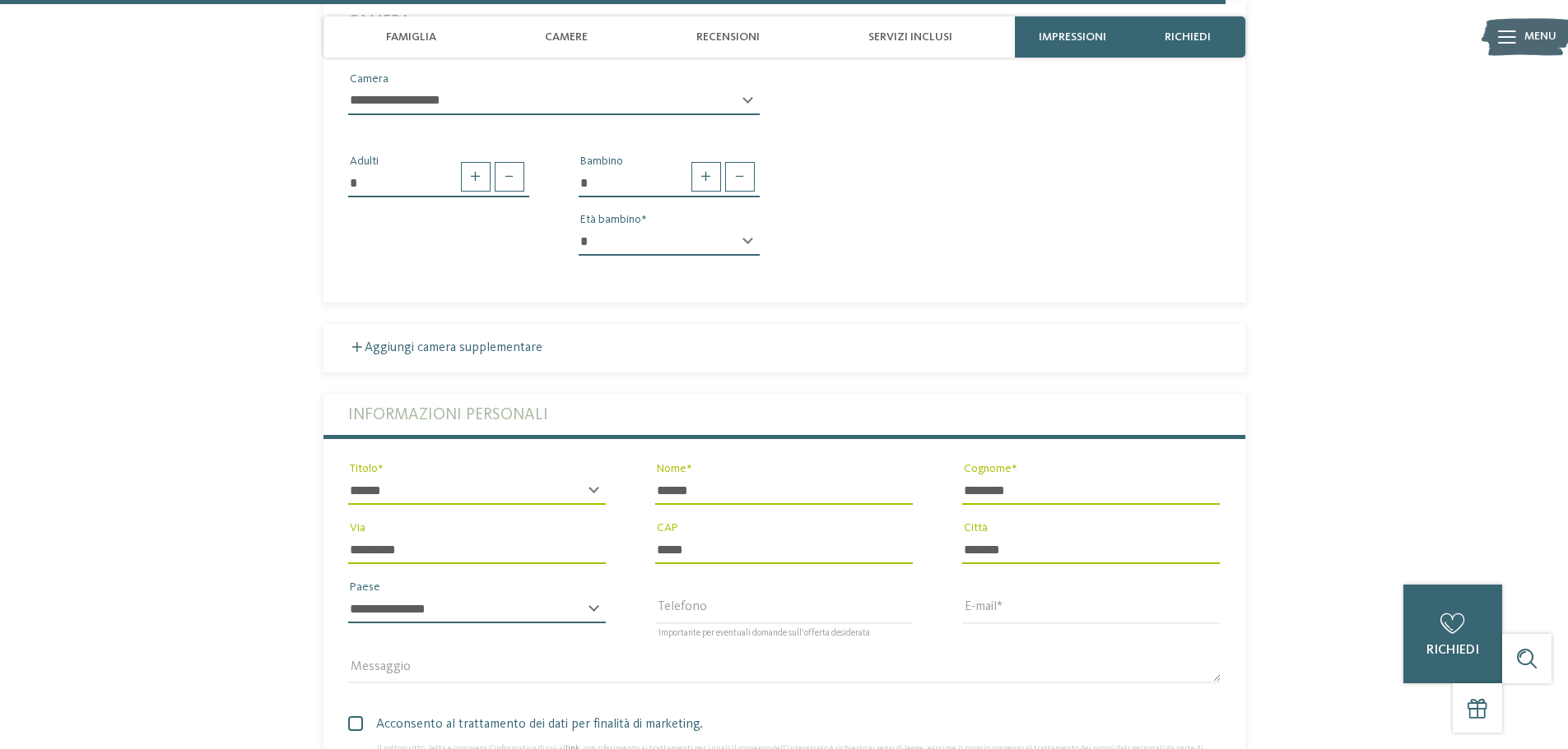
select select "**"
click at [348, 596] on select "**********" at bounding box center [477, 609] width 257 height 28
click at [705, 596] on input "Telefono" at bounding box center [784, 609] width 257 height 28
click at [726, 596] on input "Telefono" at bounding box center [784, 609] width 257 height 28
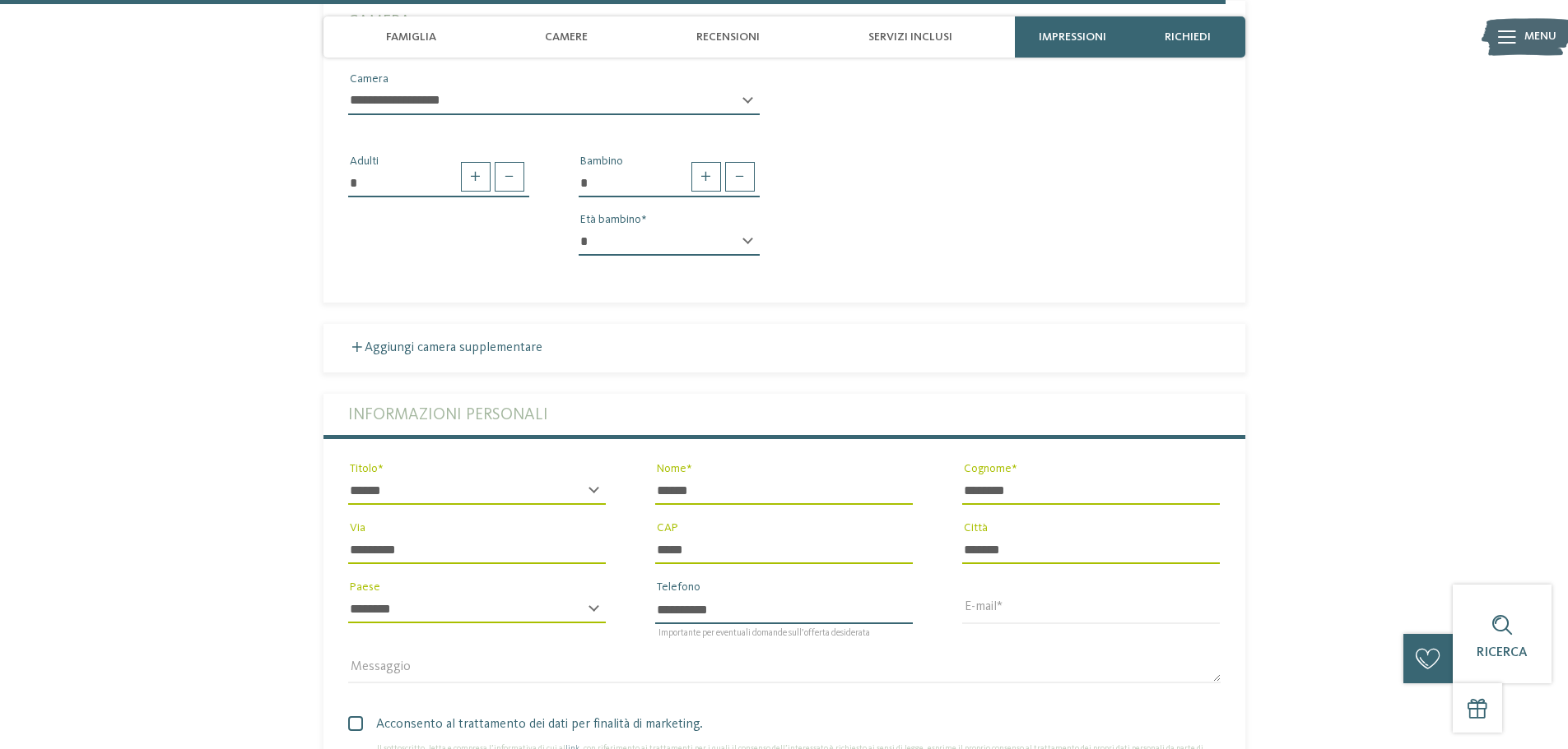
type input "**********"
click at [1016, 596] on input "E-mail" at bounding box center [1091, 609] width 257 height 28
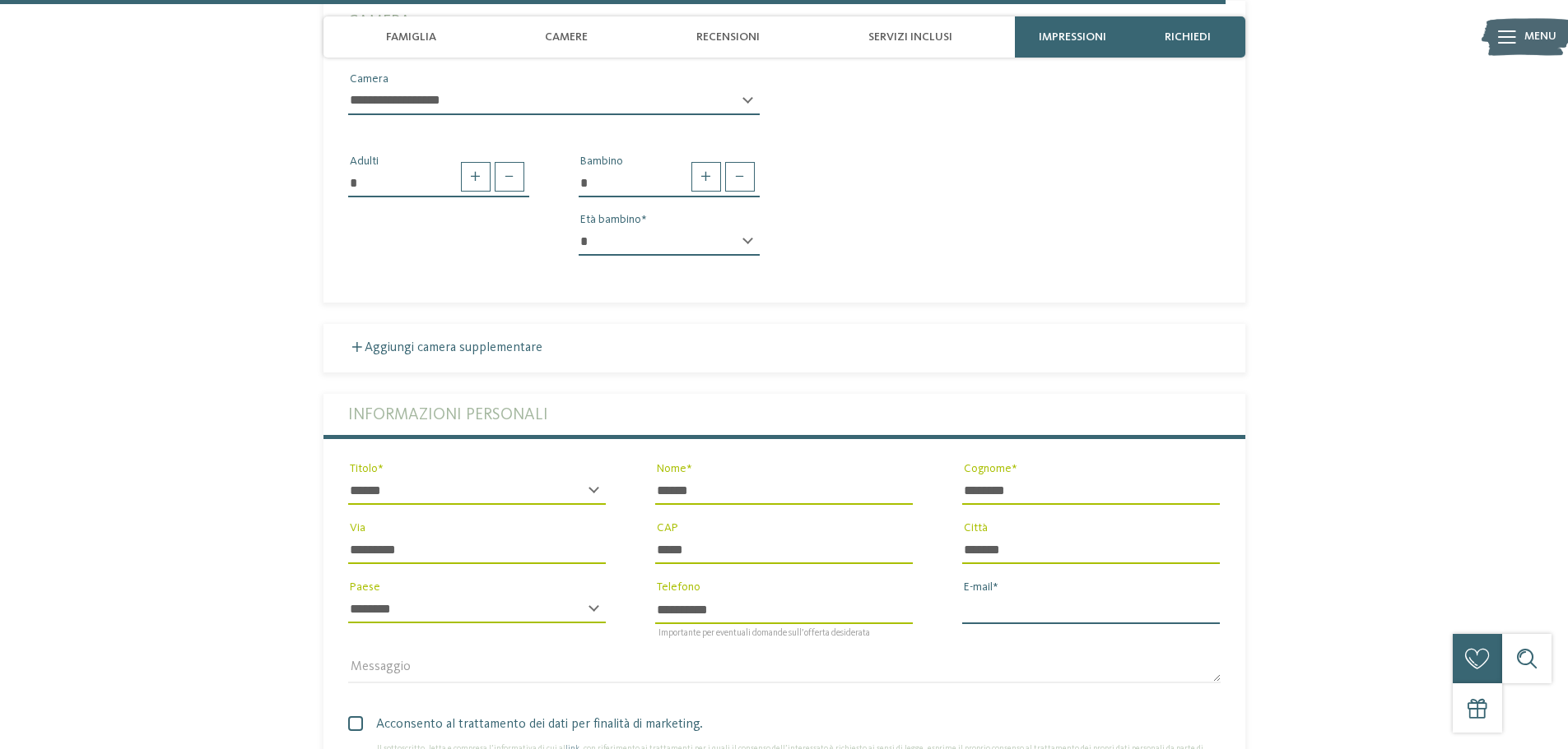
type input "**********"
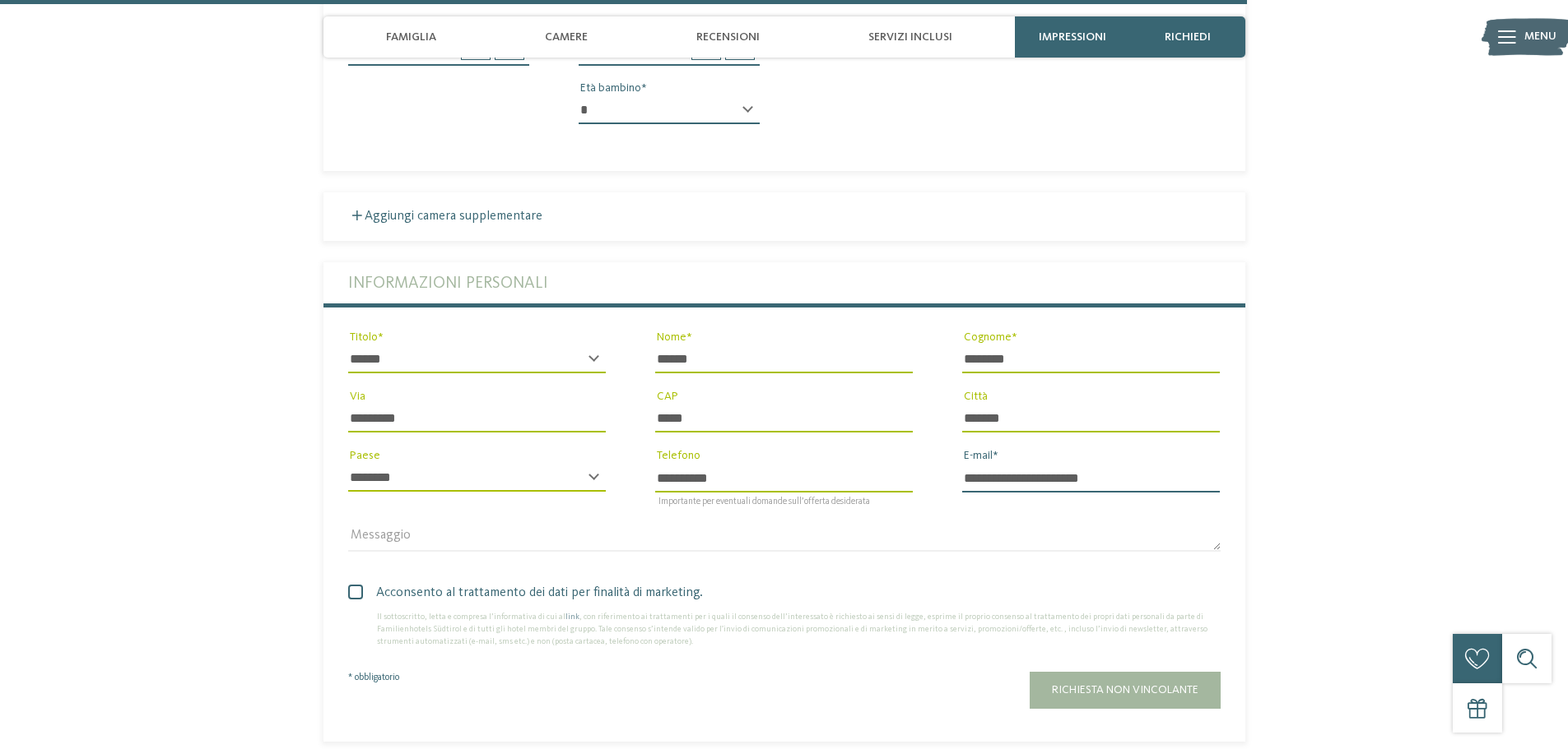
scroll to position [4103, 0]
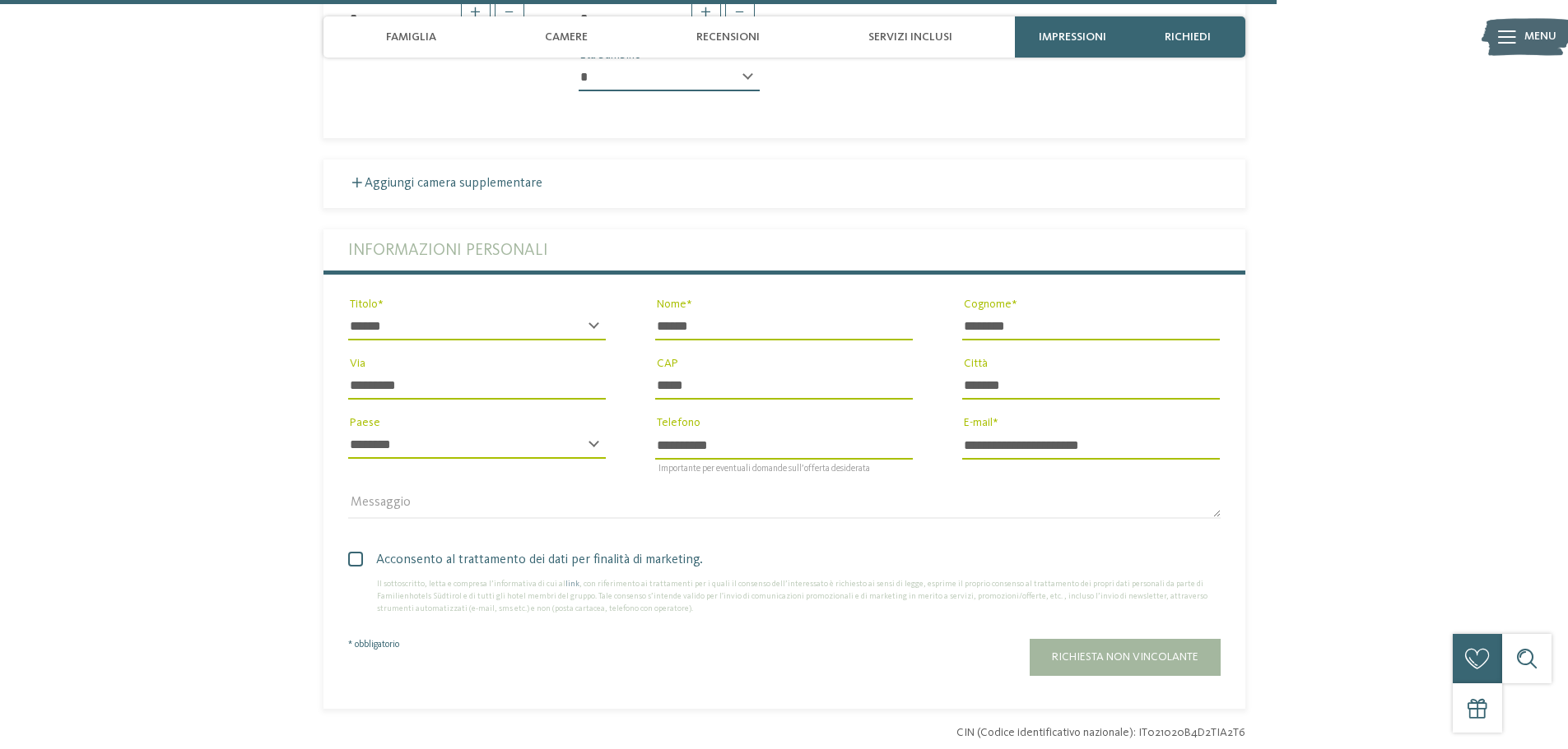
click at [358, 552] on span at bounding box center [355, 559] width 15 height 15
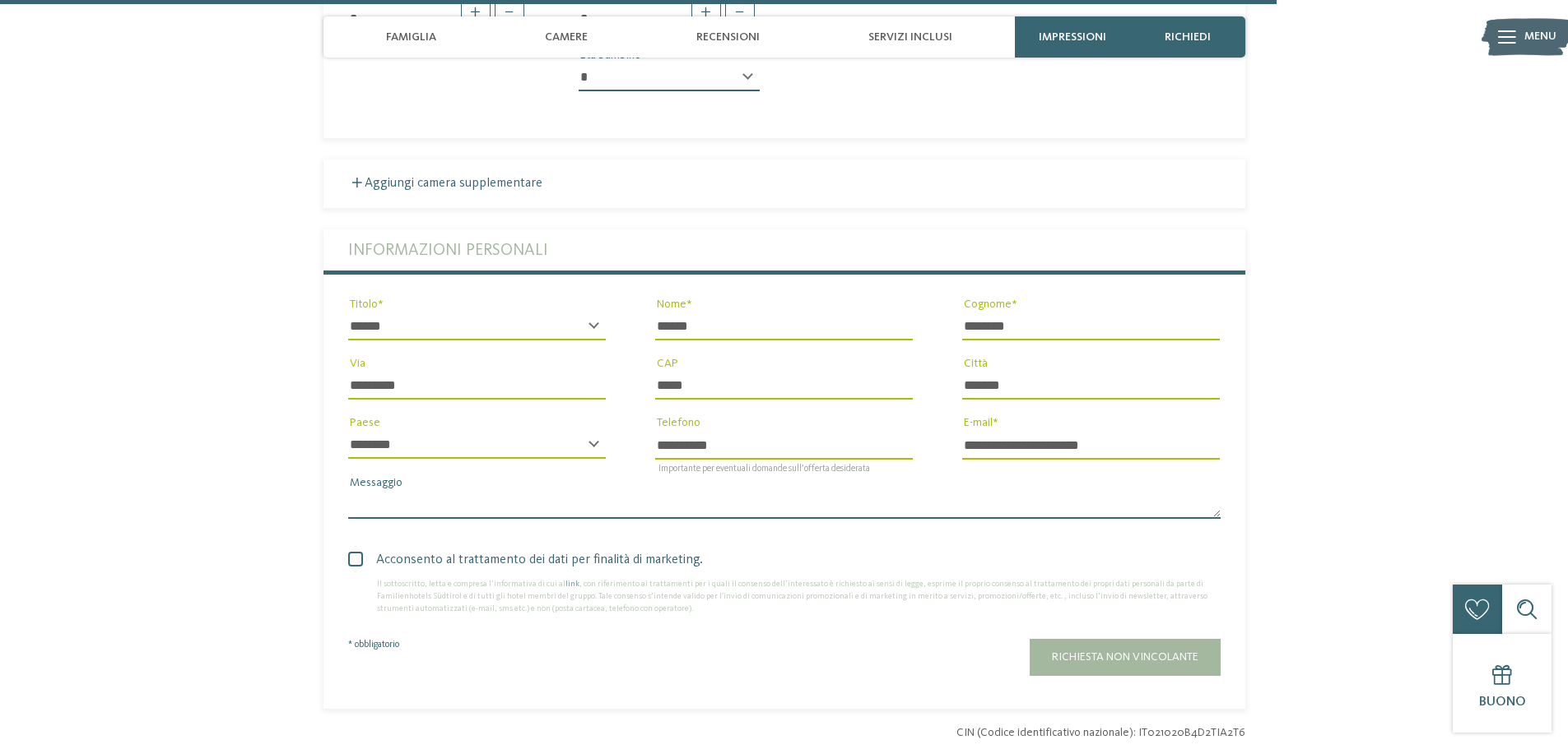
click at [550, 491] on textarea "Messaggio" at bounding box center [784, 505] width 872 height 28
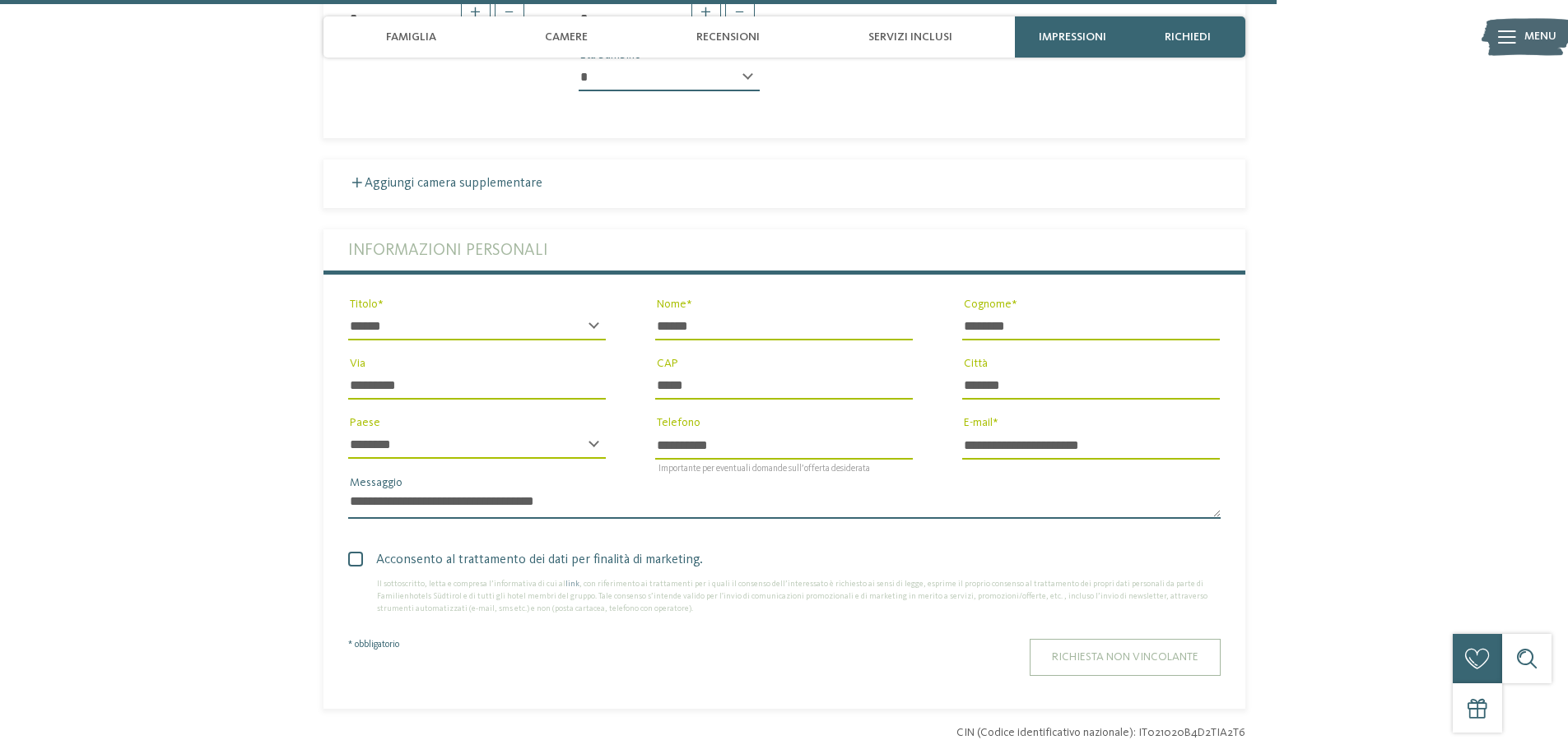
type textarea "**********"
click at [1171, 651] on span "Richiesta non vincolante" at bounding box center [1126, 657] width 147 height 12
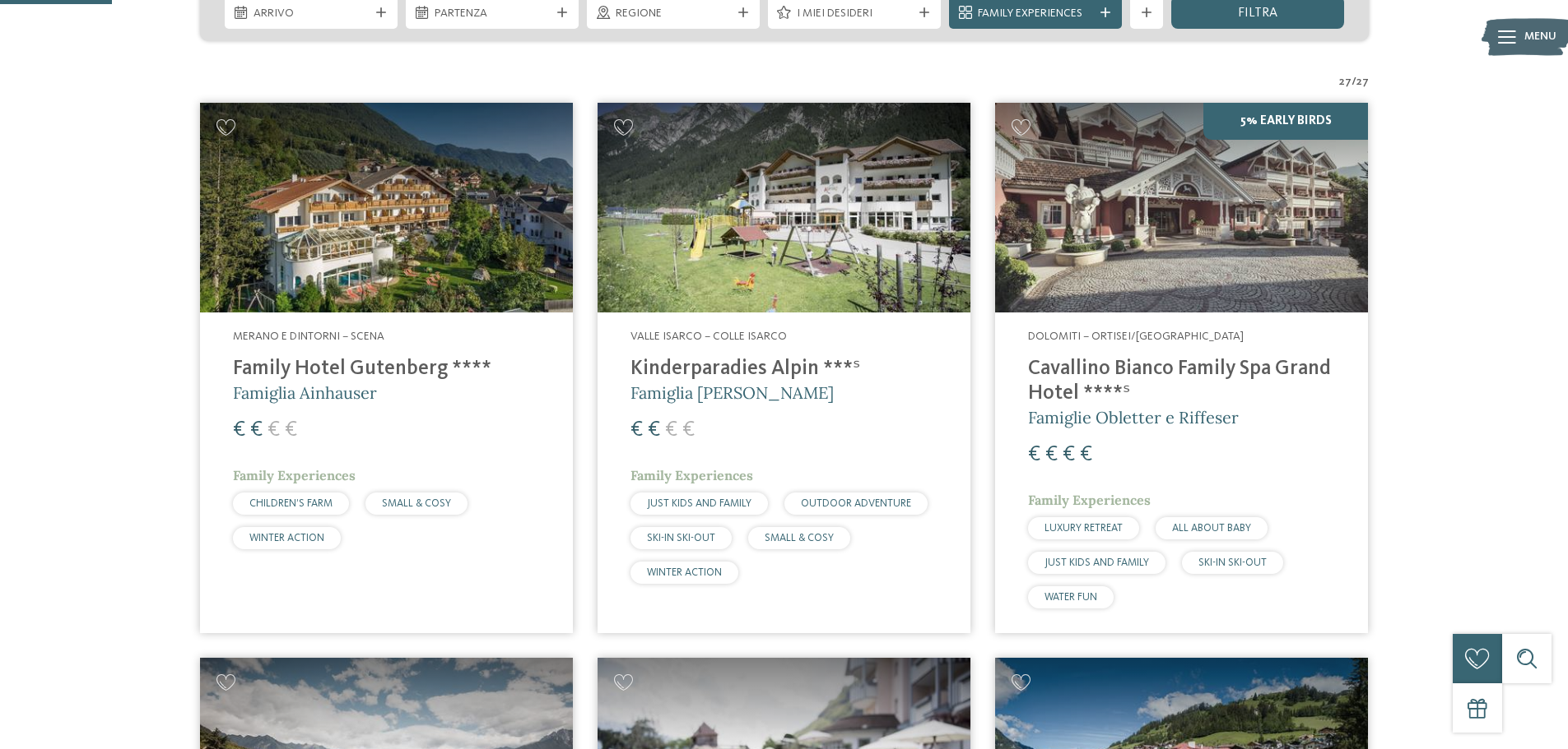
scroll to position [110, 0]
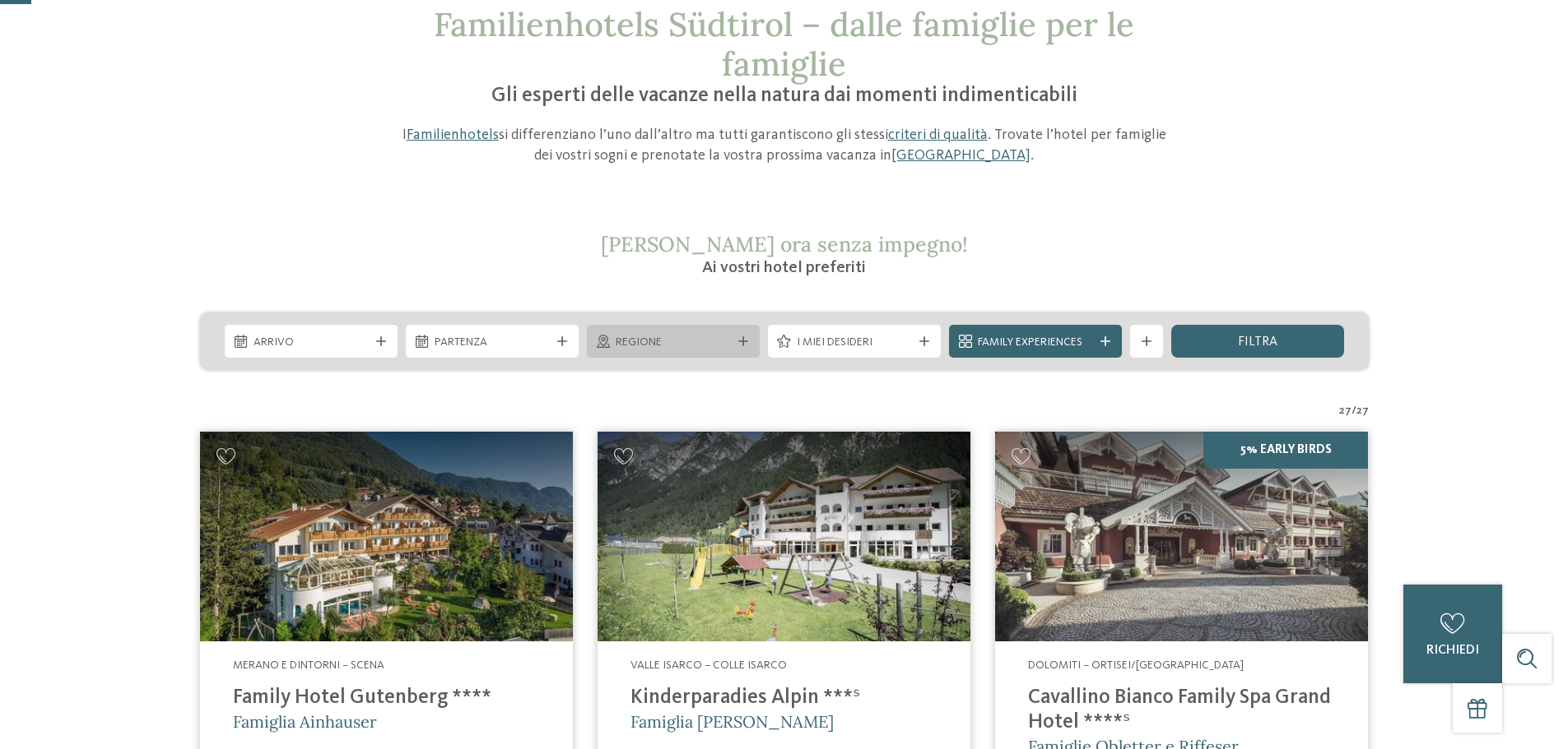
click at [714, 345] on span "Regione" at bounding box center [673, 342] width 115 height 17
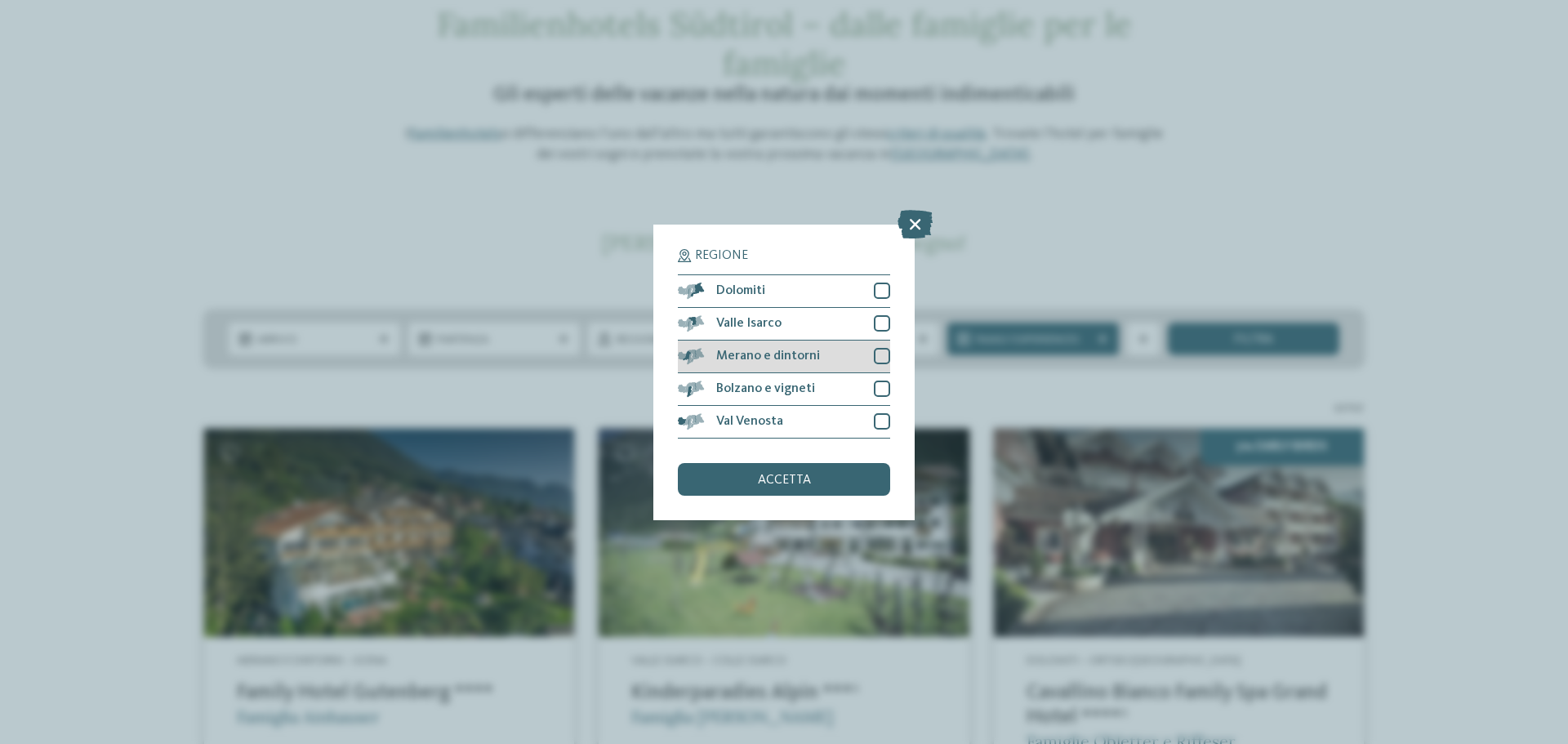
click at [881, 354] on div at bounding box center [882, 356] width 17 height 17
click at [819, 478] on div "accetta" at bounding box center [784, 479] width 212 height 32
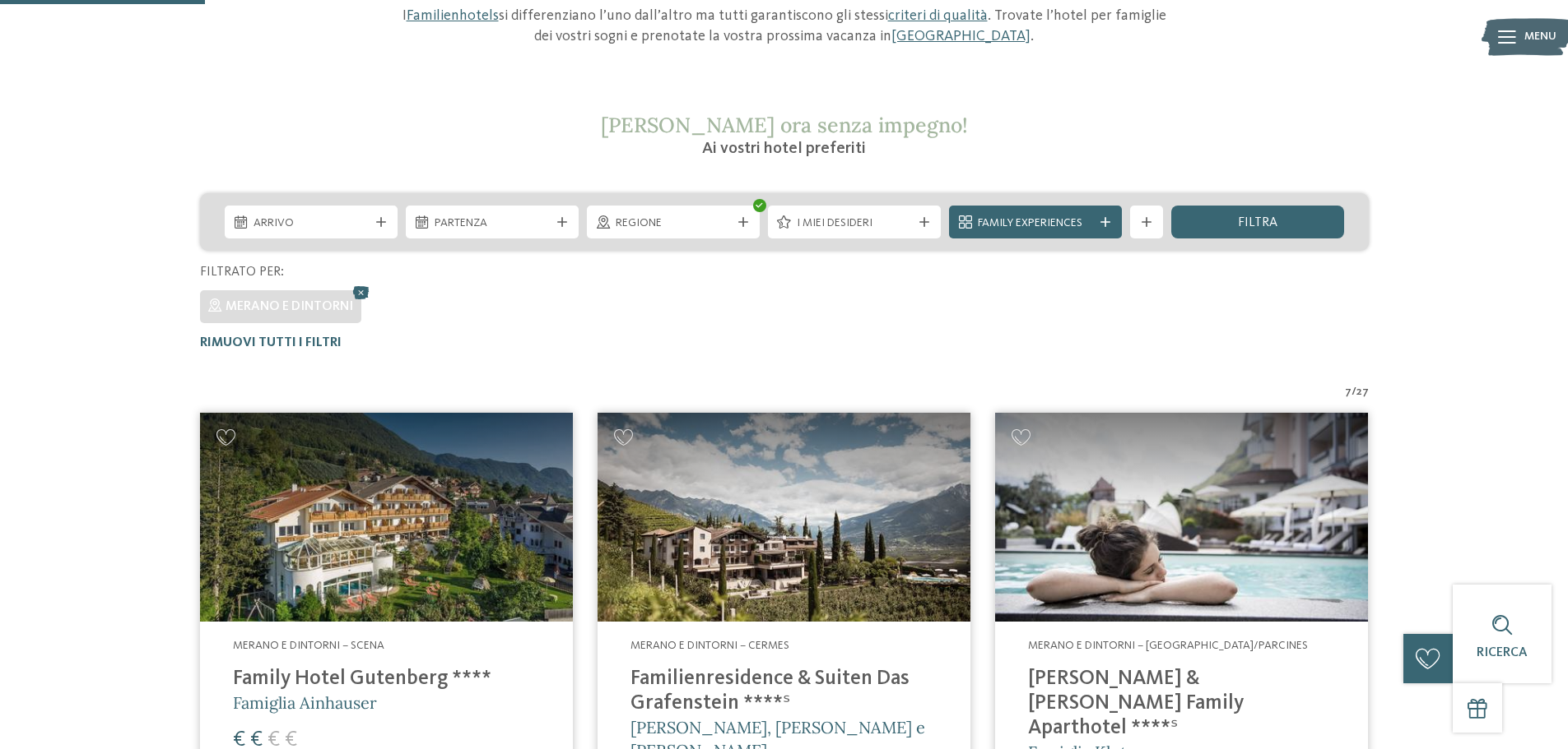
scroll to position [211, 0]
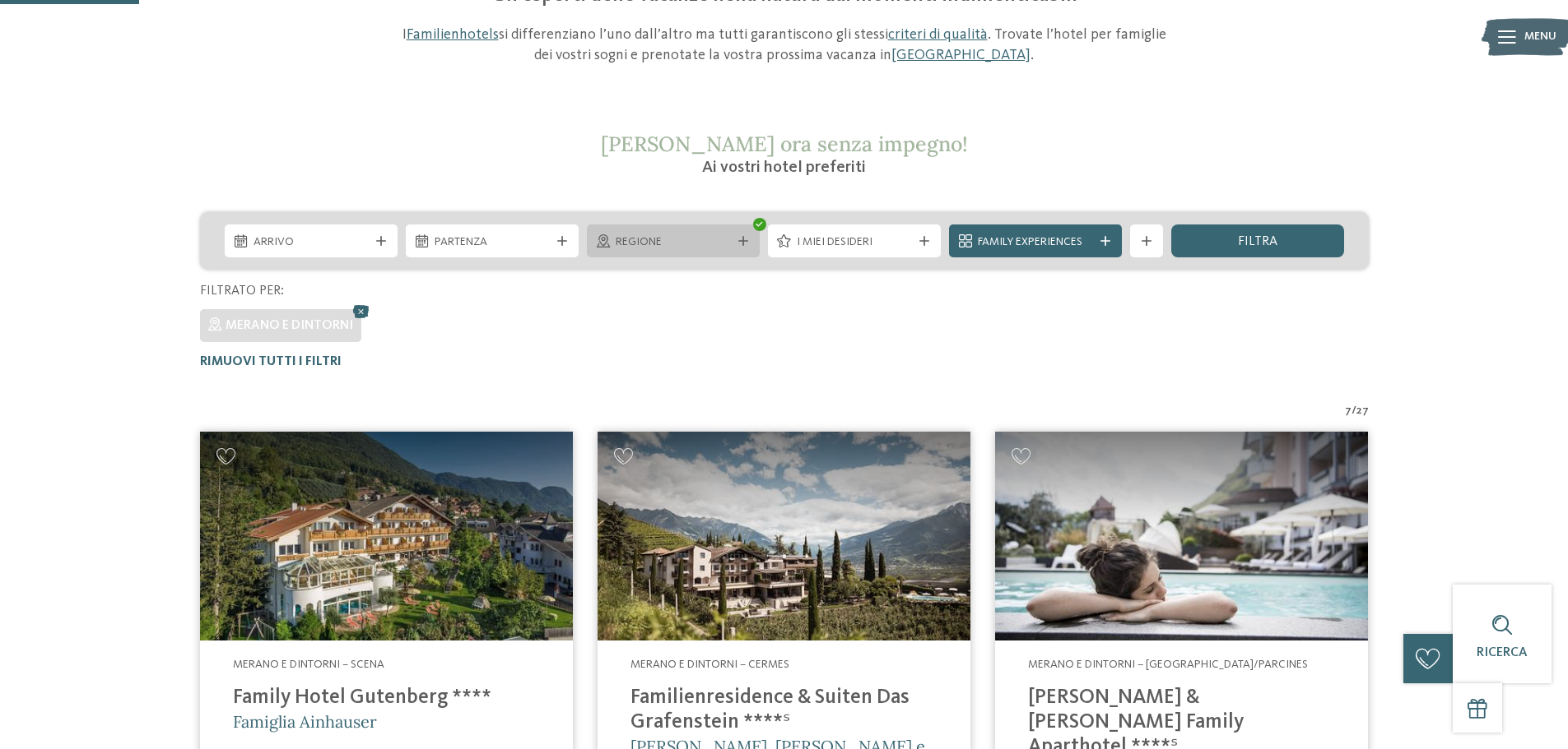
click at [722, 239] on span "Regione" at bounding box center [673, 242] width 115 height 17
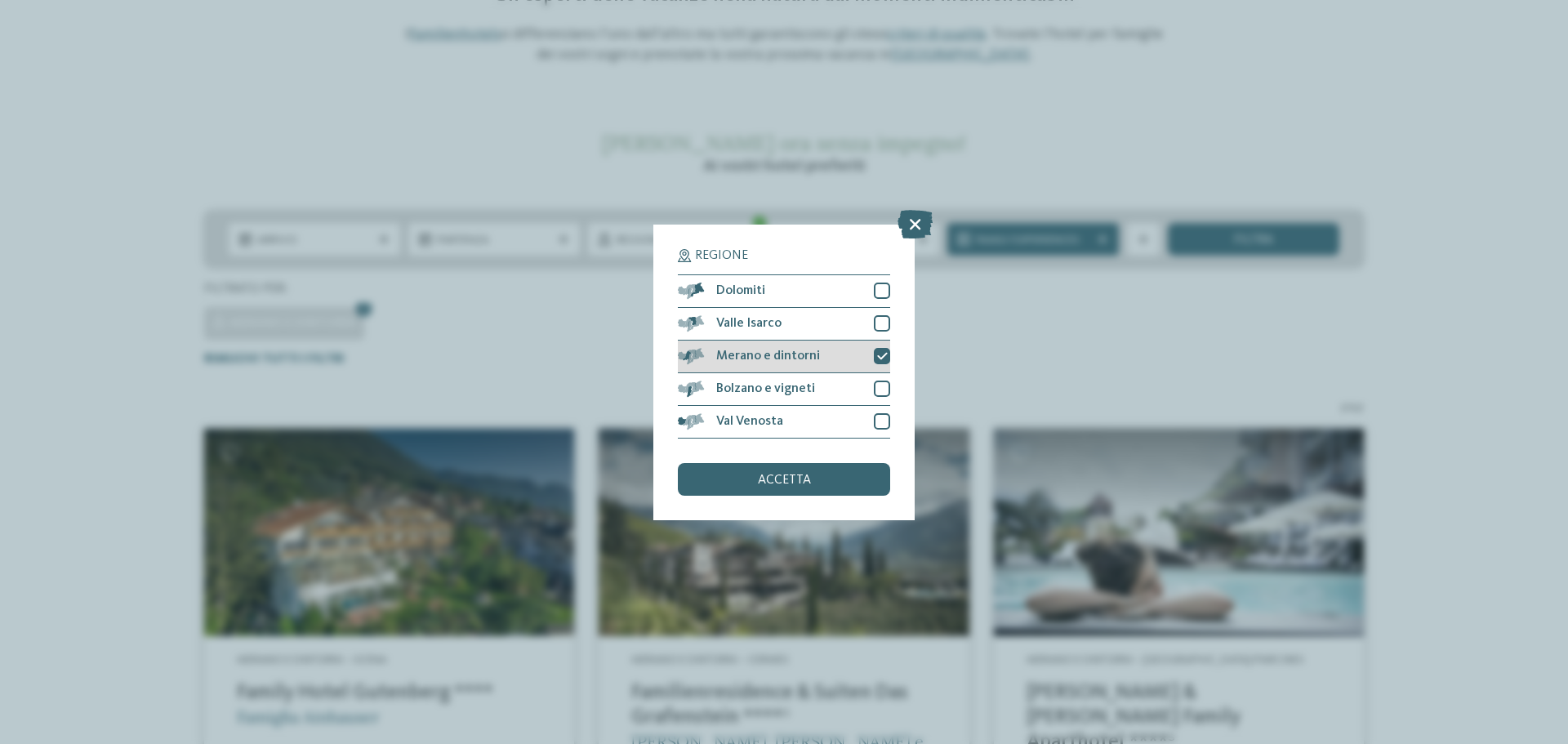
click at [879, 355] on icon at bounding box center [882, 356] width 11 height 10
click at [881, 391] on div at bounding box center [882, 388] width 17 height 17
click at [813, 478] on div "accetta" at bounding box center [784, 479] width 212 height 32
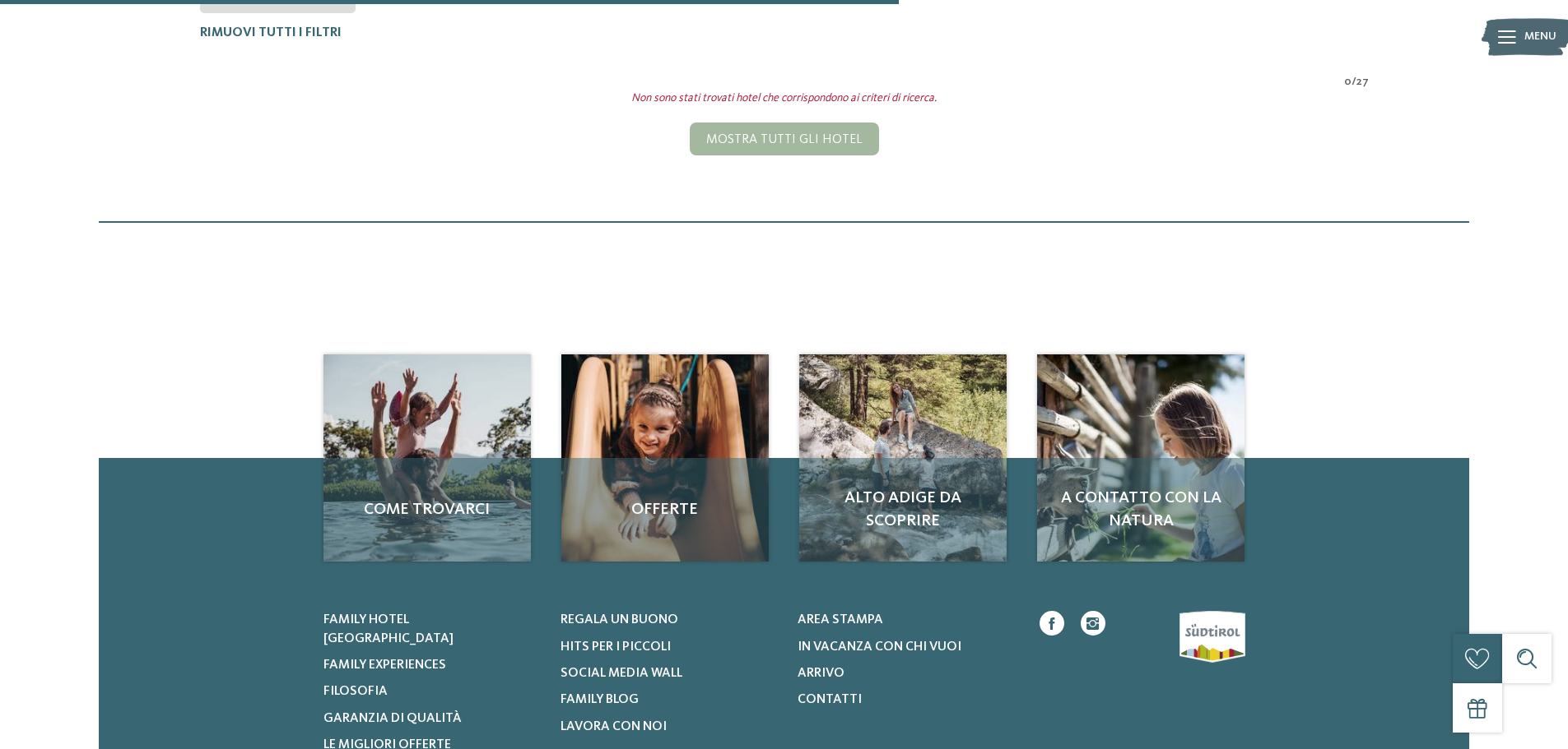
scroll to position [293, 0]
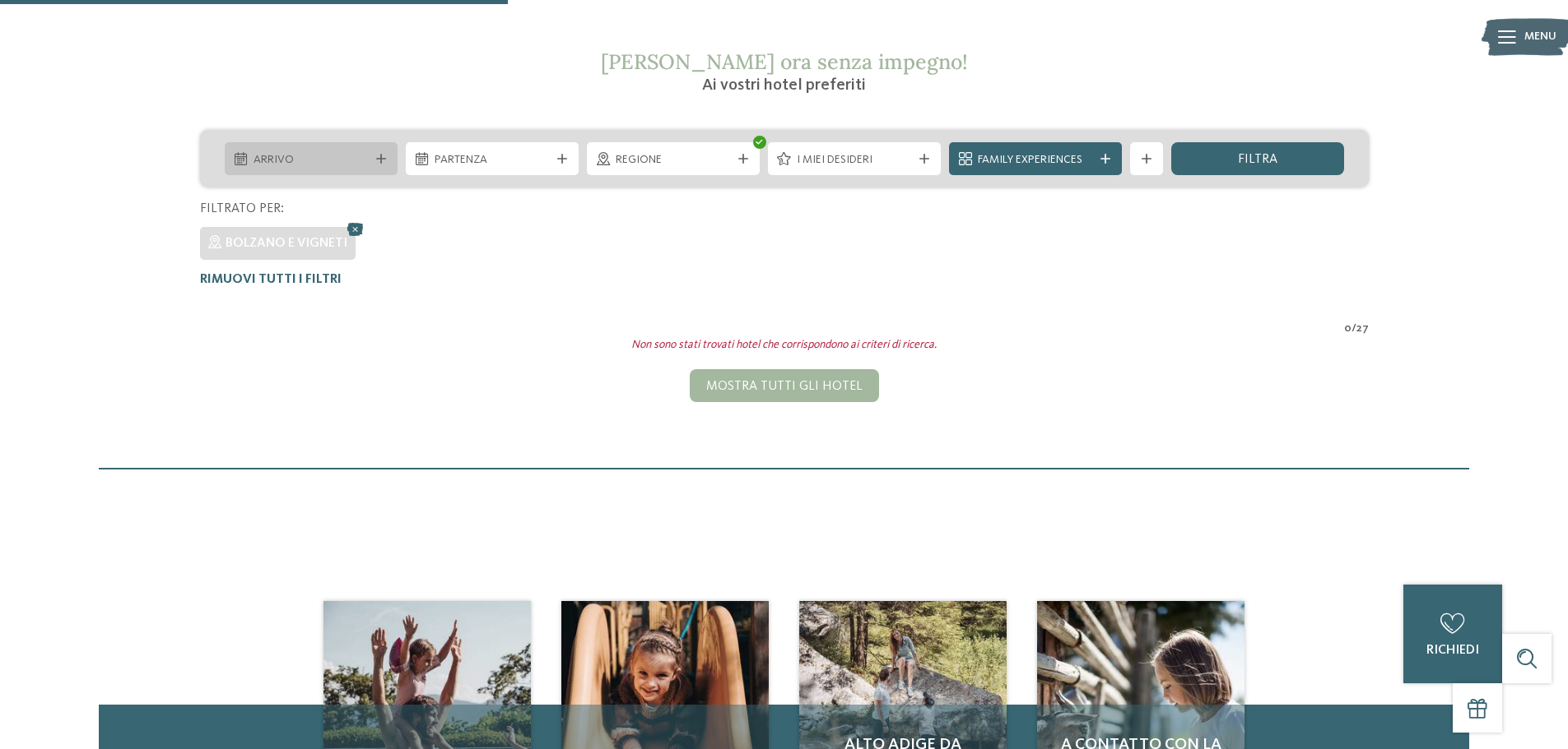
click at [381, 153] on icon at bounding box center [381, 158] width 10 height 10
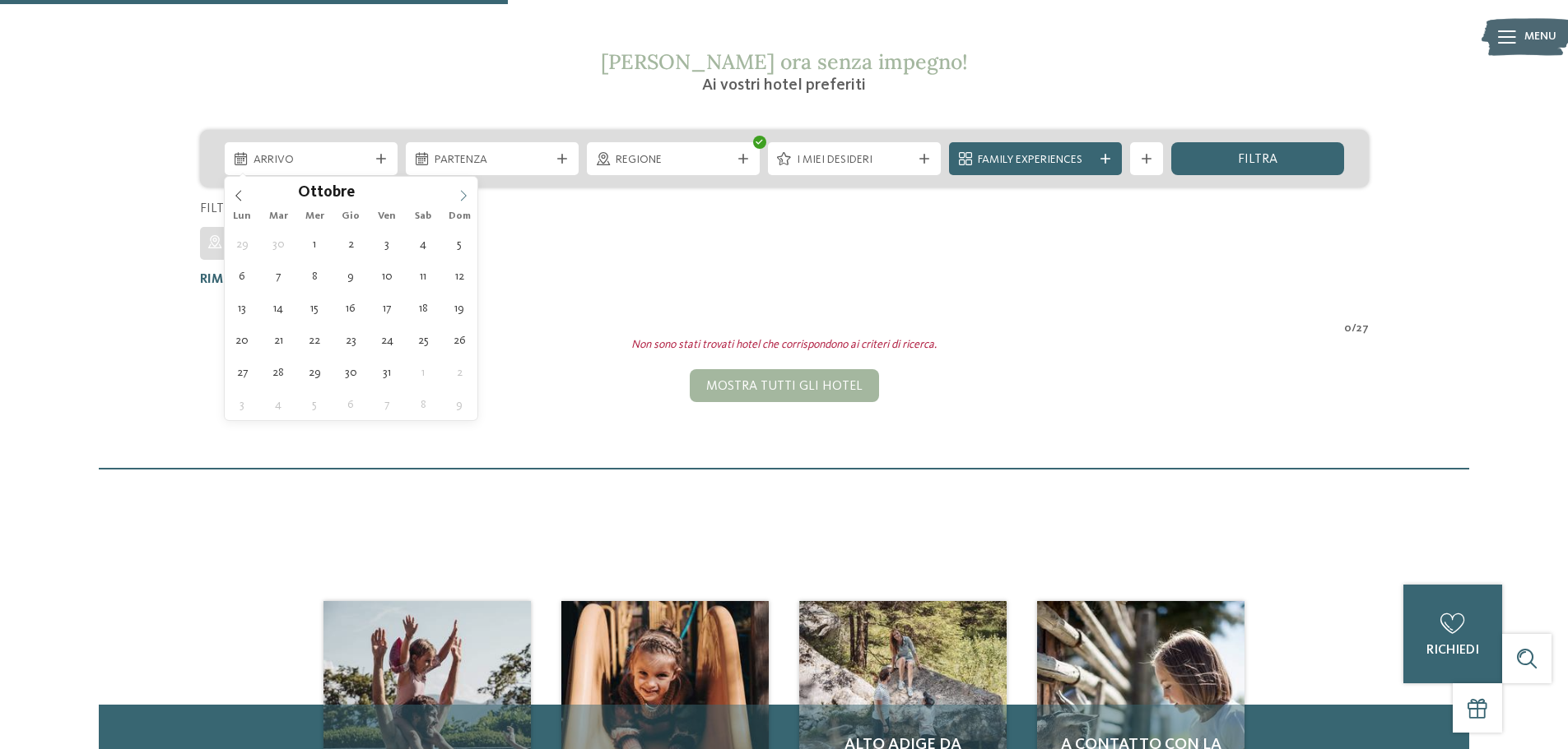
click at [461, 194] on icon at bounding box center [463, 196] width 12 height 12
type div "[DATE]"
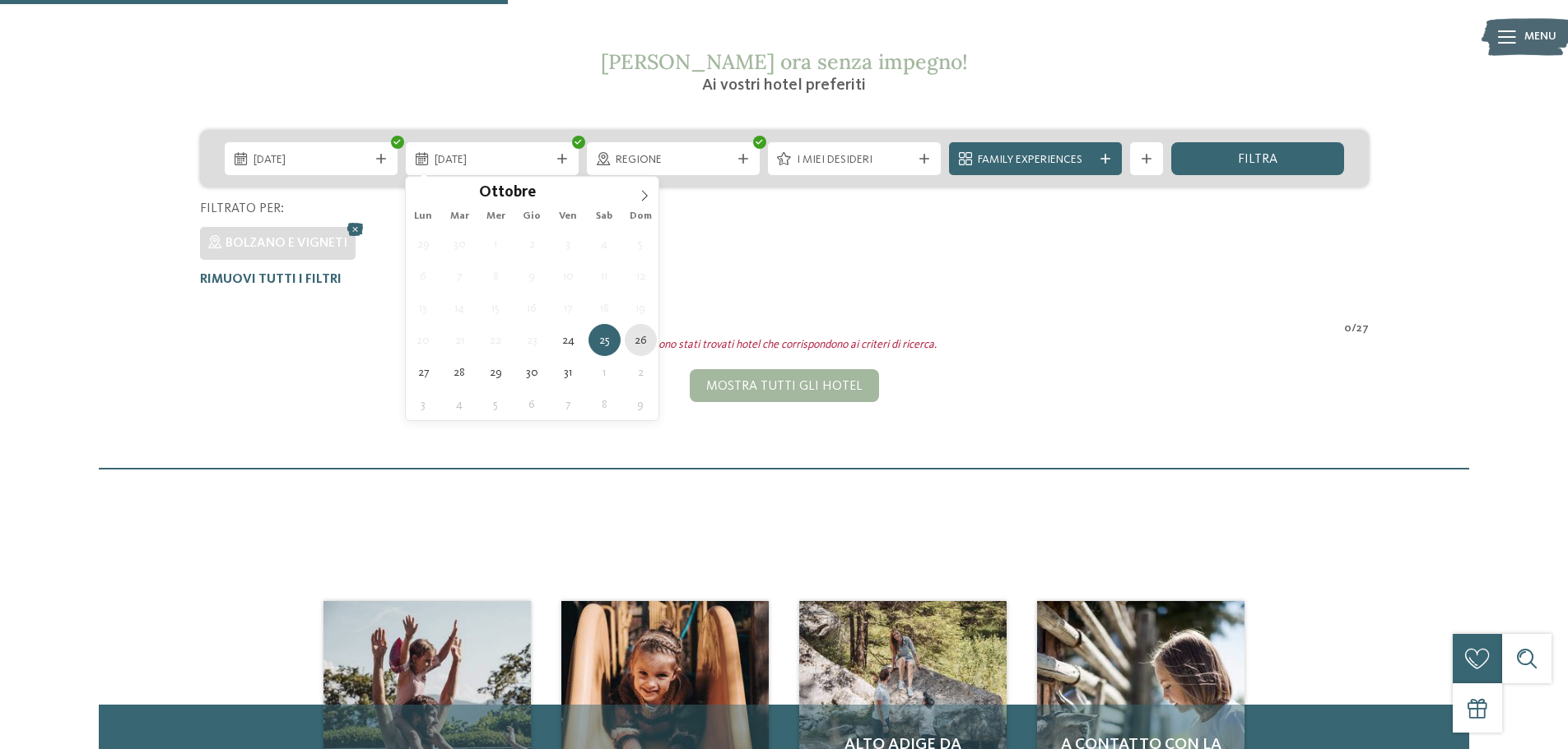
type div "[DATE]"
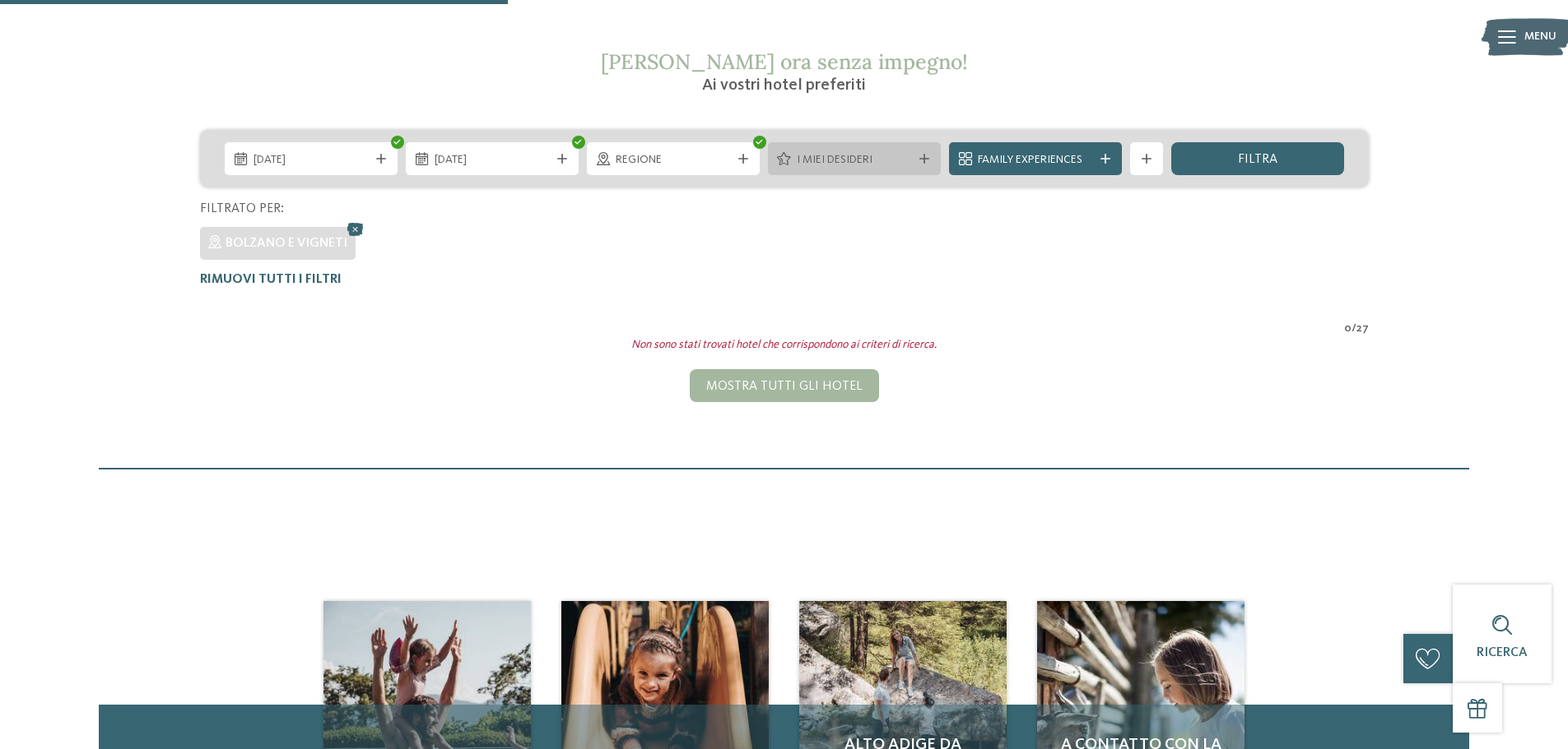
click at [906, 162] on span "I miei desideri" at bounding box center [854, 160] width 115 height 17
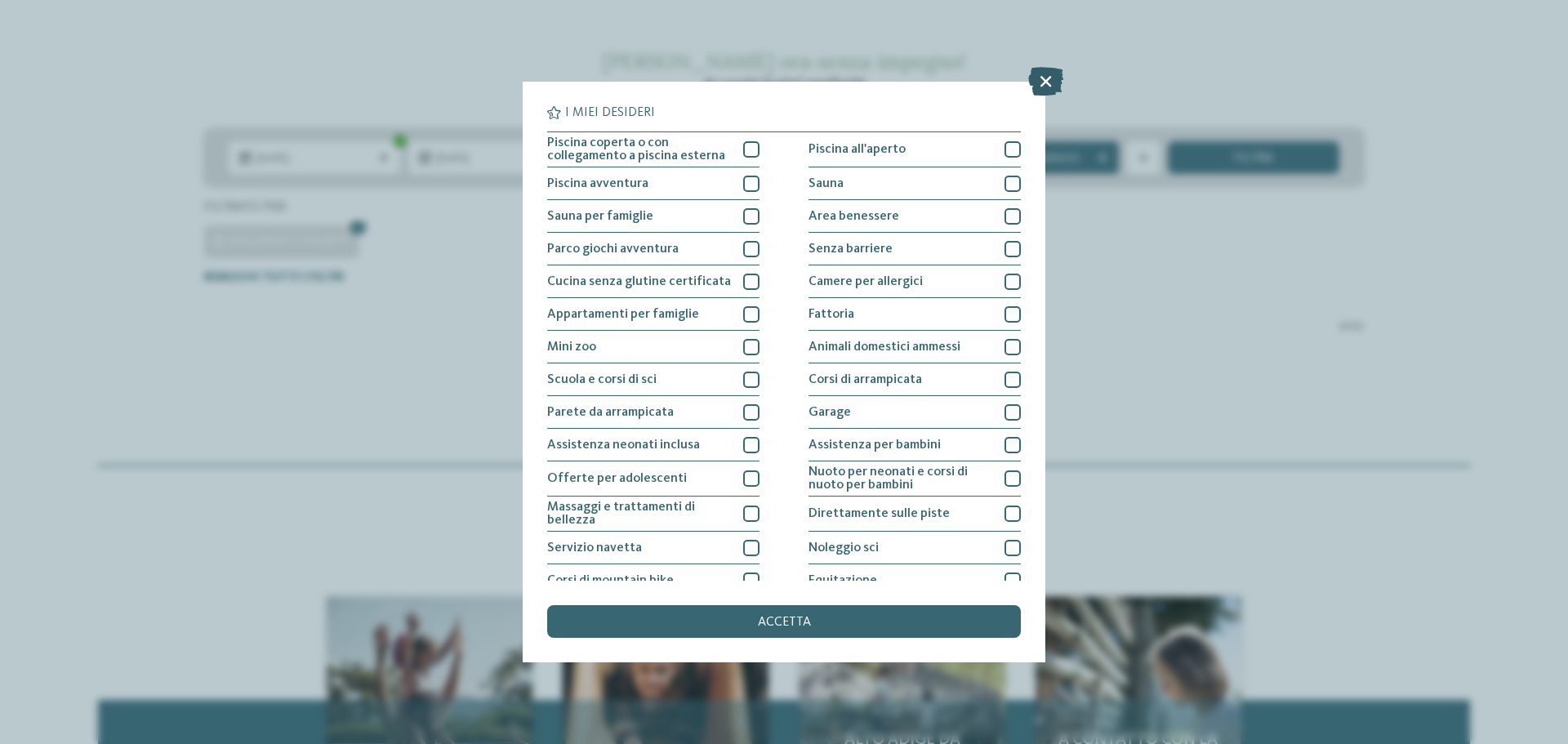
click at [1049, 75] on icon at bounding box center [1046, 81] width 35 height 29
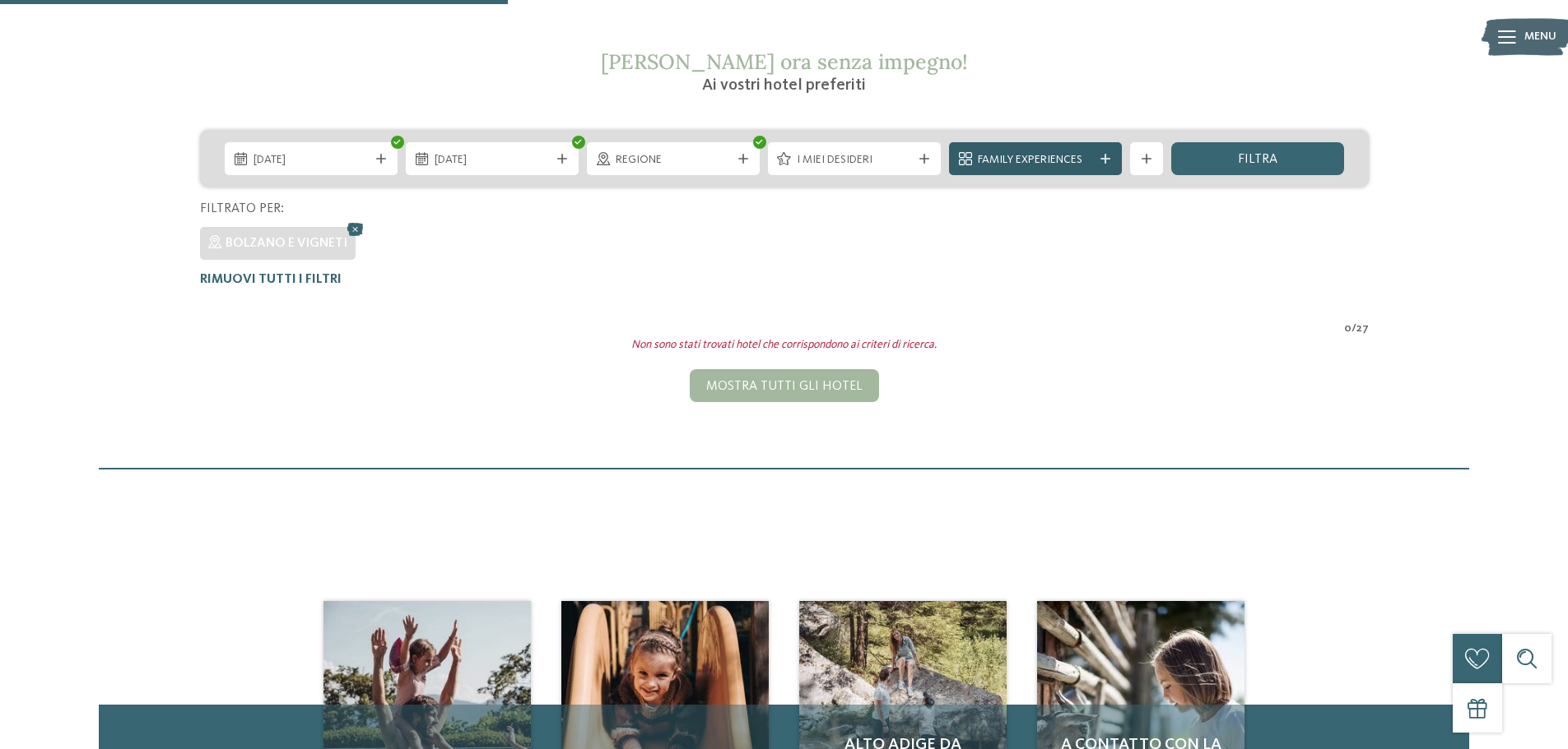
click at [1096, 152] on div "Family Experiences" at bounding box center [1035, 159] width 124 height 18
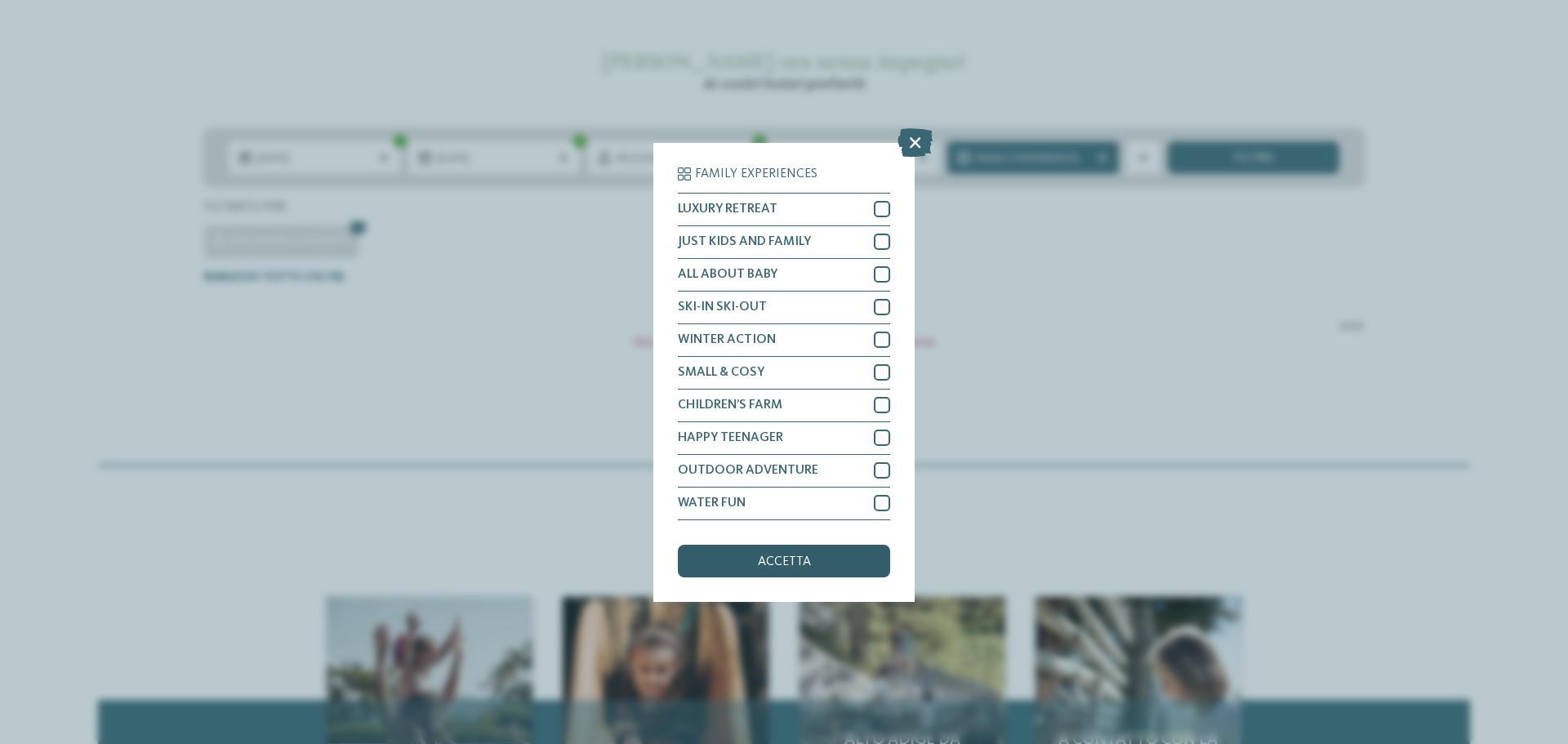
click at [811, 570] on div "accetta" at bounding box center [784, 561] width 212 height 32
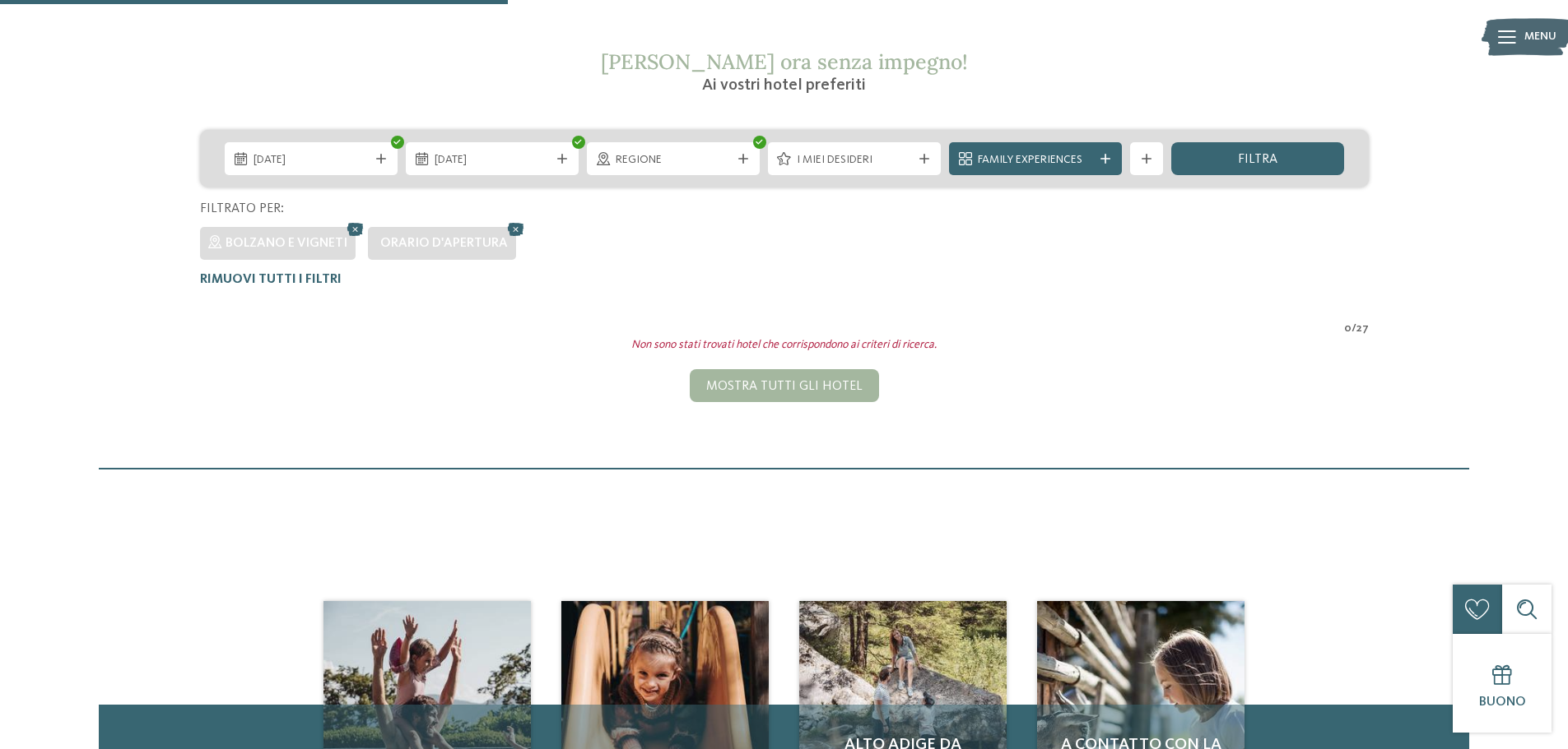
click at [1256, 155] on span "filtra" at bounding box center [1257, 159] width 40 height 13
